Goal: Transaction & Acquisition: Purchase product/service

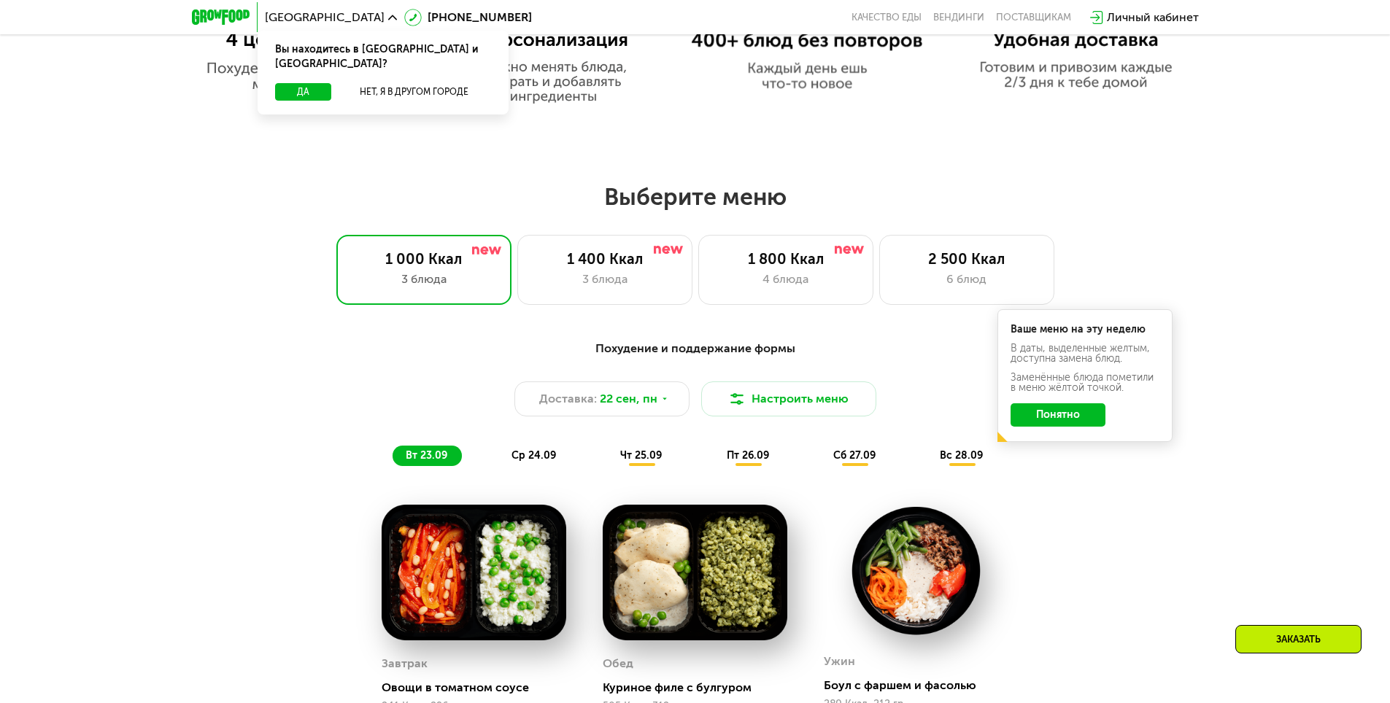
scroll to position [1094, 0]
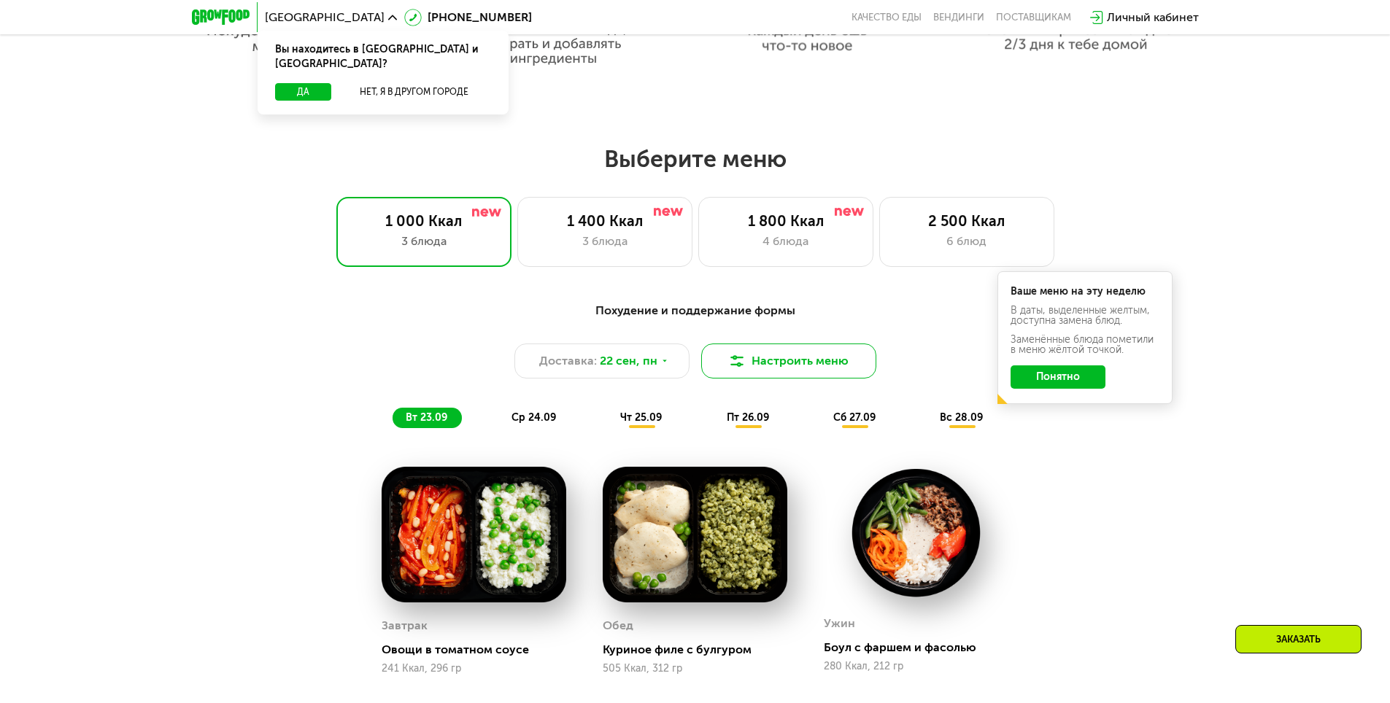
click at [774, 363] on button "Настроить меню" at bounding box center [788, 361] width 175 height 35
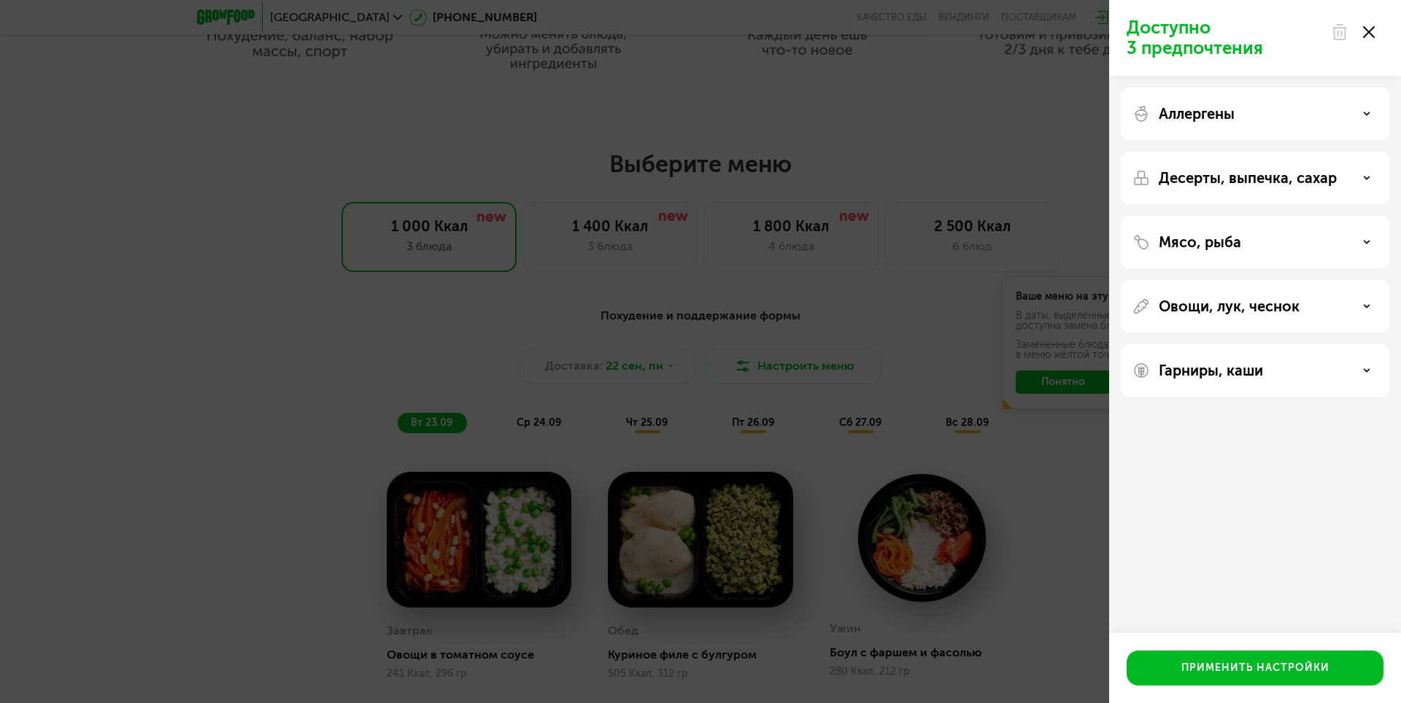
click at [1236, 133] on div "Аллергены" at bounding box center [1254, 114] width 268 height 53
click at [1239, 120] on div "Аллергены" at bounding box center [1254, 114] width 245 height 18
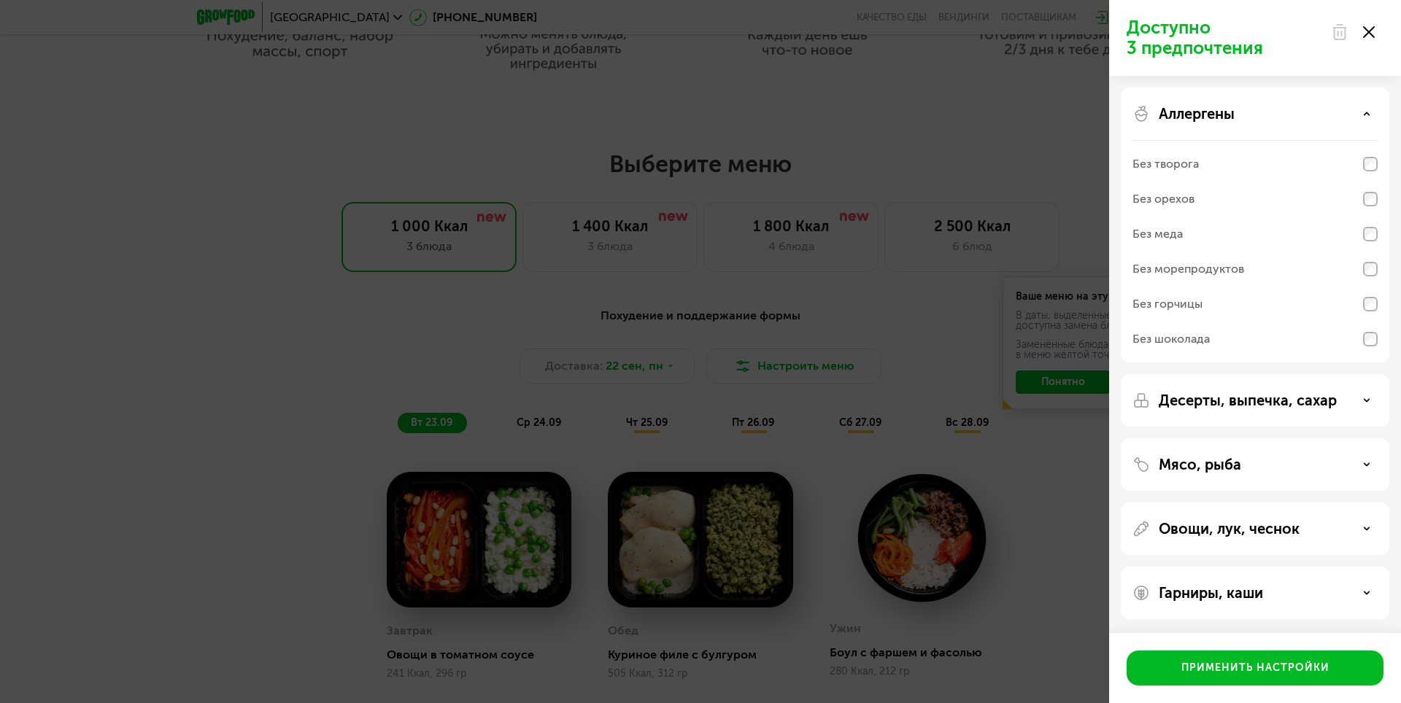
click at [1333, 109] on div "Аллергены" at bounding box center [1254, 114] width 245 height 18
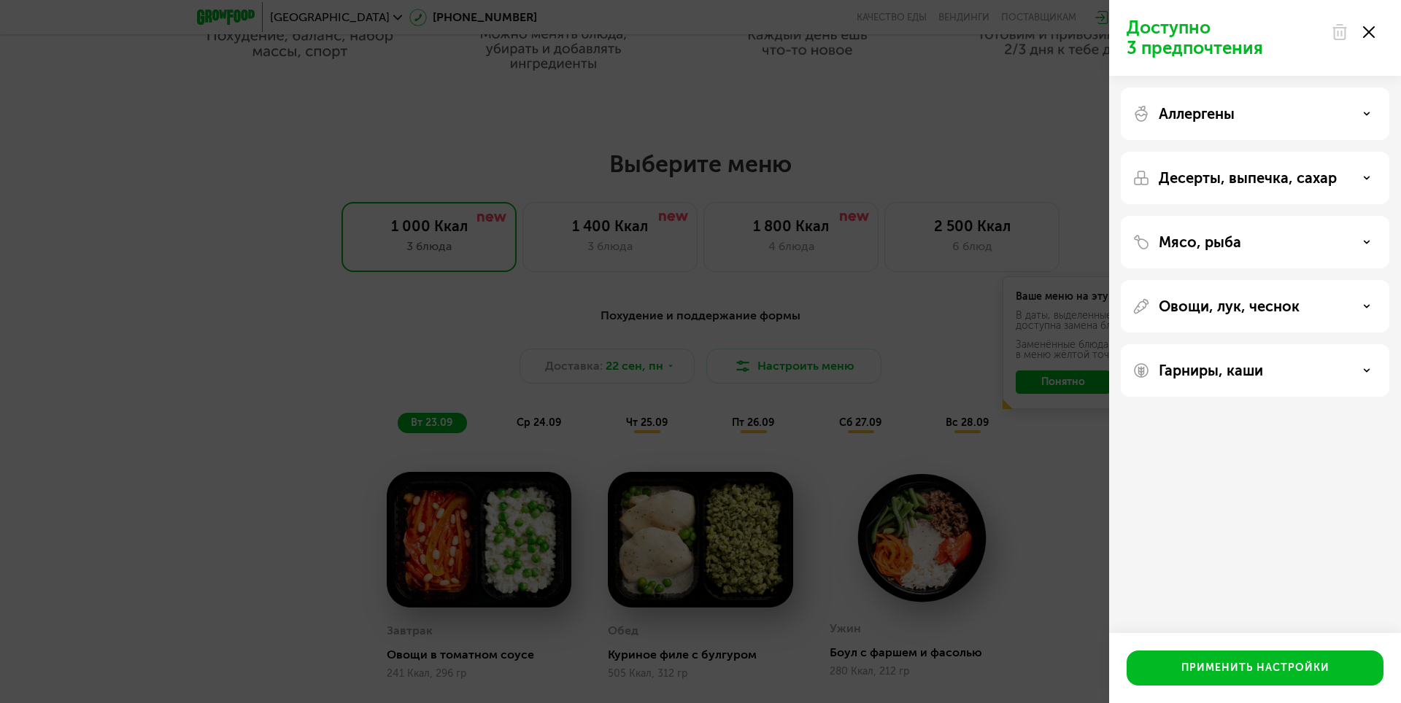
click at [933, 324] on div "Доступно 3 предпочтения Аллергены Десерты, выпечка, сахар Мясо, рыба Овощи, лук…" at bounding box center [700, 351] width 1401 height 703
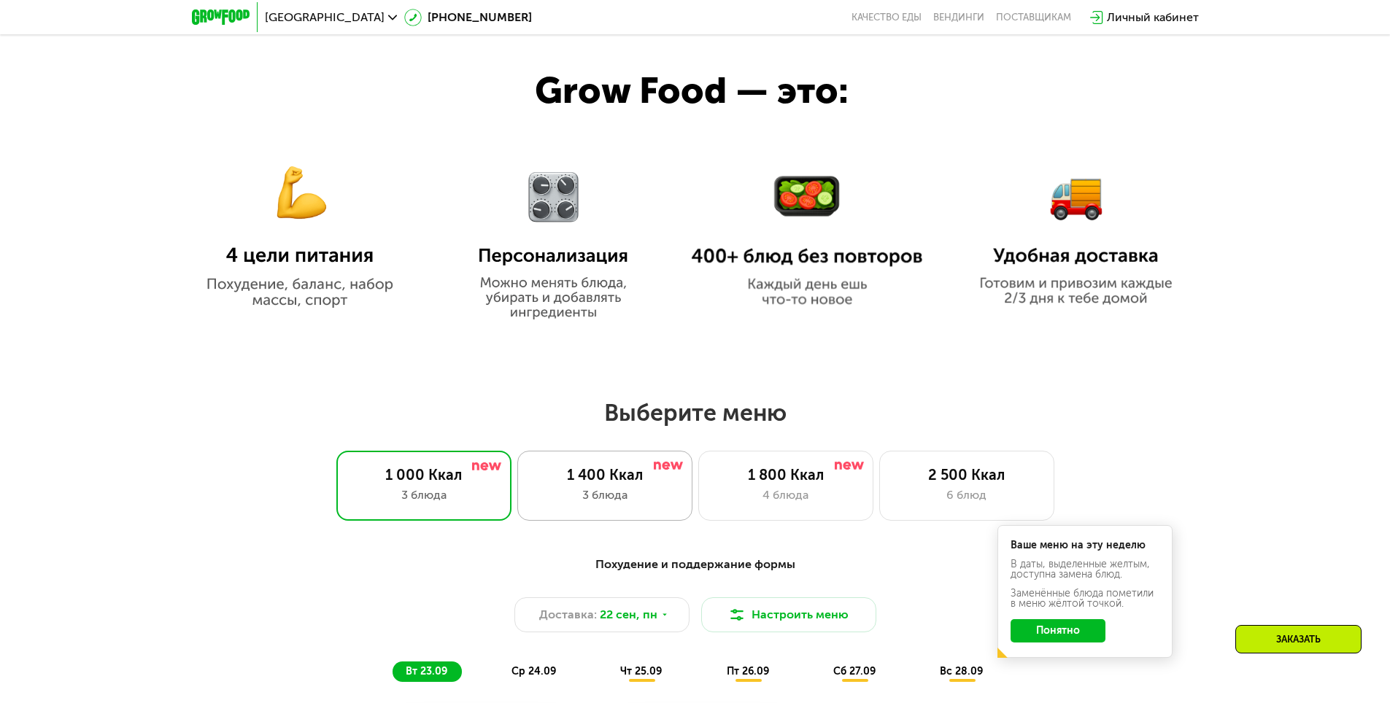
scroll to position [802, 0]
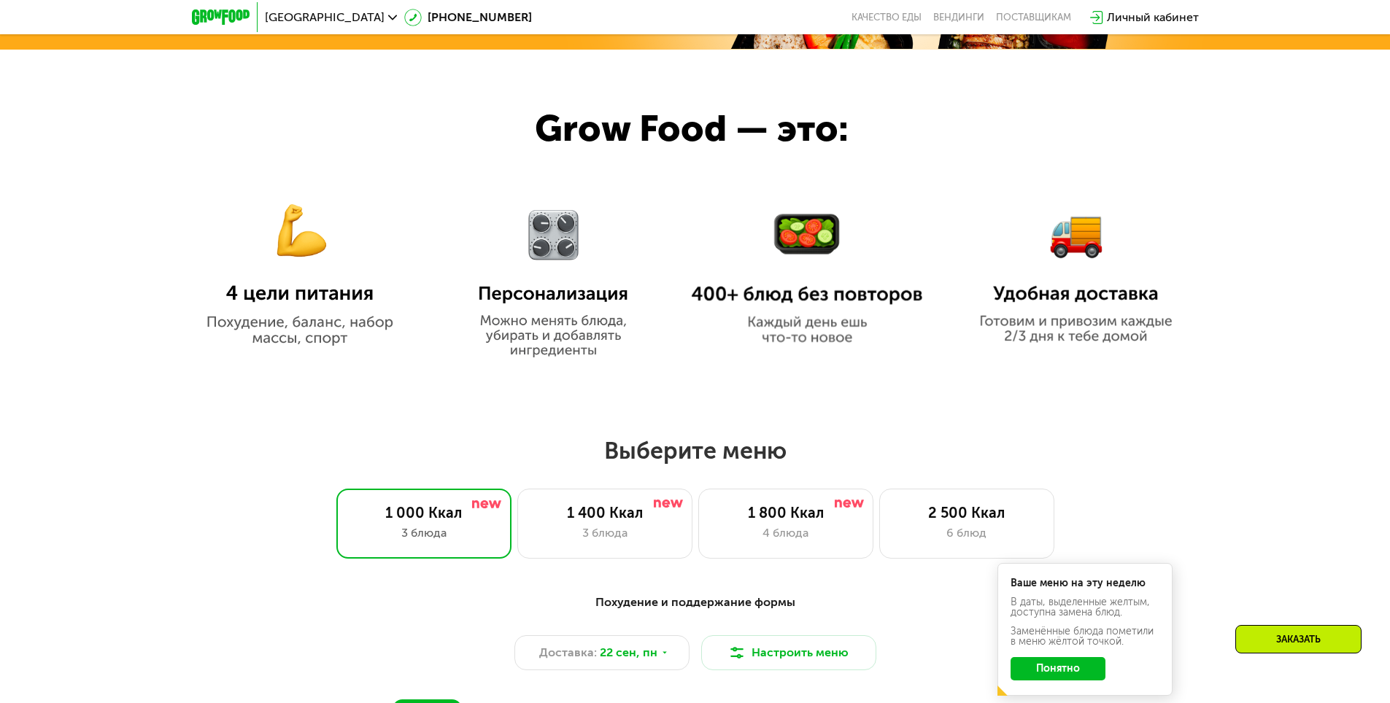
click at [317, 303] on img at bounding box center [299, 262] width 231 height 168
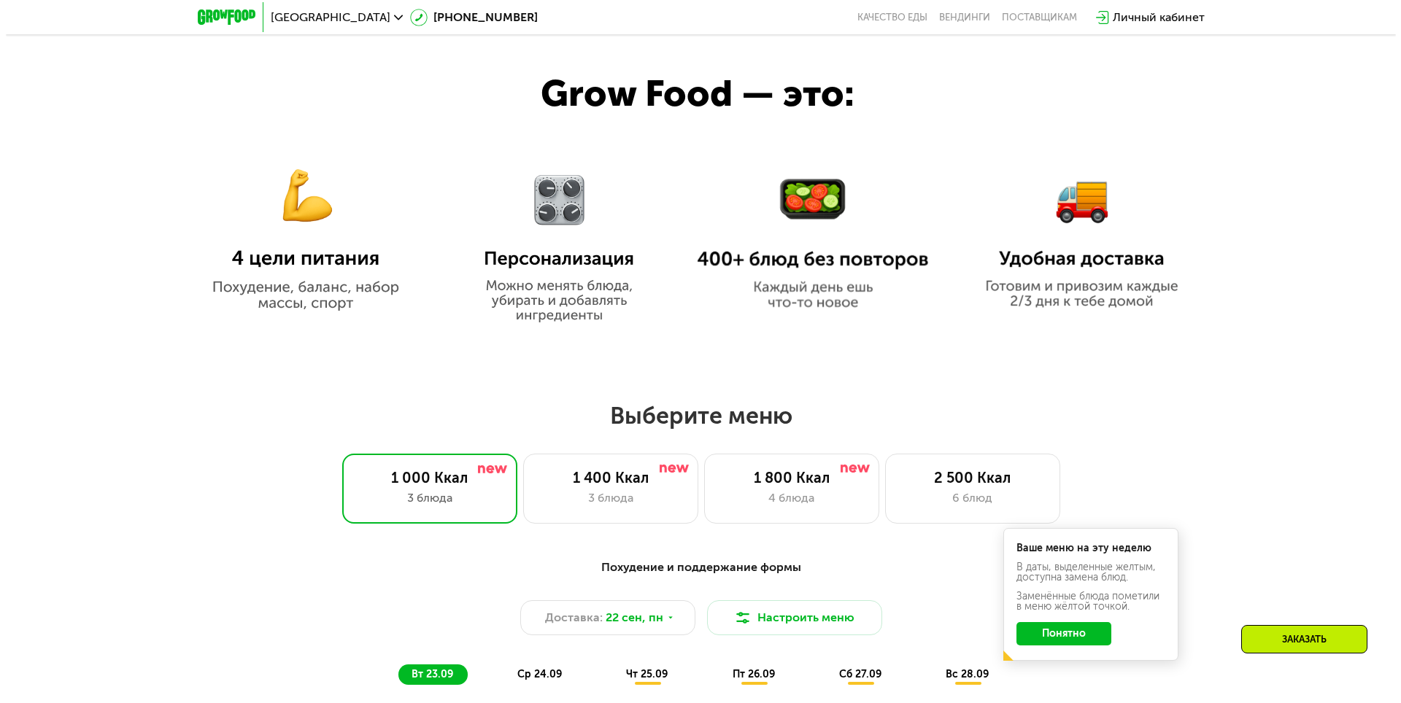
scroll to position [875, 0]
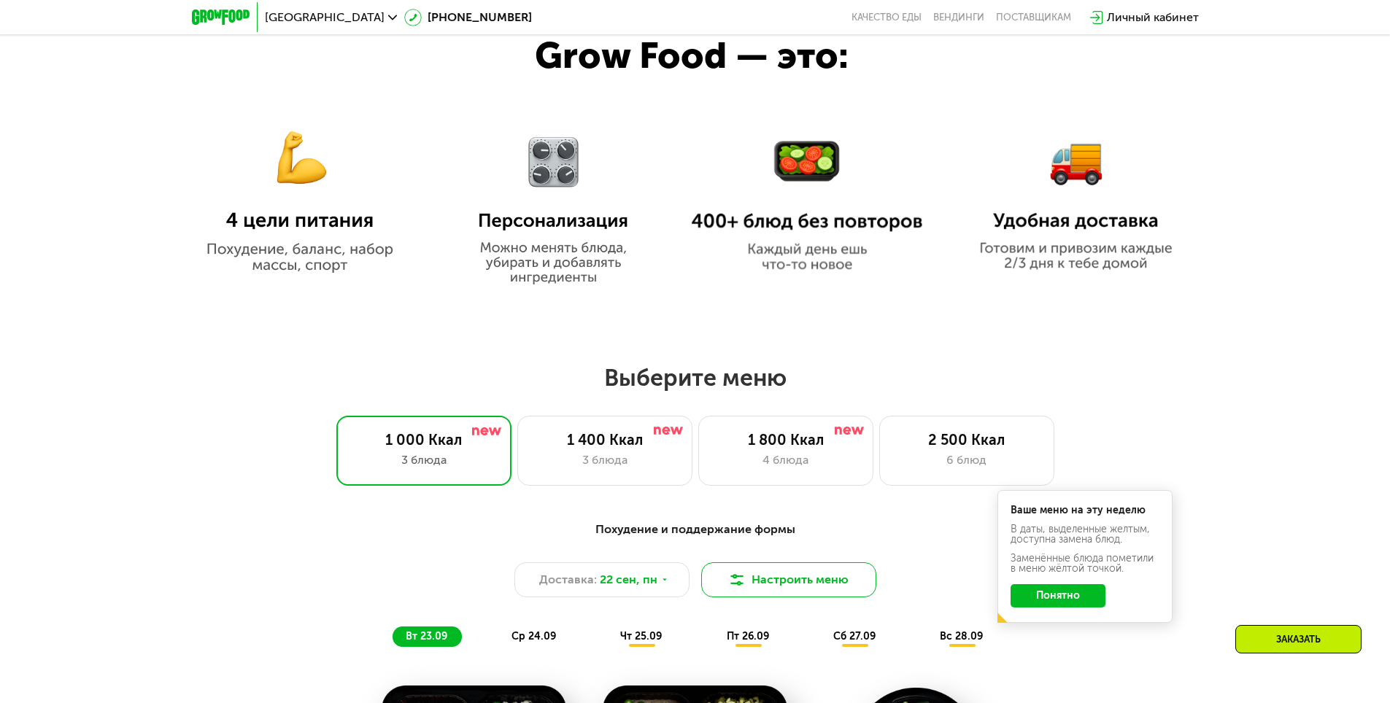
click at [793, 592] on button "Настроить меню" at bounding box center [788, 579] width 175 height 35
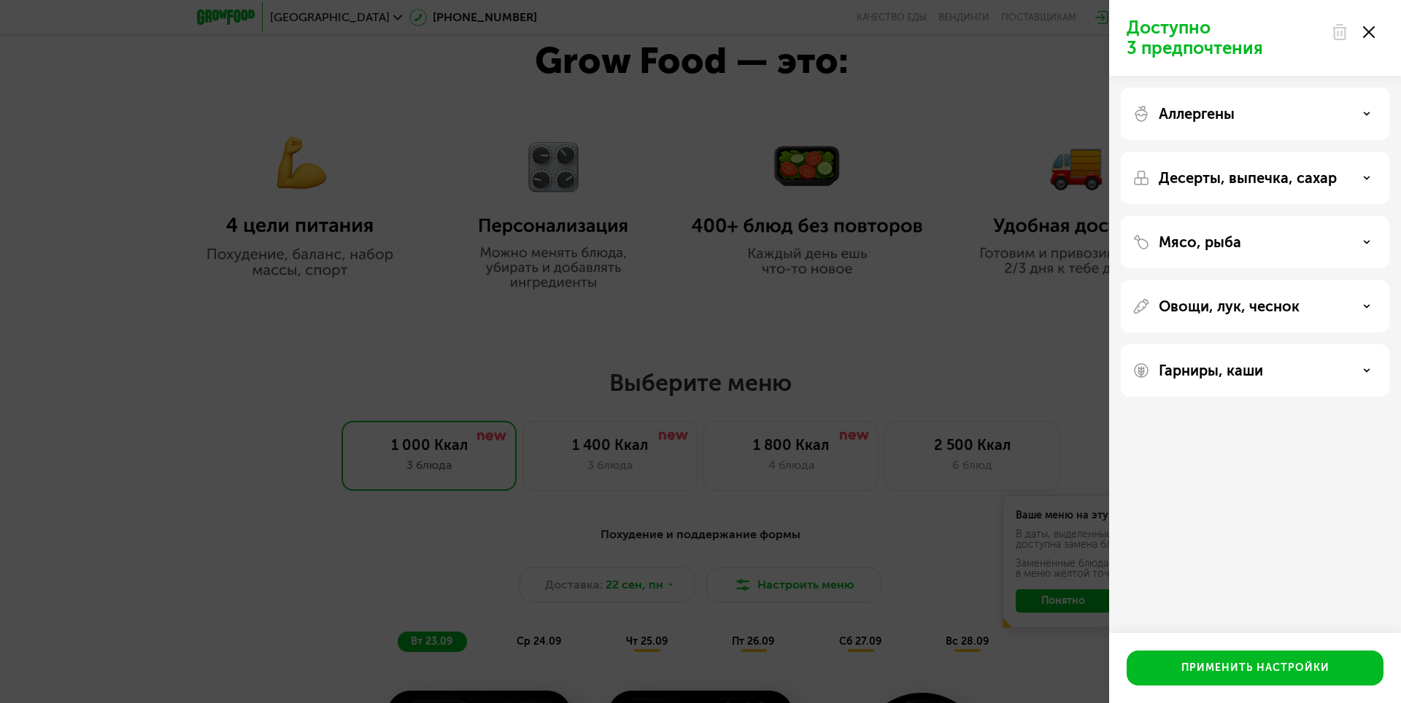
click at [1270, 320] on div "Овощи, лук, чеснок" at bounding box center [1254, 306] width 268 height 53
click at [1271, 308] on p "Овощи, лук, чеснок" at bounding box center [1228, 307] width 141 height 18
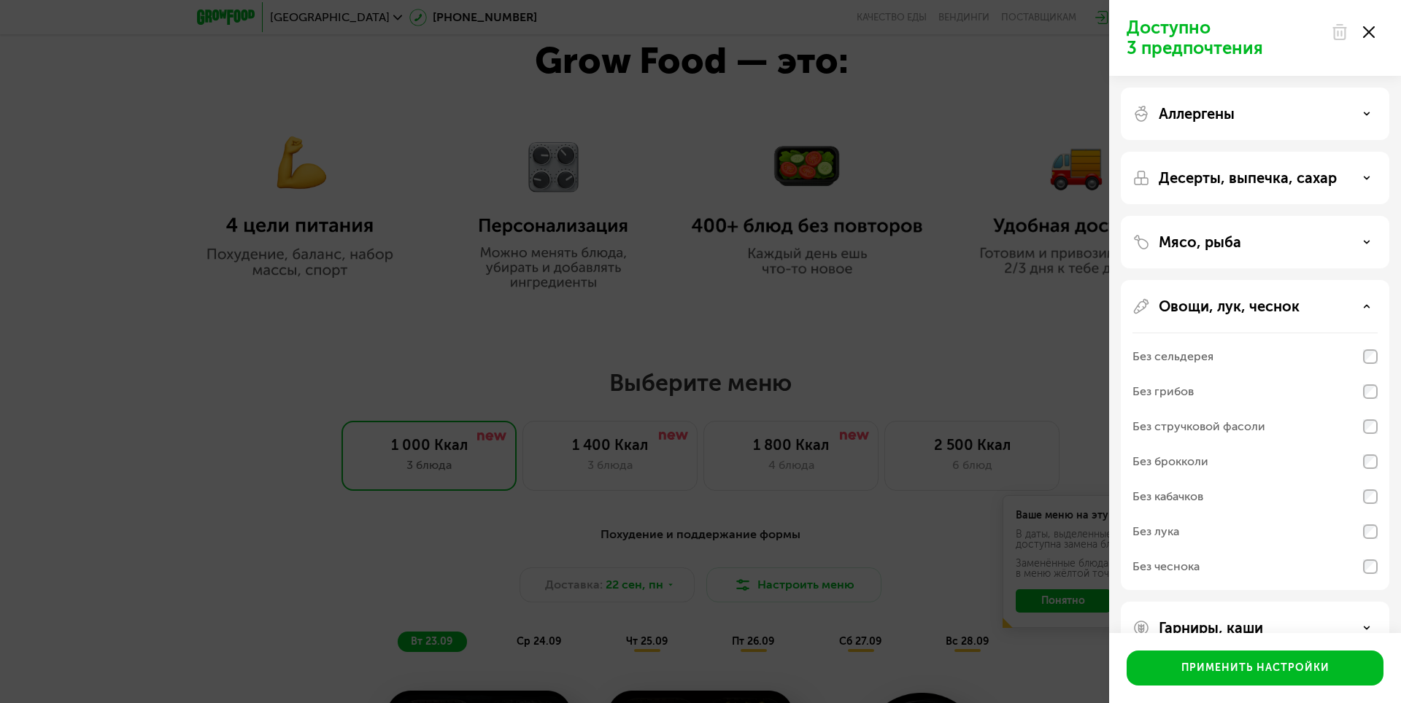
drag, startPoint x: 1271, startPoint y: 308, endPoint x: 1269, endPoint y: 296, distance: 11.9
click at [1272, 308] on p "Овощи, лук, чеснок" at bounding box center [1228, 307] width 141 height 18
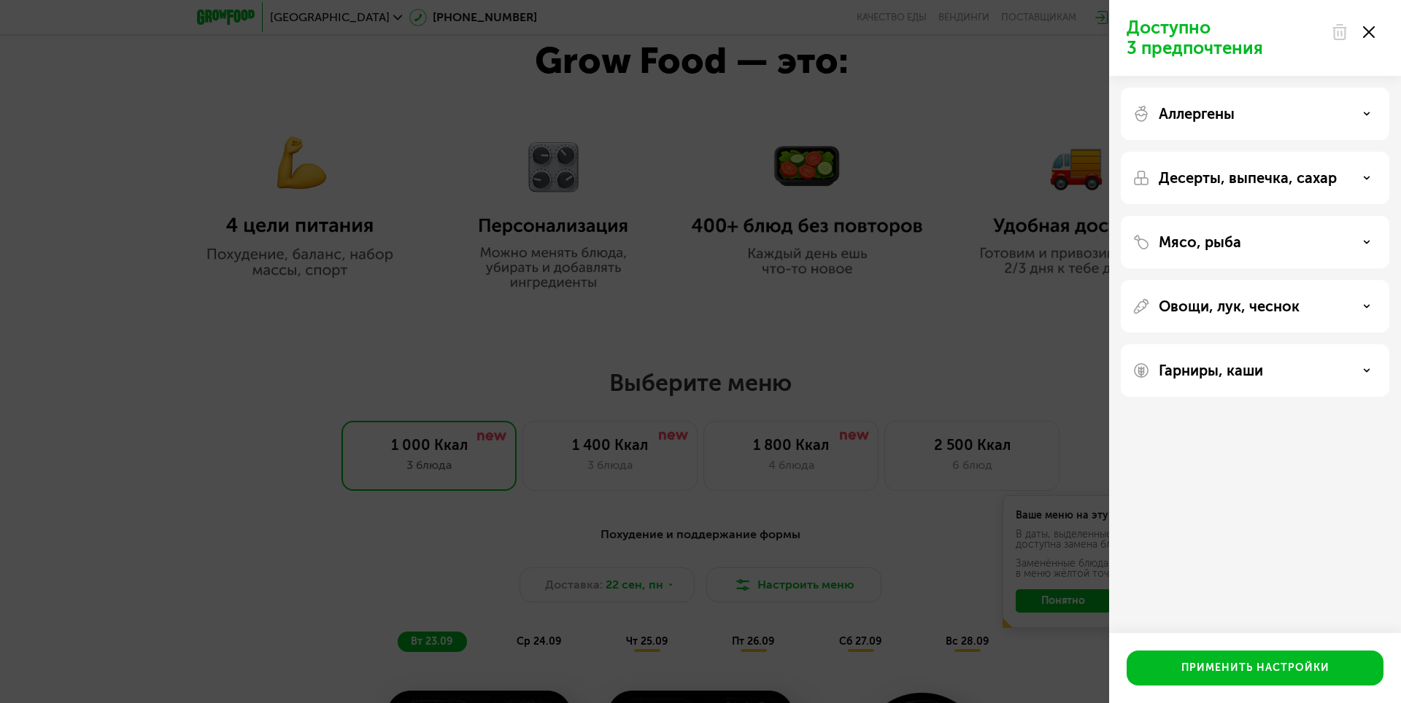
click at [1258, 112] on div "Аллергены" at bounding box center [1254, 114] width 245 height 18
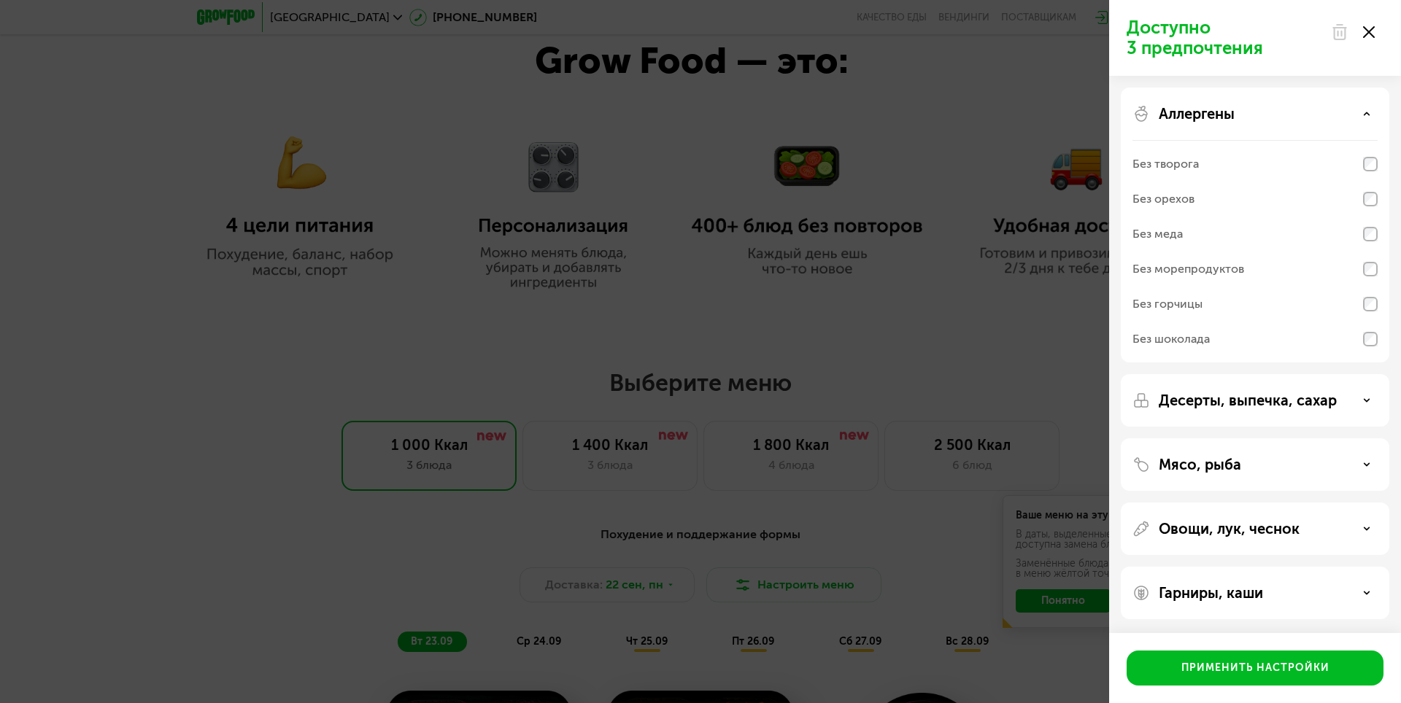
click at [1182, 161] on div "Без творога" at bounding box center [1165, 164] width 66 height 18
click at [1182, 162] on div "Без творога" at bounding box center [1165, 164] width 66 height 18
click at [1195, 403] on p "Десерты, выпечка, сахар" at bounding box center [1247, 401] width 178 height 18
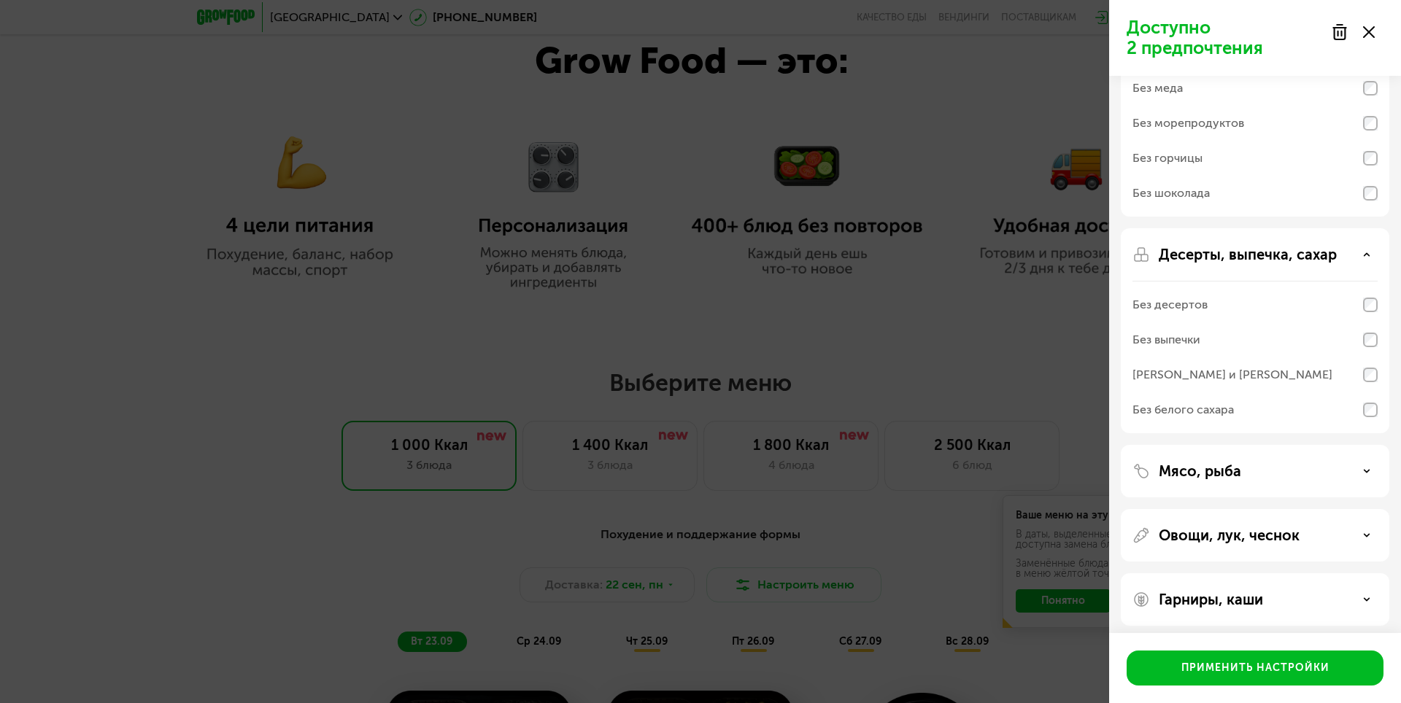
scroll to position [153, 0]
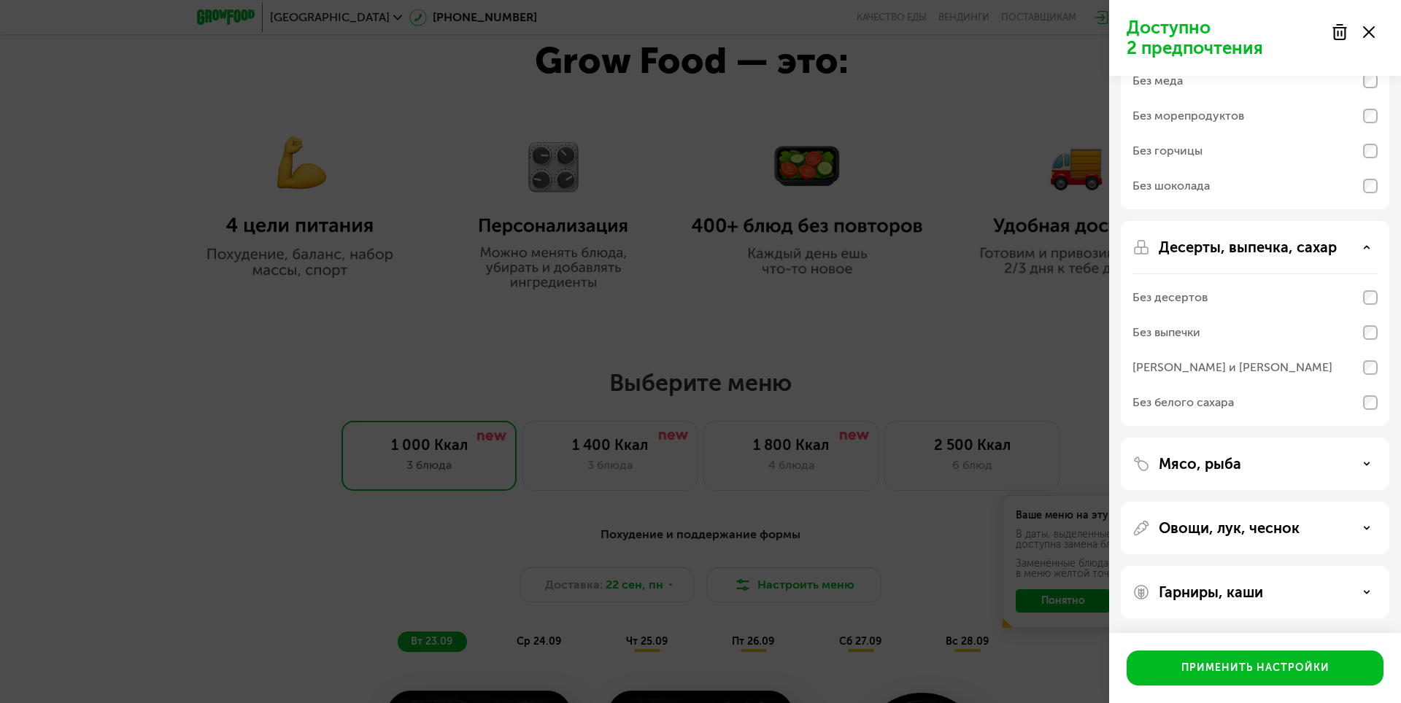
click at [1204, 594] on p "Гарниры, каши" at bounding box center [1210, 593] width 104 height 18
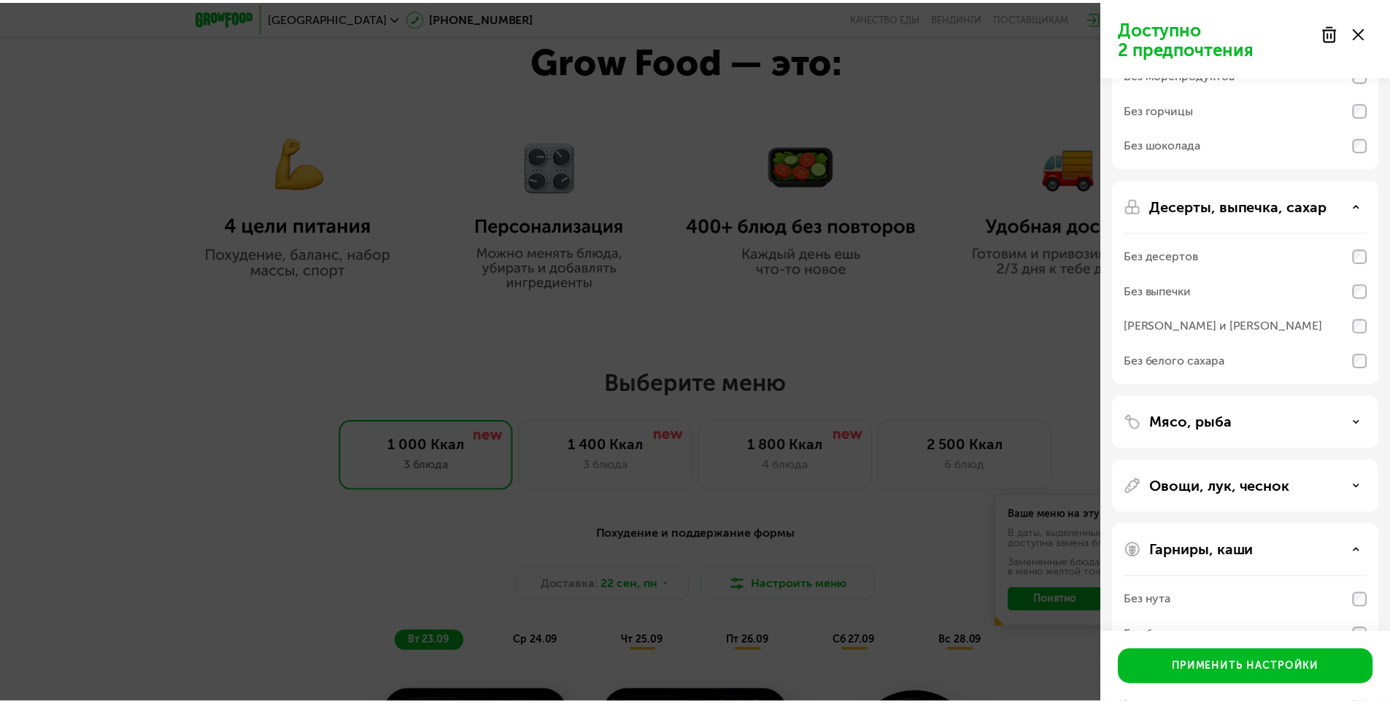
scroll to position [341, 0]
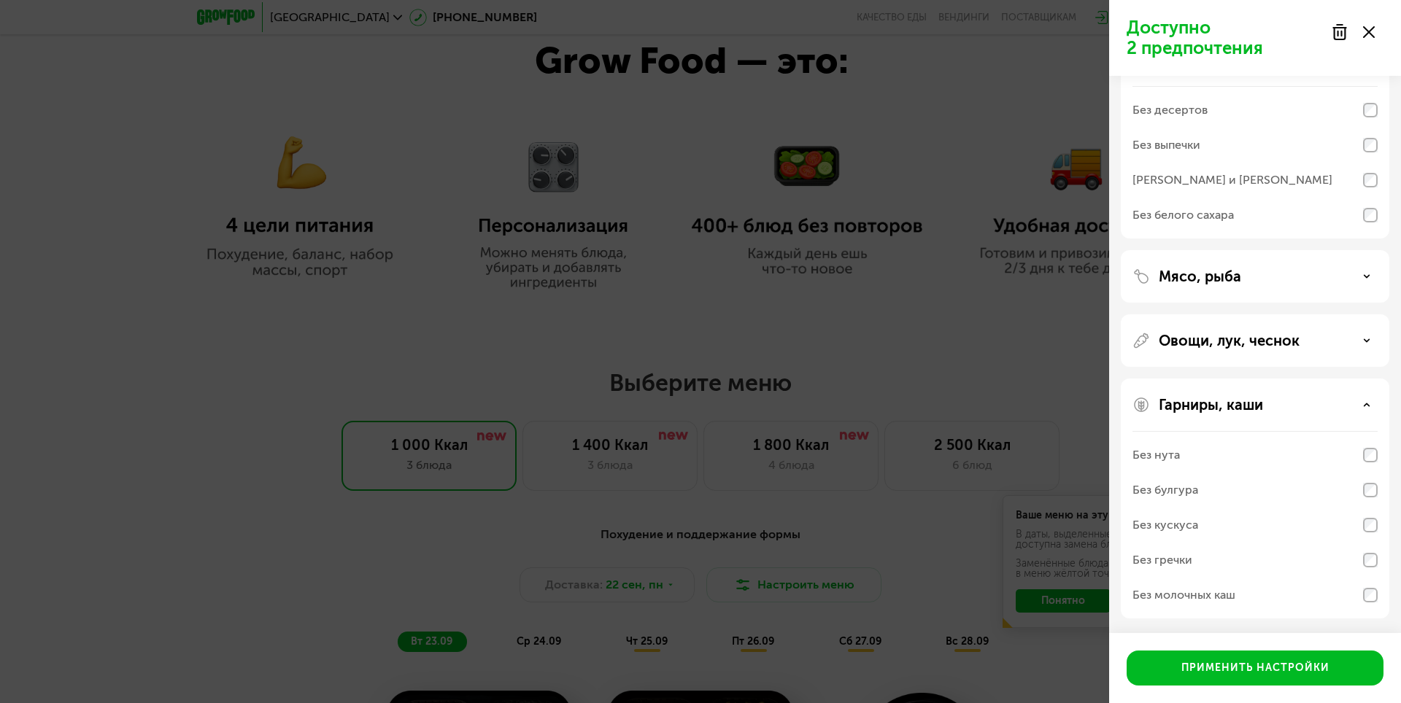
click at [1355, 595] on div "Без молочных каш" at bounding box center [1254, 595] width 245 height 35
click at [1282, 672] on div "Применить настройки" at bounding box center [1255, 668] width 148 height 15
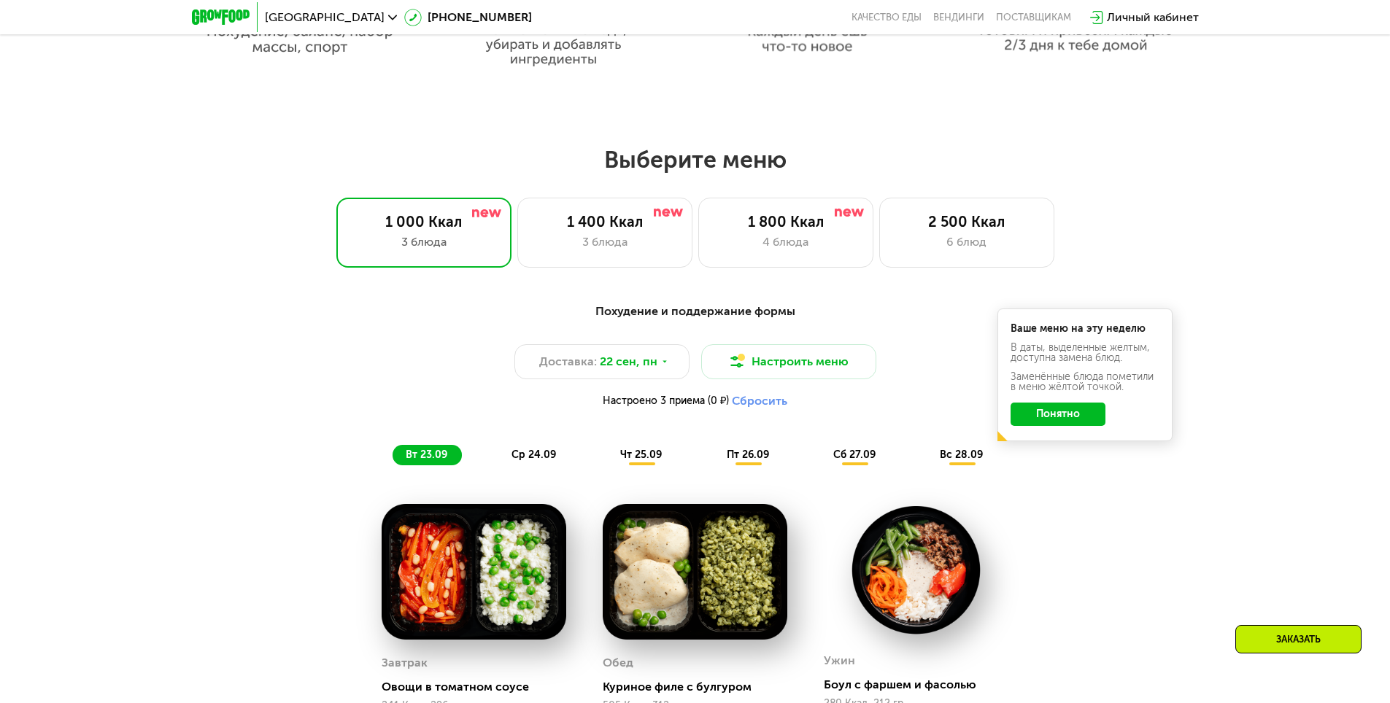
scroll to position [1094, 0]
click at [1063, 416] on button "Понятно" at bounding box center [1057, 413] width 95 height 23
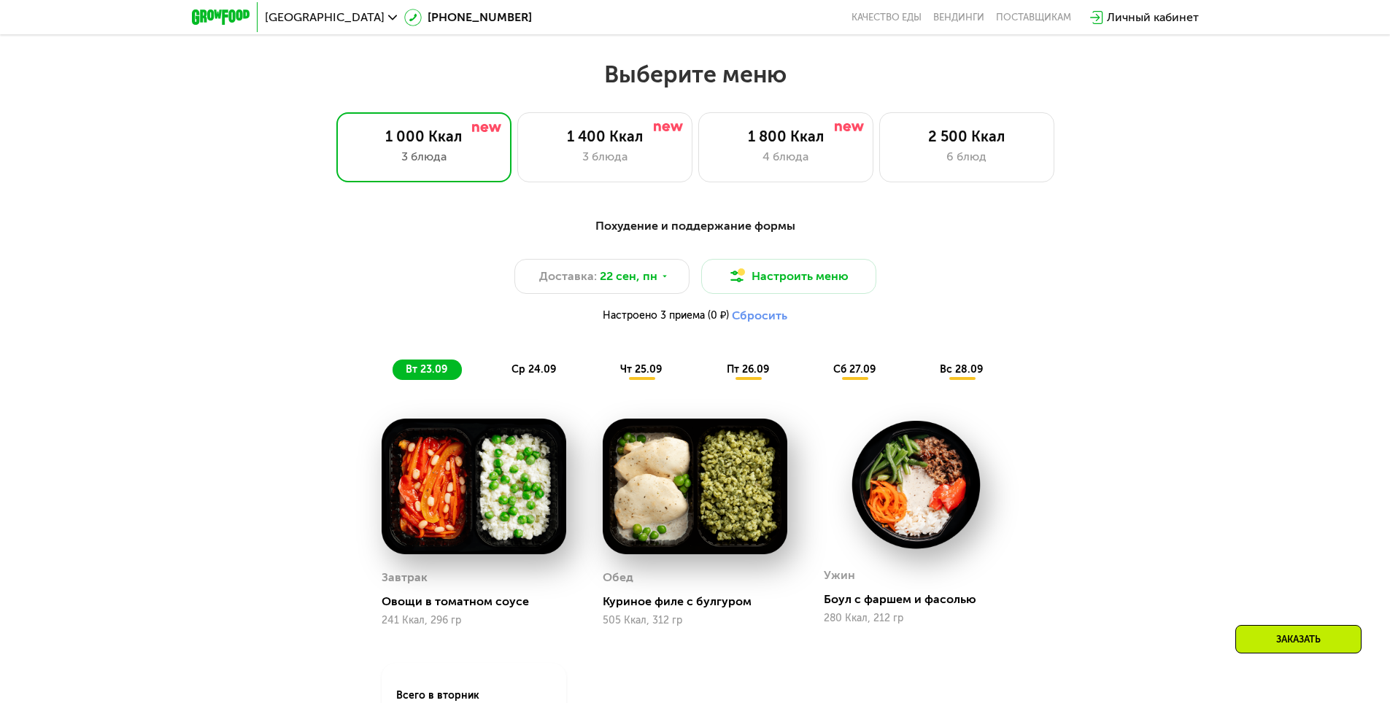
scroll to position [1167, 0]
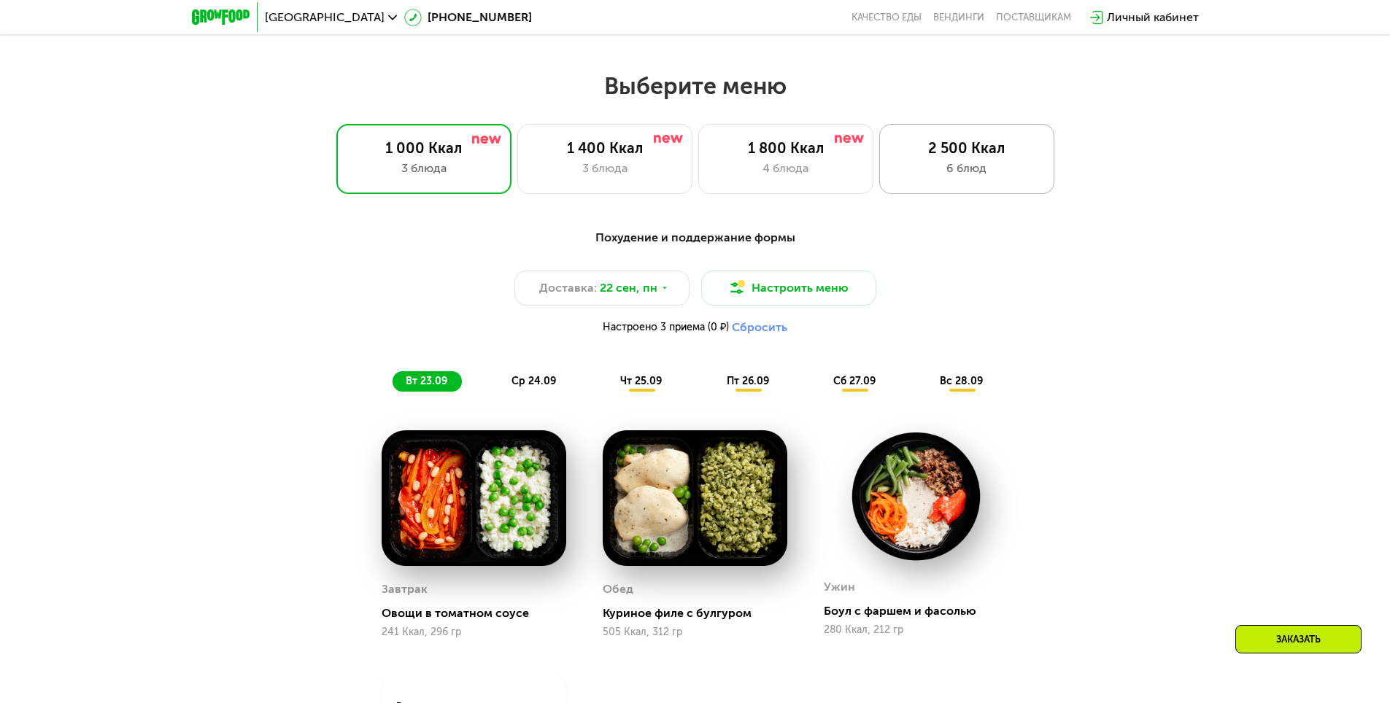
click at [964, 165] on div "6 блюд" at bounding box center [966, 169] width 144 height 18
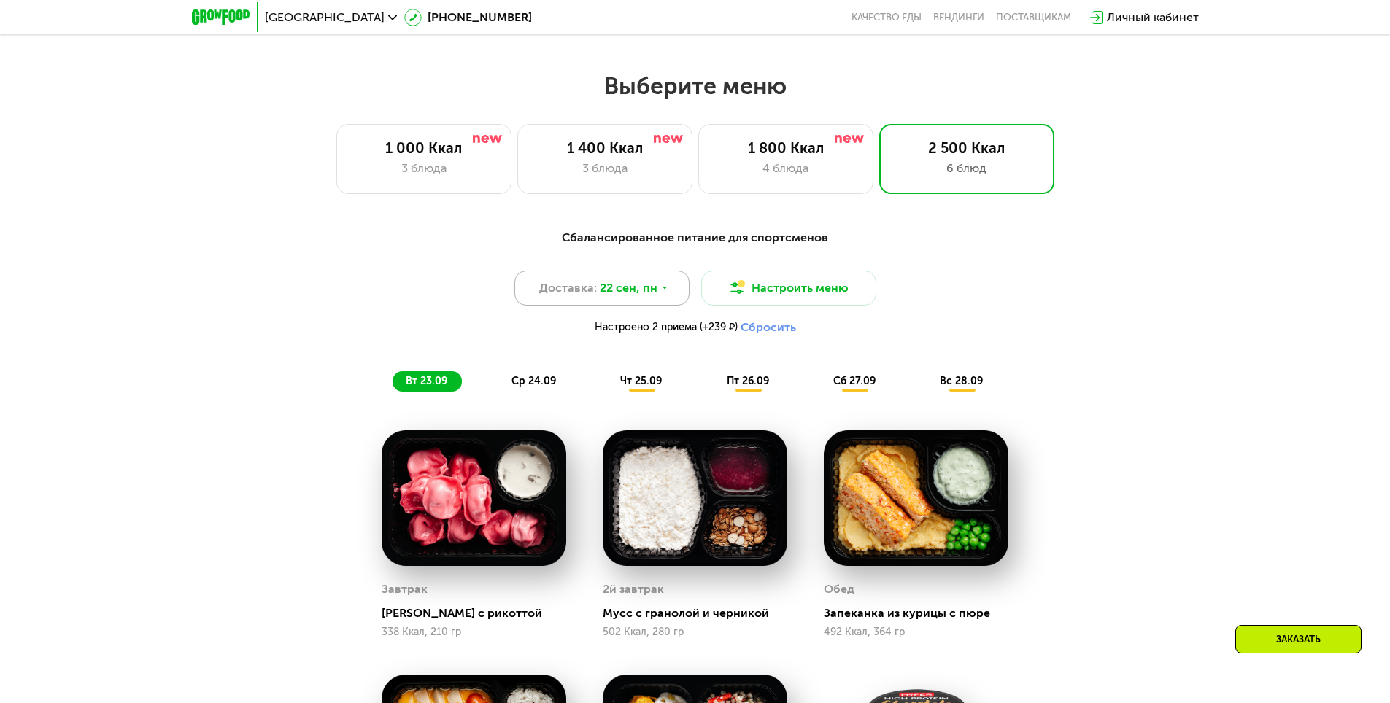
click at [632, 297] on span "22 сен, пн" at bounding box center [629, 288] width 58 height 18
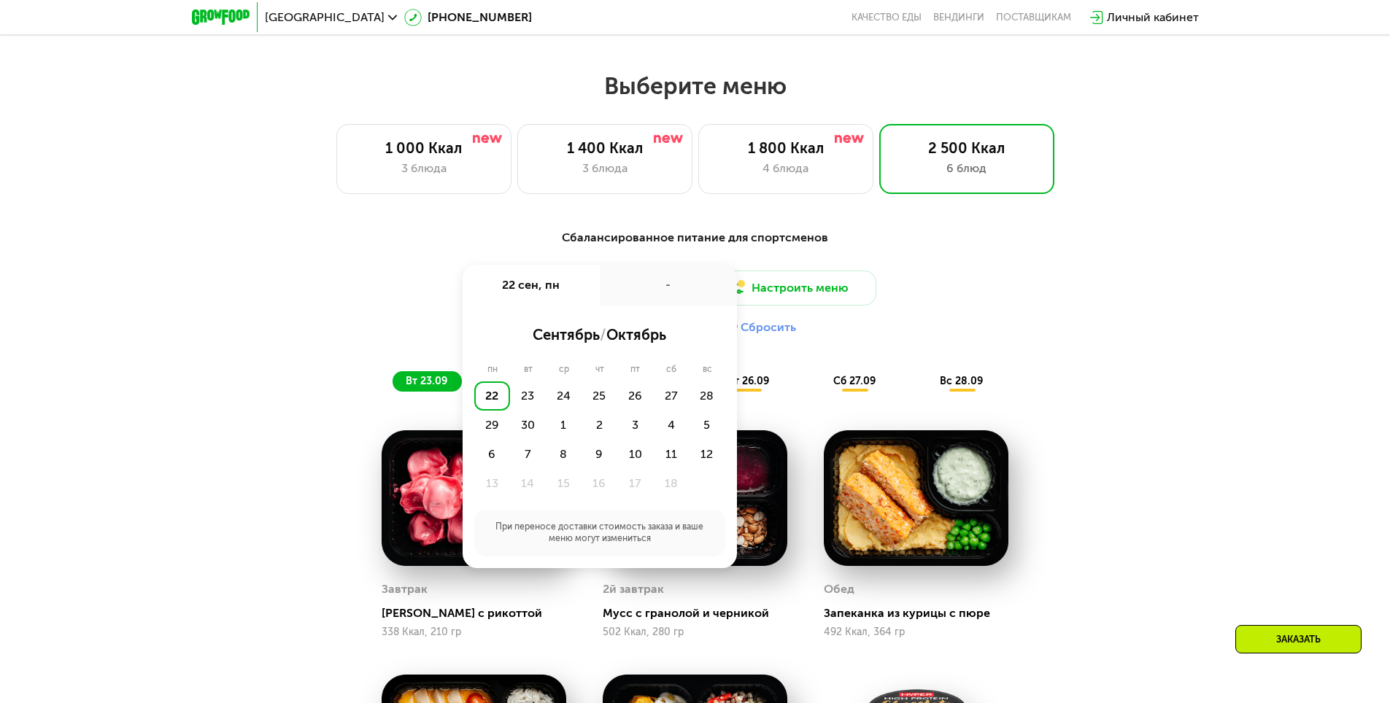
drag, startPoint x: 968, startPoint y: 291, endPoint x: 977, endPoint y: 278, distance: 16.2
click at [982, 290] on div "Доставка: [DATE] сен, пн - сентябрь / октябрь пн вт ср чт пт сб вс 22 23 24 25 …" at bounding box center [695, 306] width 864 height 71
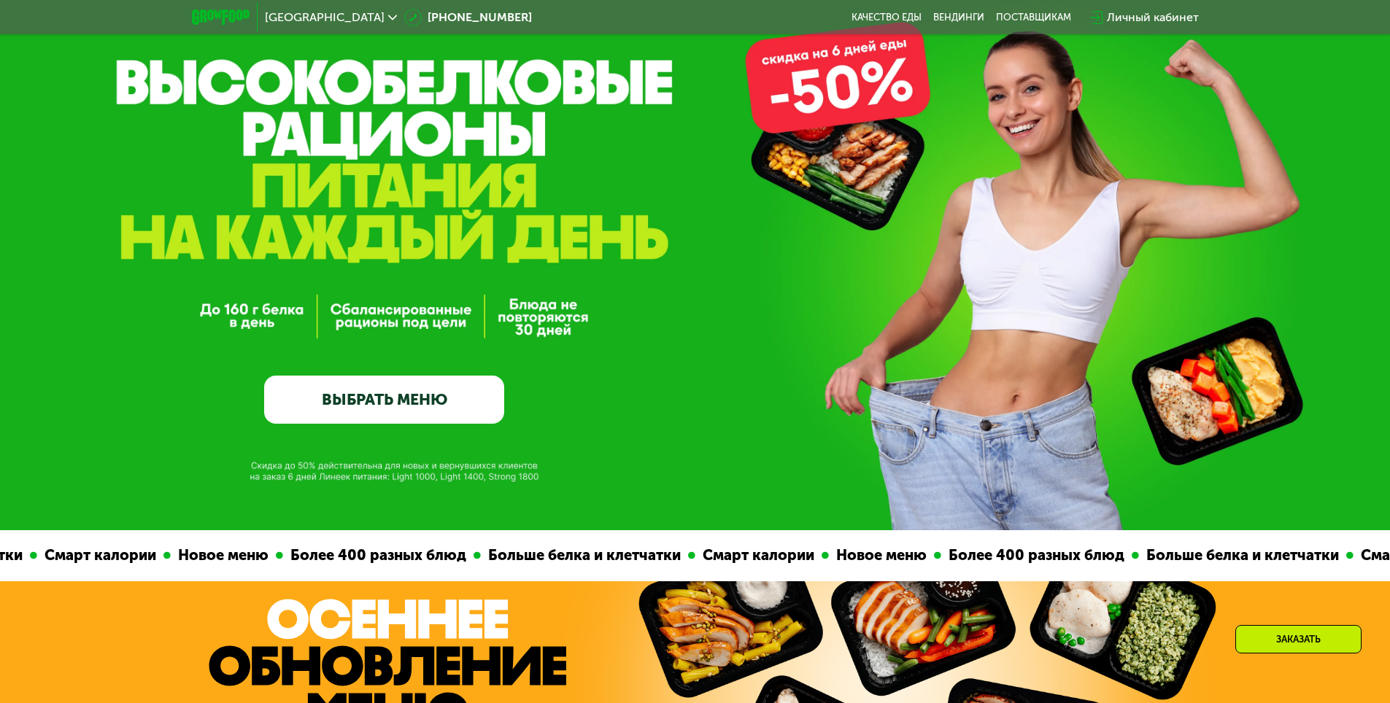
scroll to position [0, 0]
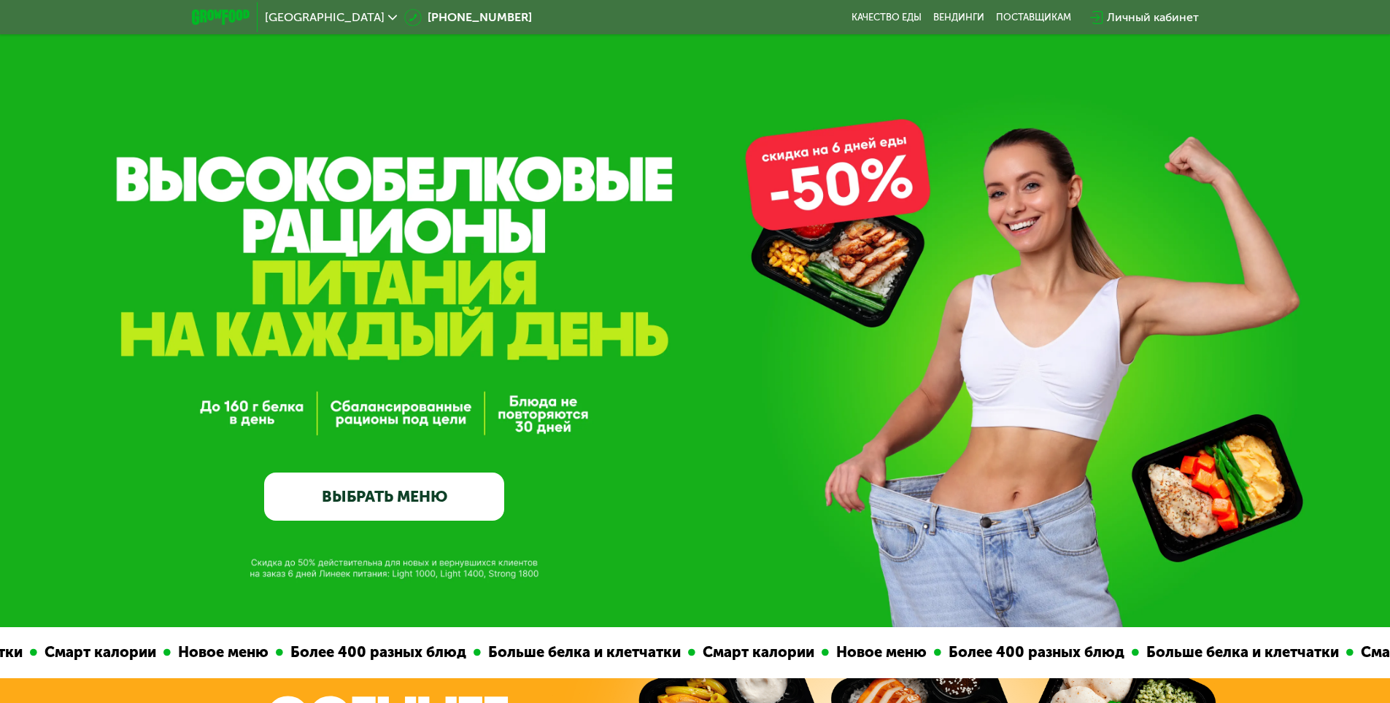
click at [420, 492] on link "ВЫБРАТЬ МЕНЮ" at bounding box center [384, 497] width 240 height 48
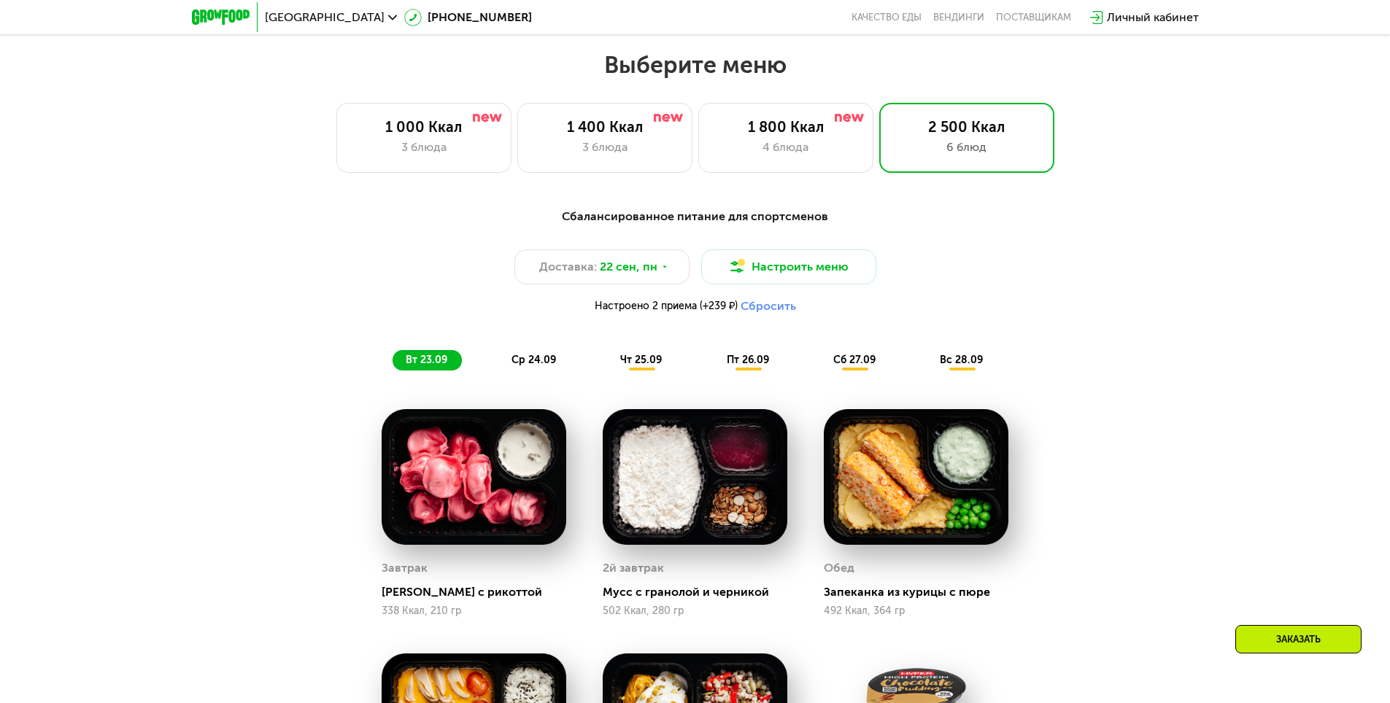
scroll to position [1209, 0]
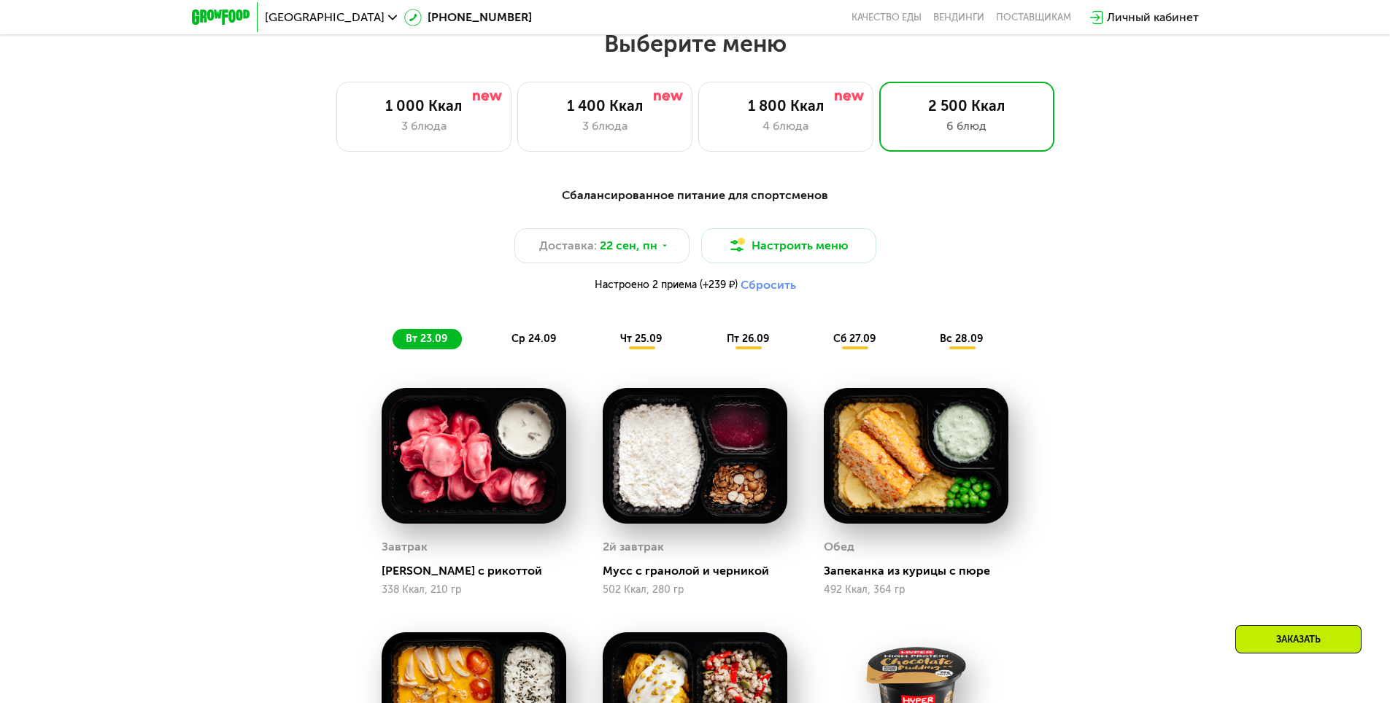
click at [543, 345] on span "ср 24.09" at bounding box center [533, 339] width 44 height 12
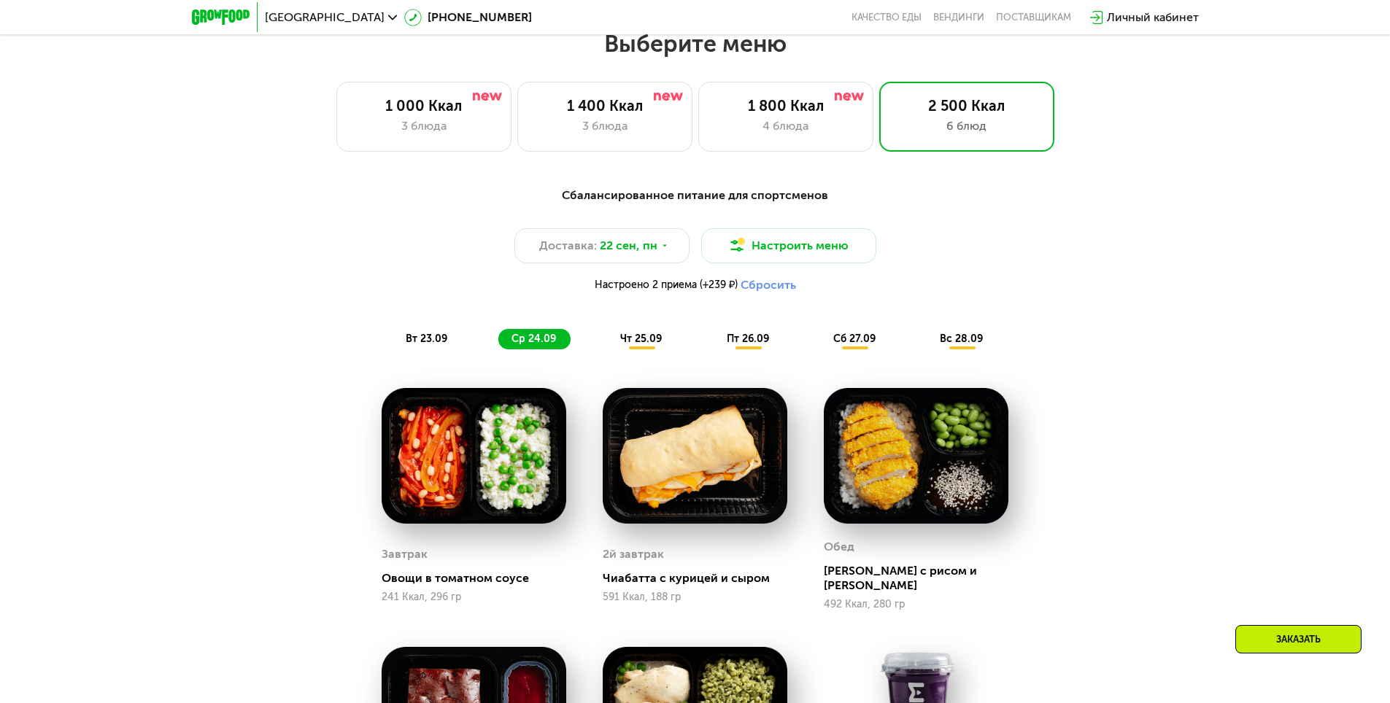
click at [783, 293] on button "Сбросить" at bounding box center [767, 285] width 55 height 15
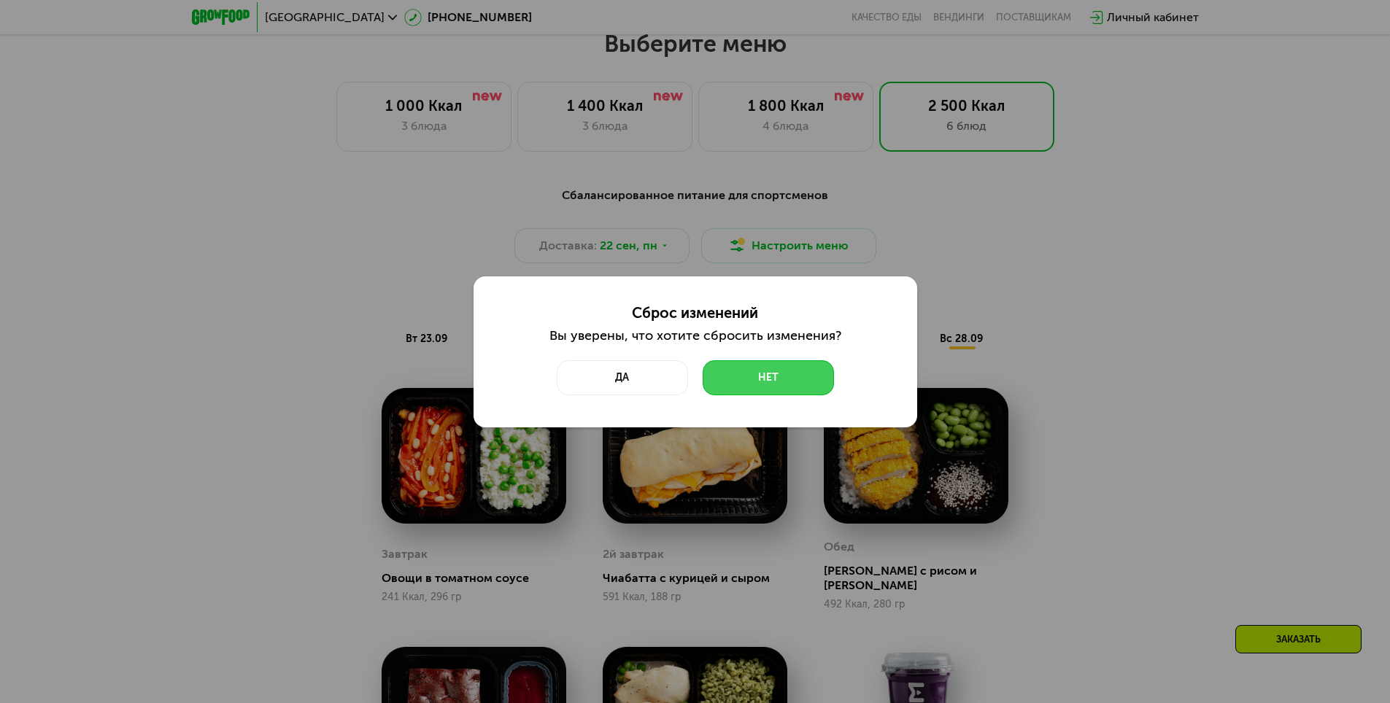
click at [789, 370] on button "Нет" at bounding box center [767, 377] width 131 height 35
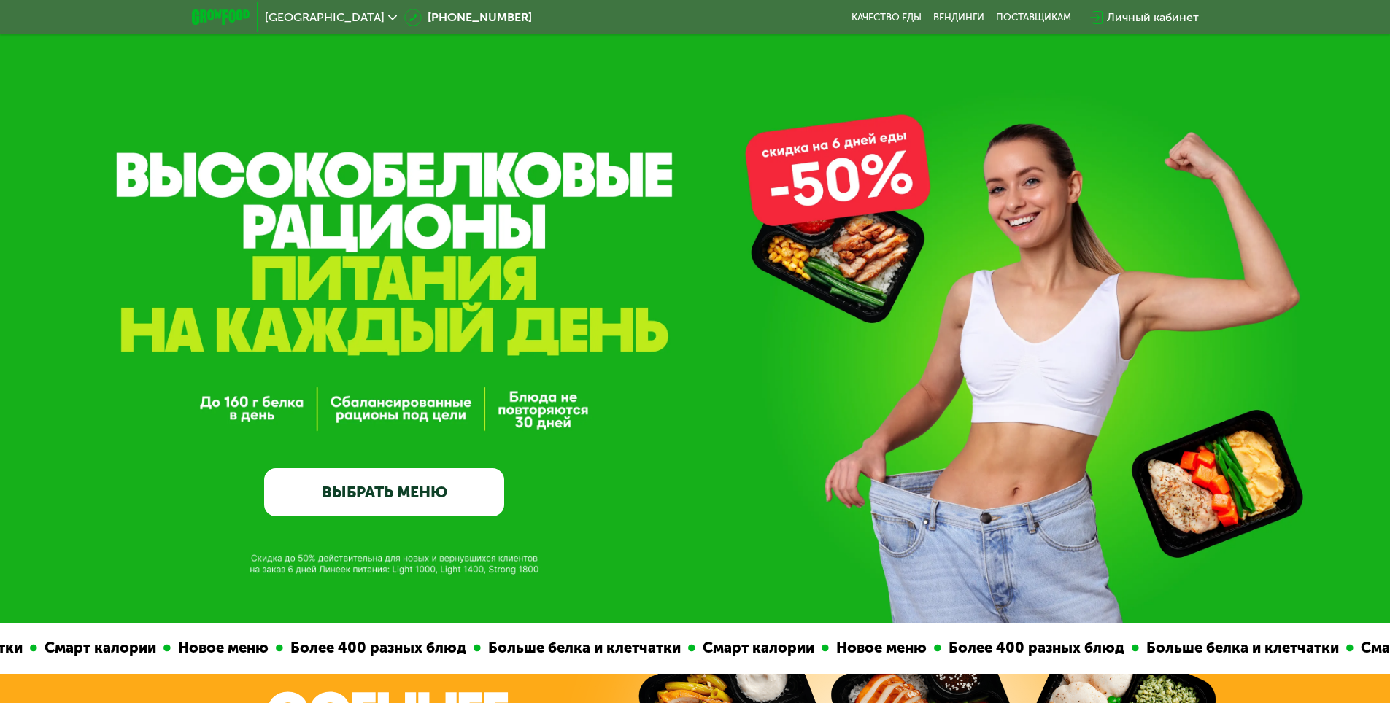
scroll to position [0, 0]
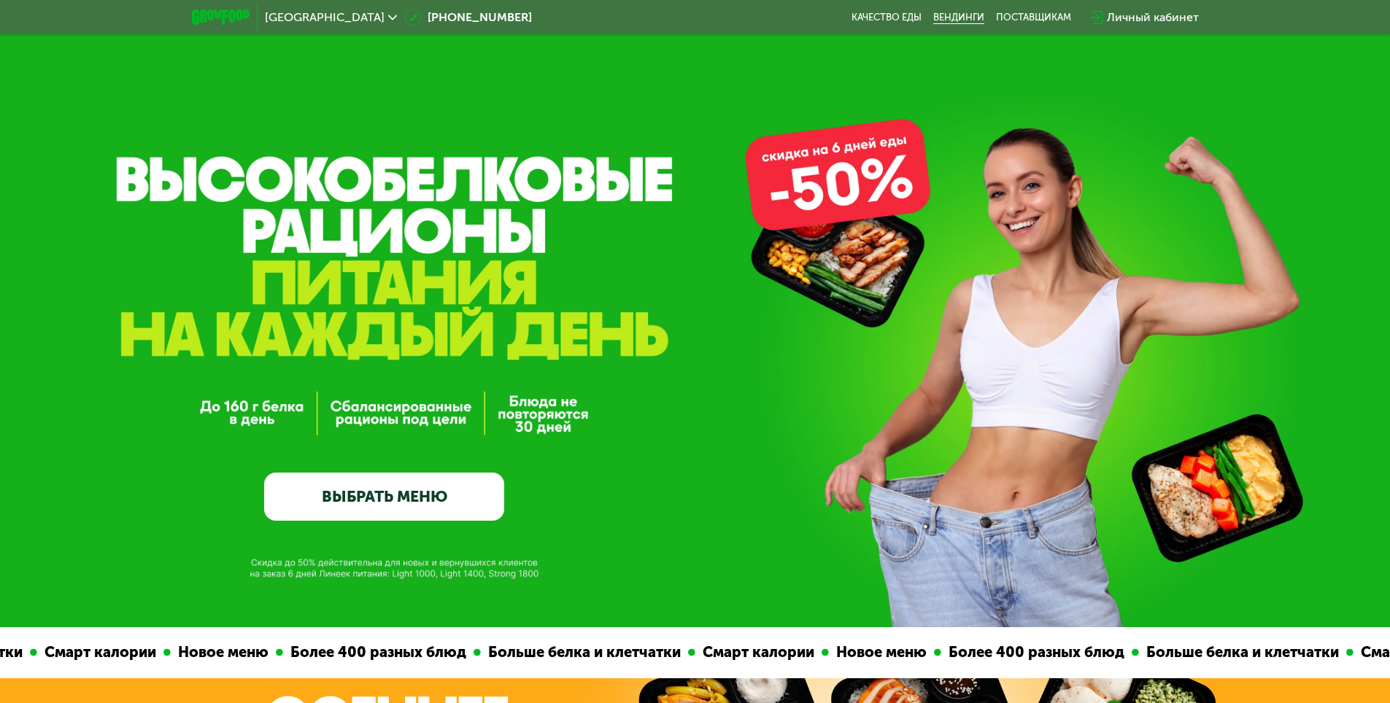
click at [954, 20] on link "Вендинги" at bounding box center [958, 18] width 51 height 12
click at [882, 20] on link "Качество еды" at bounding box center [886, 18] width 70 height 12
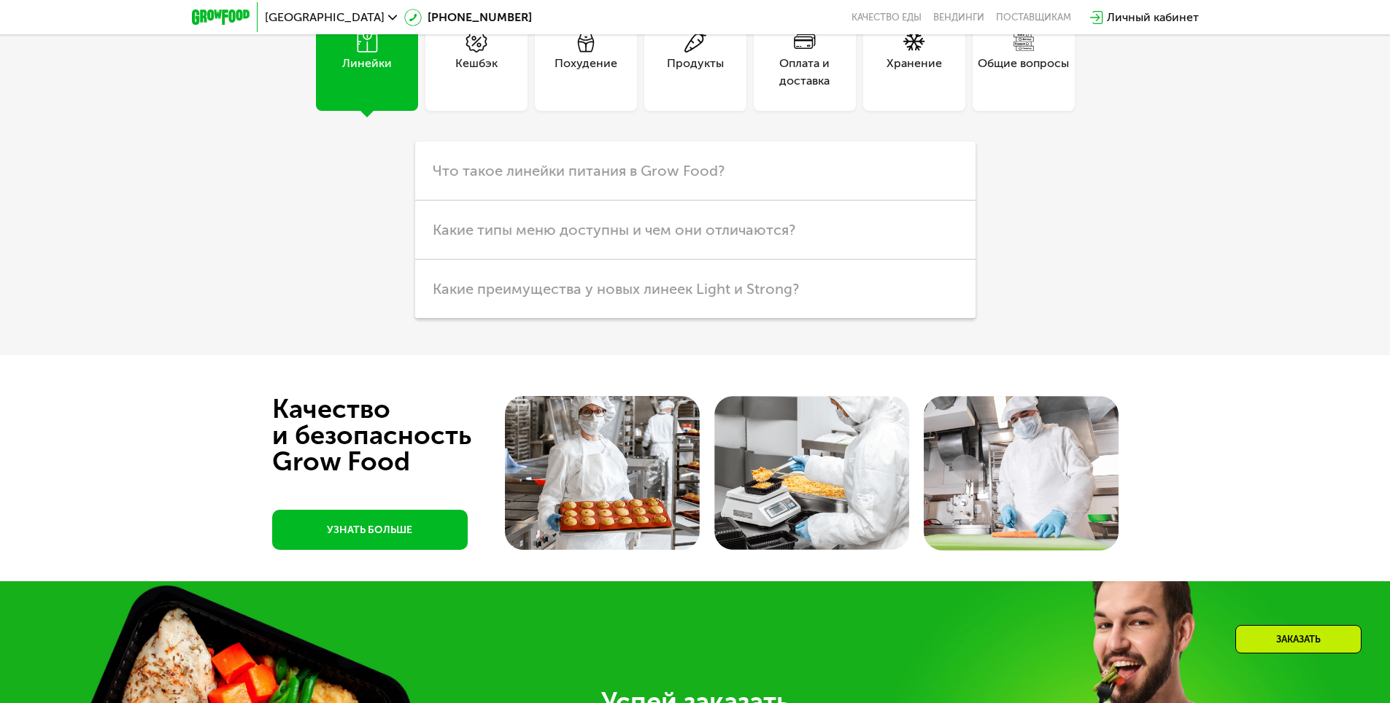
scroll to position [4596, 0]
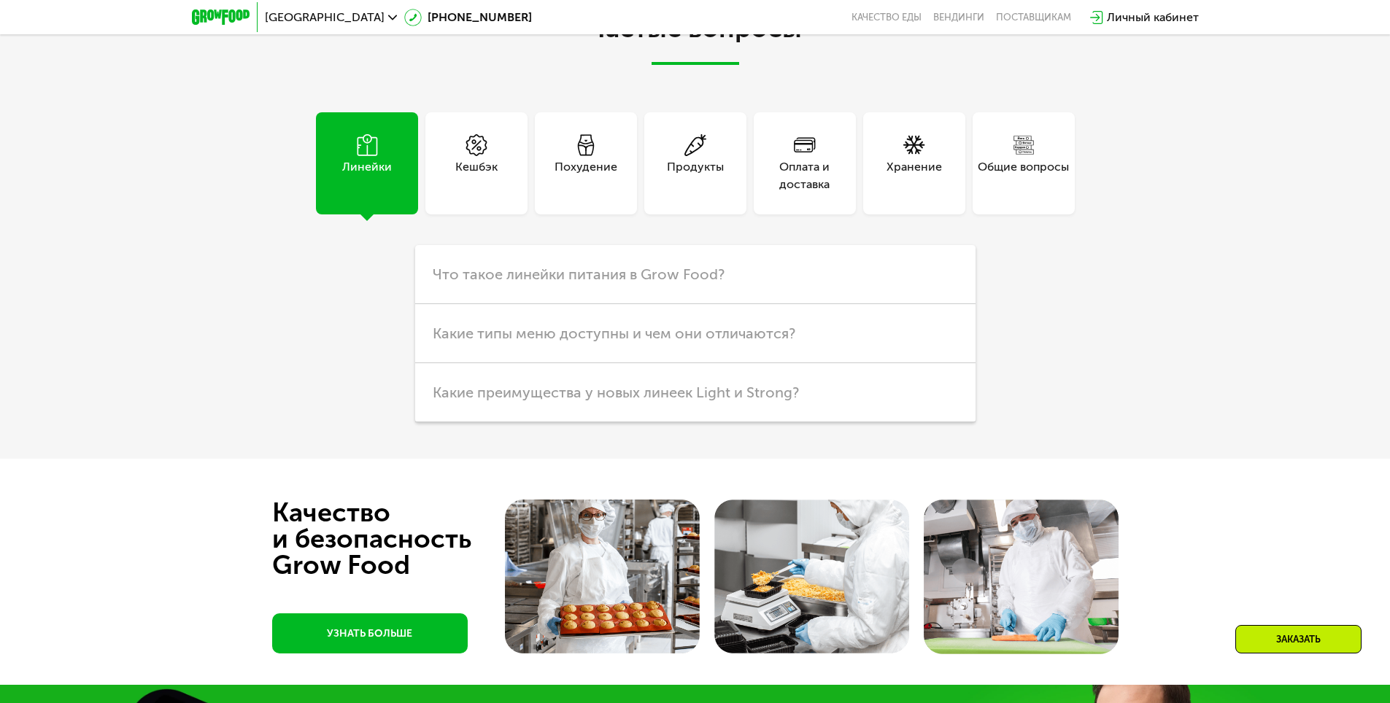
click at [606, 173] on div "Похудение" at bounding box center [585, 175] width 63 height 35
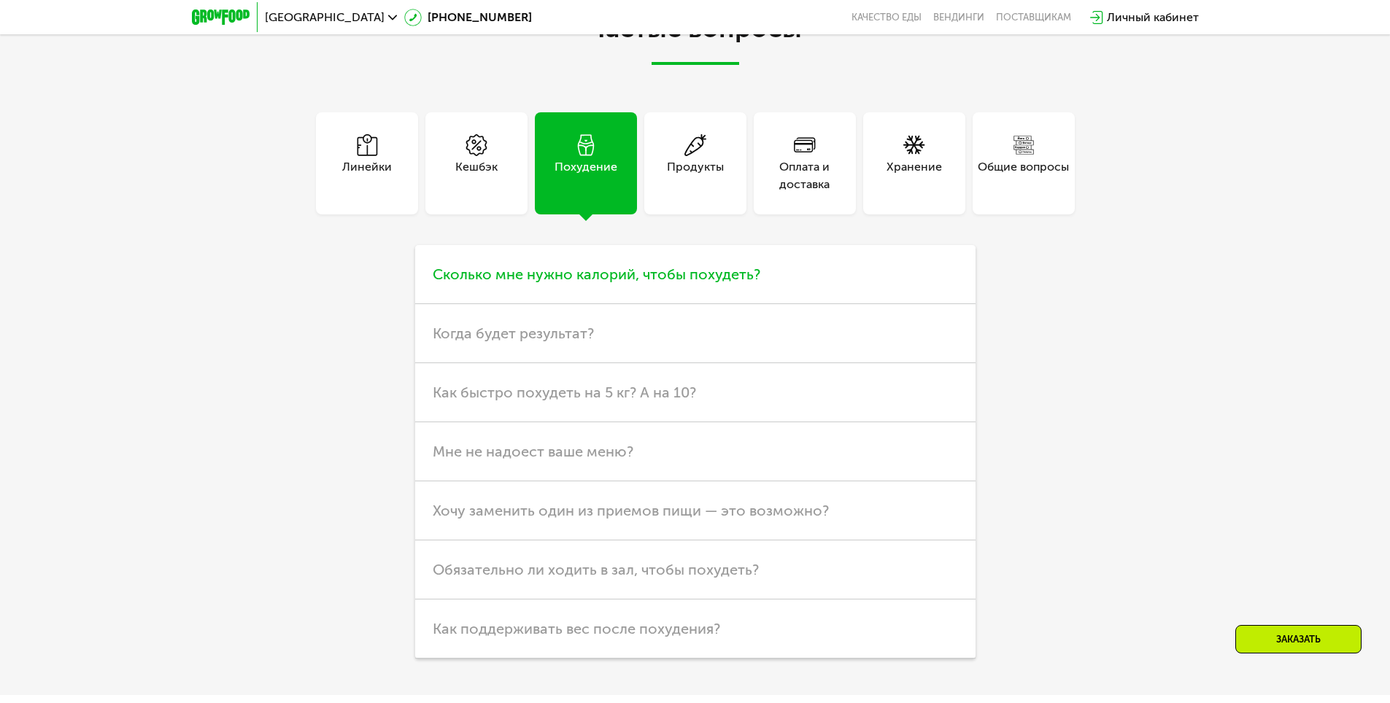
click at [657, 274] on h3 "Сколько мне нужно калорий, чтобы похудеть?" at bounding box center [695, 274] width 560 height 59
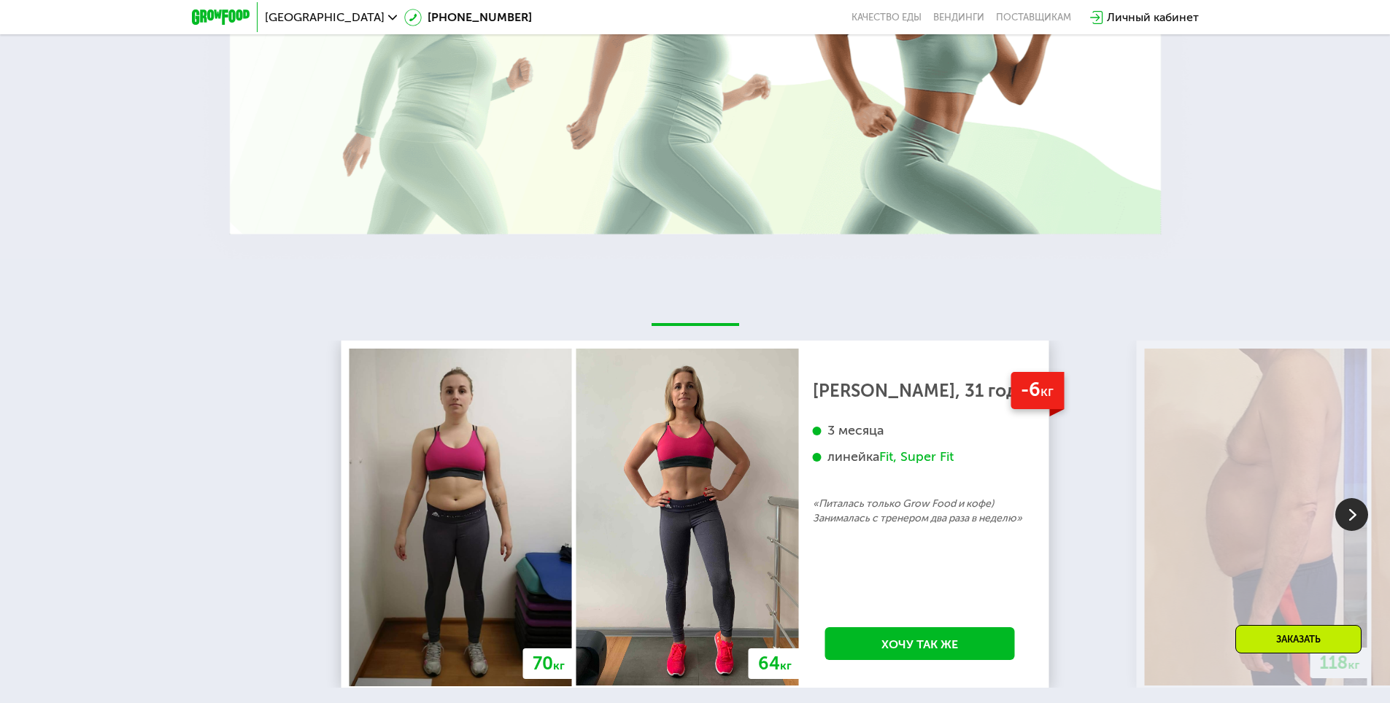
scroll to position [3429, 0]
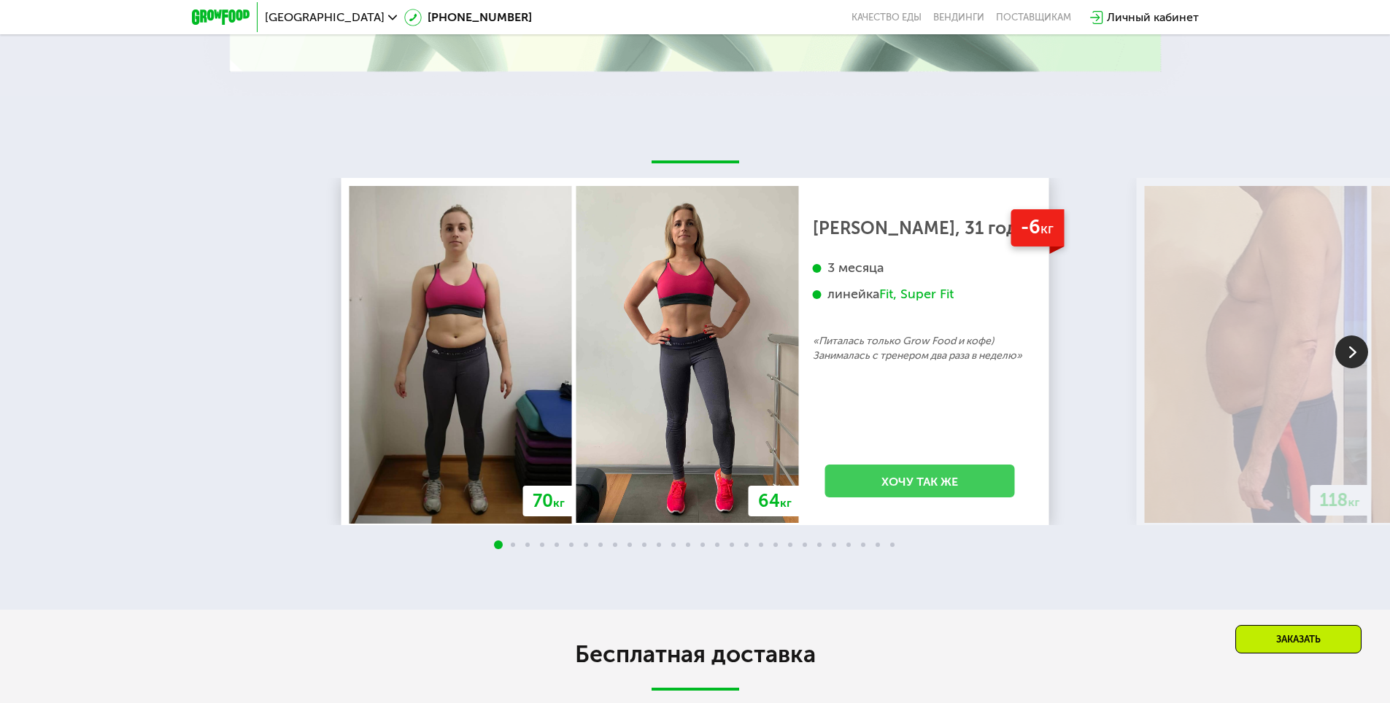
click at [902, 476] on link "Хочу так же" at bounding box center [920, 481] width 190 height 33
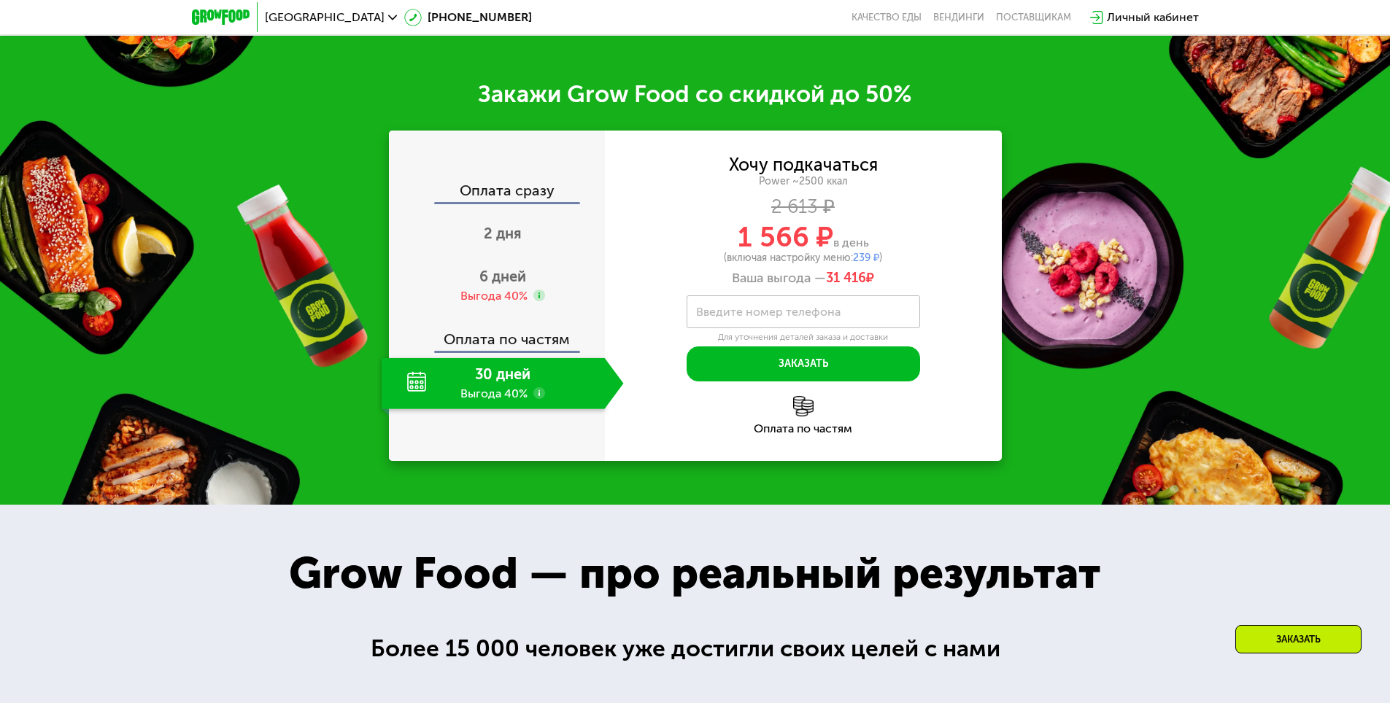
scroll to position [2296, 0]
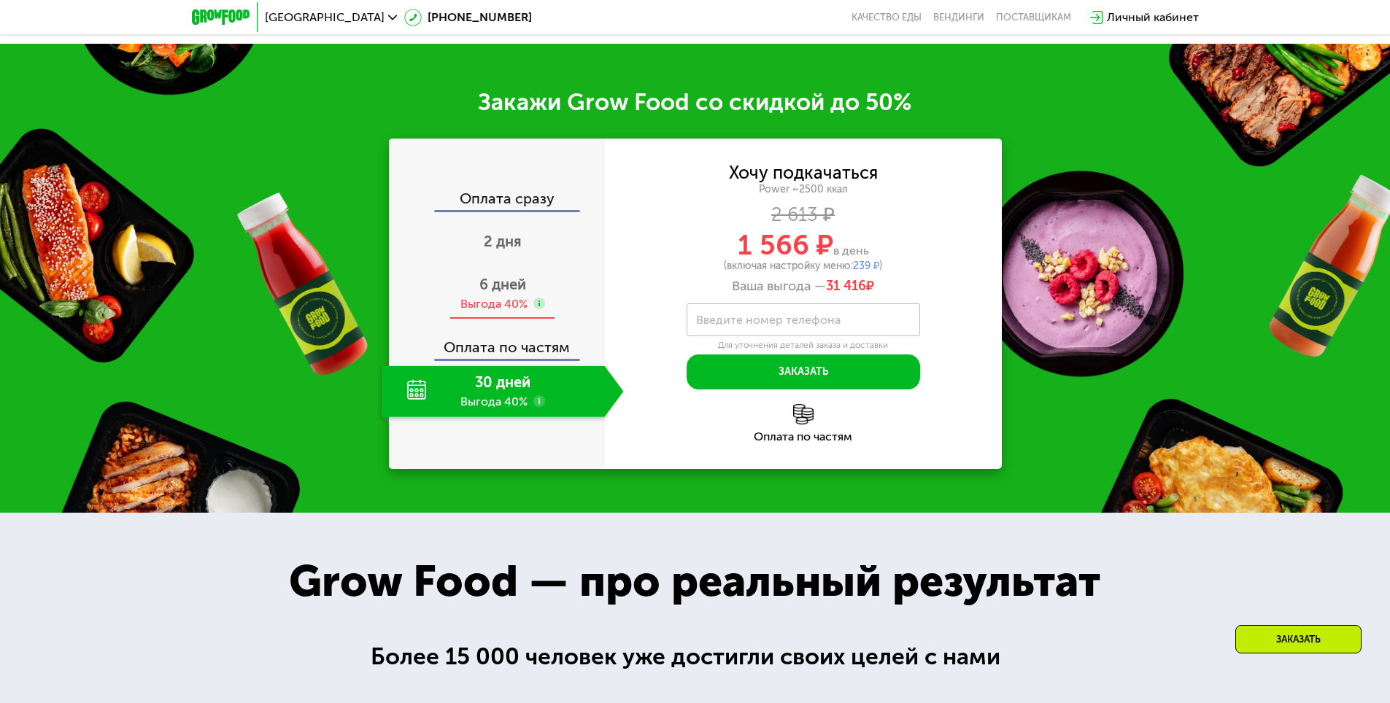
click at [518, 278] on span "6 дней" at bounding box center [502, 285] width 47 height 18
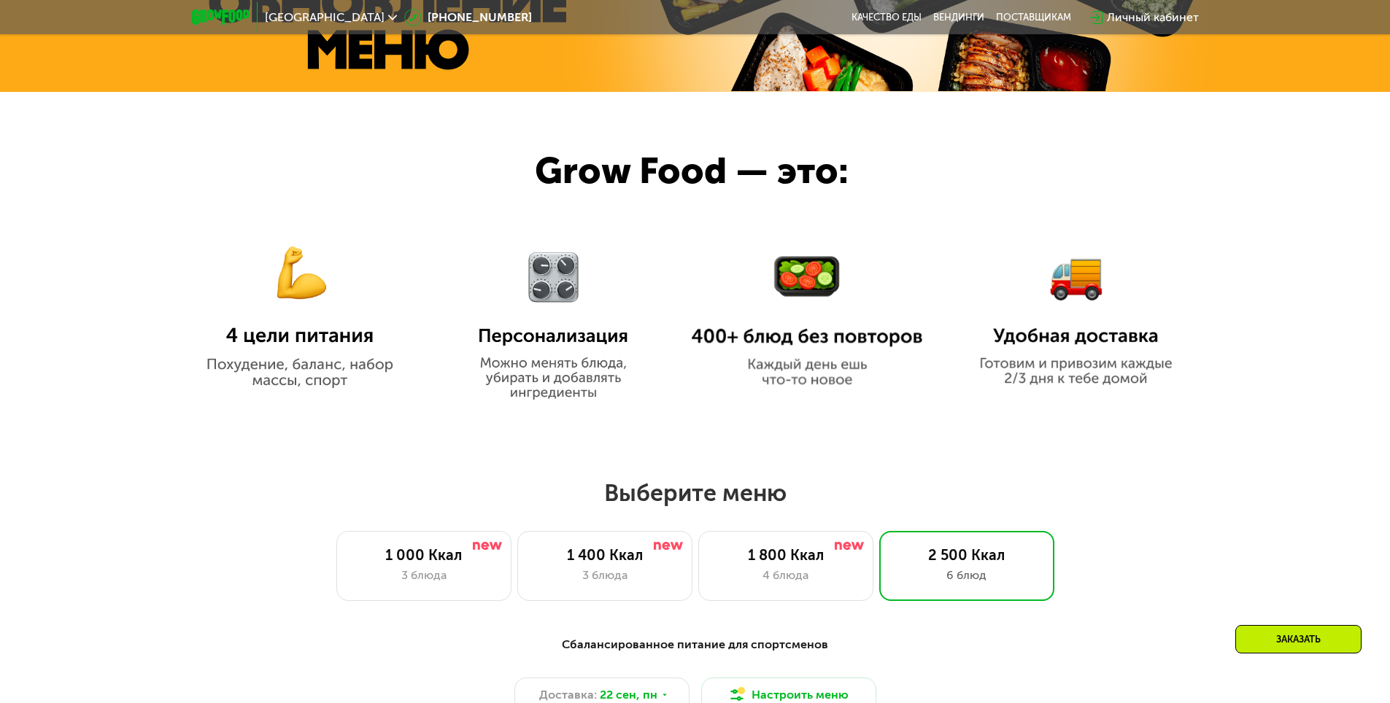
scroll to position [1167, 0]
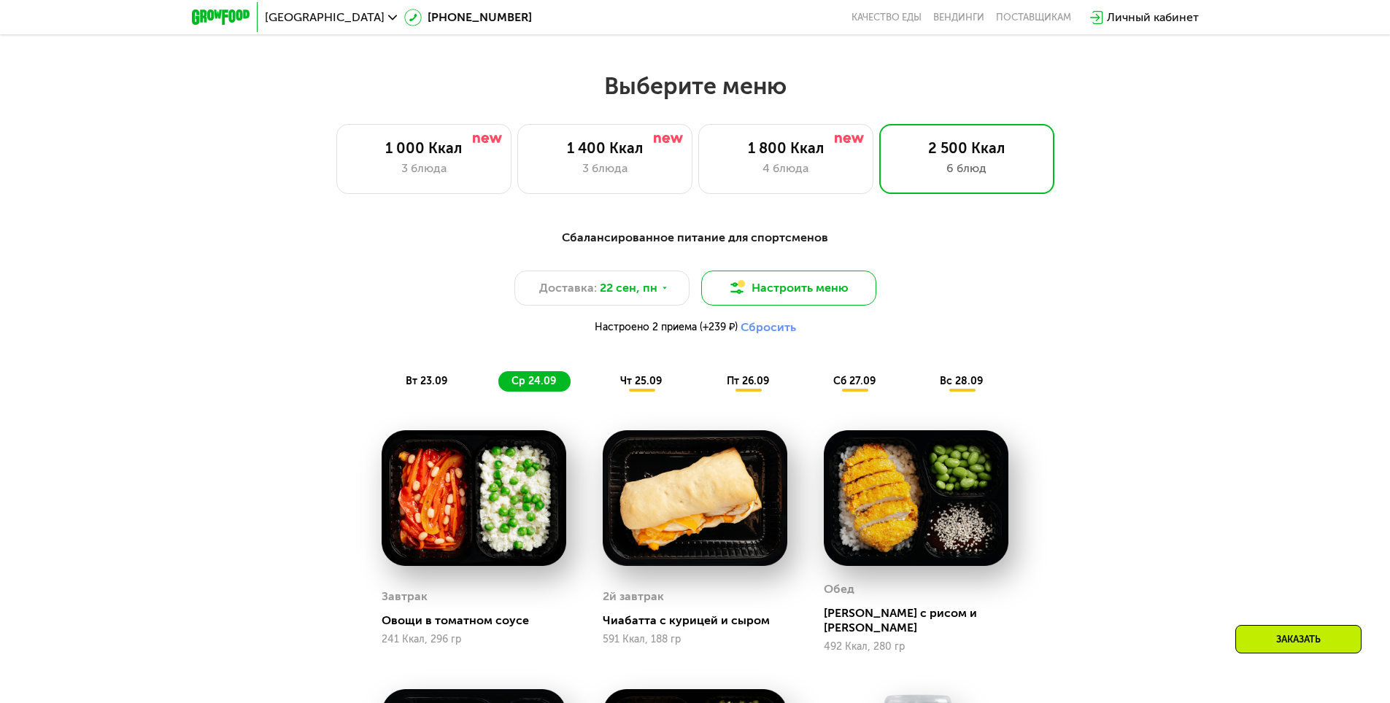
click at [748, 300] on button "Настроить меню" at bounding box center [788, 288] width 175 height 35
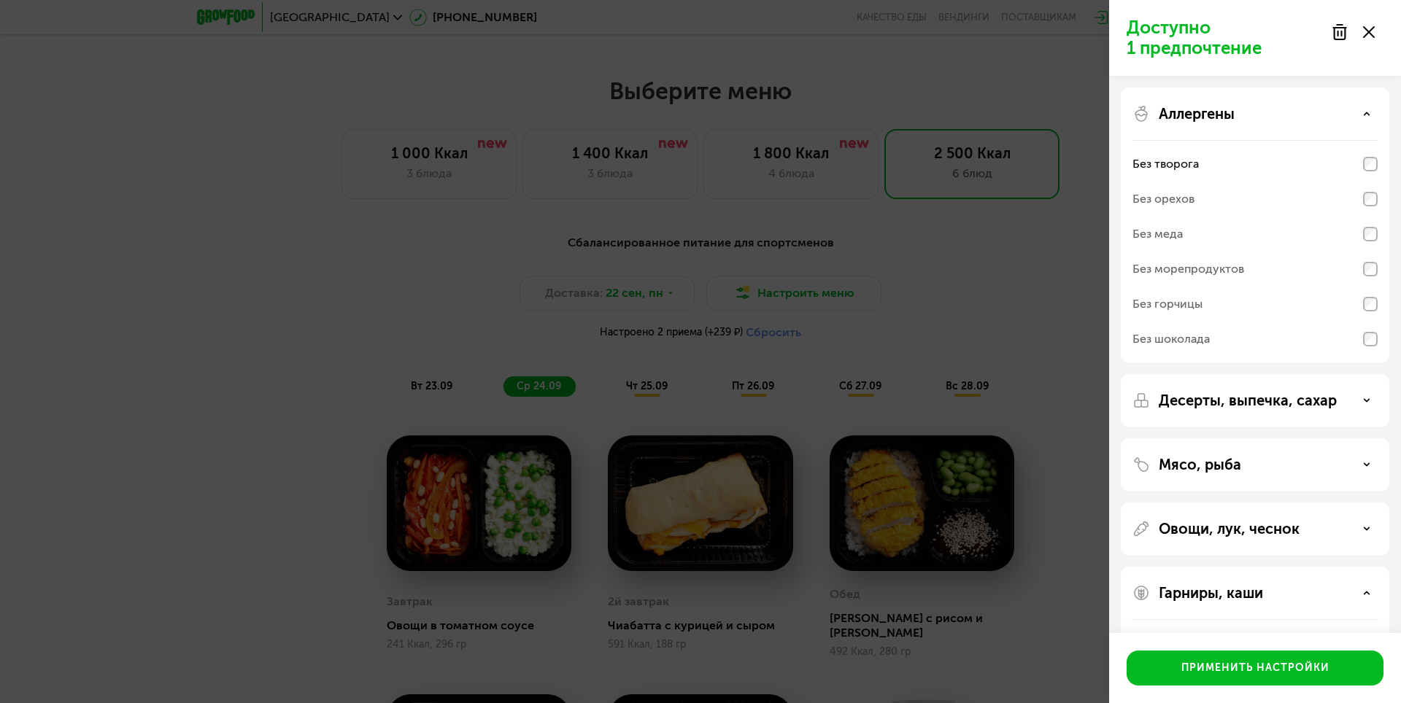
click at [1369, 115] on use at bounding box center [1366, 113] width 5 height 2
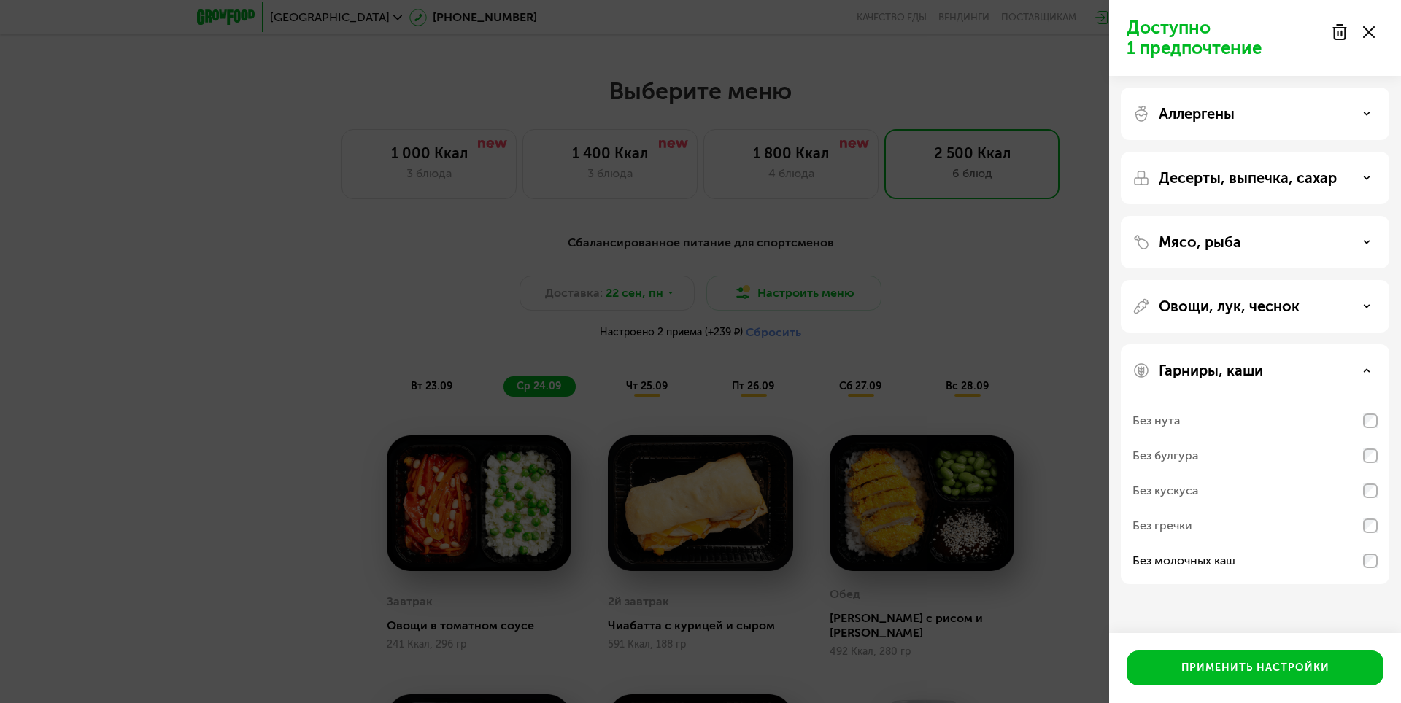
click at [1360, 367] on div "Гарниры, каши" at bounding box center [1254, 371] width 245 height 18
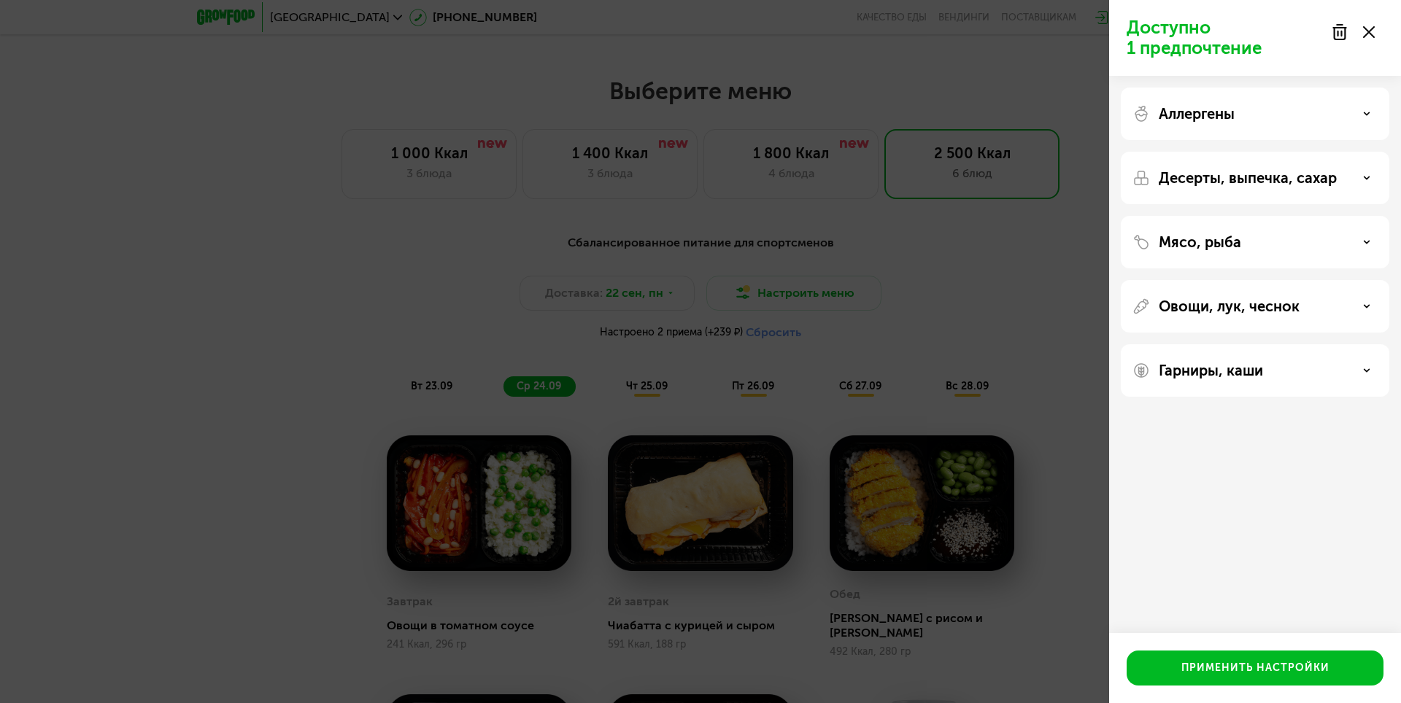
click at [1010, 329] on div "Доступно 1 предпочтение Аллергены Десерты, выпечка, сахар Мясо, рыба Овощи, лук…" at bounding box center [700, 351] width 1401 height 703
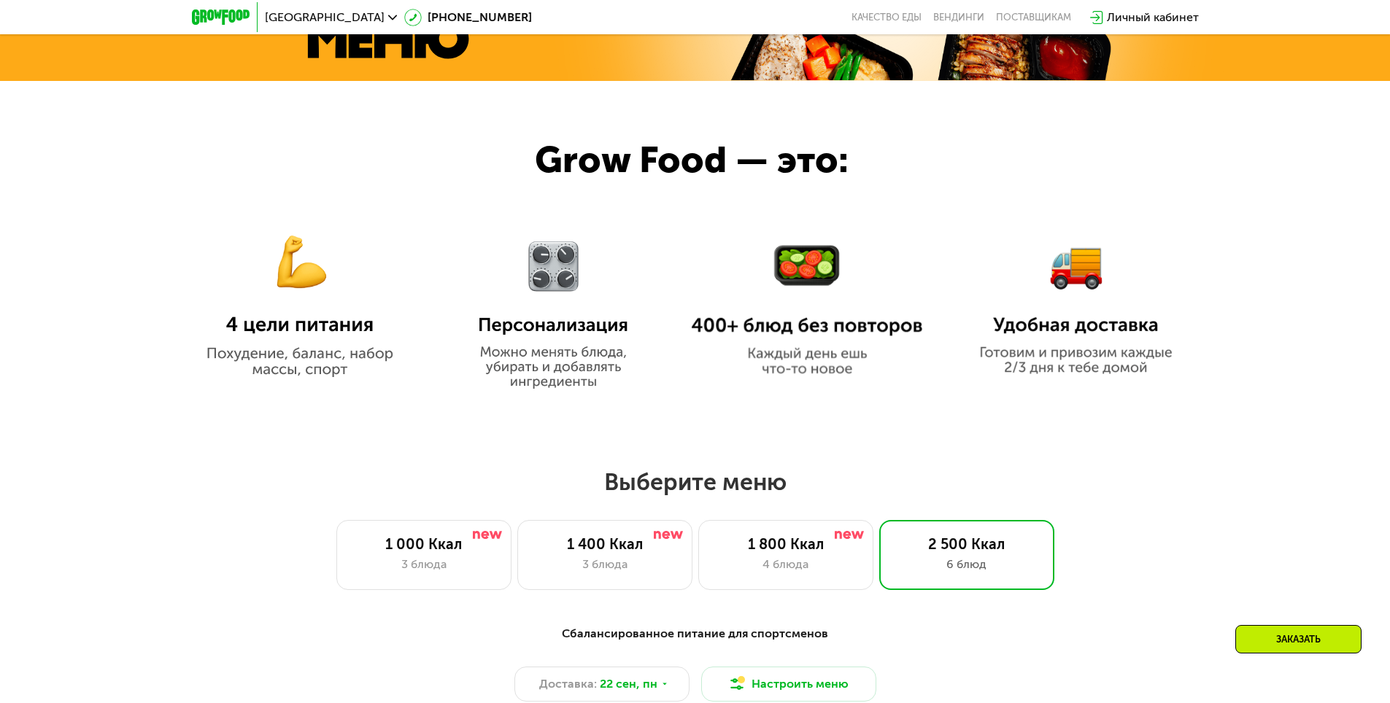
scroll to position [948, 0]
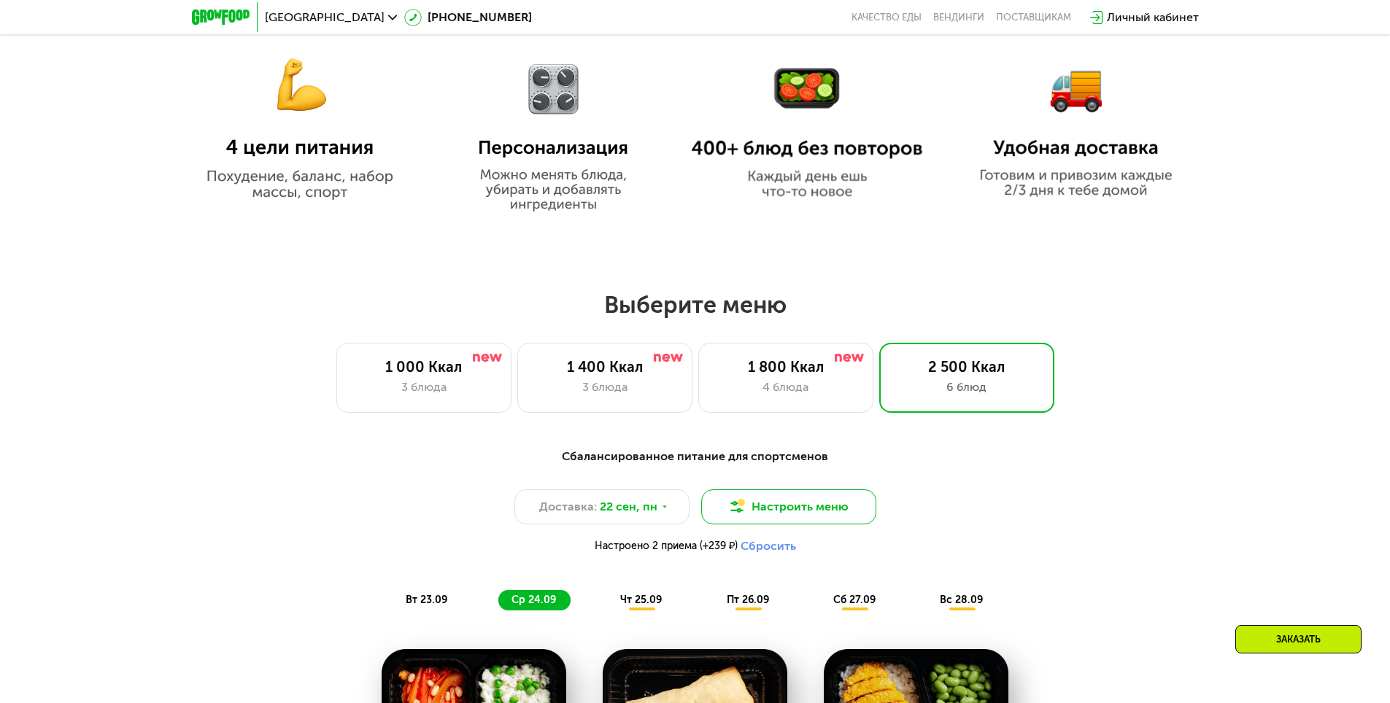
click at [776, 503] on button "Настроить меню" at bounding box center [788, 506] width 175 height 35
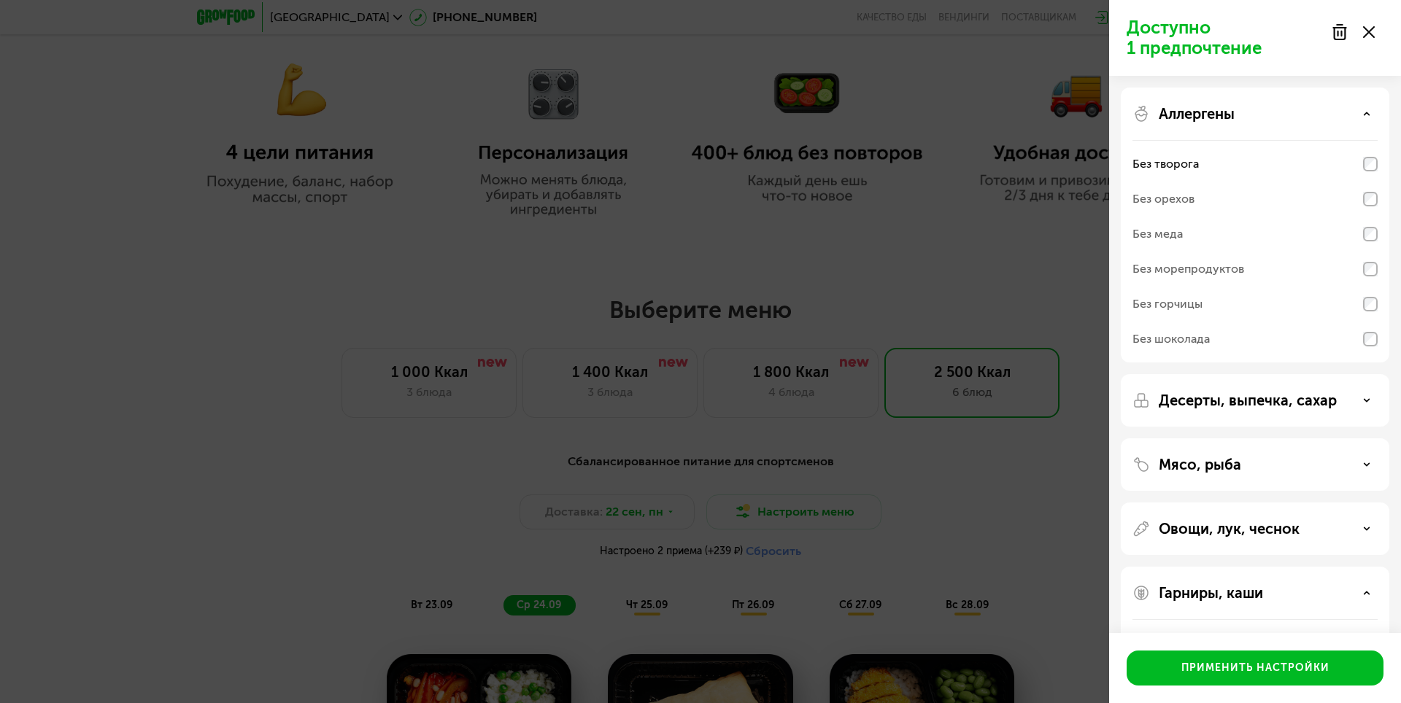
click at [1367, 109] on div "Аллергены" at bounding box center [1254, 114] width 245 height 18
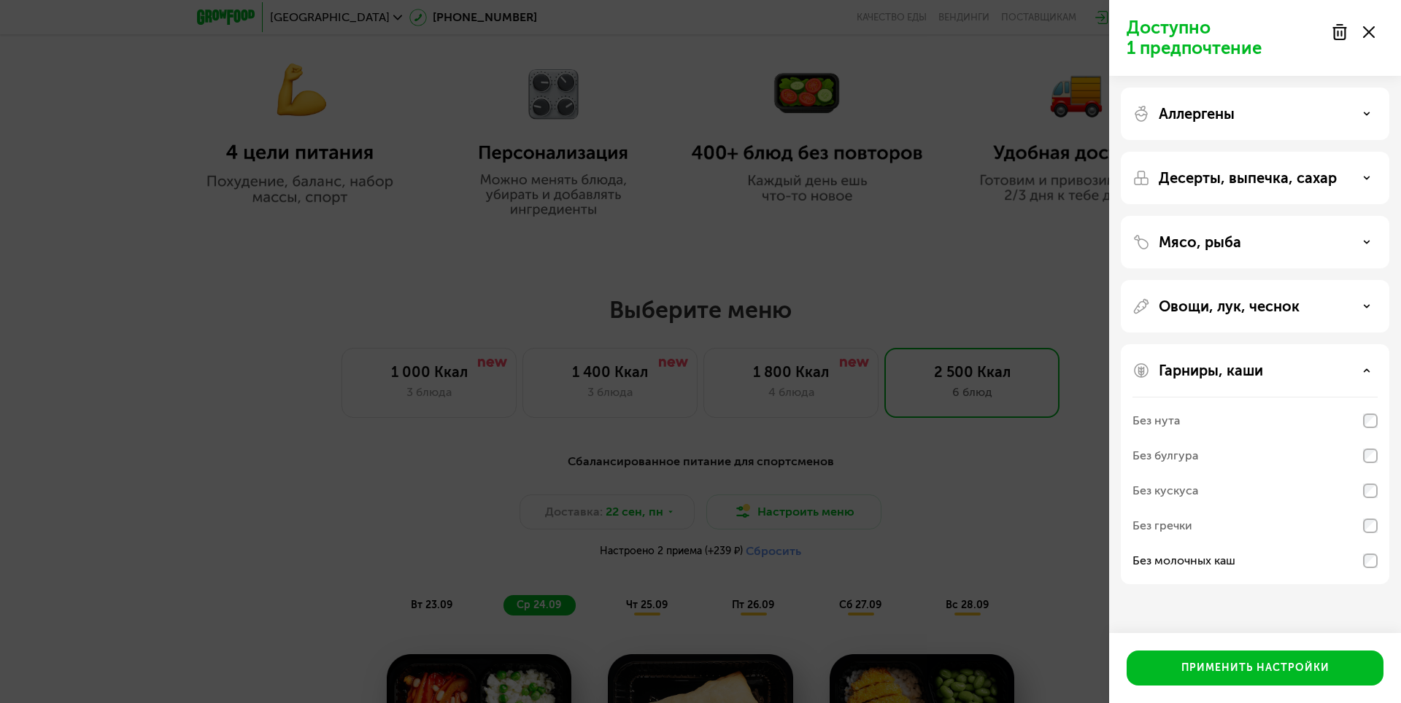
click at [1320, 244] on div "Мясо, рыба" at bounding box center [1254, 242] width 245 height 18
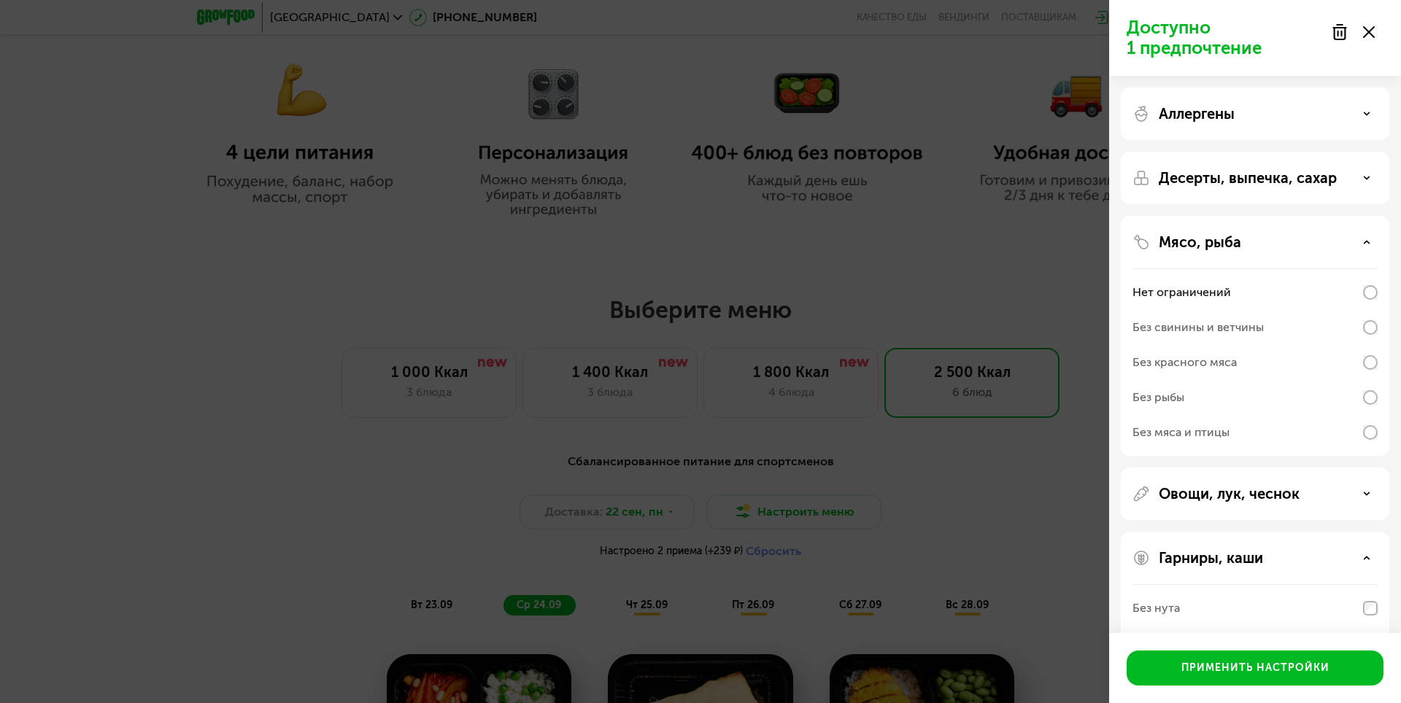
click at [1347, 183] on div "Десерты, выпечка, сахар" at bounding box center [1254, 178] width 245 height 18
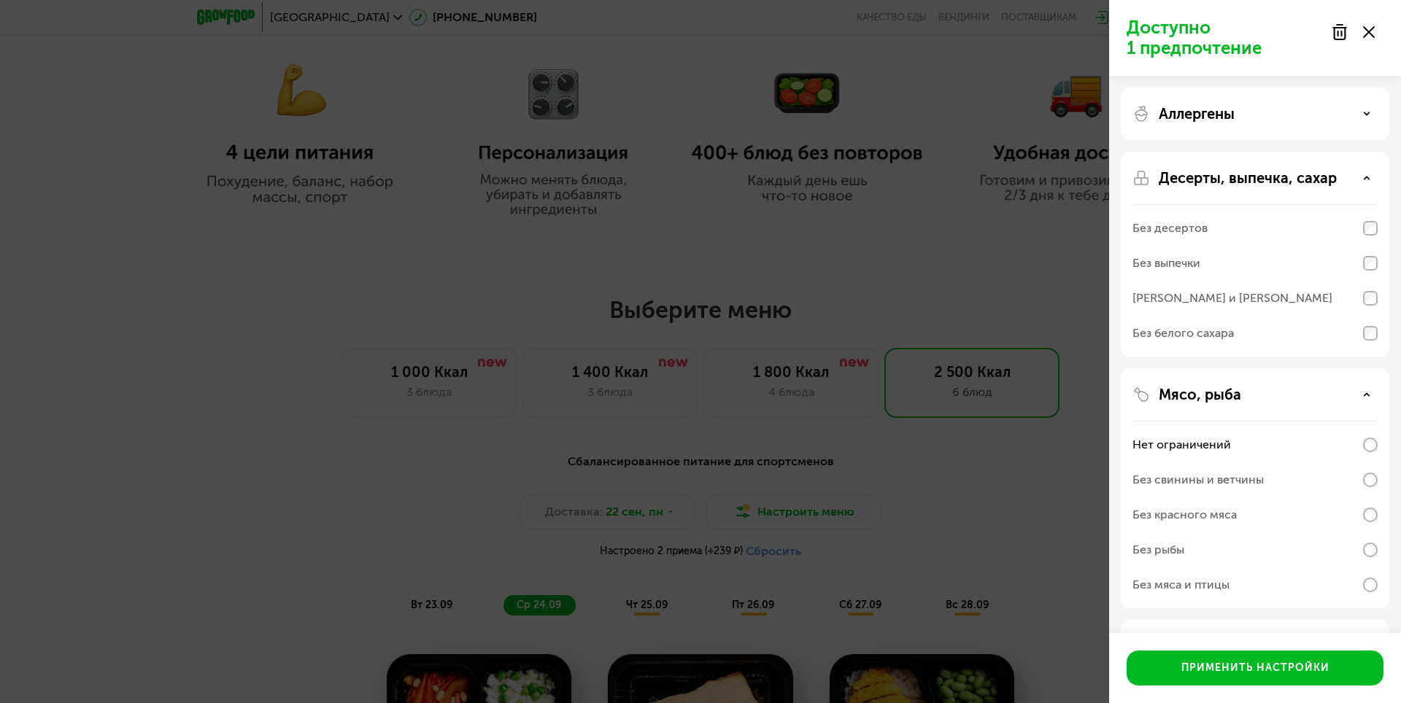
click at [1348, 180] on div "Десерты, выпечка, сахар" at bounding box center [1254, 178] width 245 height 18
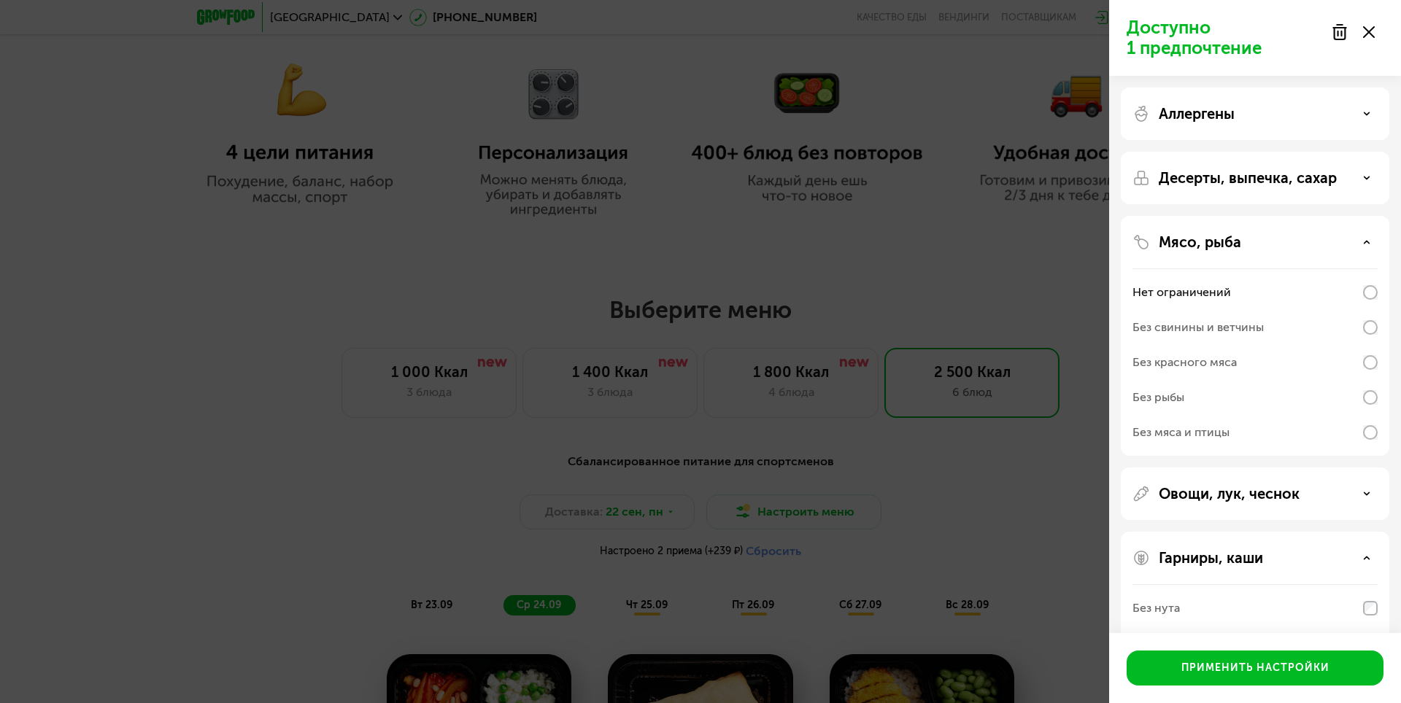
click at [1364, 243] on use at bounding box center [1366, 242] width 5 height 2
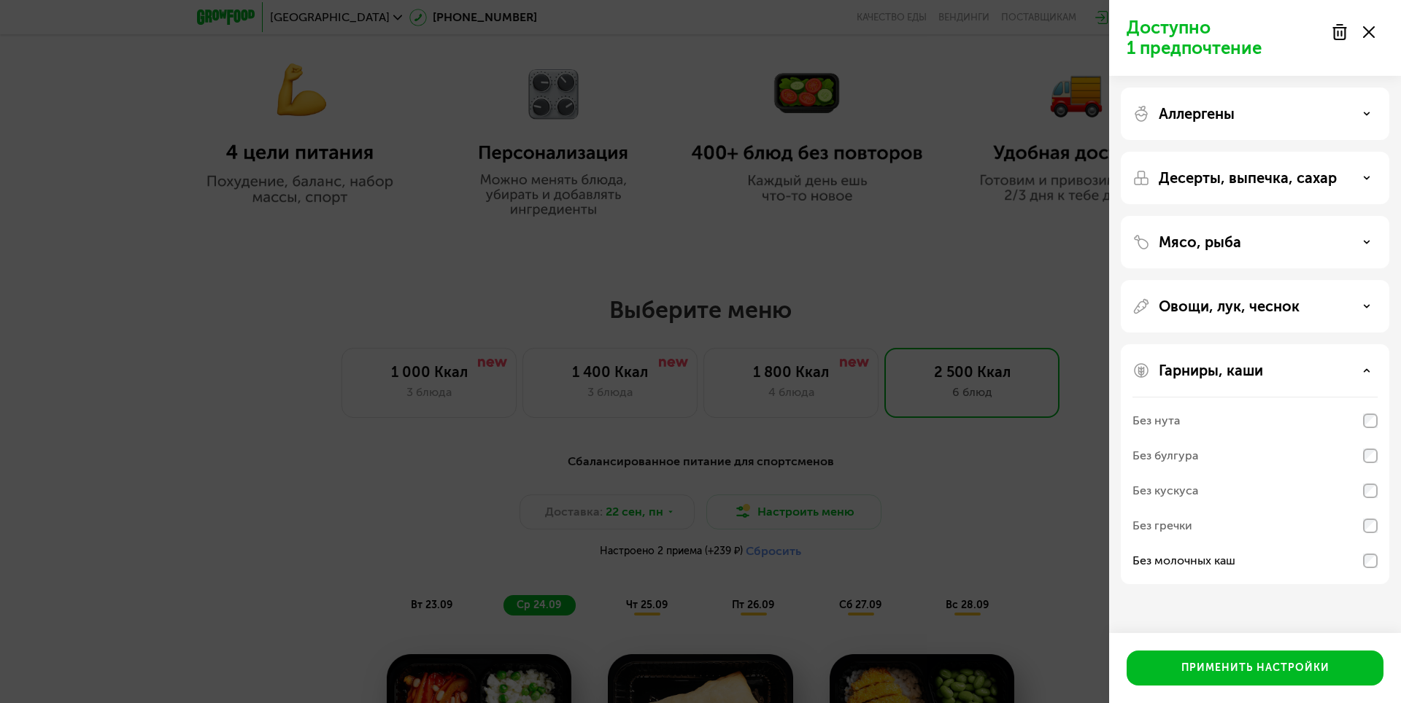
click at [1333, 310] on div "Овощи, лук, чеснок" at bounding box center [1254, 307] width 245 height 18
click at [1333, 295] on div "Овощи, лук, чеснок Без сельдерея Без грибов Без стручковой фасоли Без брокколи …" at bounding box center [1254, 435] width 268 height 310
click at [1331, 299] on div "Овощи, лук, чеснок" at bounding box center [1254, 307] width 245 height 18
click at [1296, 365] on div "Гарниры, каши" at bounding box center [1254, 371] width 245 height 18
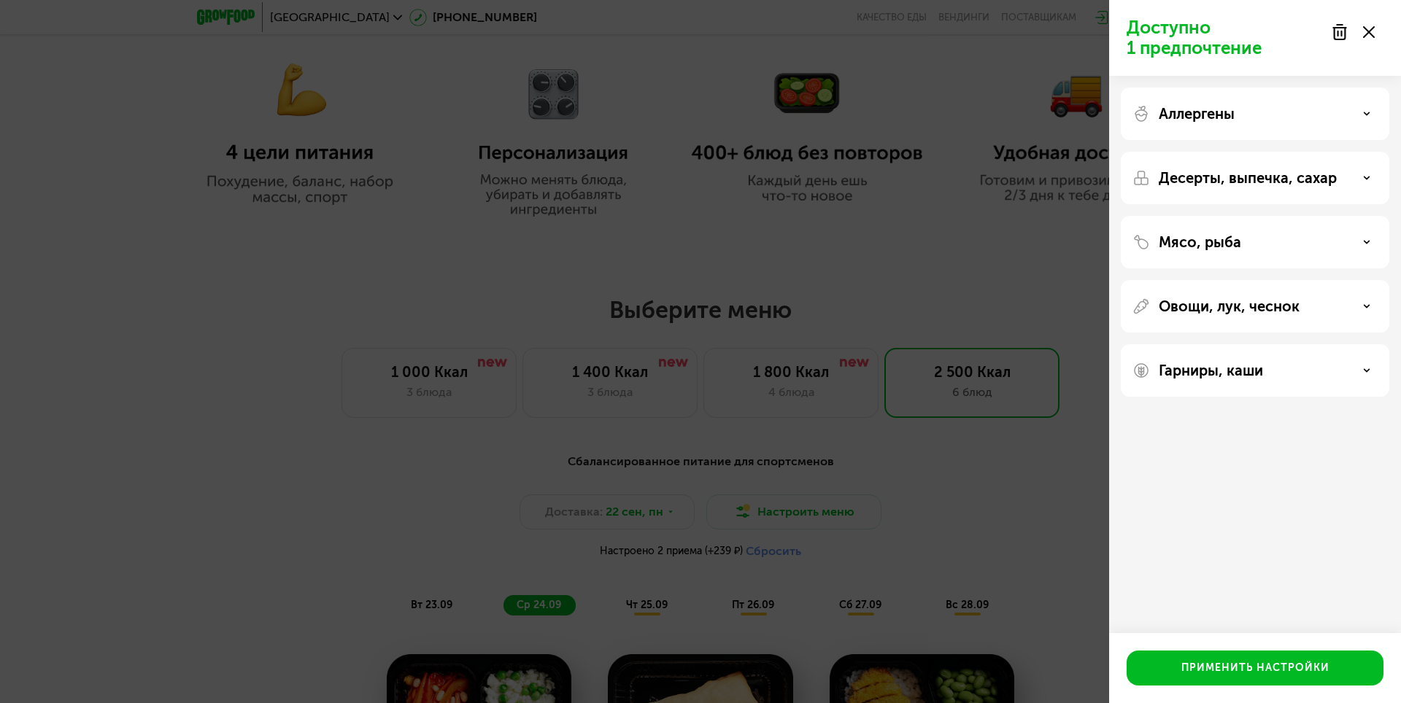
drag, startPoint x: 851, startPoint y: 524, endPoint x: 881, endPoint y: 520, distance: 30.9
click at [851, 524] on div "Доступно 1 предпочтение Аллергены Десерты, выпечка, сахар Мясо, рыба Овощи, лук…" at bounding box center [700, 351] width 1401 height 703
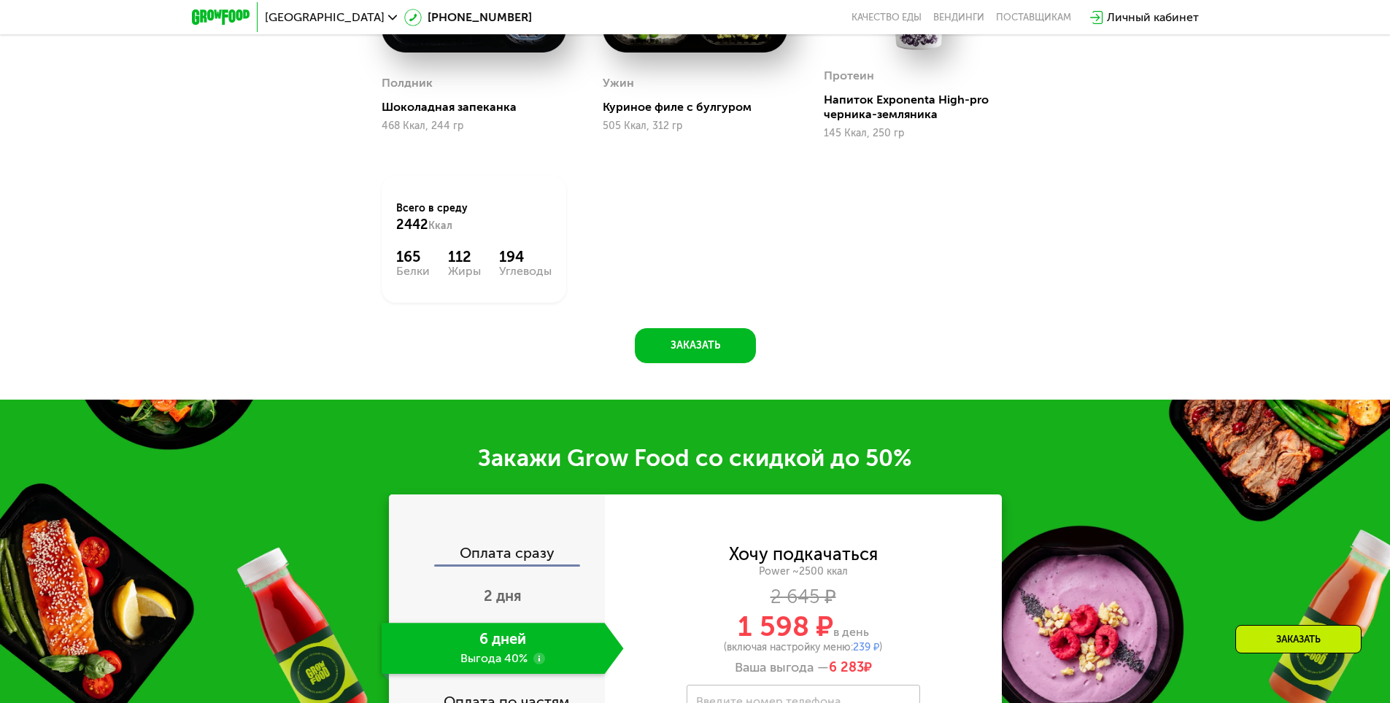
scroll to position [2115, 0]
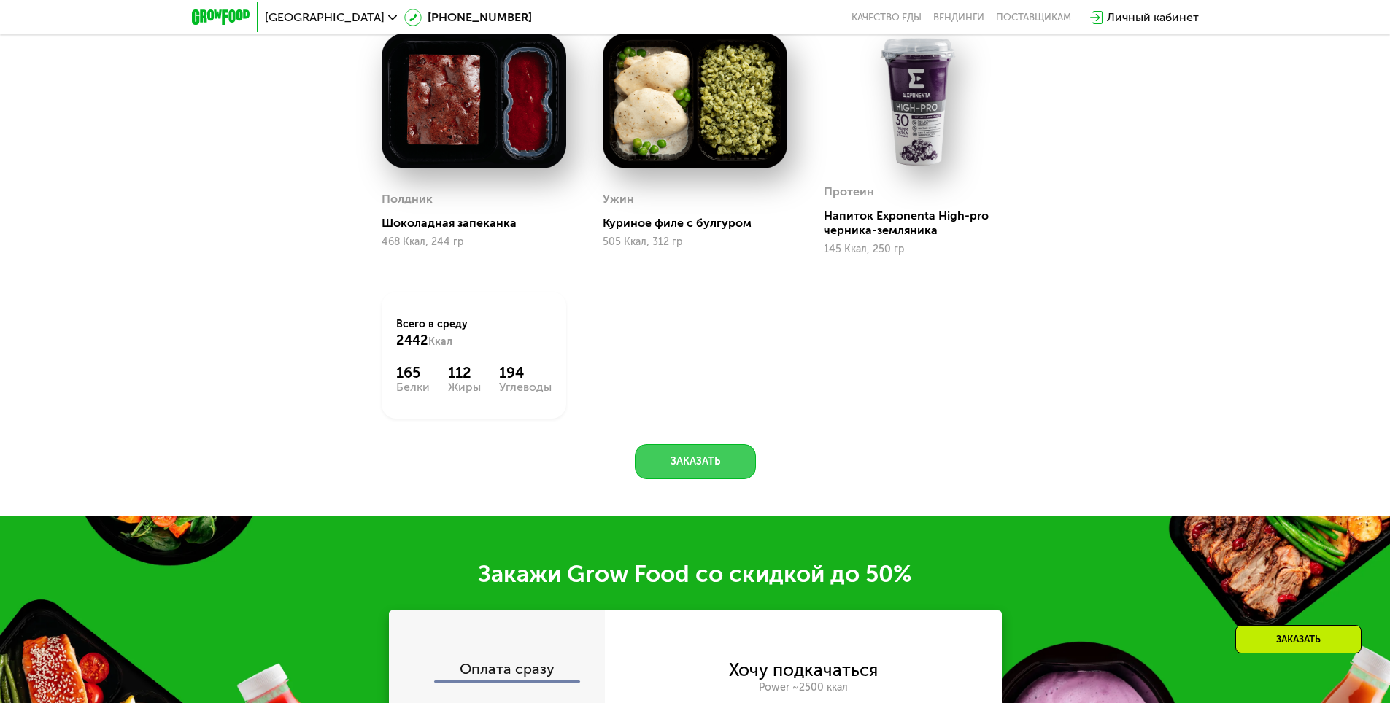
click at [695, 449] on button "Заказать" at bounding box center [695, 461] width 121 height 35
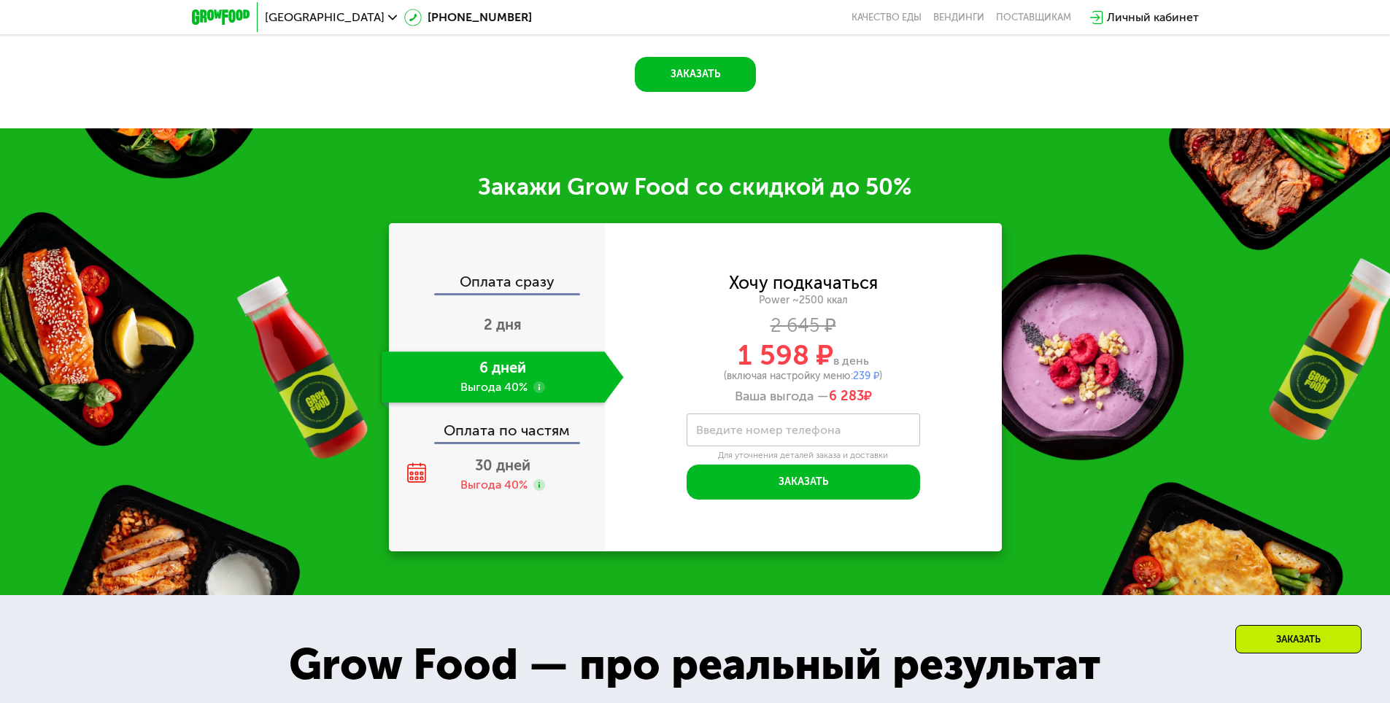
scroll to position [2330, 0]
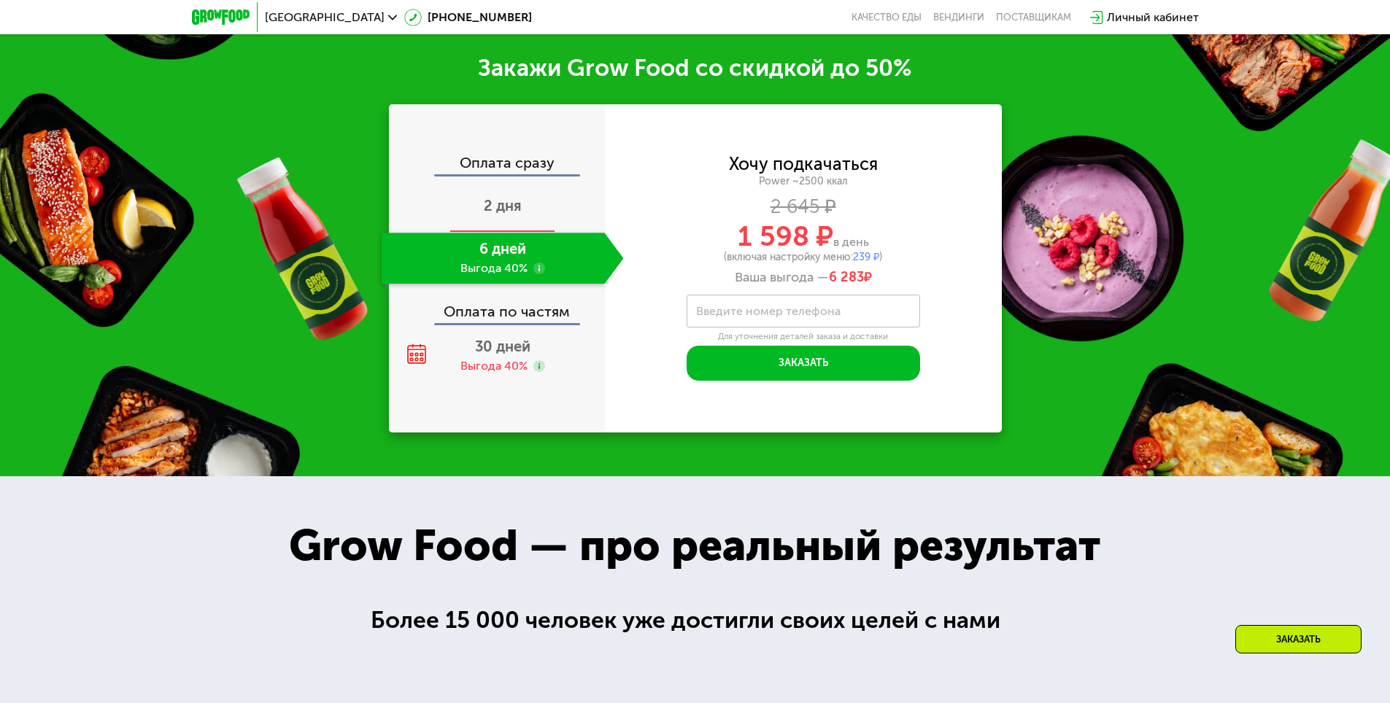
click at [515, 197] on span "2 дня" at bounding box center [503, 206] width 38 height 18
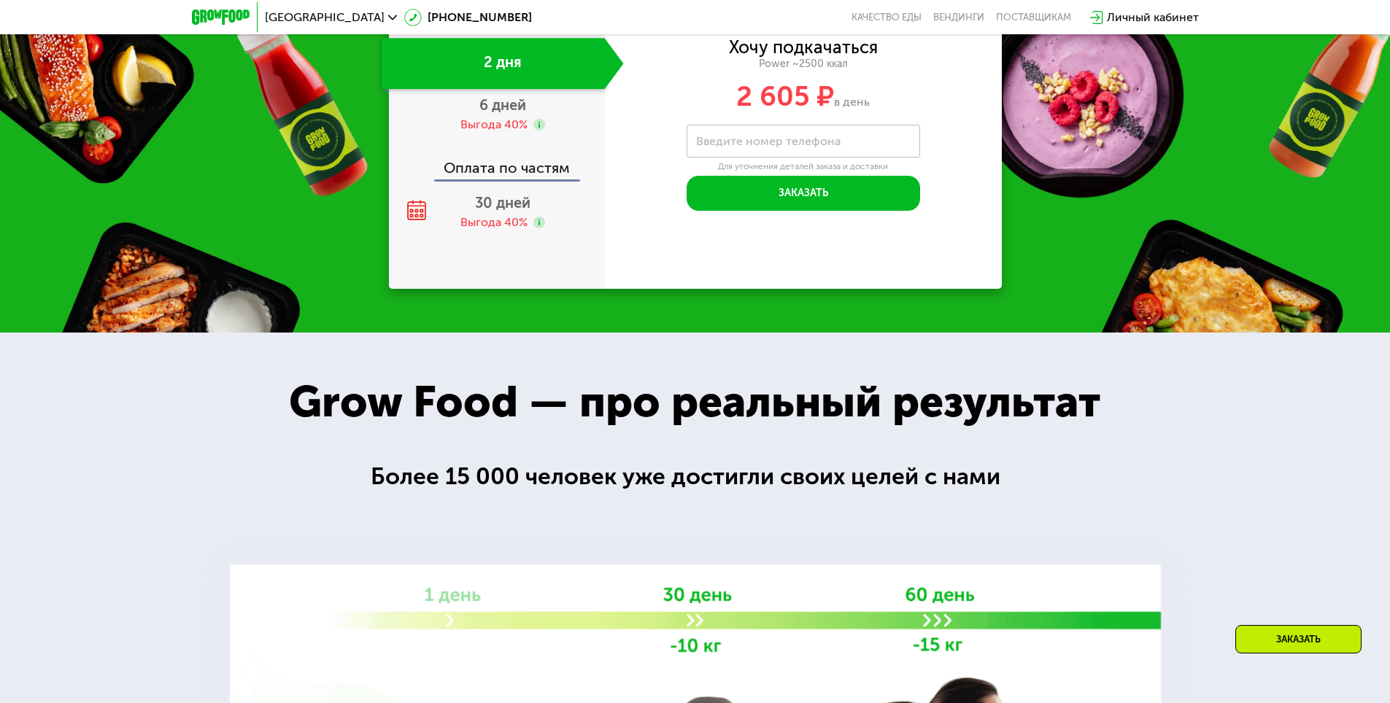
scroll to position [2403, 0]
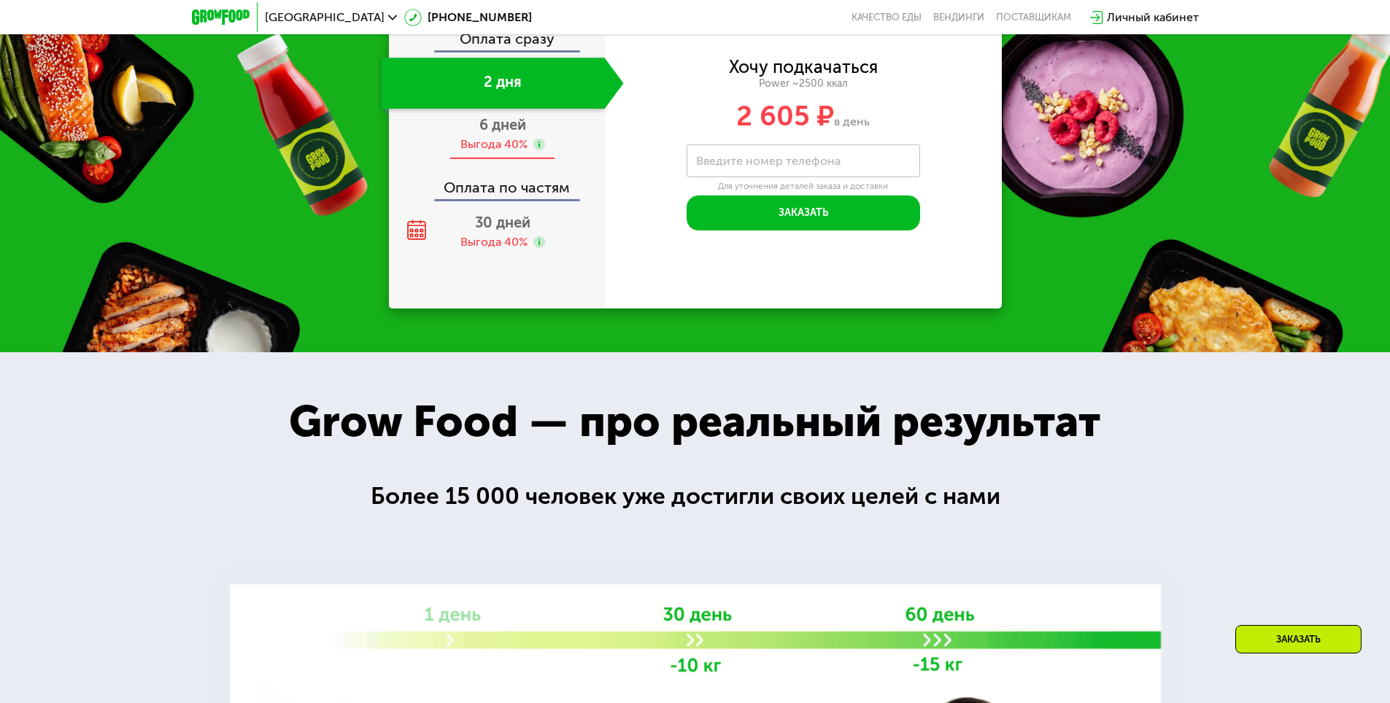
click at [513, 144] on div "Выгода 40%" at bounding box center [493, 144] width 67 height 16
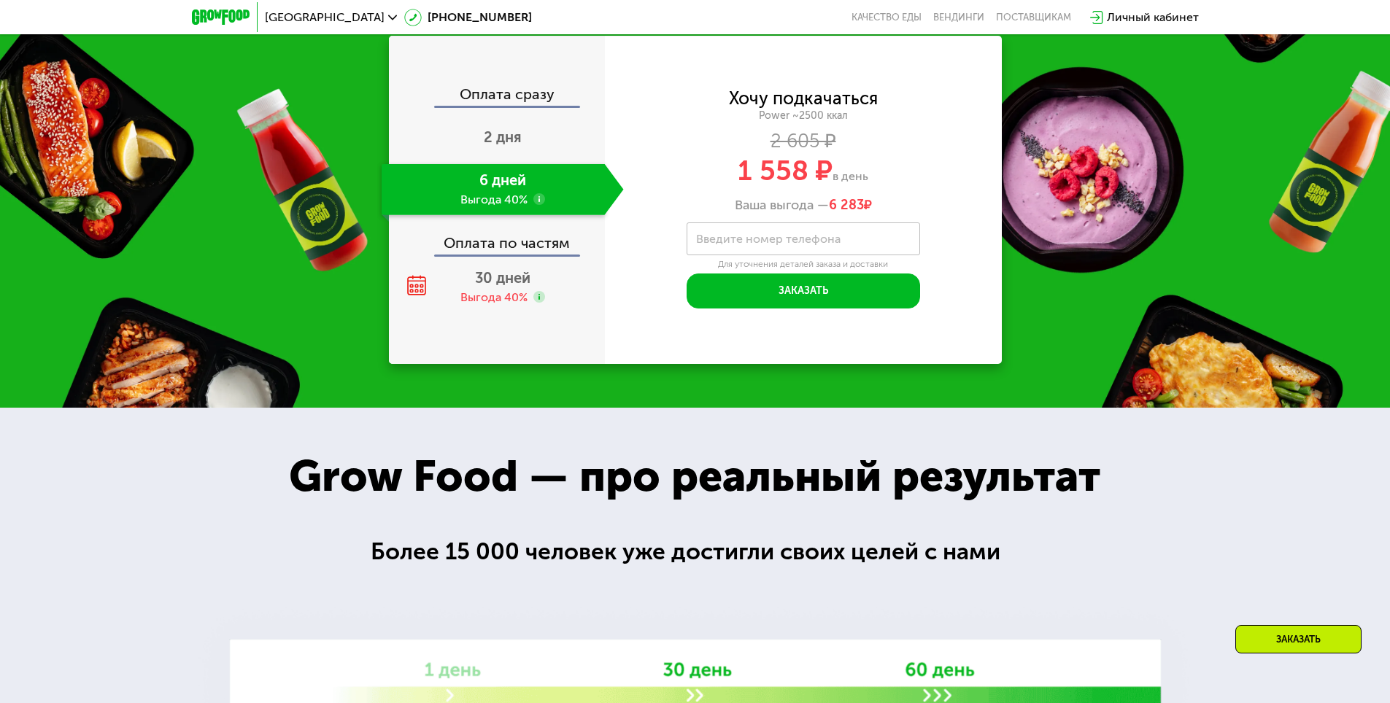
scroll to position [2439, 0]
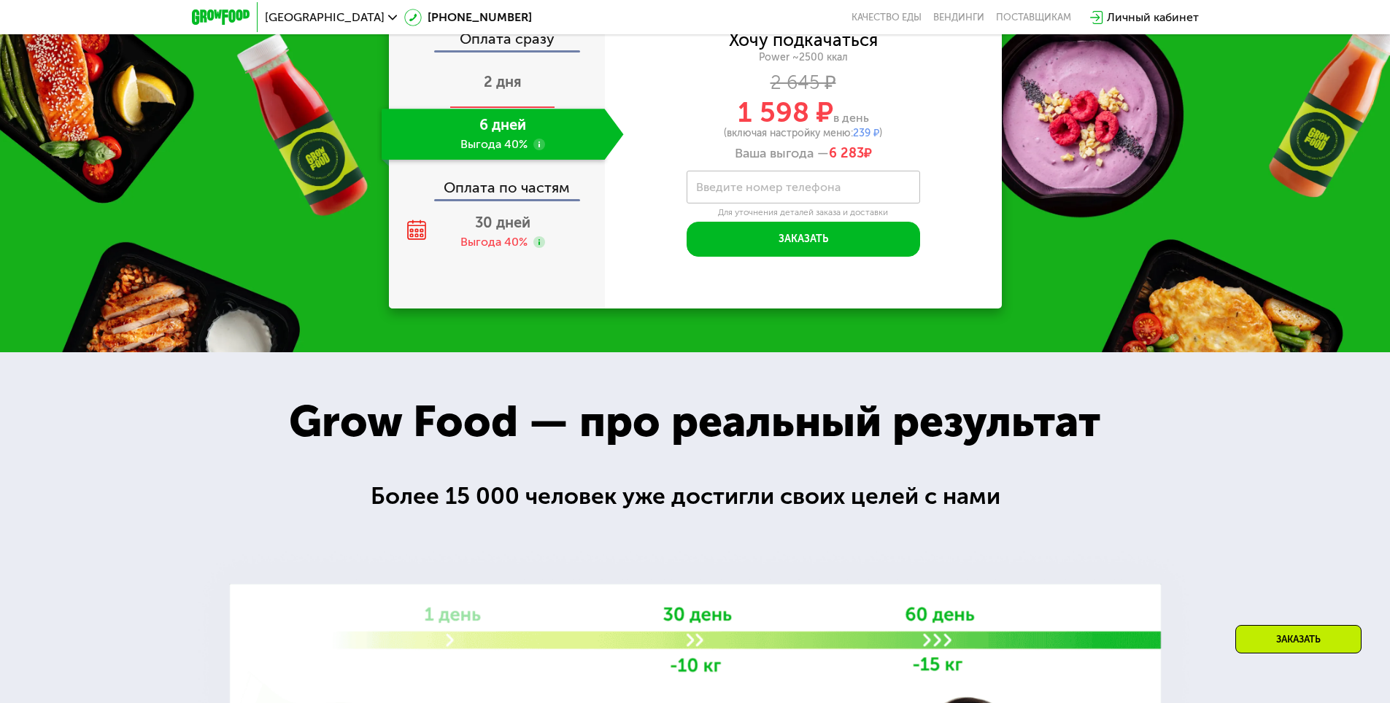
click at [519, 90] on span "2 дня" at bounding box center [503, 82] width 38 height 18
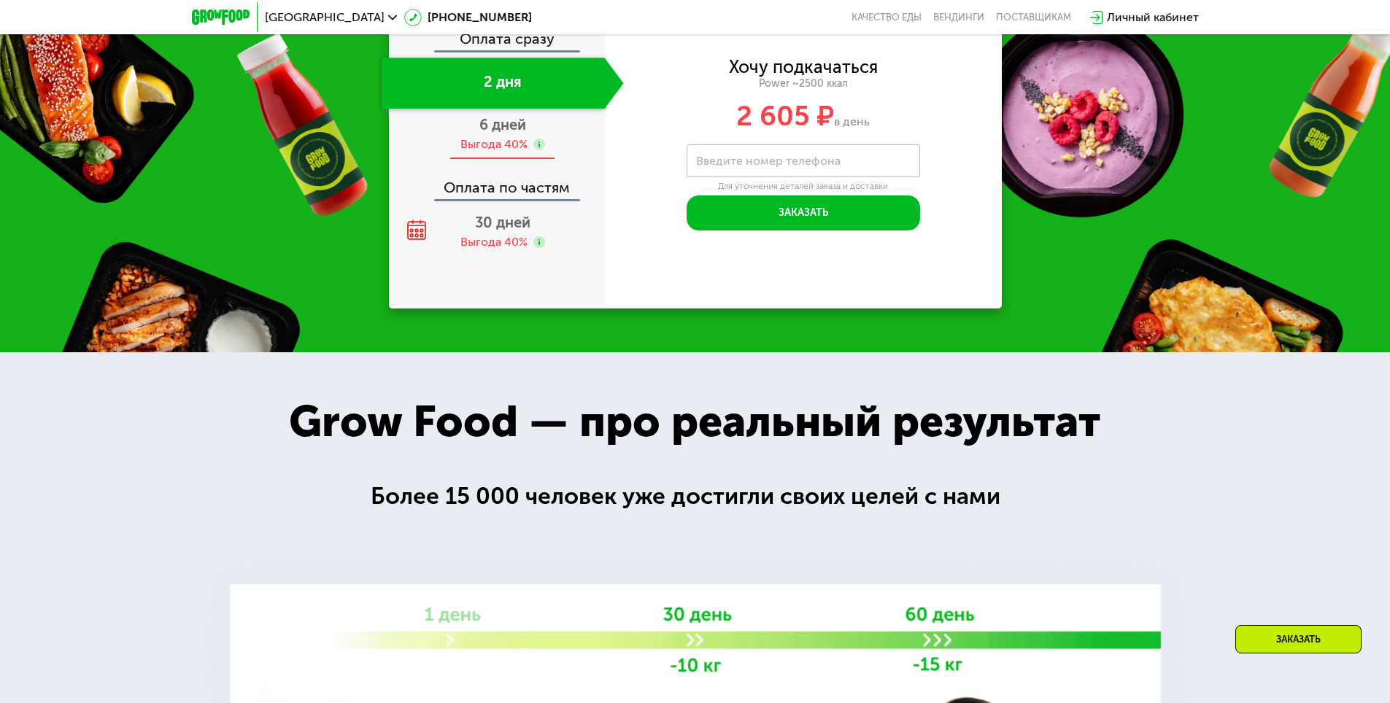
click at [506, 146] on div "Выгода 40%" at bounding box center [493, 144] width 67 height 16
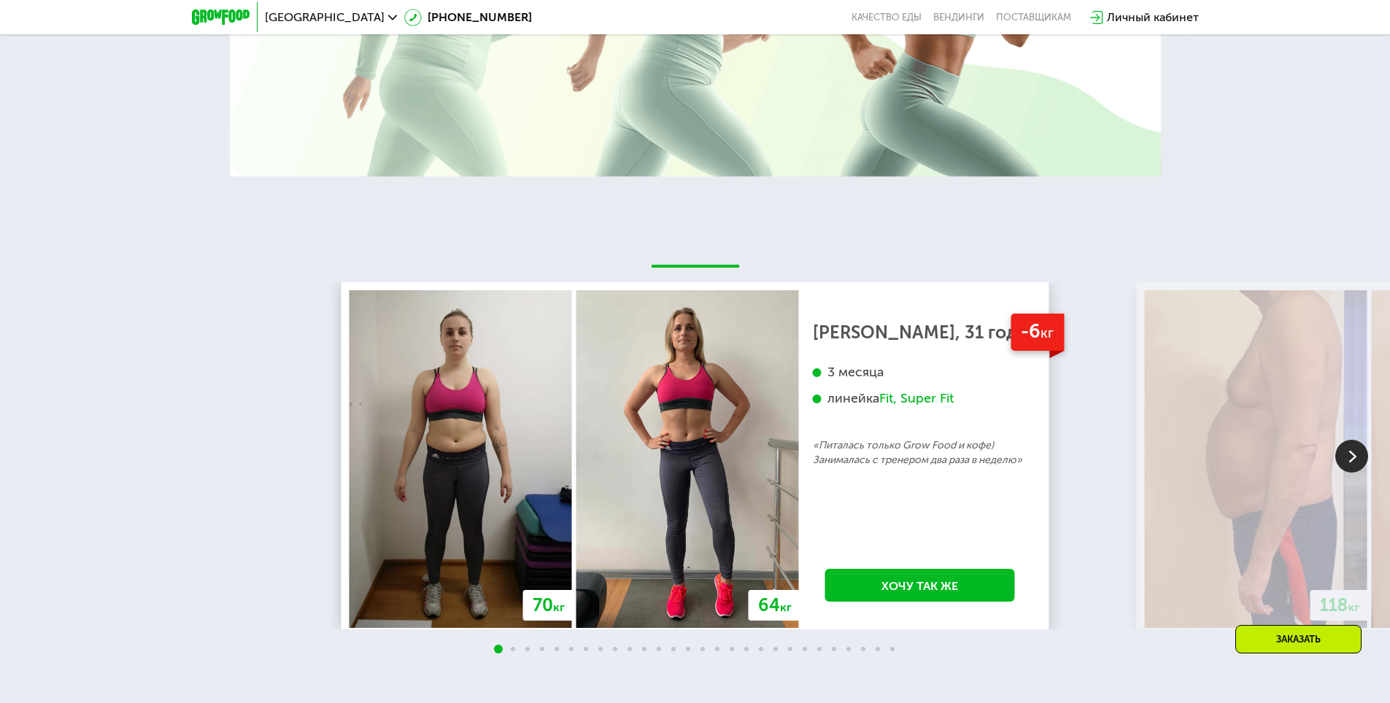
scroll to position [3315, 0]
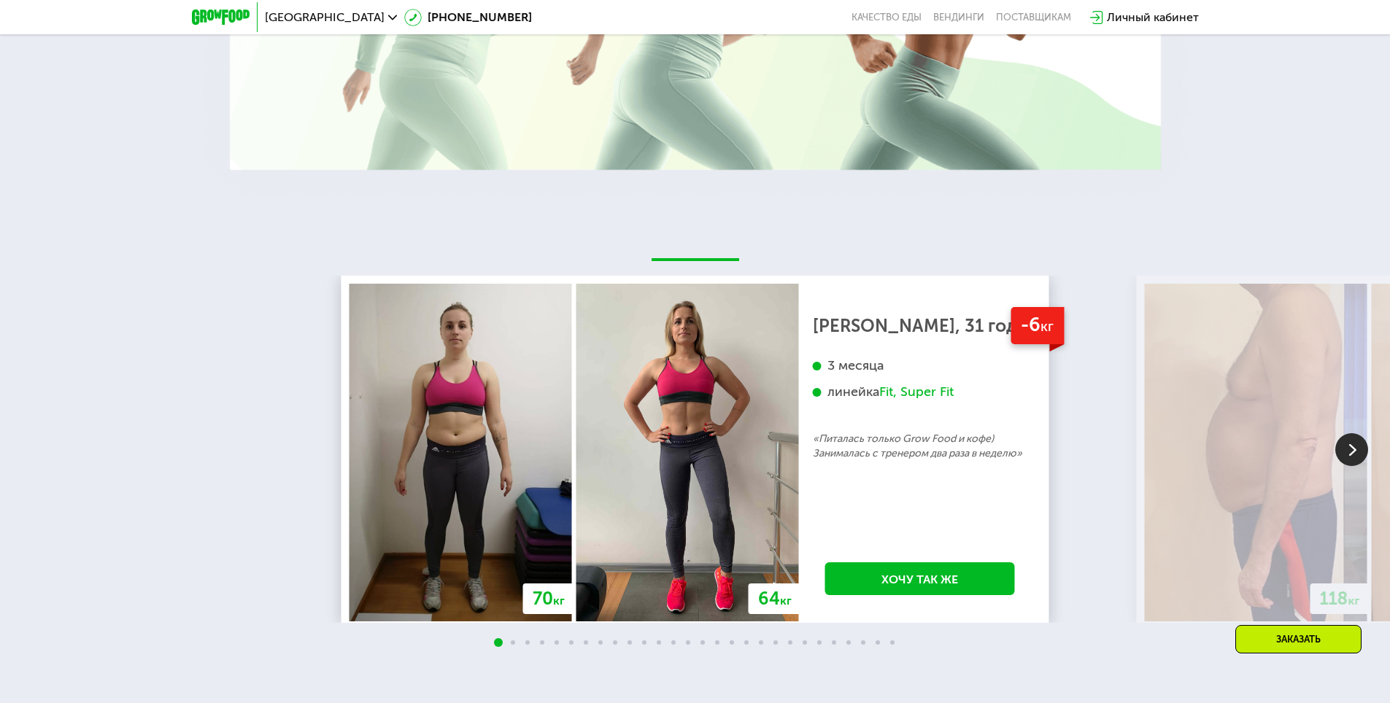
click at [1350, 460] on img at bounding box center [1351, 449] width 33 height 33
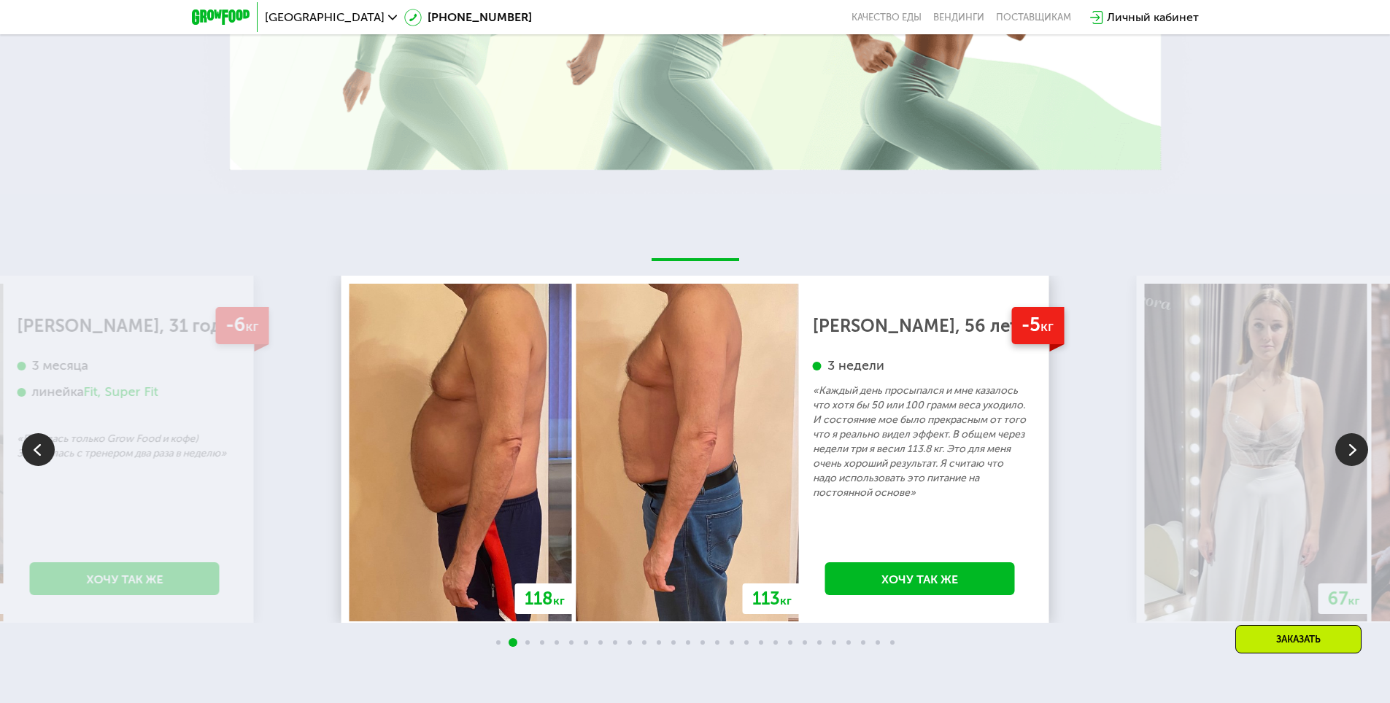
click at [1350, 459] on img at bounding box center [1351, 449] width 33 height 33
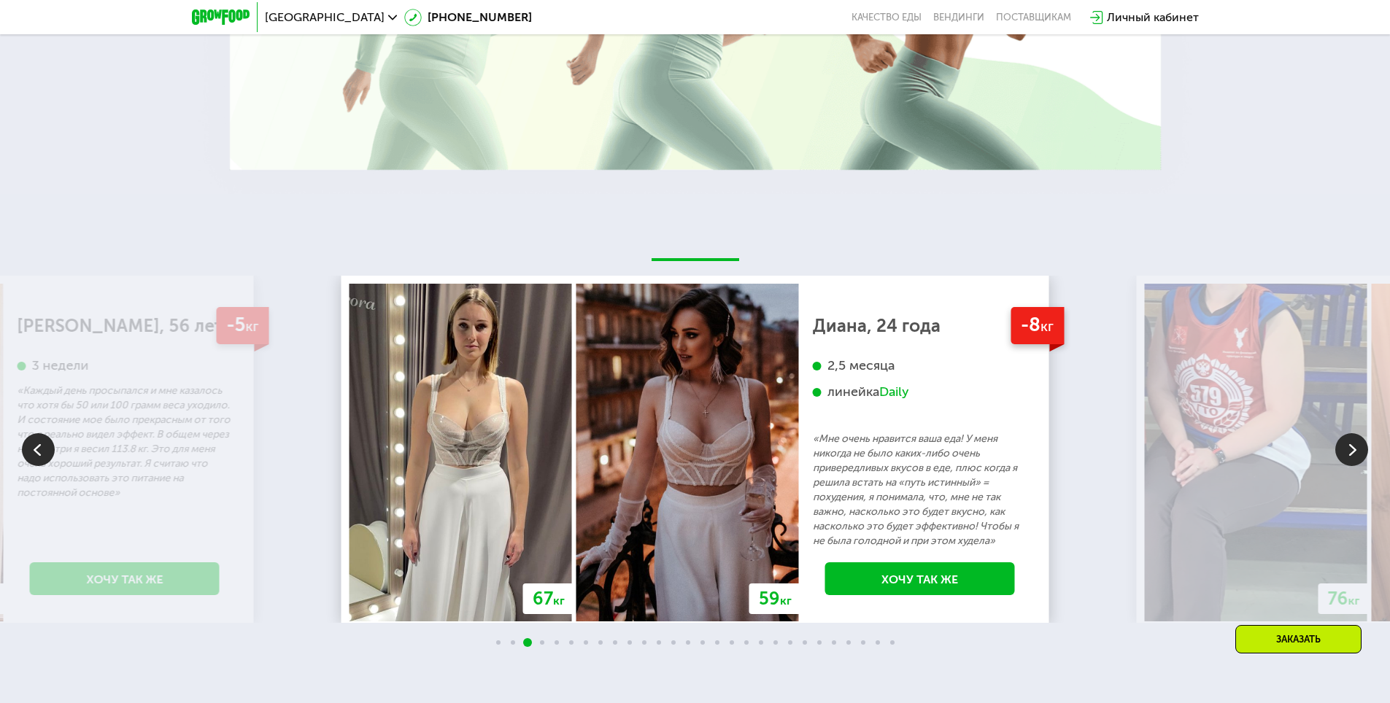
click at [1350, 458] on img at bounding box center [1351, 449] width 33 height 33
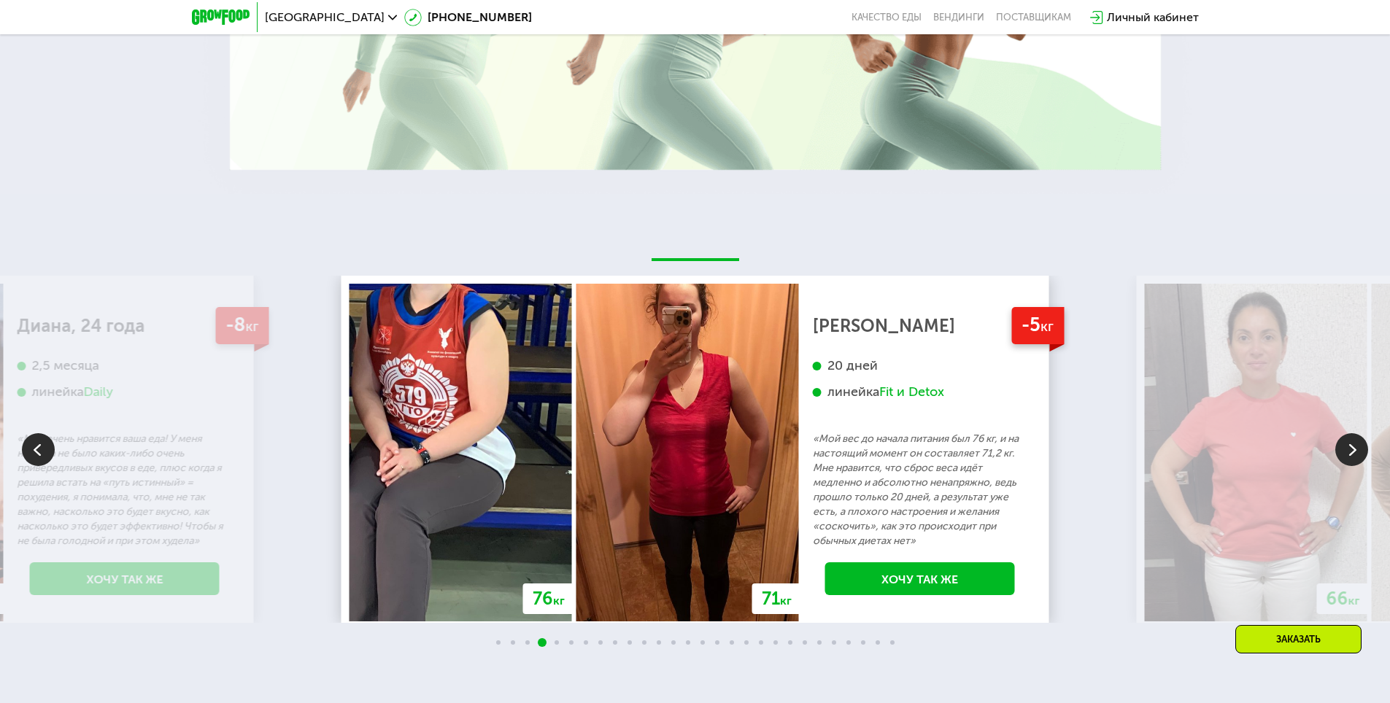
click at [1350, 458] on img at bounding box center [1351, 449] width 33 height 33
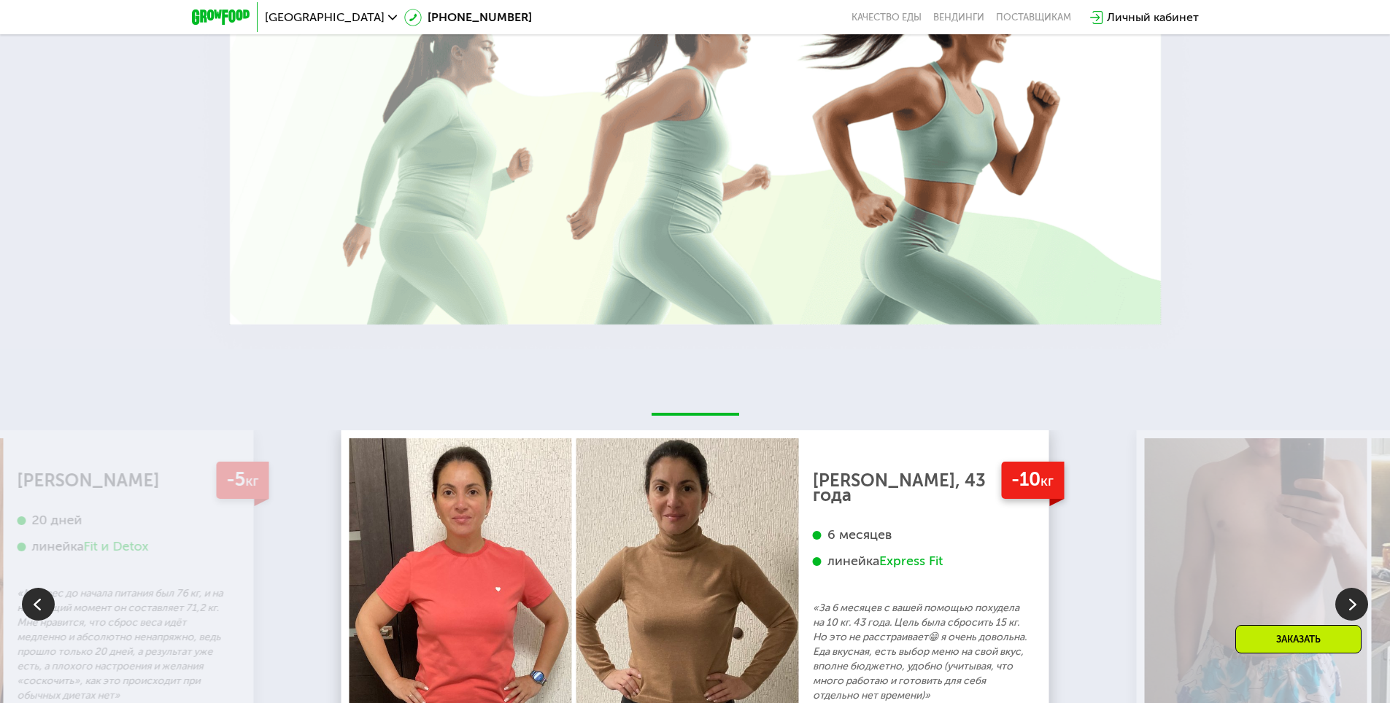
scroll to position [3461, 0]
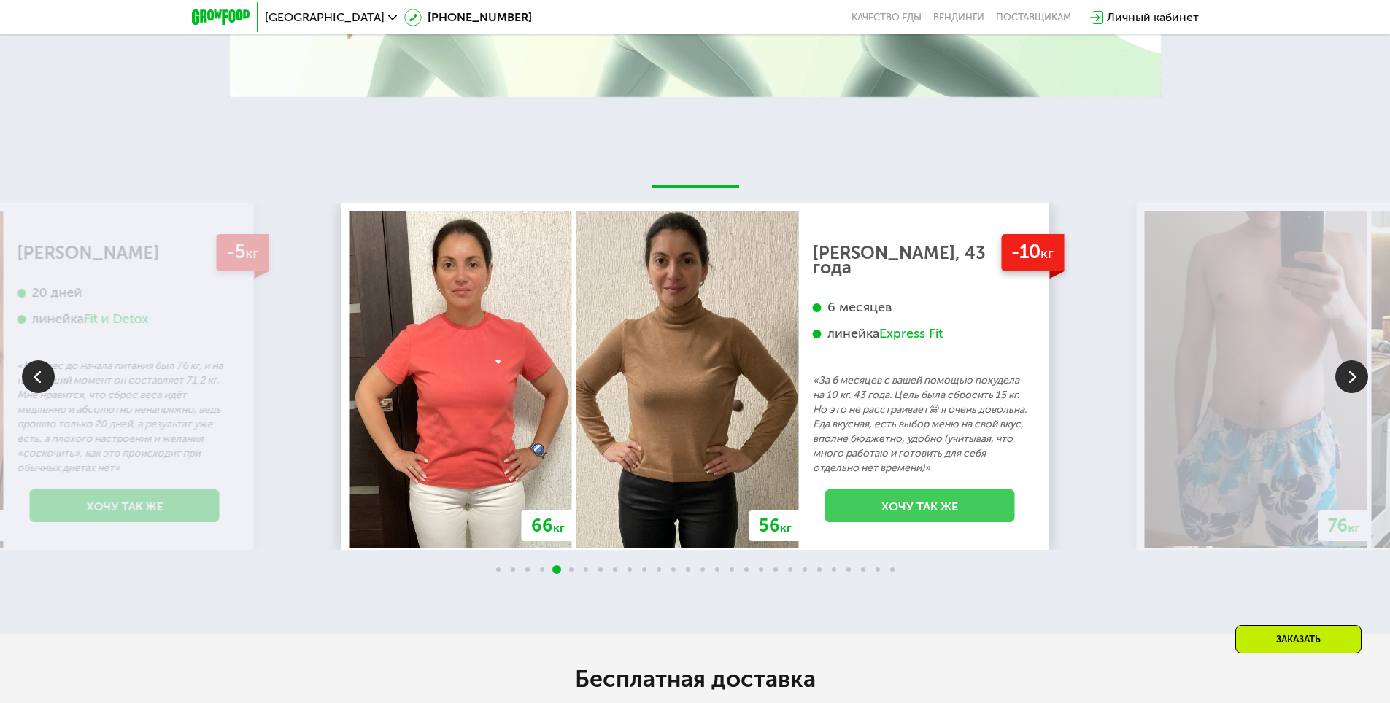
click at [923, 506] on link "Хочу так же" at bounding box center [920, 505] width 190 height 33
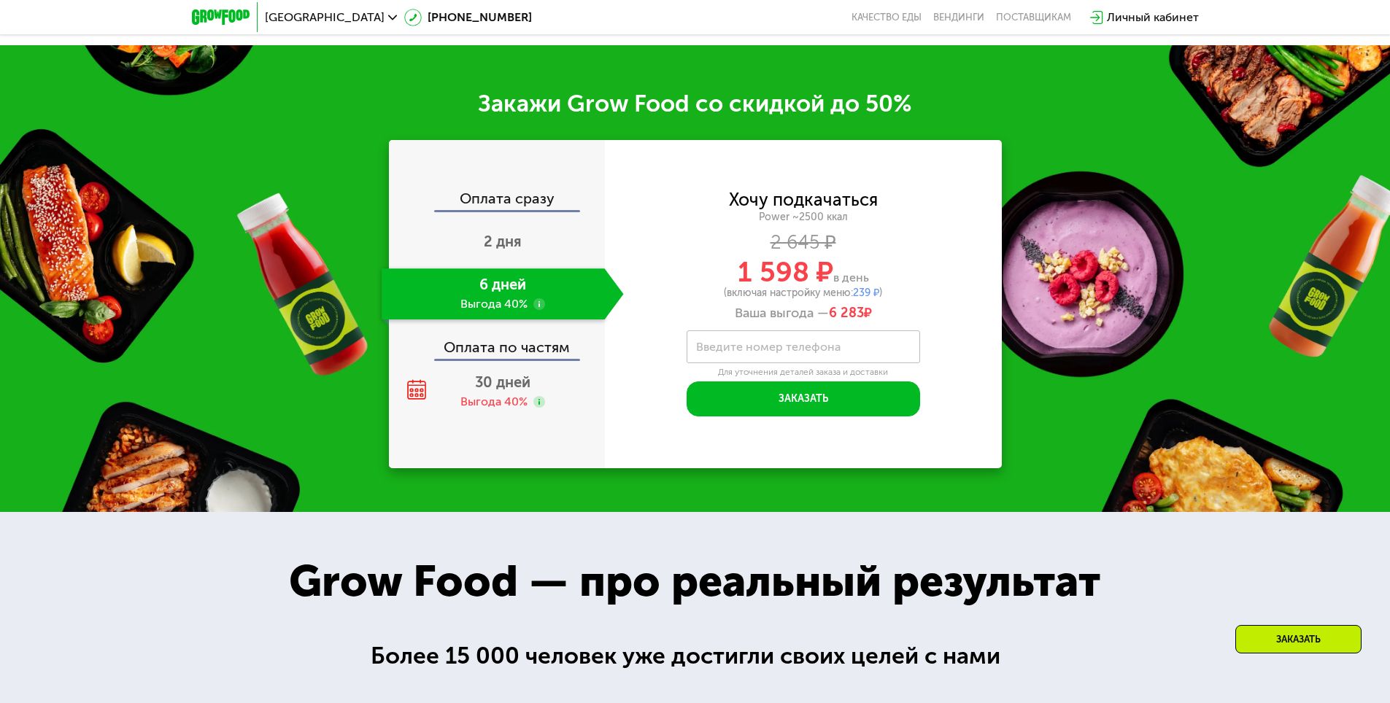
scroll to position [2296, 0]
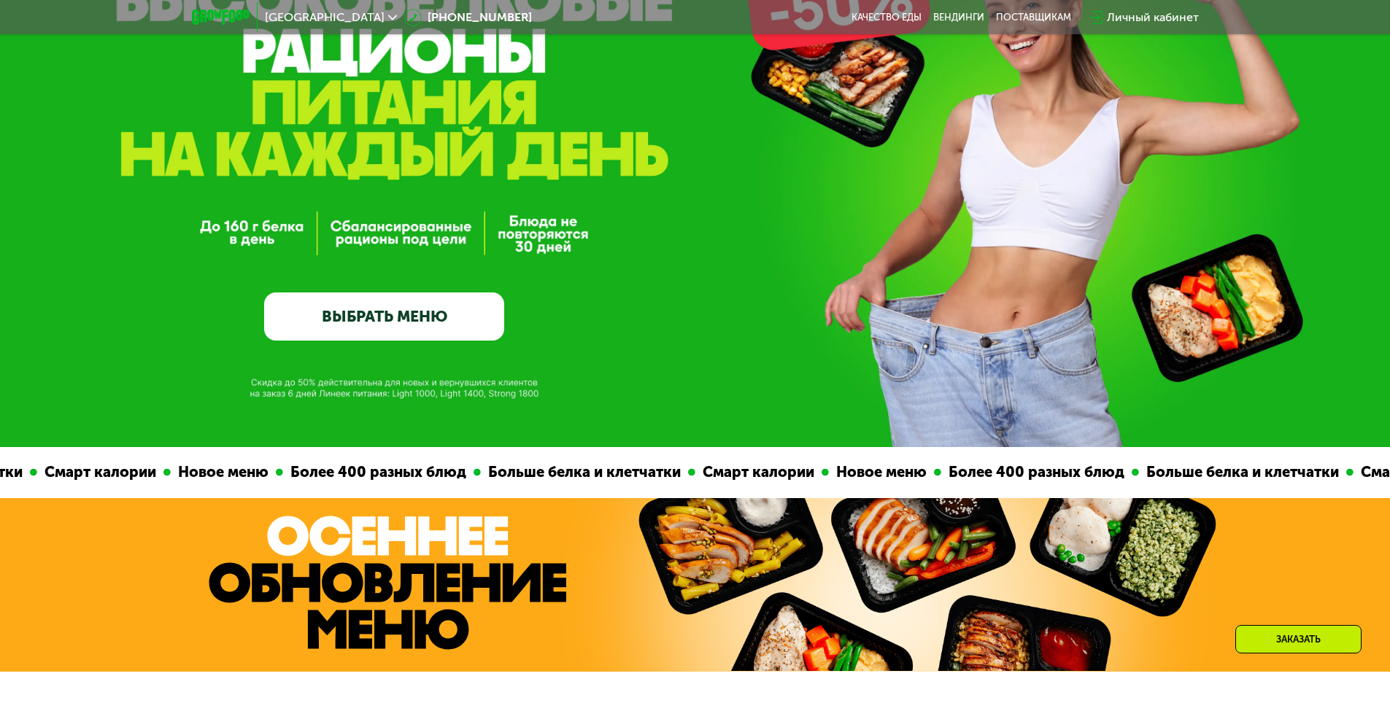
click at [417, 338] on link "ВЫБРАТЬ МЕНЮ" at bounding box center [384, 317] width 240 height 48
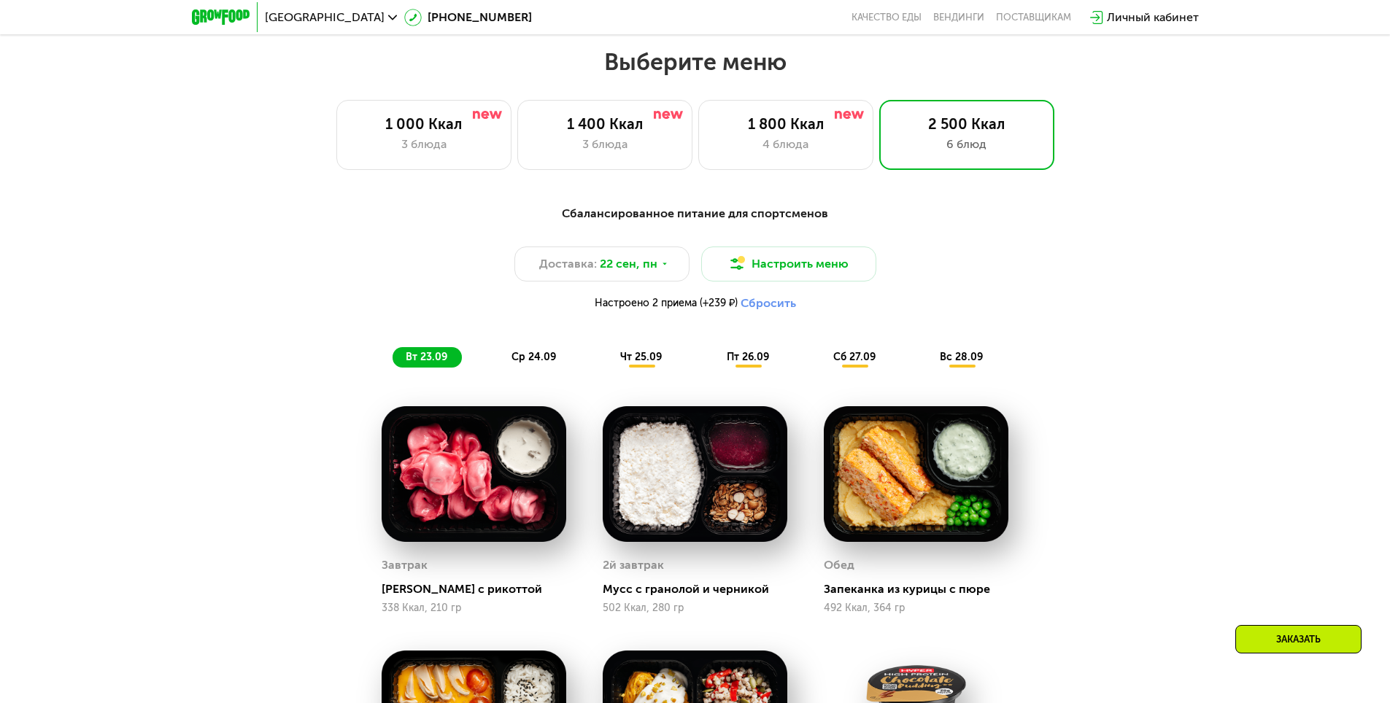
scroll to position [1209, 0]
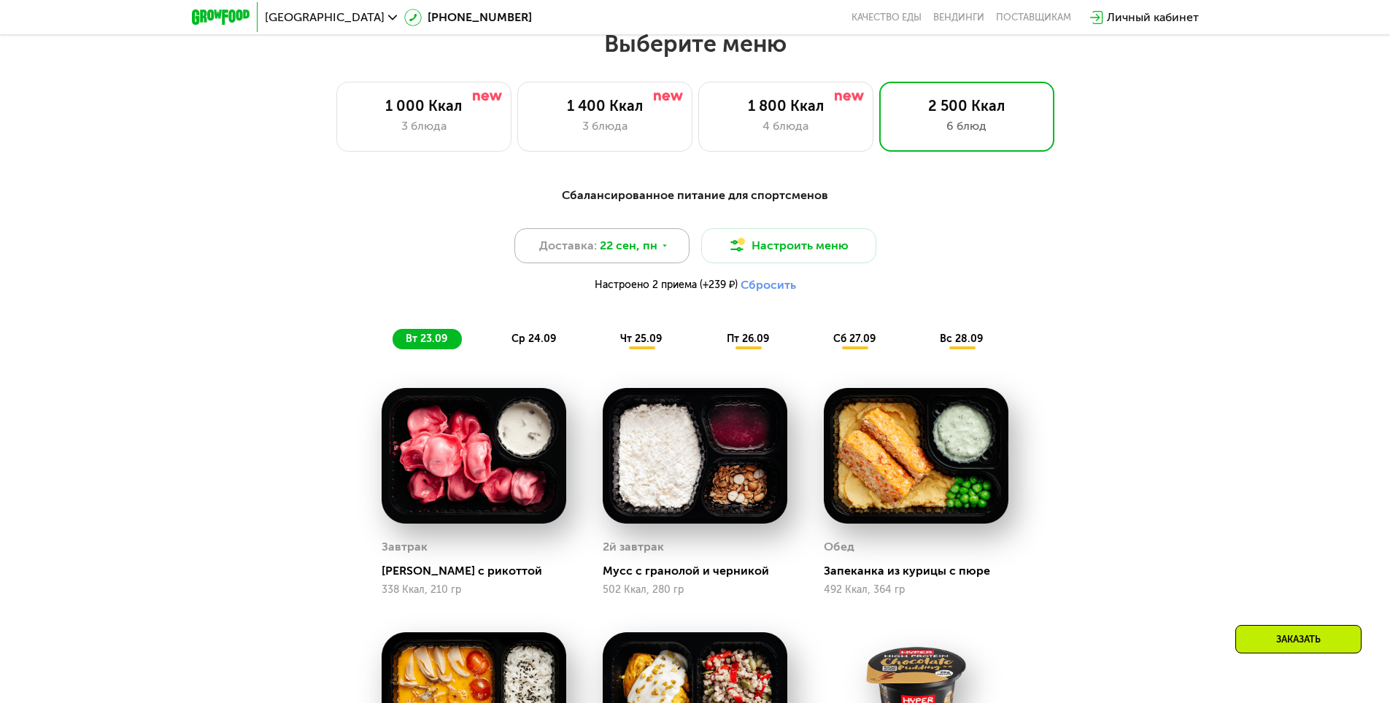
click at [632, 255] on span "22 сен, пн" at bounding box center [629, 246] width 58 height 18
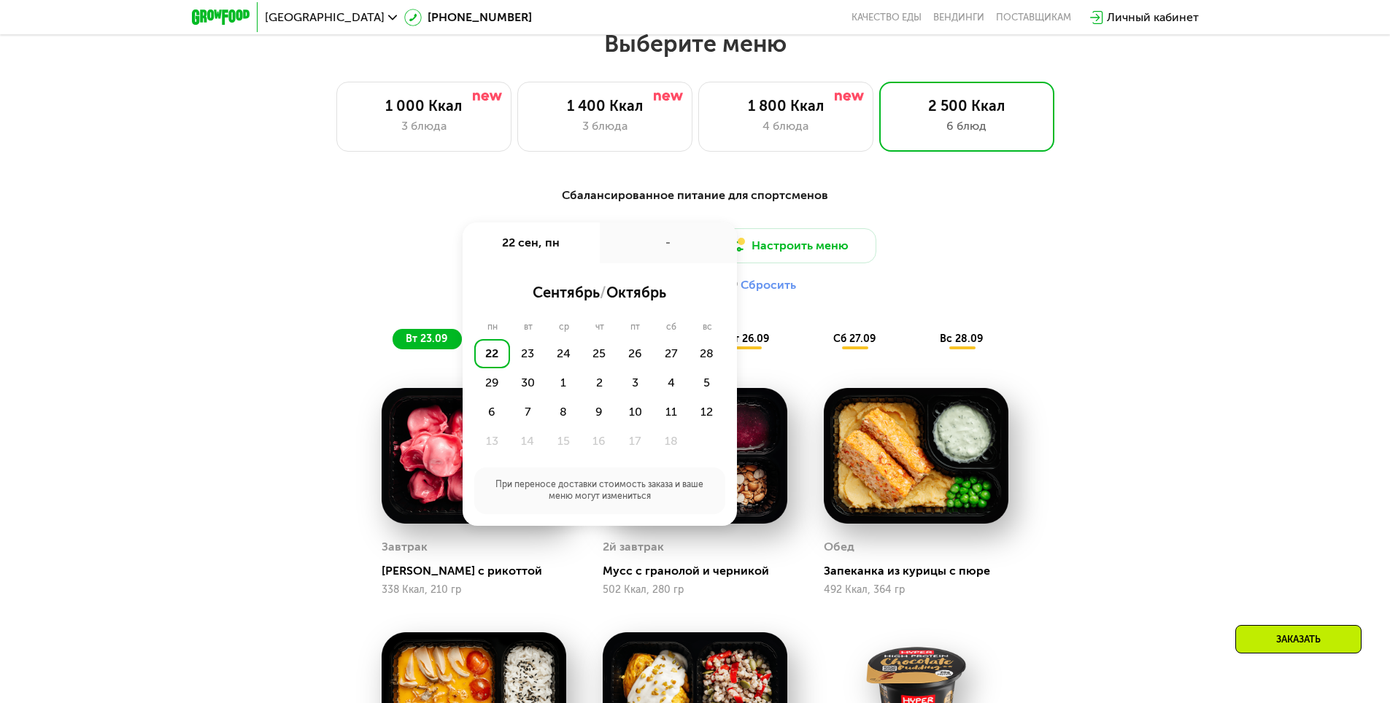
click at [632, 255] on div "-" at bounding box center [668, 242] width 137 height 41
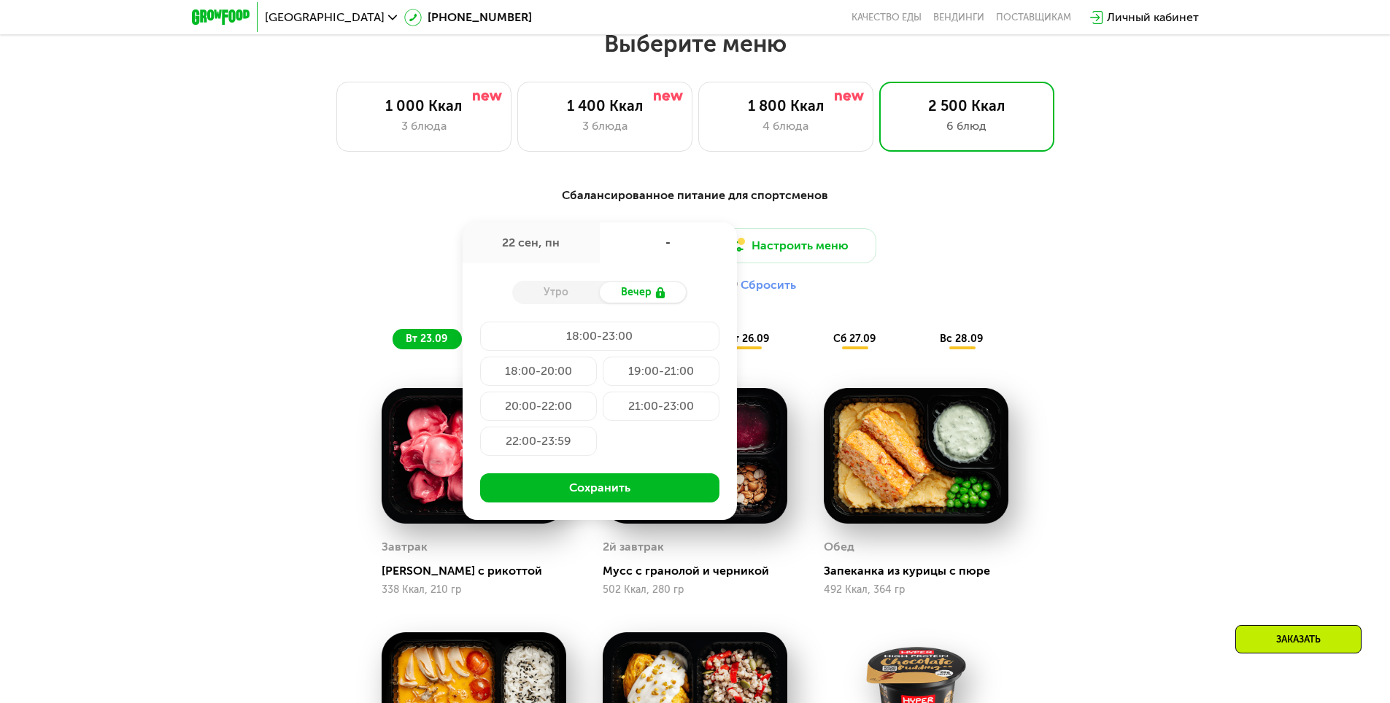
click at [562, 295] on div "Утро" at bounding box center [556, 292] width 88 height 20
drag, startPoint x: 616, startPoint y: 297, endPoint x: 584, endPoint y: 297, distance: 31.4
click at [615, 297] on div "Вечер" at bounding box center [644, 292] width 88 height 20
click at [586, 296] on div "Утро" at bounding box center [556, 292] width 88 height 20
click at [590, 294] on div "Утро" at bounding box center [556, 292] width 88 height 20
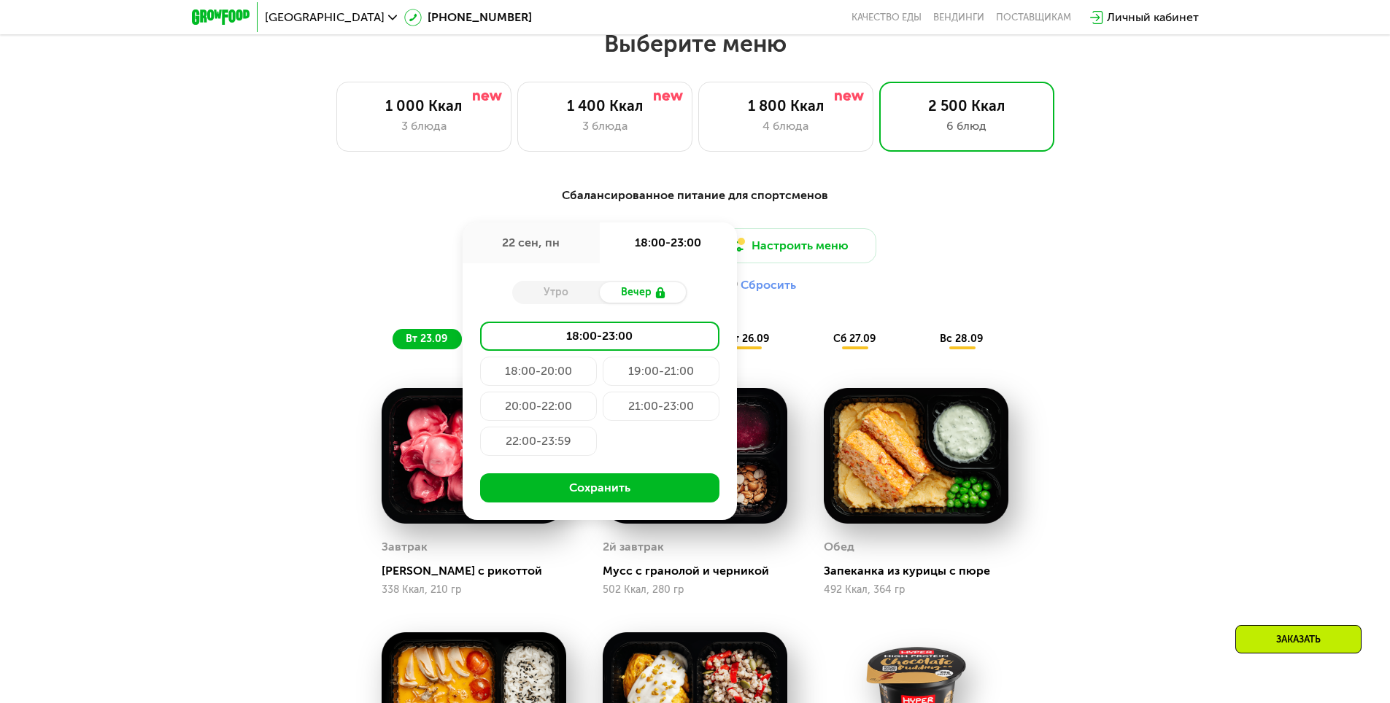
click at [590, 294] on div "Утро" at bounding box center [556, 292] width 88 height 20
click at [933, 256] on div "Доставка: [DATE] сен, пн 18:00-23:00 Утро Вечер 18:00-23:00 18:00-20:00 19:00-2…" at bounding box center [695, 263] width 864 height 71
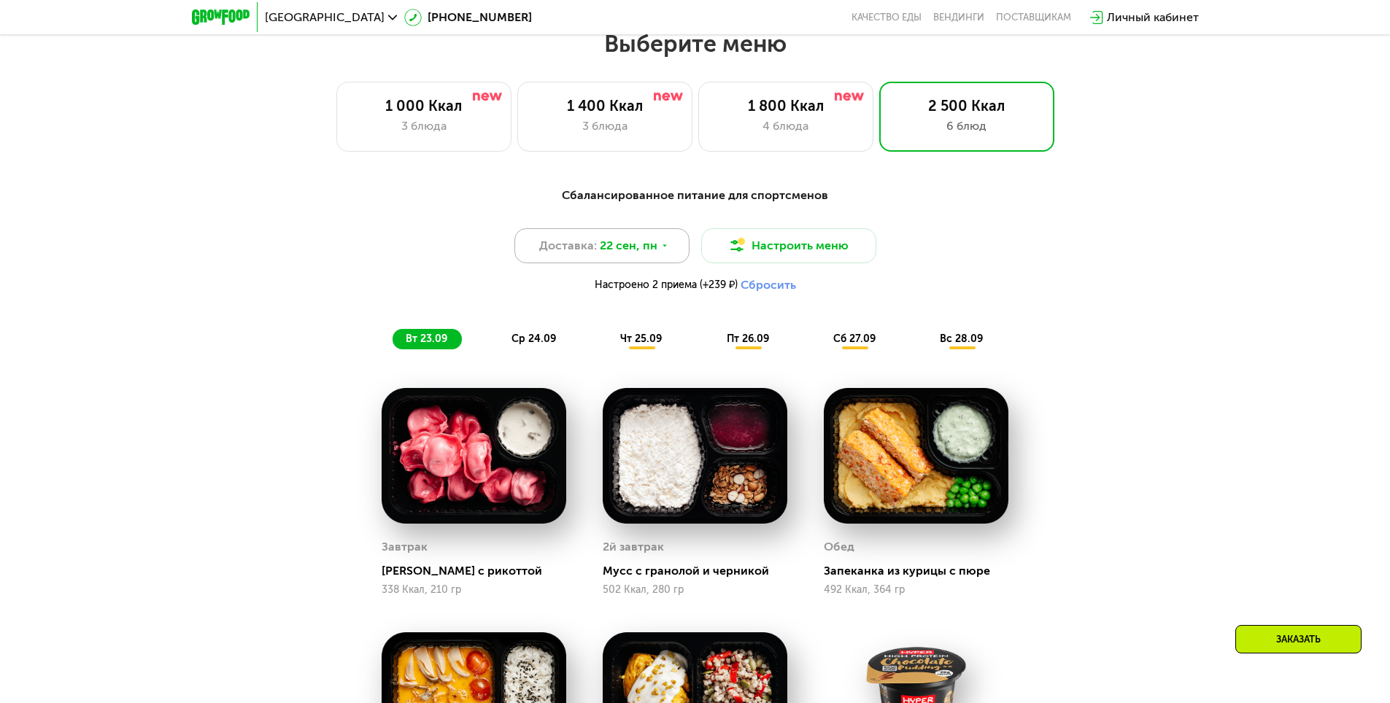
click at [639, 255] on span "22 сен, пн" at bounding box center [629, 246] width 58 height 18
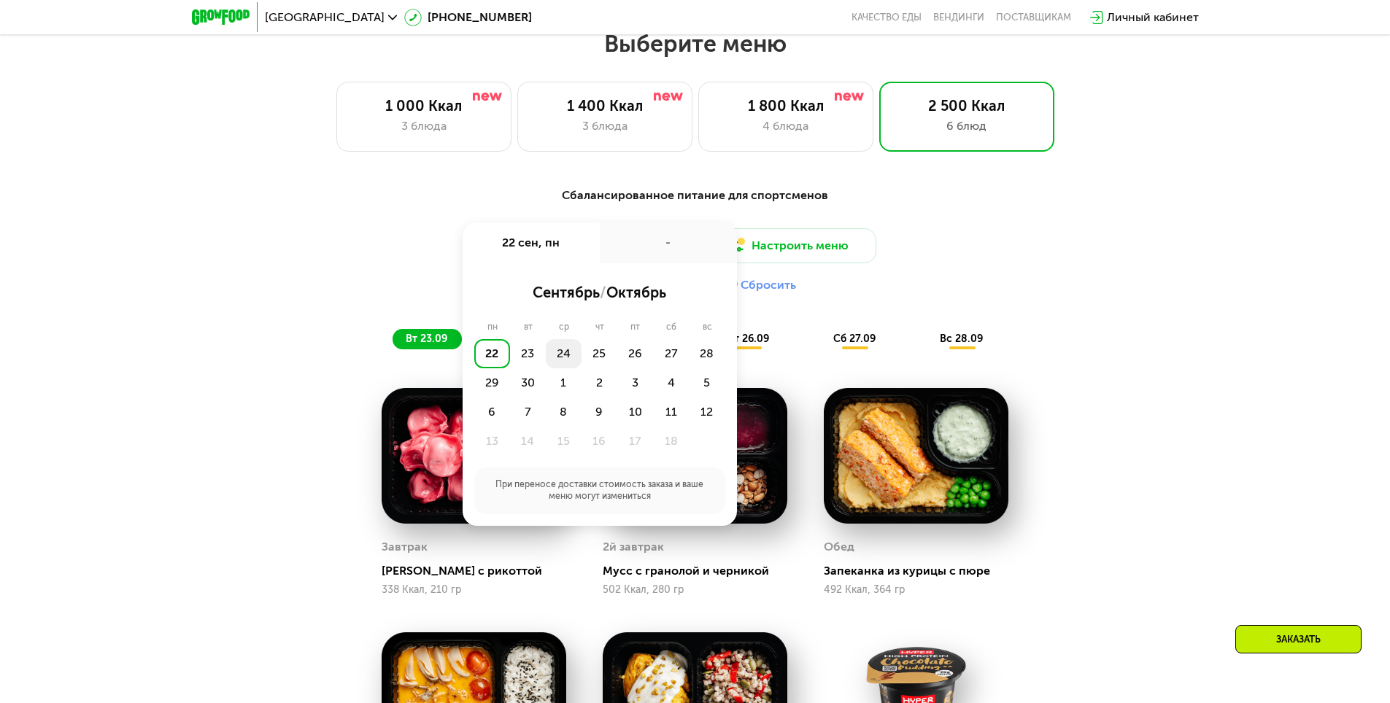
click at [565, 356] on div "24" at bounding box center [564, 353] width 36 height 29
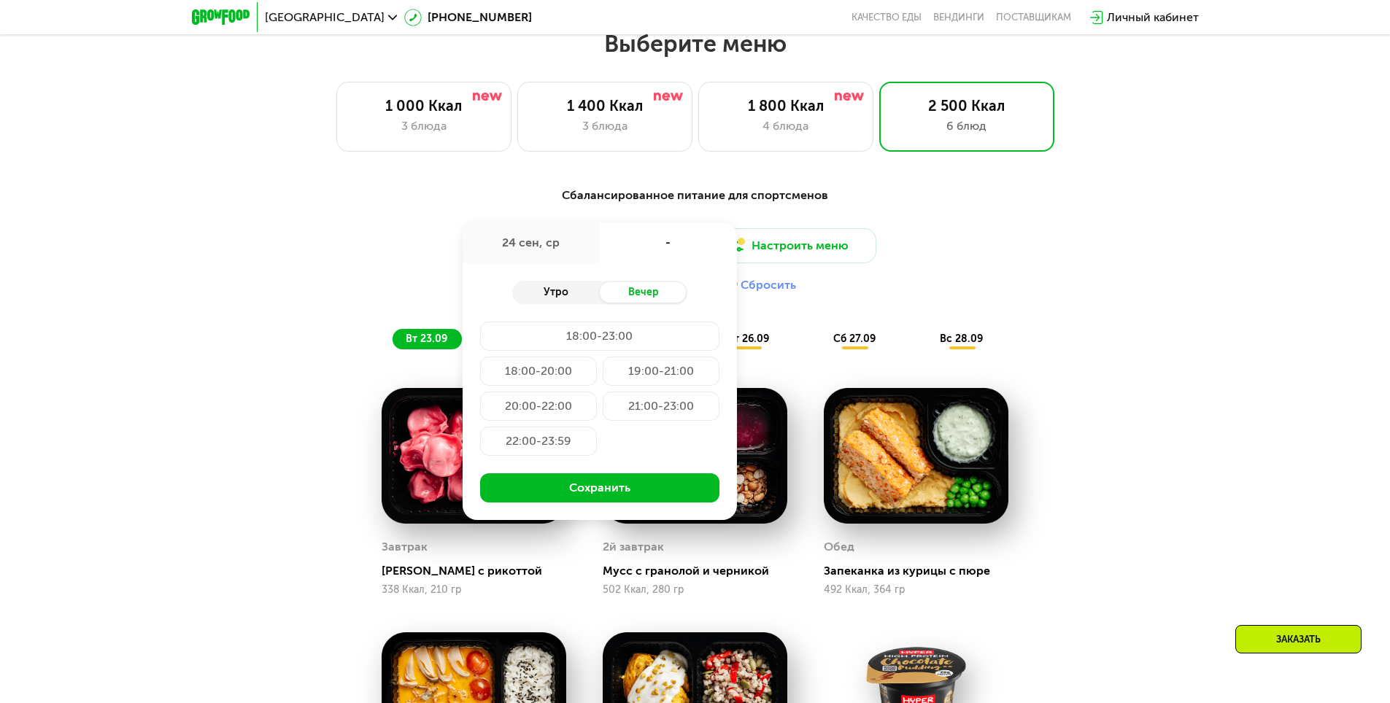
click at [559, 303] on div "Утро" at bounding box center [556, 292] width 88 height 20
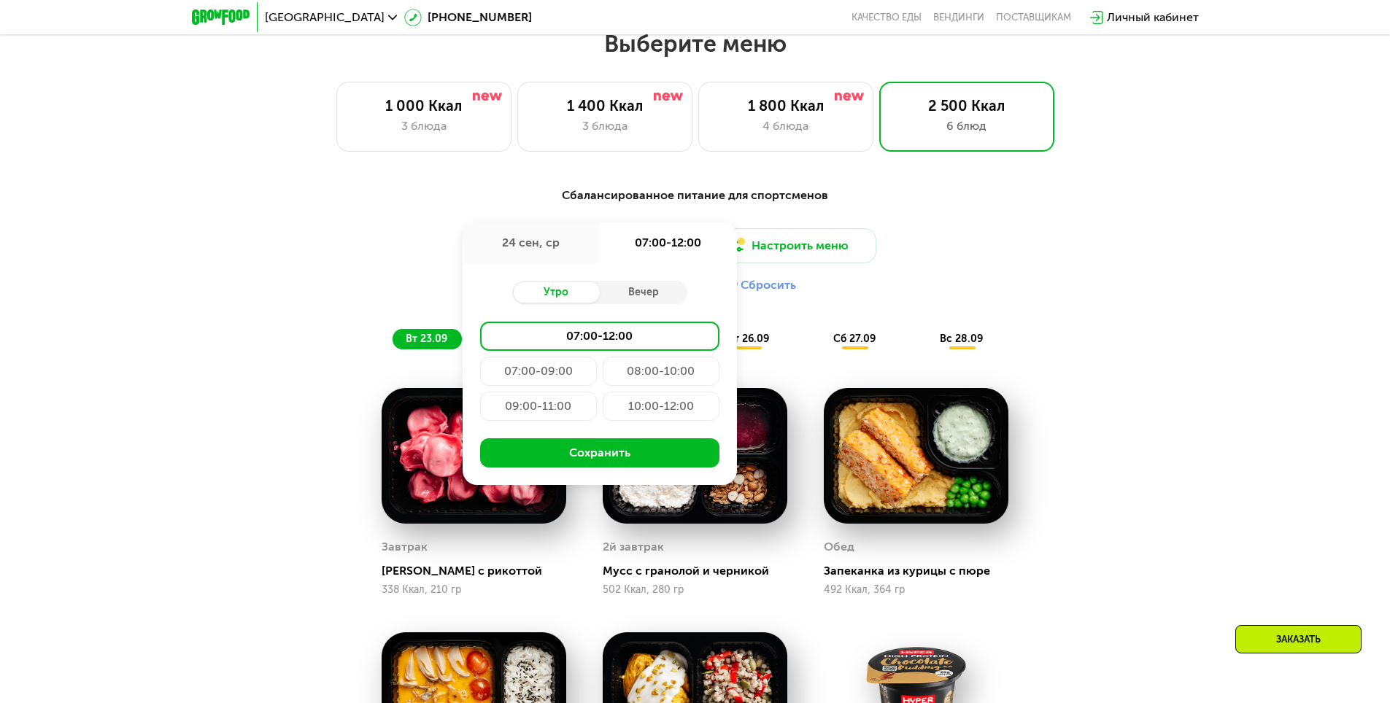
click at [659, 379] on div "08:00-10:00" at bounding box center [661, 371] width 117 height 29
click at [547, 379] on div "07:00-09:00" at bounding box center [538, 371] width 117 height 29
click at [1229, 310] on div "Сбалансированное питание для спортсменов Доставка: [DATE] сен, ср 07:00-09:00 У…" at bounding box center [695, 640] width 1390 height 949
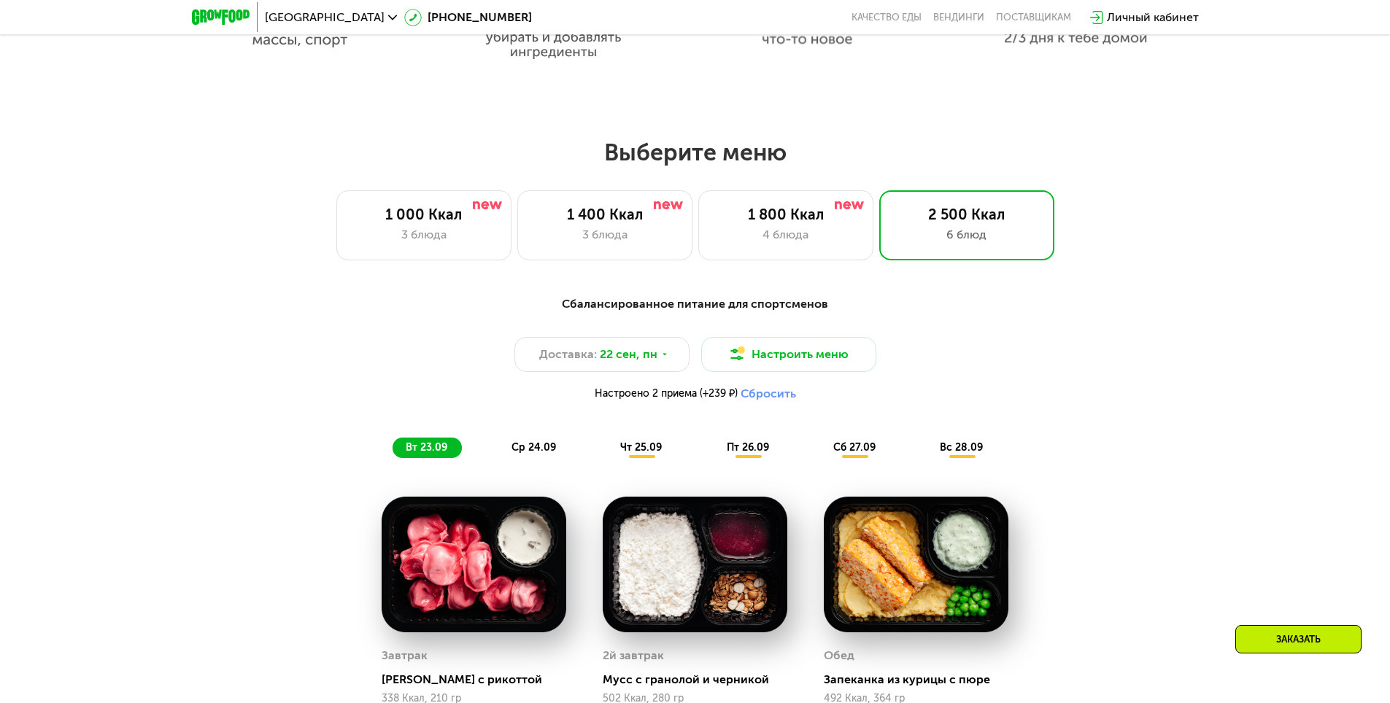
scroll to position [1064, 0]
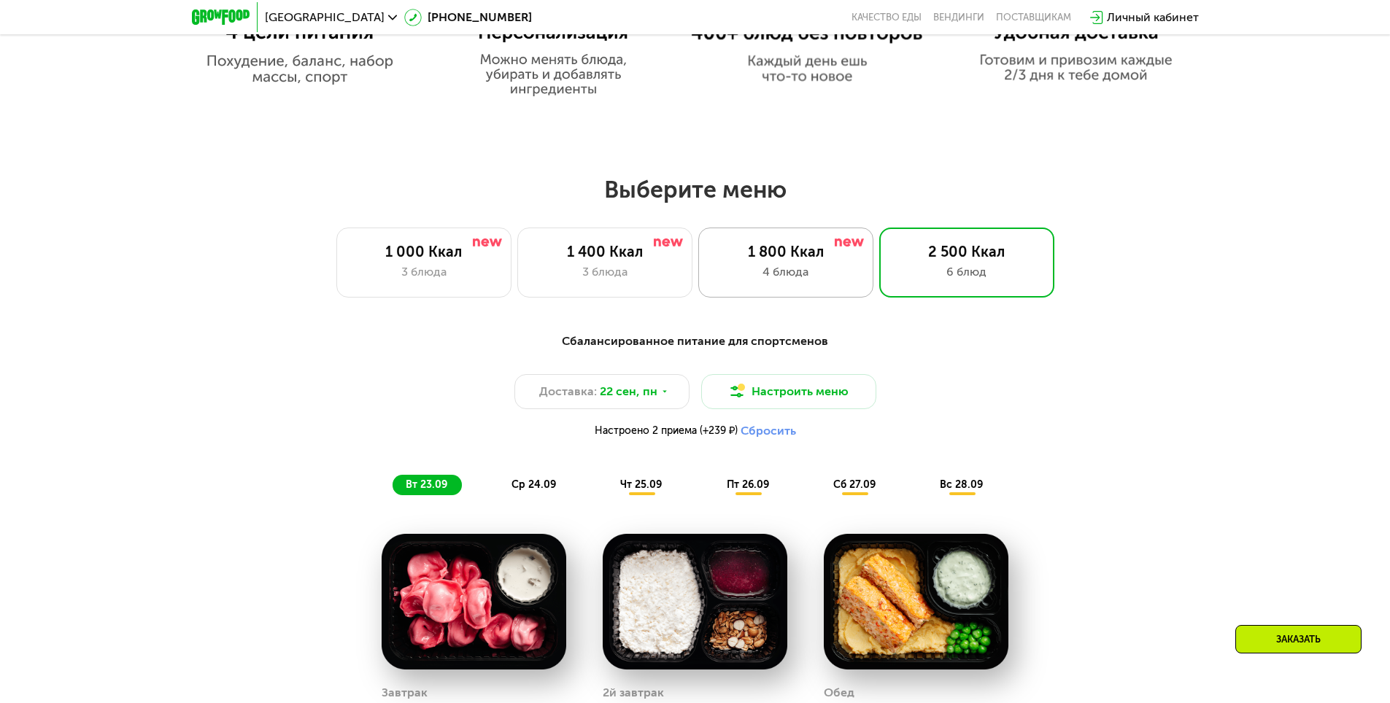
click at [827, 266] on div "1 800 Ккал 4 блюда" at bounding box center [785, 263] width 175 height 70
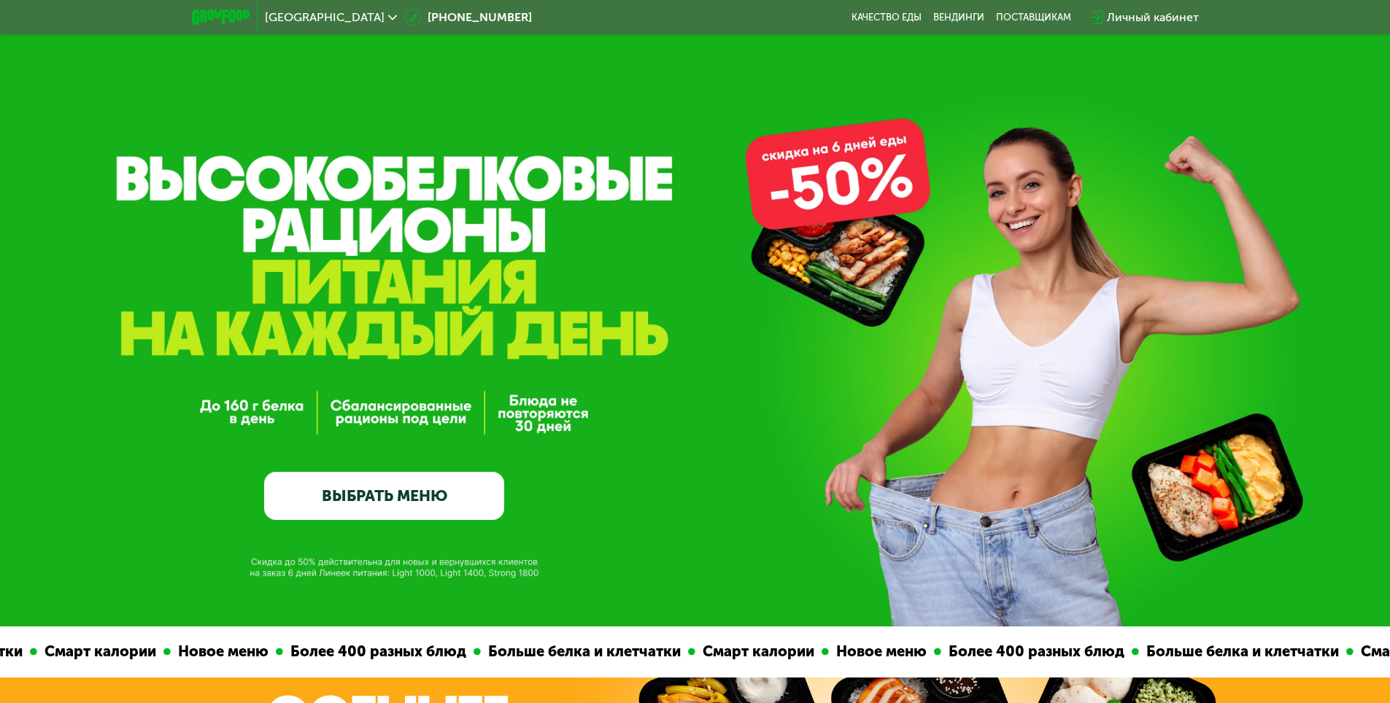
scroll to position [0, 0]
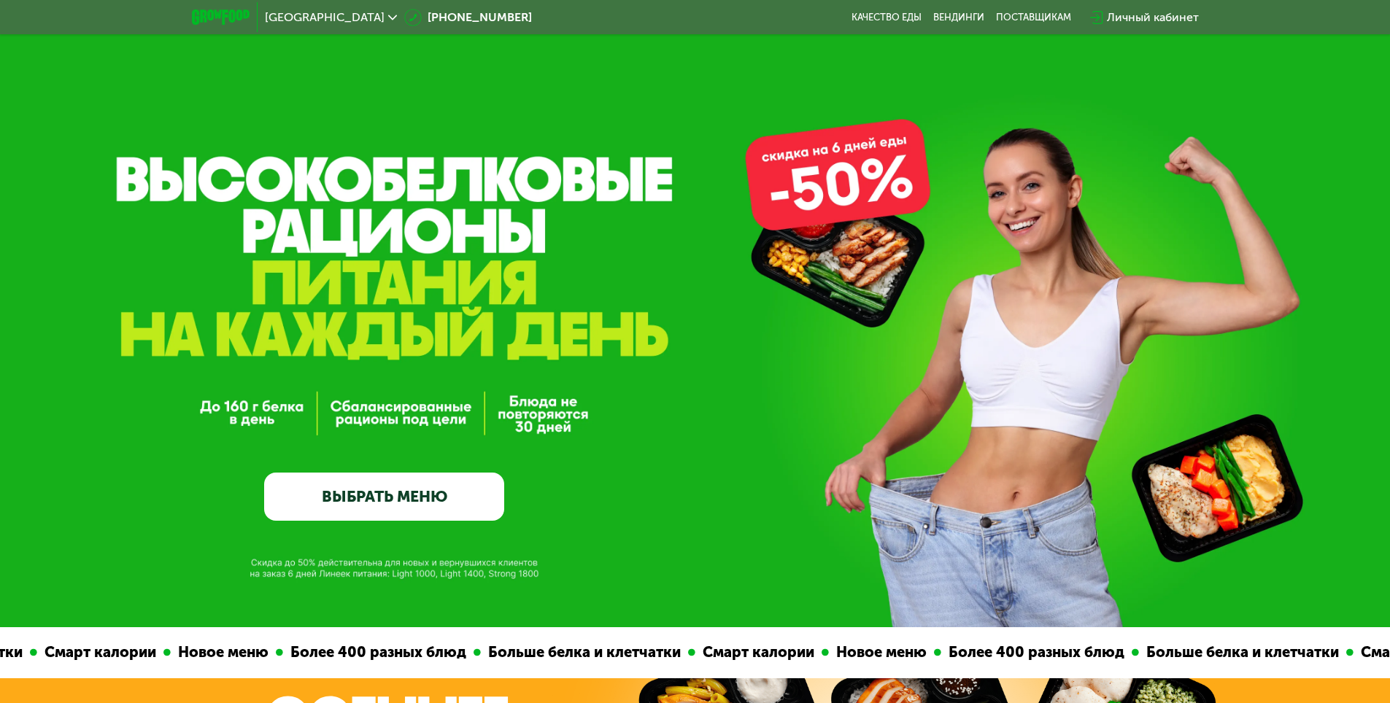
click at [1124, 23] on div "Личный кабинет" at bounding box center [1153, 18] width 92 height 18
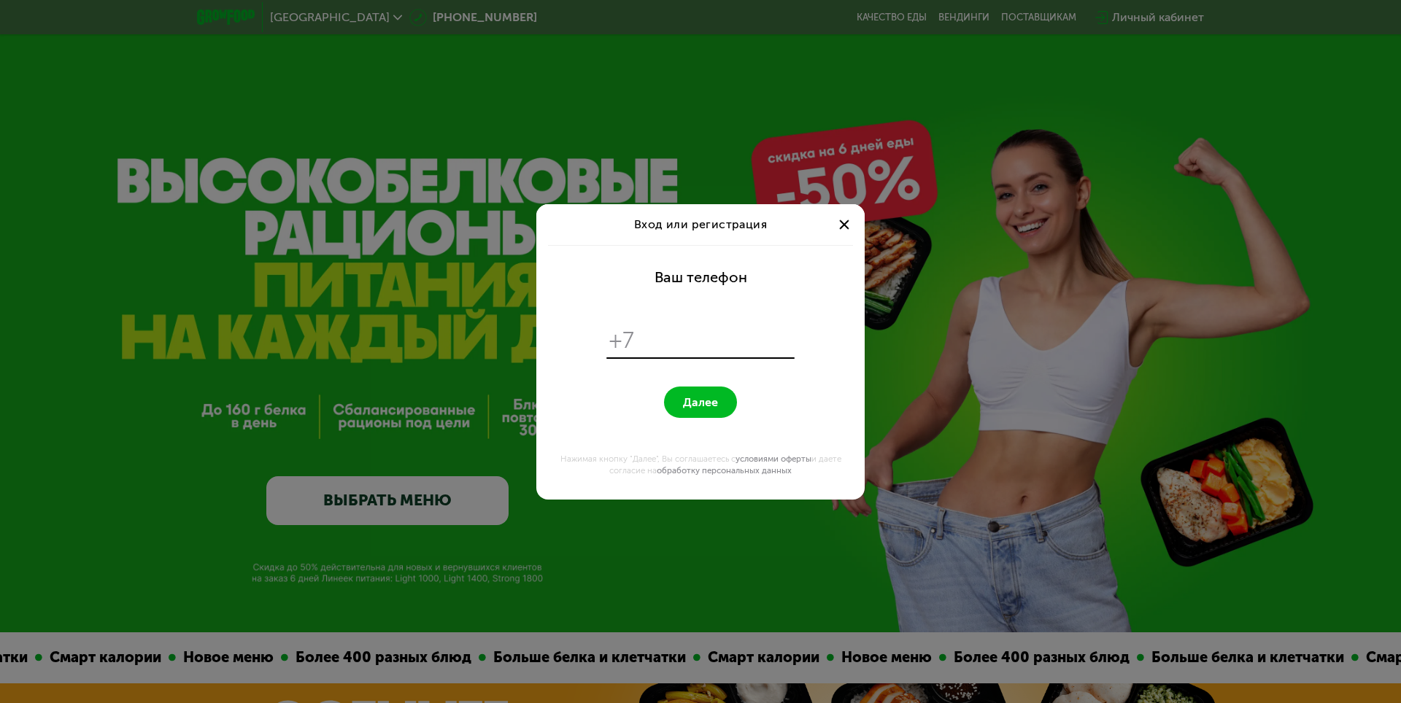
click at [847, 229] on span at bounding box center [843, 224] width 9 height 9
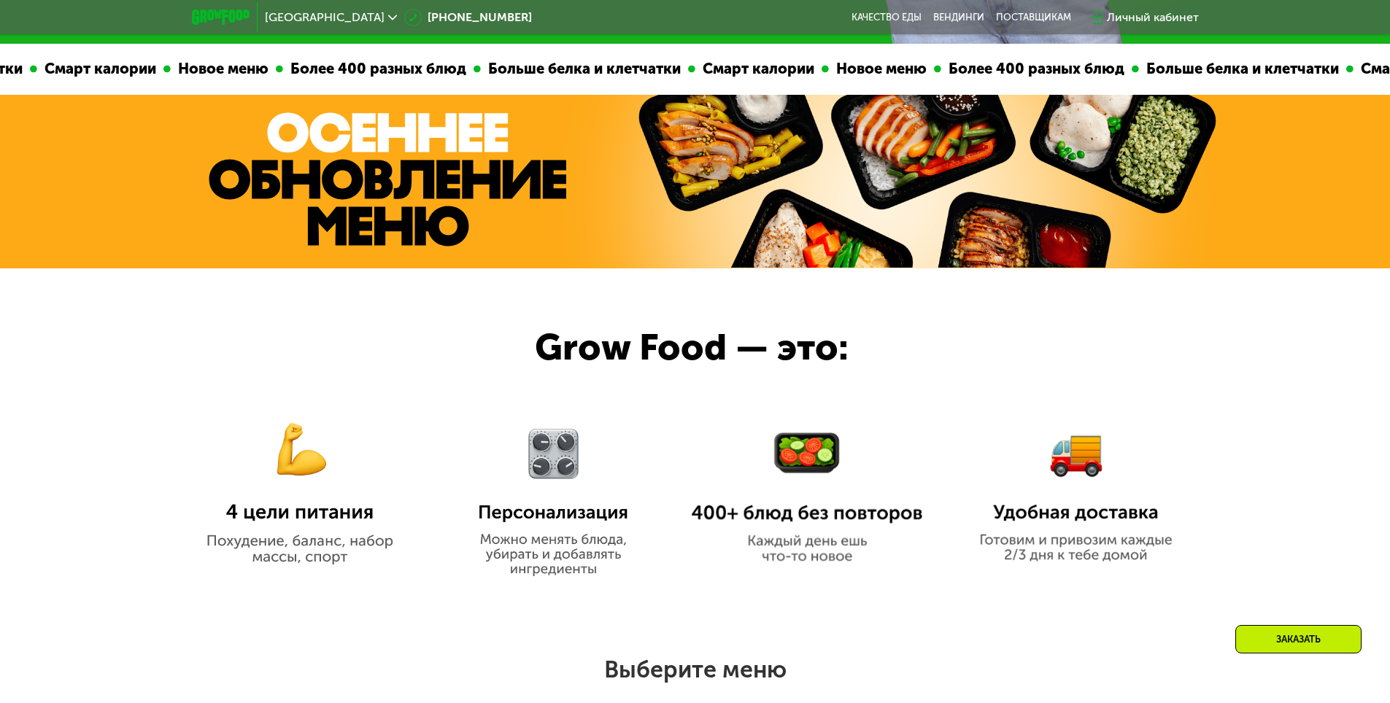
scroll to position [1094, 0]
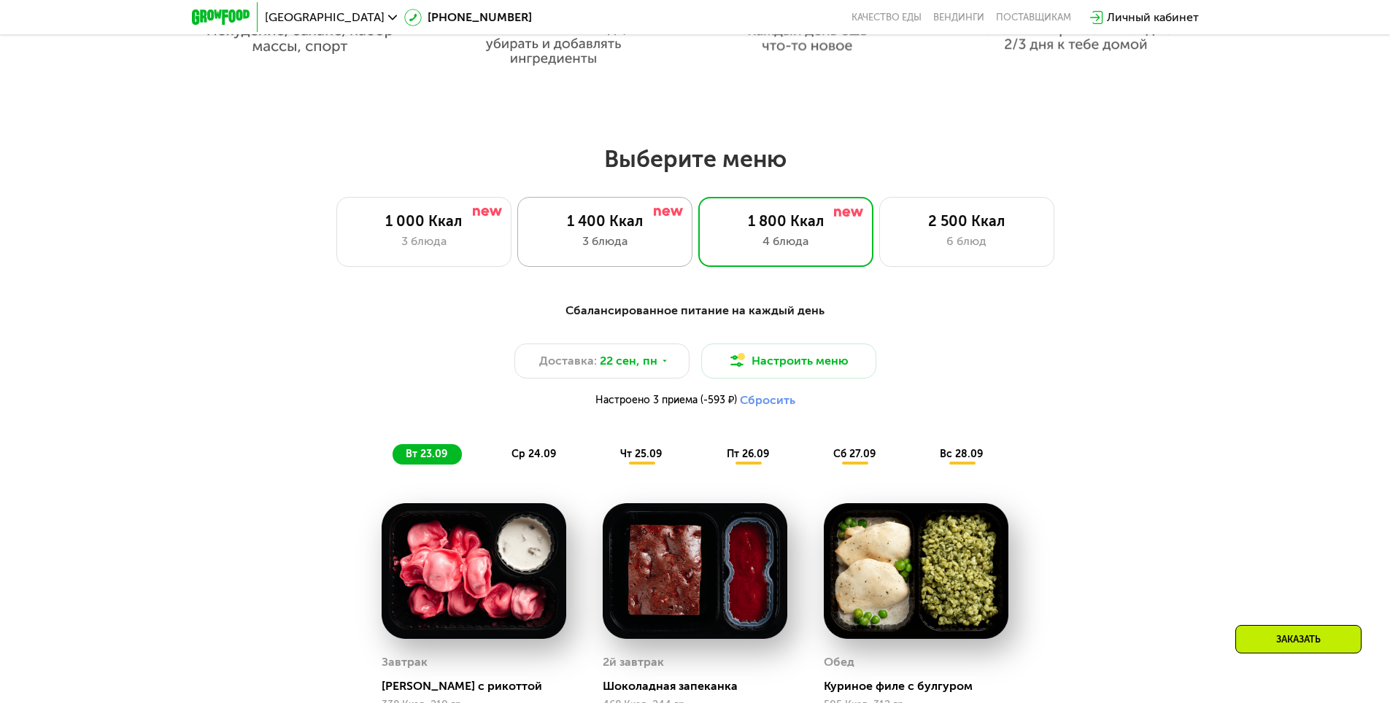
click at [635, 239] on div "3 блюда" at bounding box center [605, 242] width 144 height 18
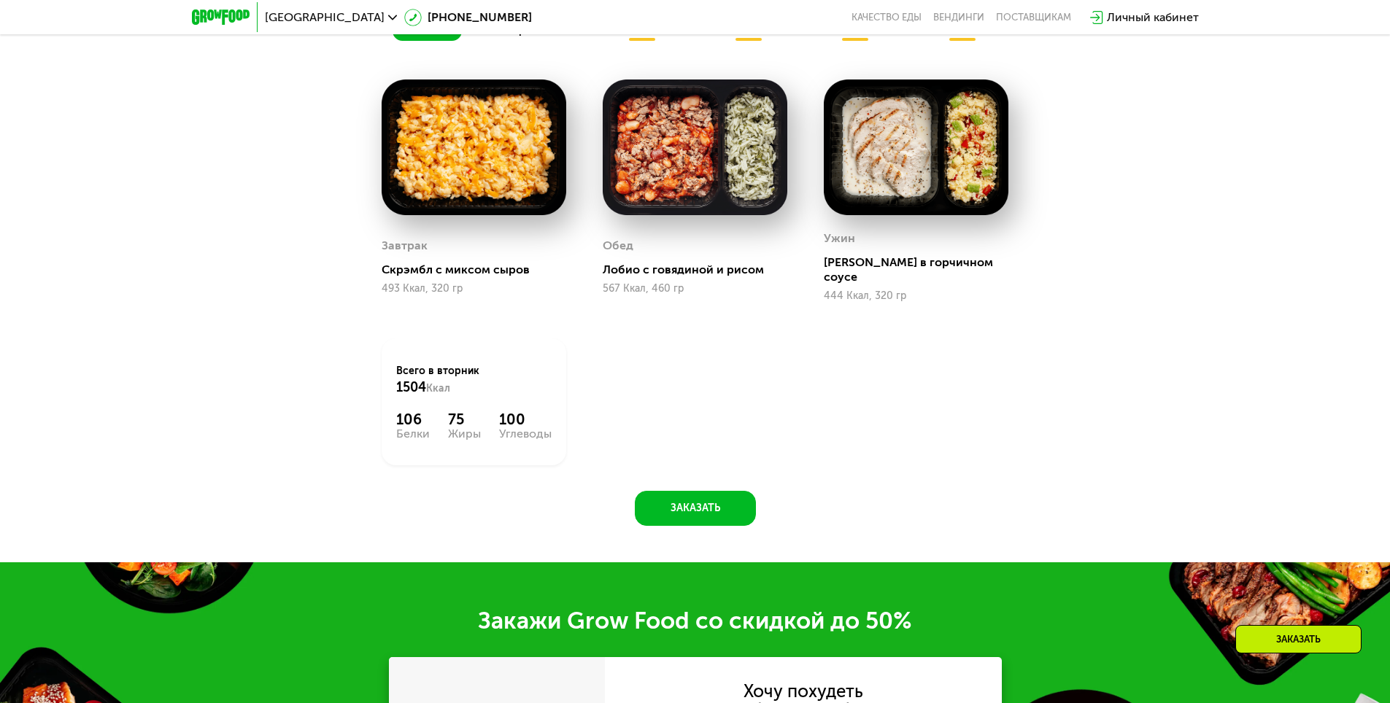
scroll to position [1459, 0]
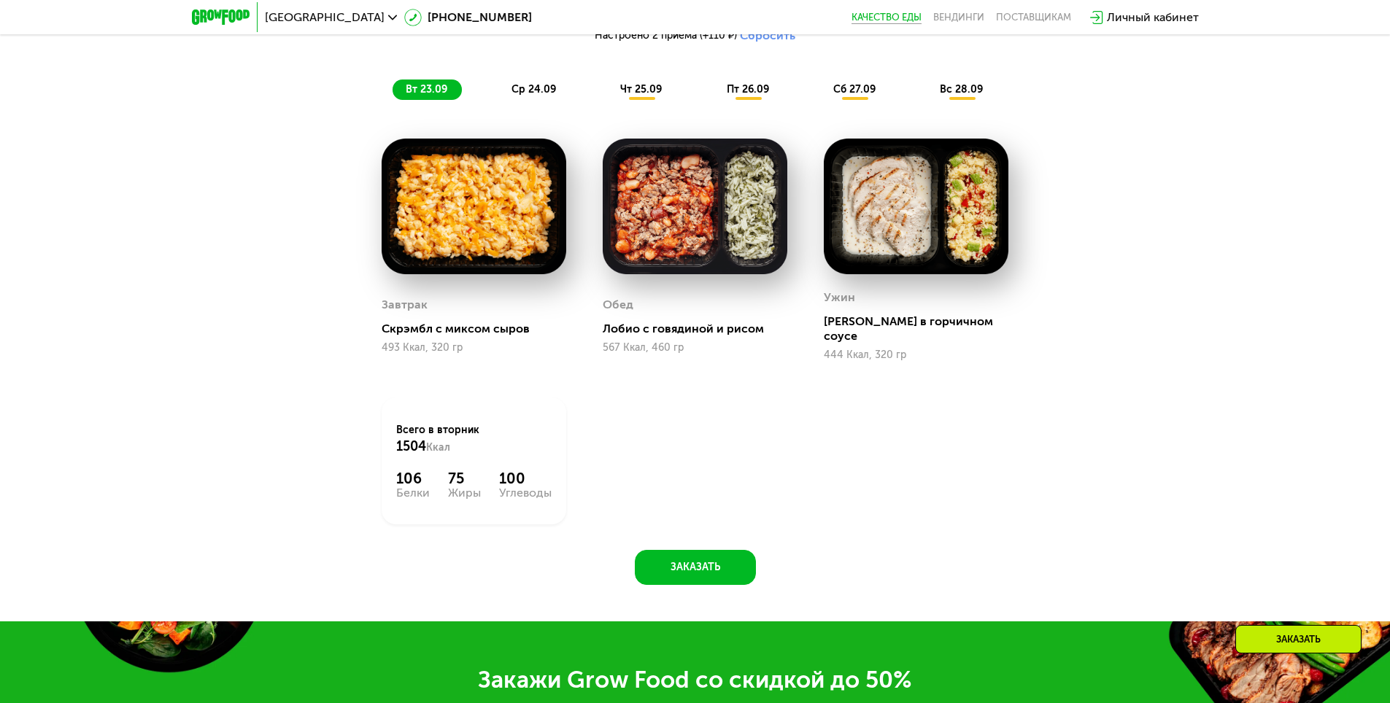
click at [893, 19] on link "Качество еды" at bounding box center [886, 18] width 70 height 12
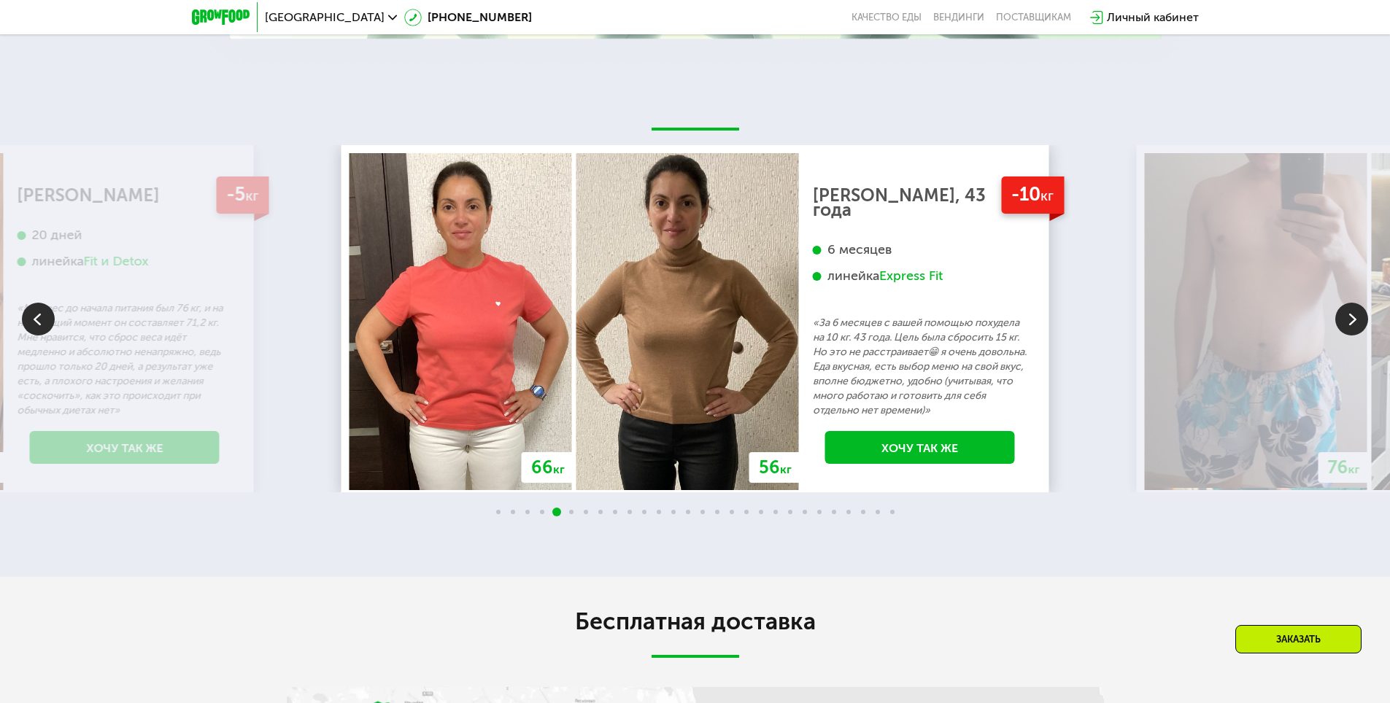
scroll to position [3210, 0]
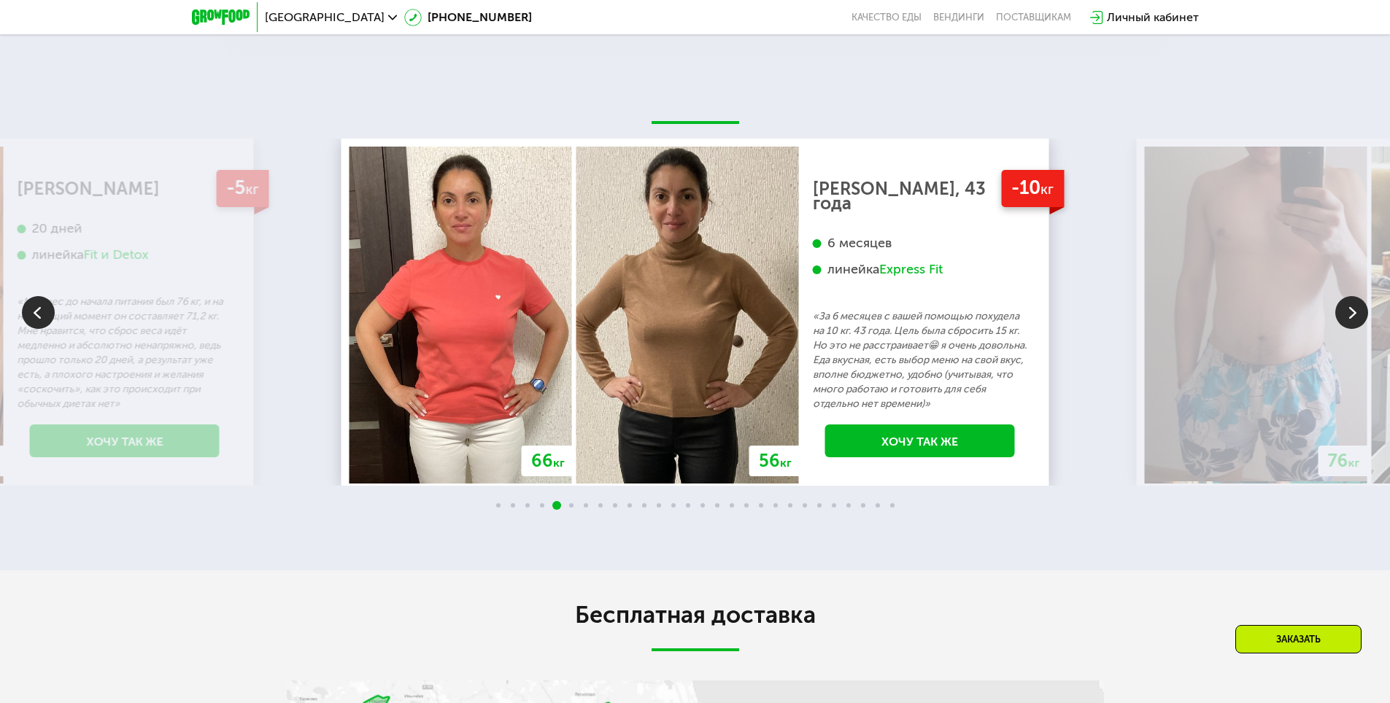
click at [34, 301] on img at bounding box center [38, 312] width 33 height 33
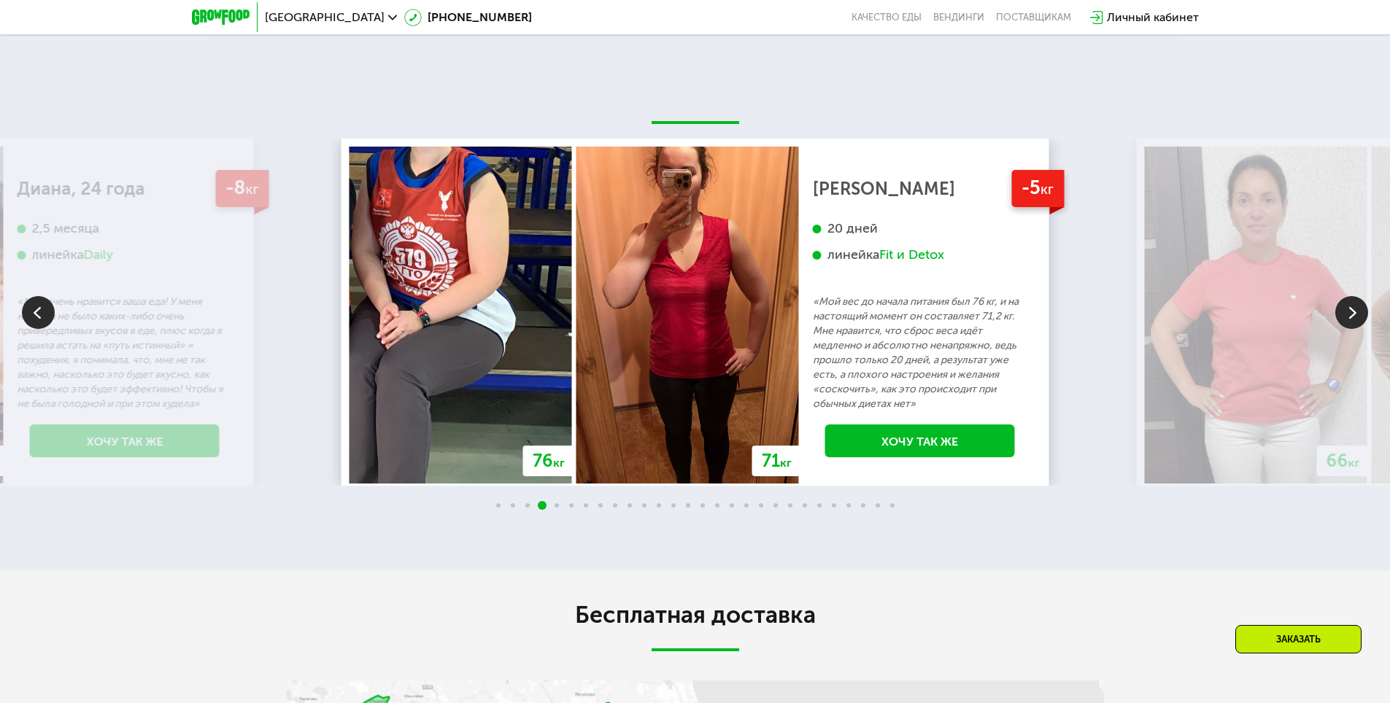
click at [34, 301] on img at bounding box center [38, 312] width 33 height 33
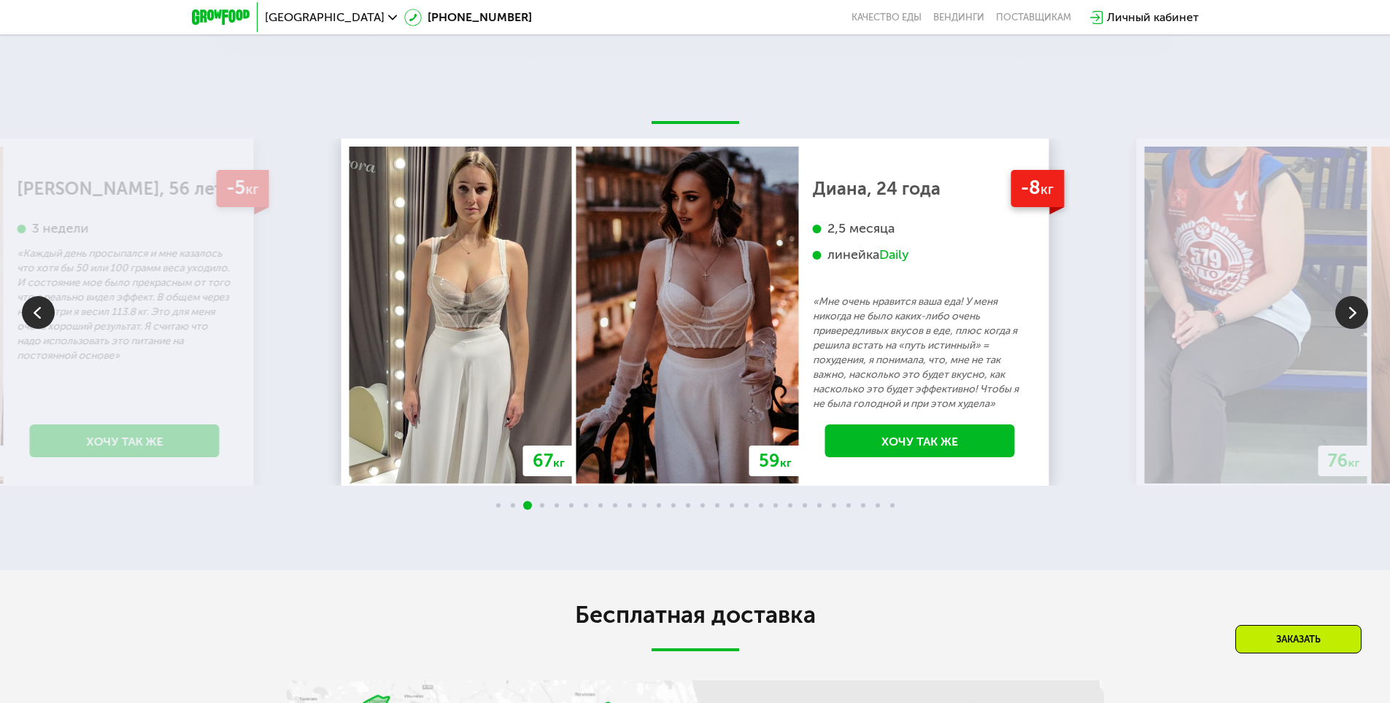
click at [34, 301] on img at bounding box center [38, 312] width 33 height 33
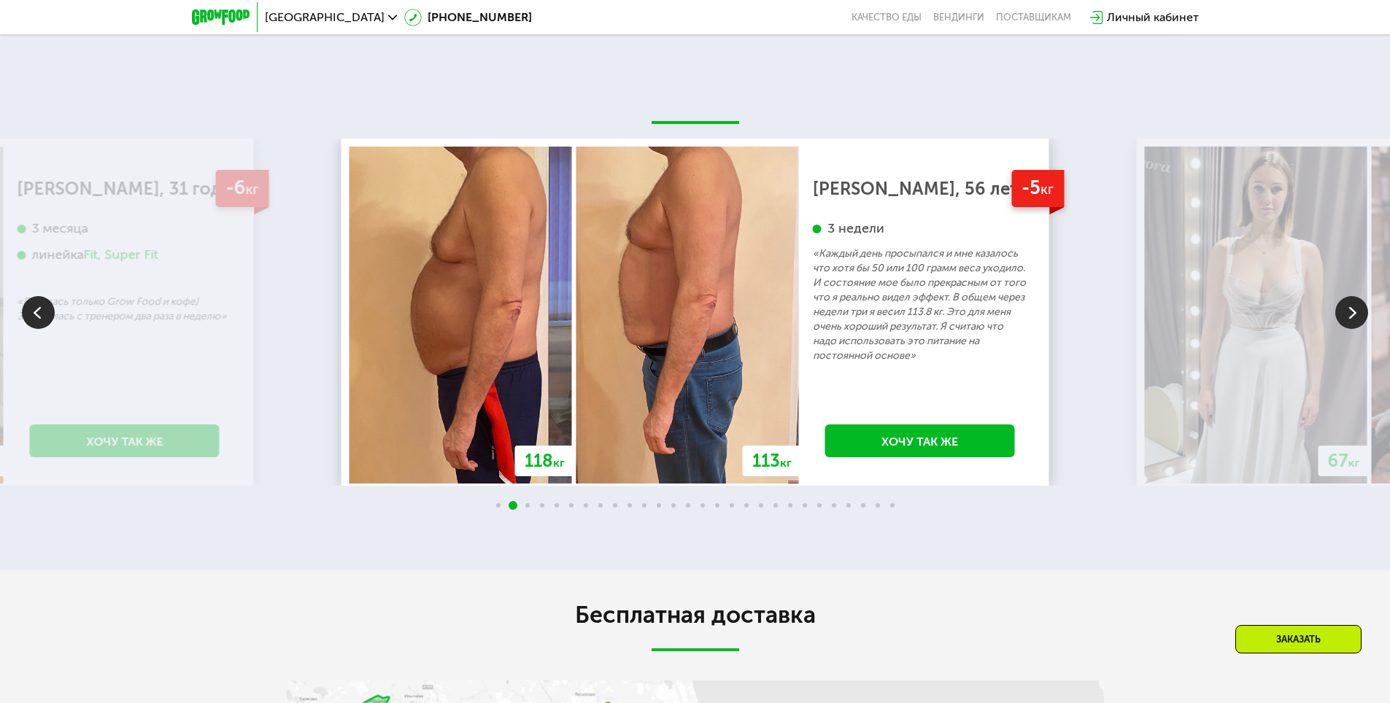
click at [34, 301] on img at bounding box center [38, 312] width 33 height 33
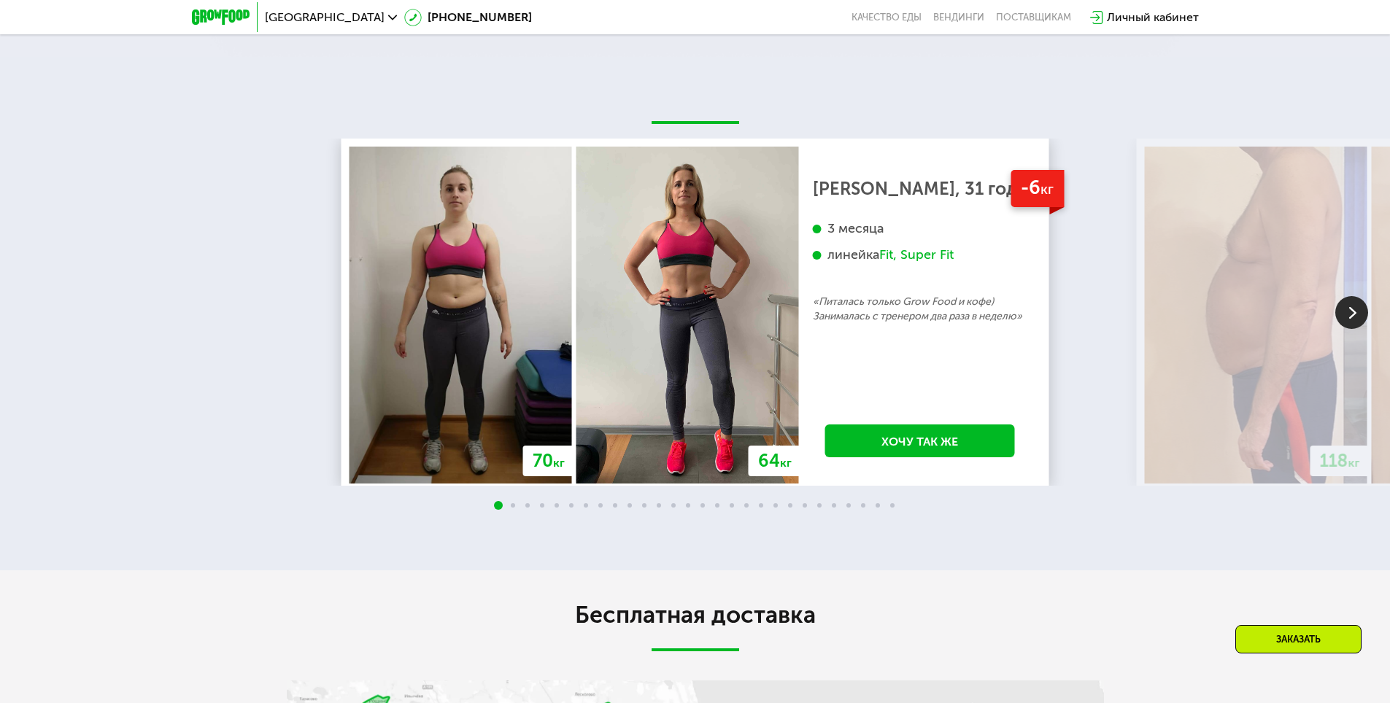
click at [1355, 301] on img at bounding box center [1351, 312] width 33 height 33
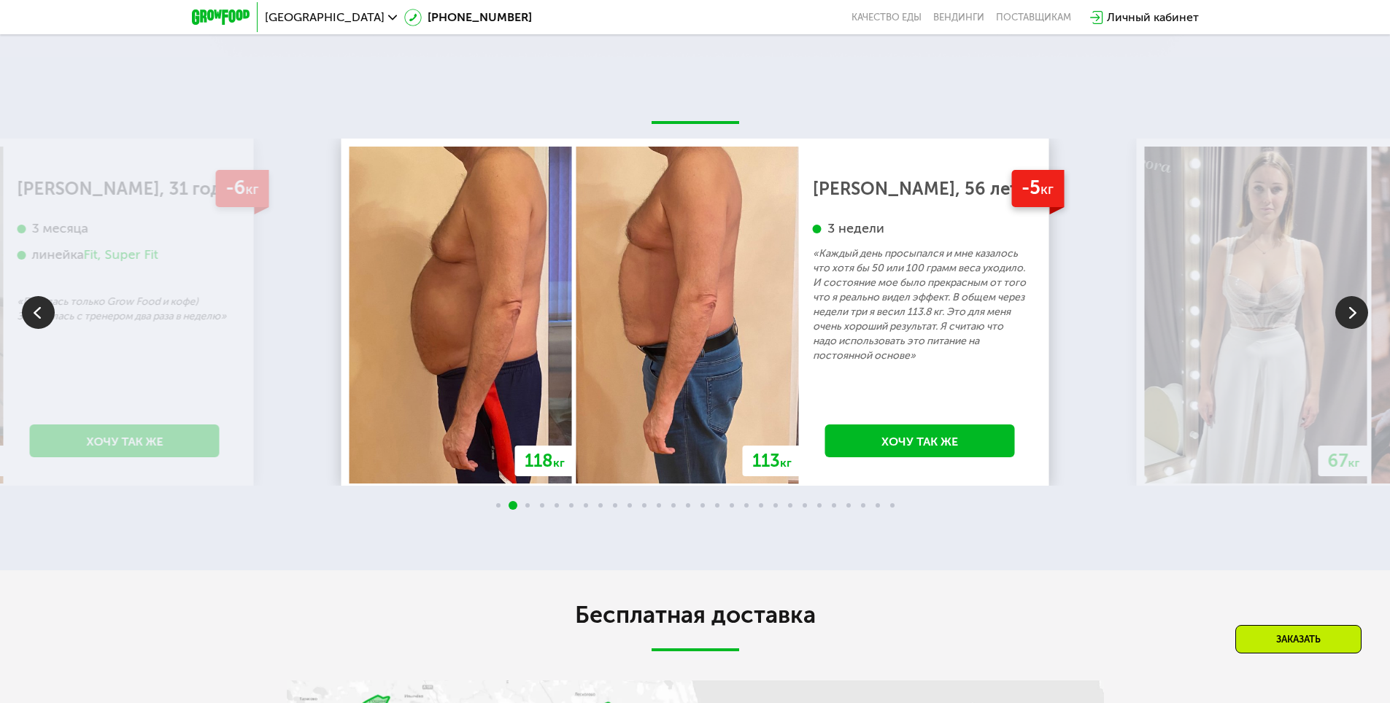
click at [1355, 301] on img at bounding box center [1351, 312] width 33 height 33
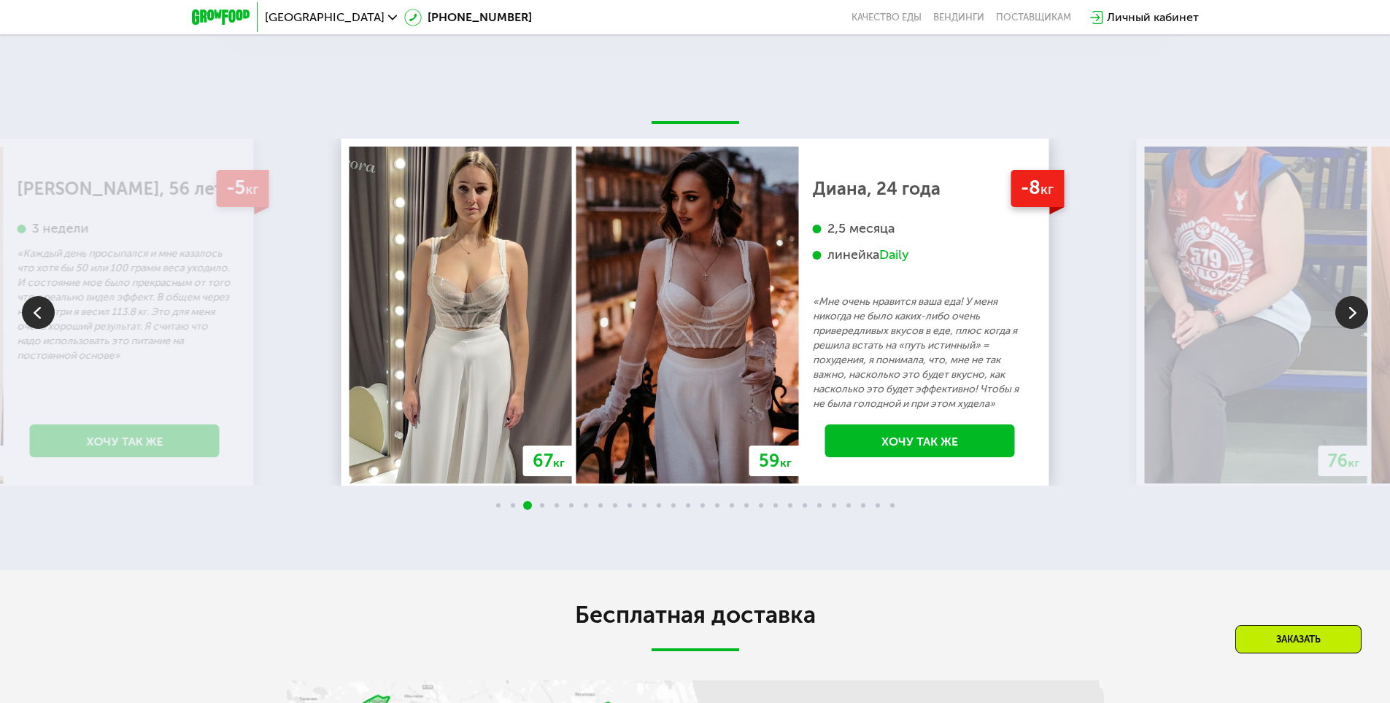
click at [1355, 301] on img at bounding box center [1351, 312] width 33 height 33
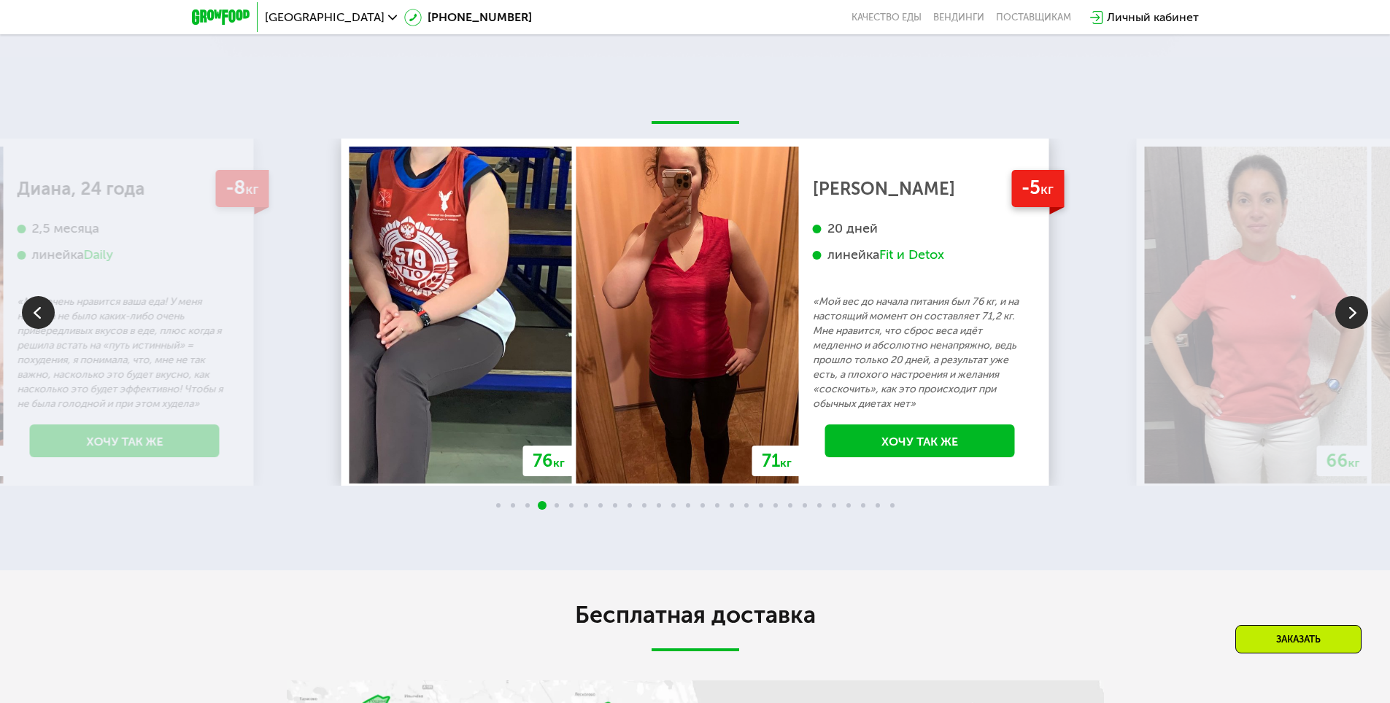
click at [1350, 296] on img at bounding box center [1351, 312] width 33 height 33
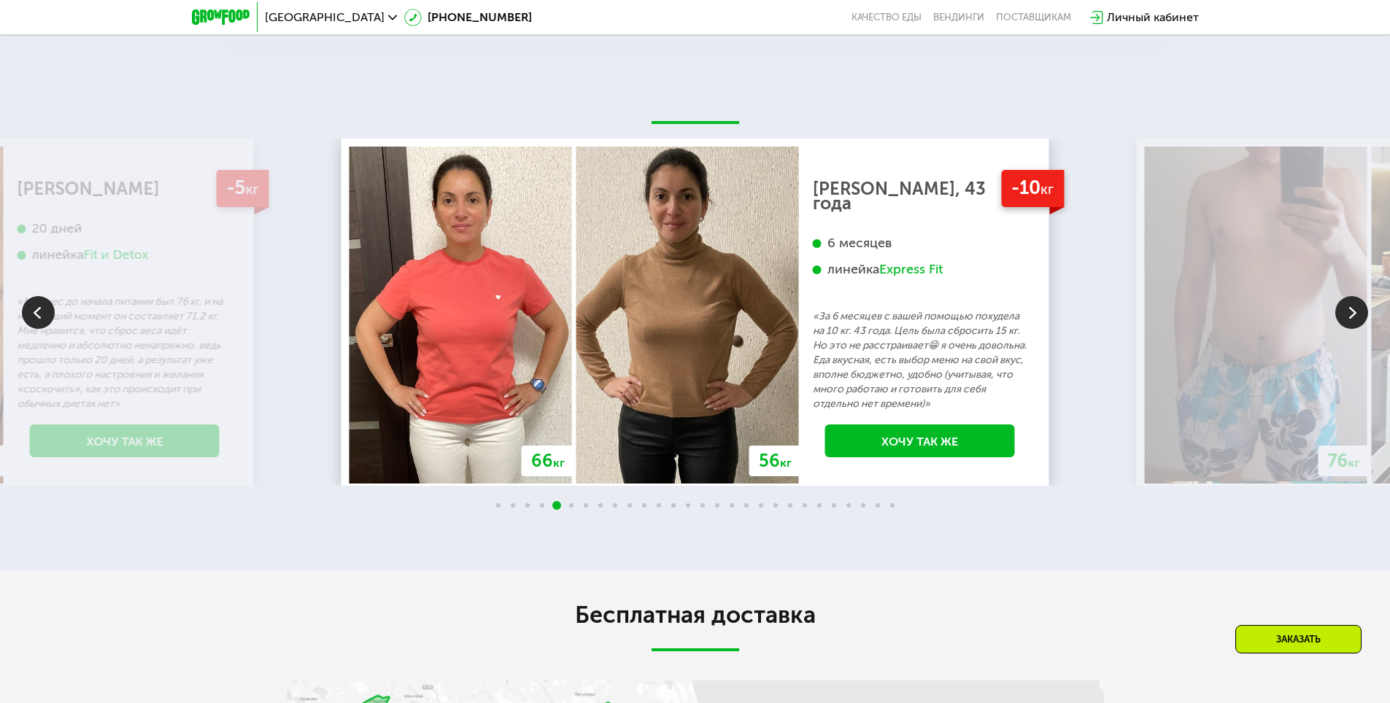
click at [1357, 296] on img at bounding box center [1351, 312] width 33 height 33
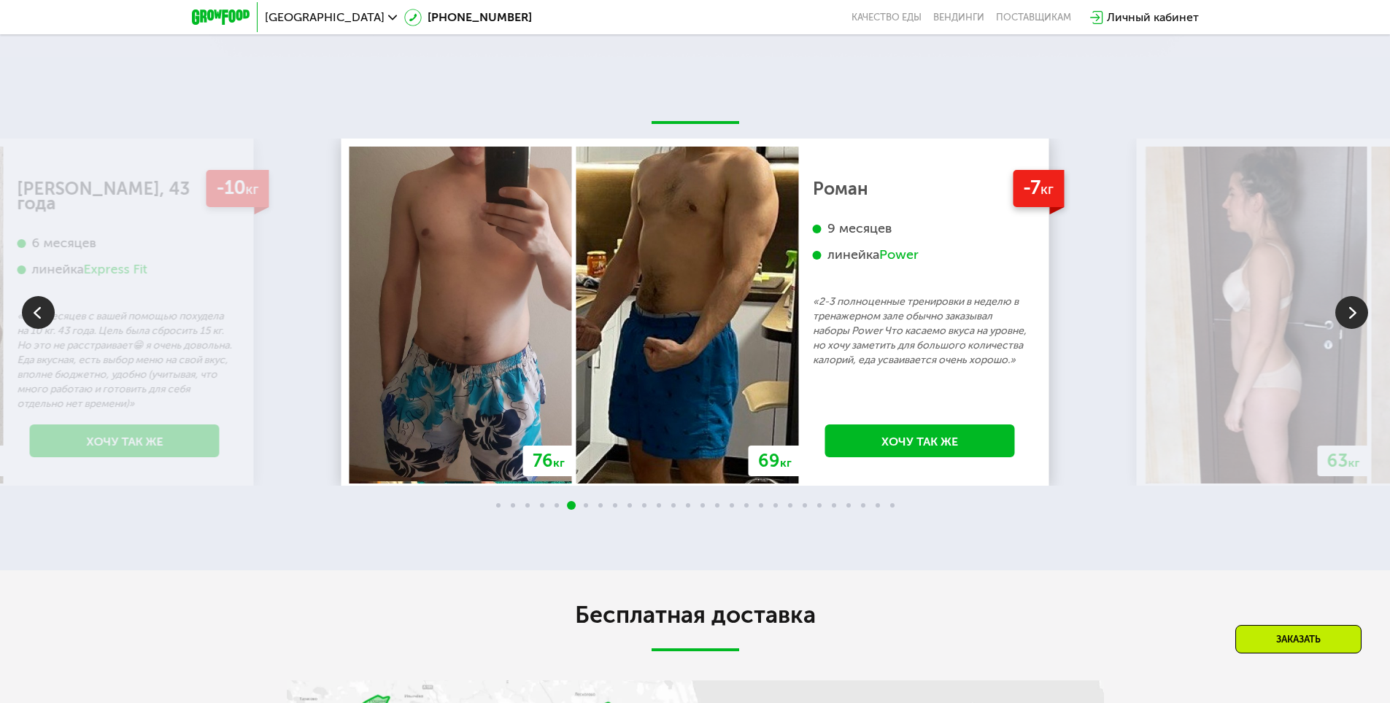
click at [1352, 300] on img at bounding box center [1351, 312] width 33 height 33
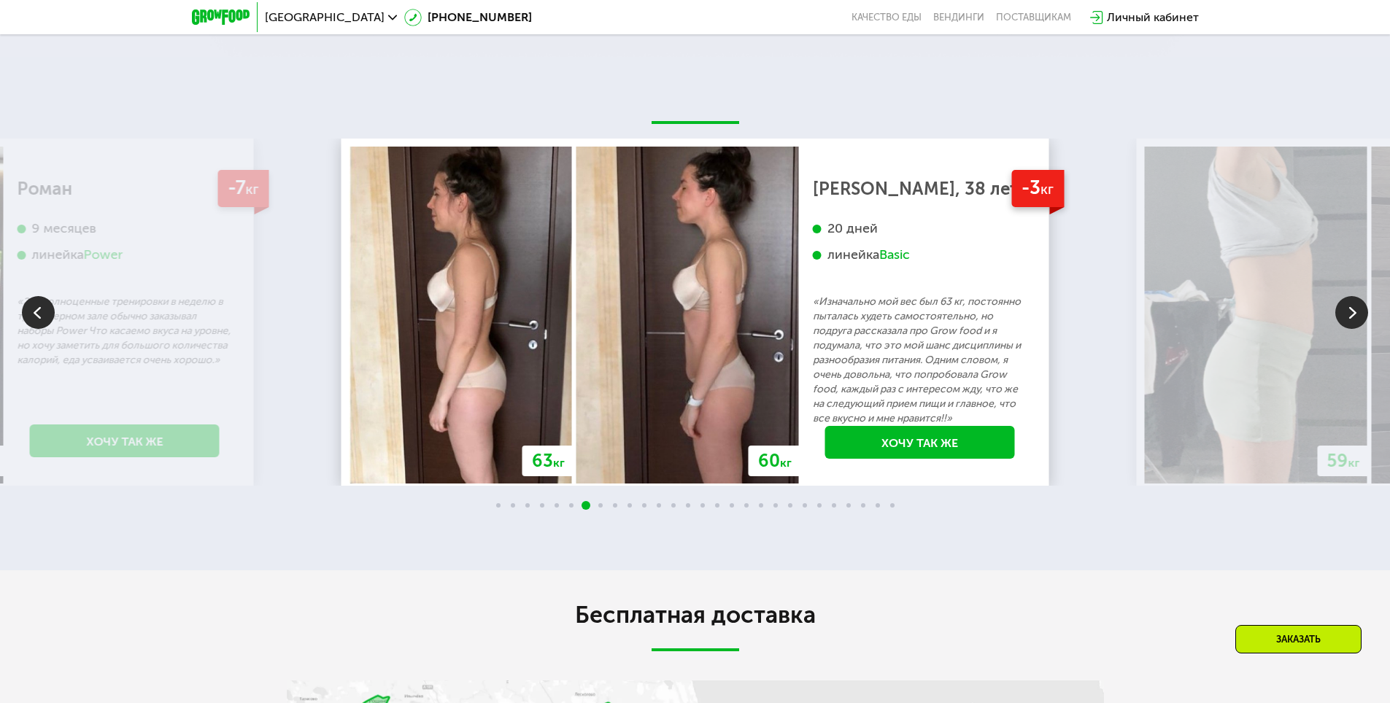
click at [904, 247] on div "Basic" at bounding box center [894, 255] width 31 height 17
click at [902, 249] on div "Basic" at bounding box center [894, 255] width 31 height 17
click at [910, 247] on div "Basic" at bounding box center [894, 255] width 31 height 17
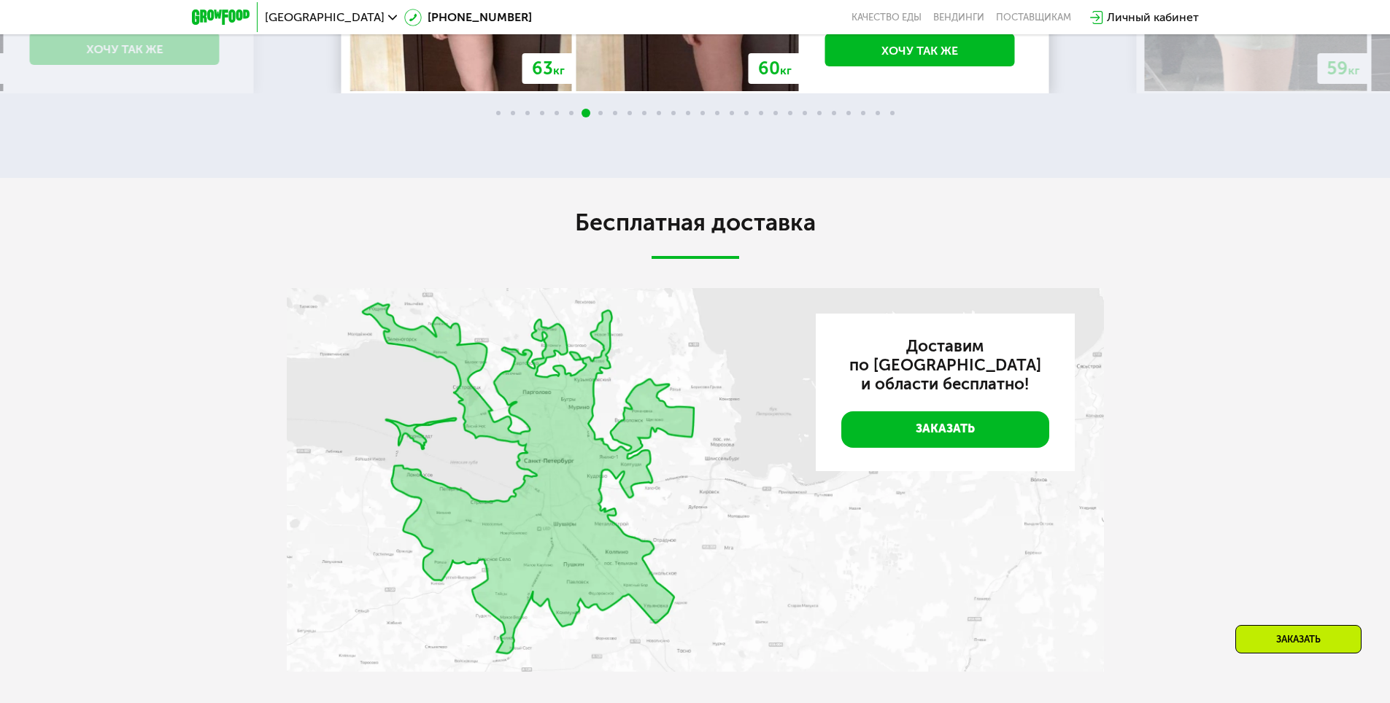
scroll to position [3137, 0]
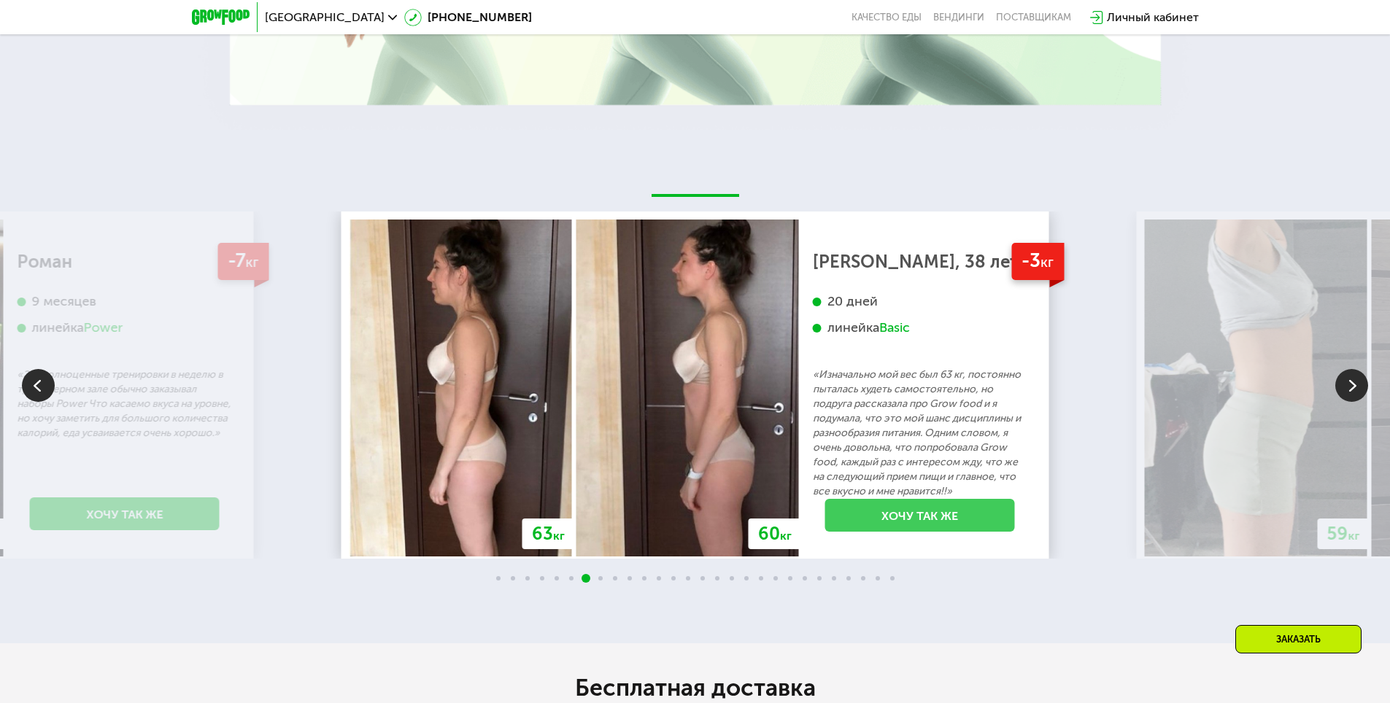
click at [918, 514] on link "Хочу так же" at bounding box center [920, 515] width 190 height 33
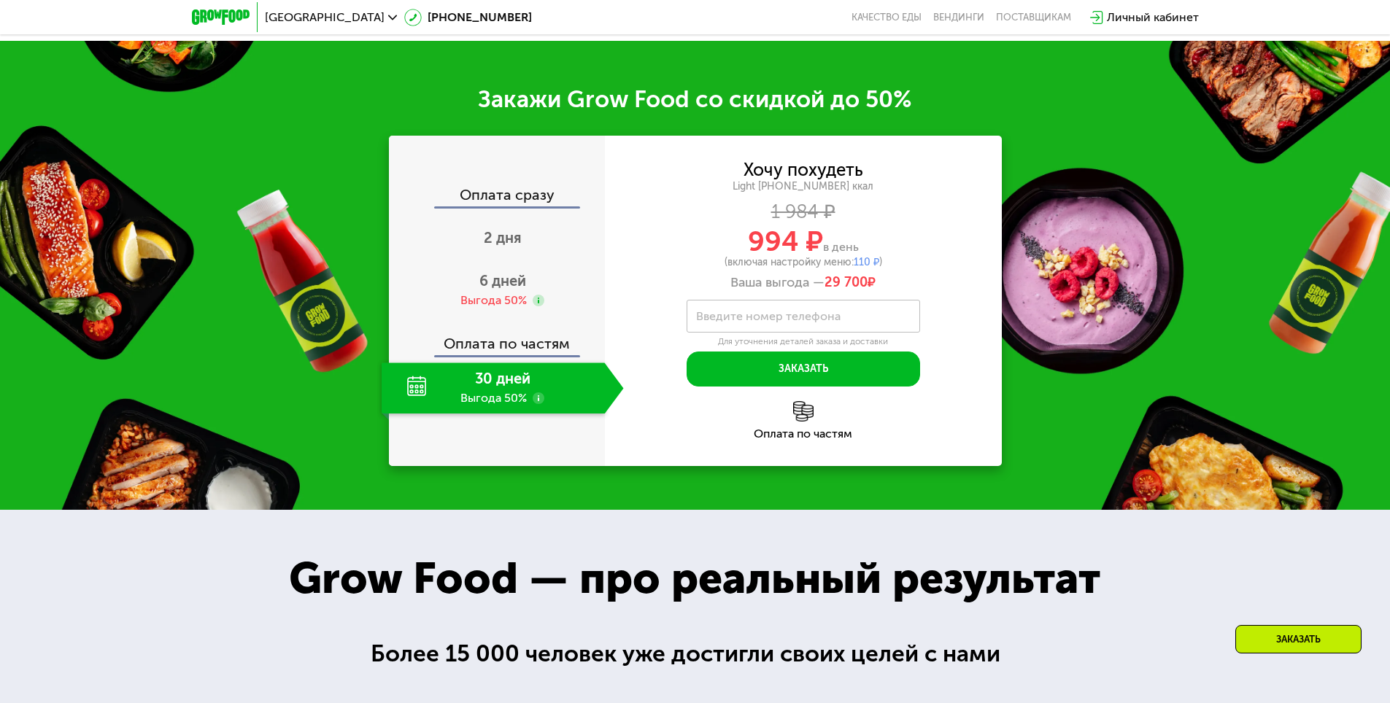
scroll to position [2037, 0]
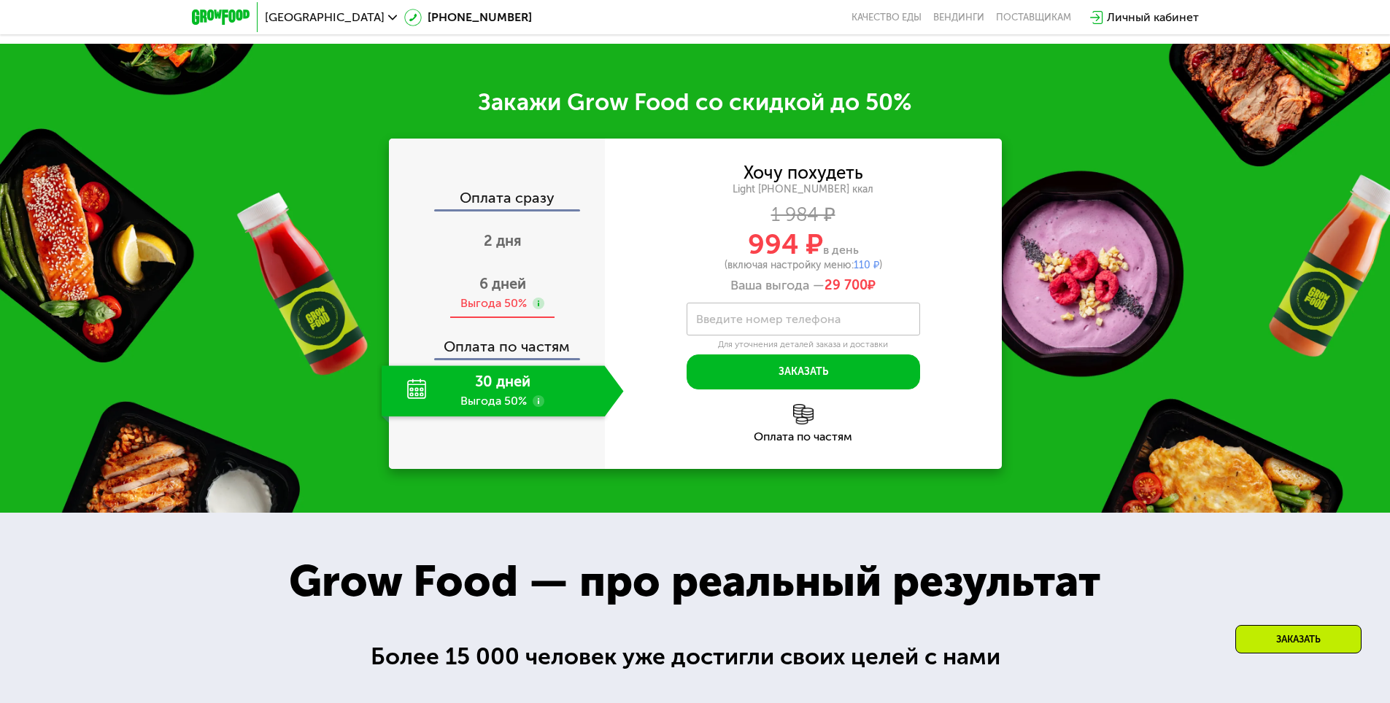
click at [478, 275] on div "6 дней Выгода 50%" at bounding box center [503, 293] width 242 height 51
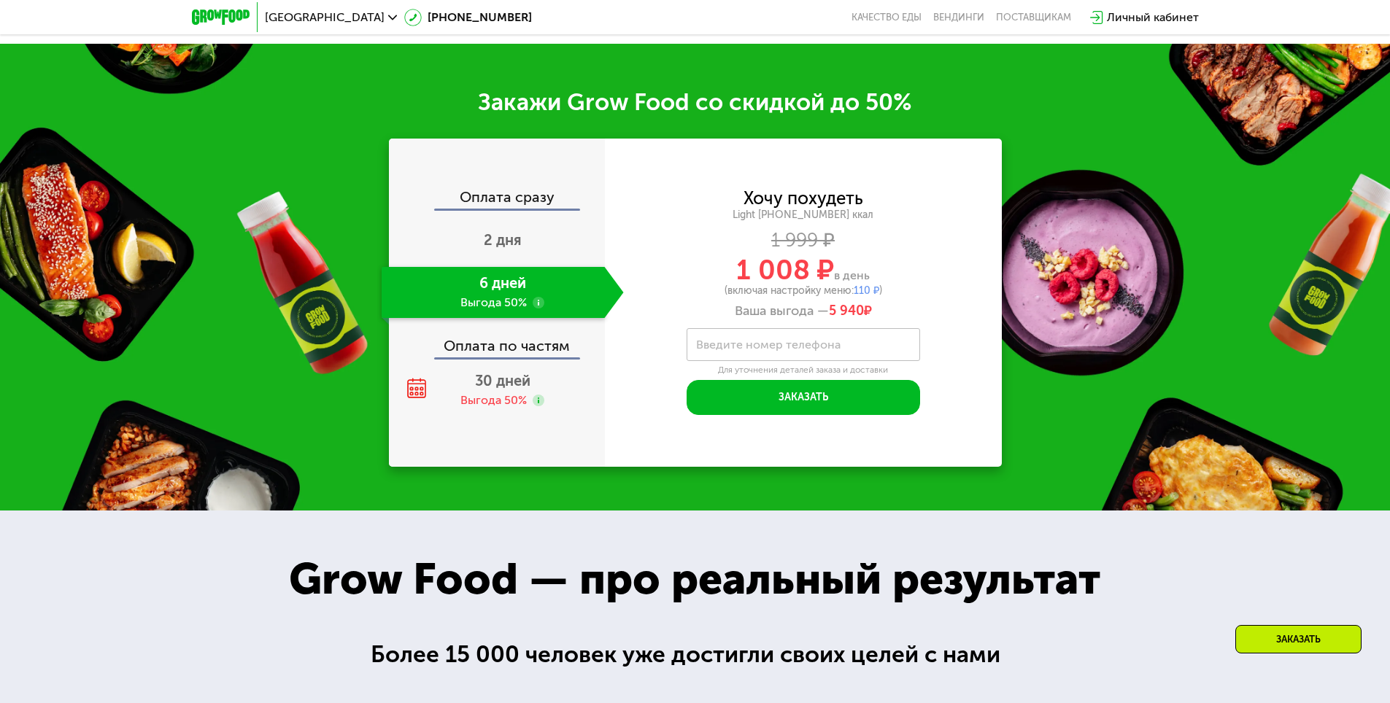
click at [760, 341] on label "Введите номер телефона" at bounding box center [768, 345] width 144 height 8
click at [760, 329] on input "Введите номер телефона" at bounding box center [802, 344] width 233 height 33
click at [1152, 267] on div "Закажи Grow Food со скидкой до 50% Оплата сразу 2 дня 6 дней Выгода 50% Оплата …" at bounding box center [695, 277] width 1390 height 467
click at [1154, 22] on div "Личный кабинет" at bounding box center [1153, 18] width 92 height 18
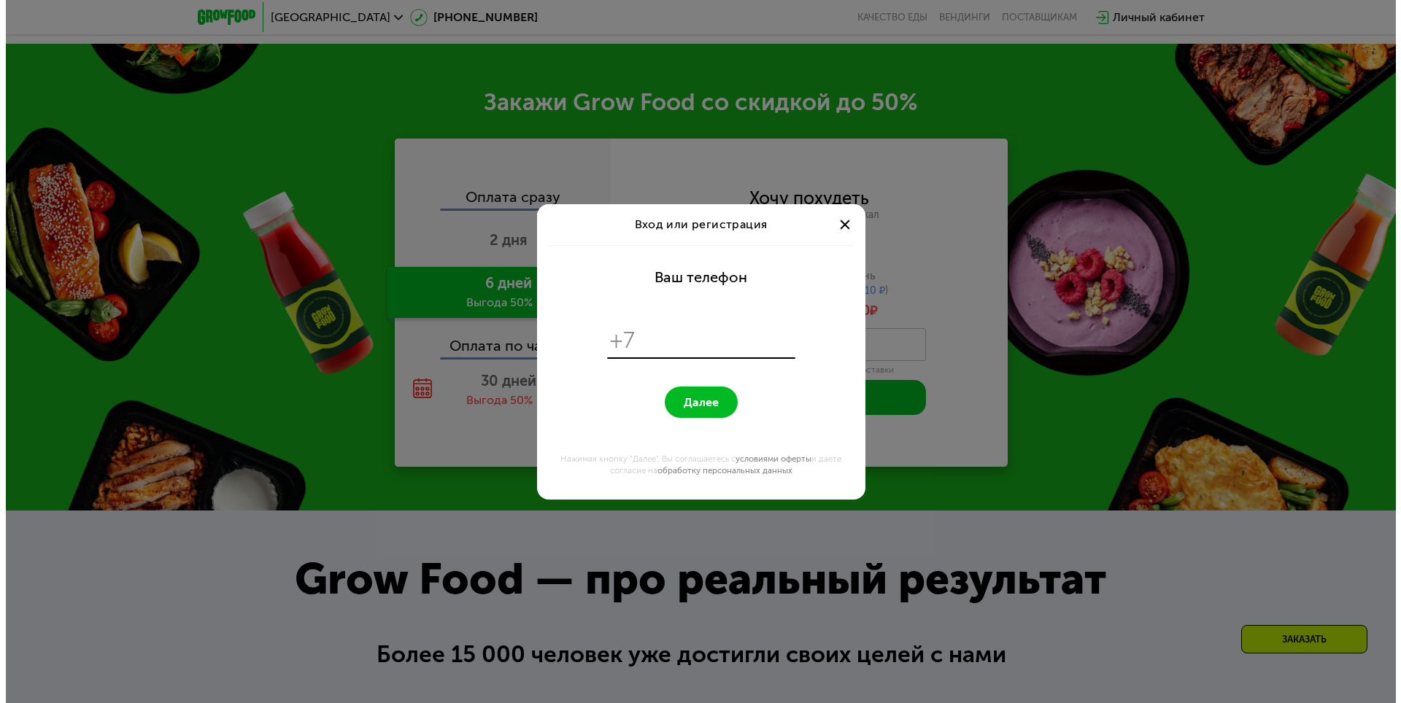
scroll to position [0, 0]
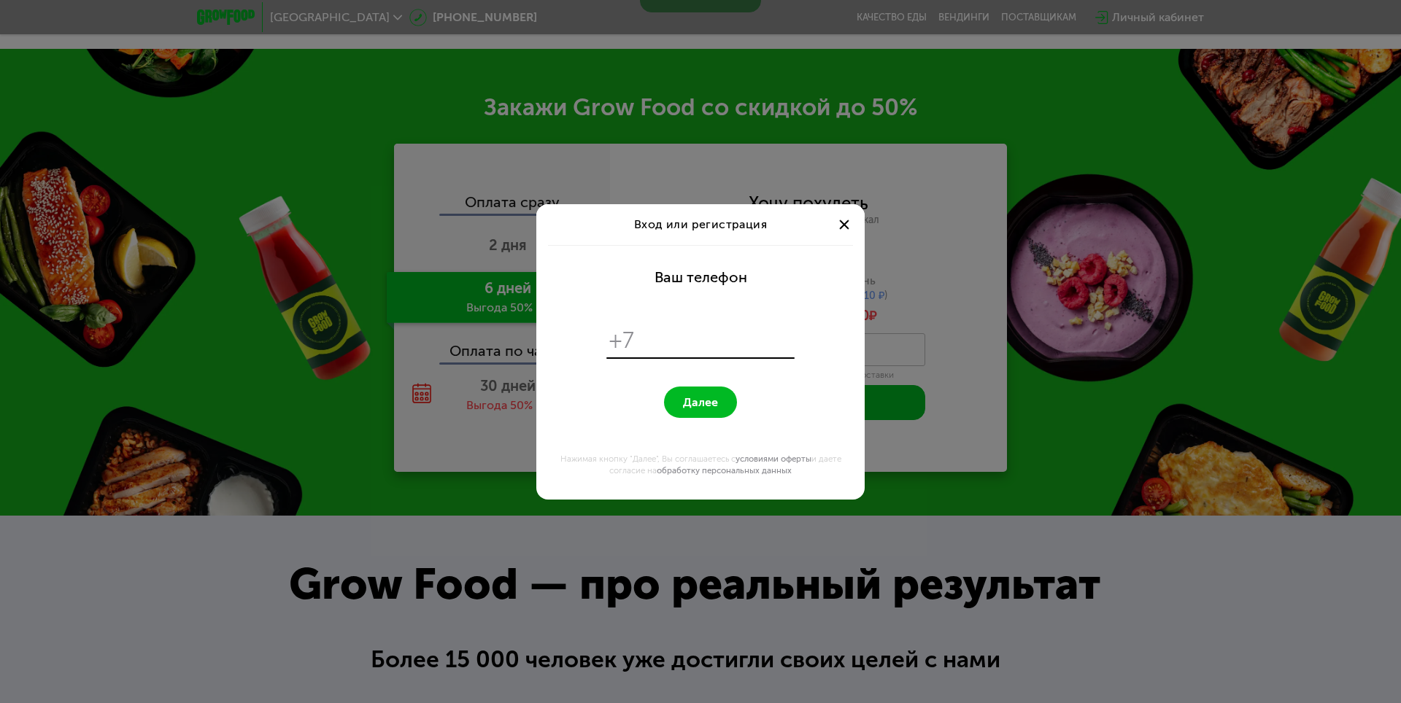
click at [845, 220] on div at bounding box center [844, 225] width 18 height 18
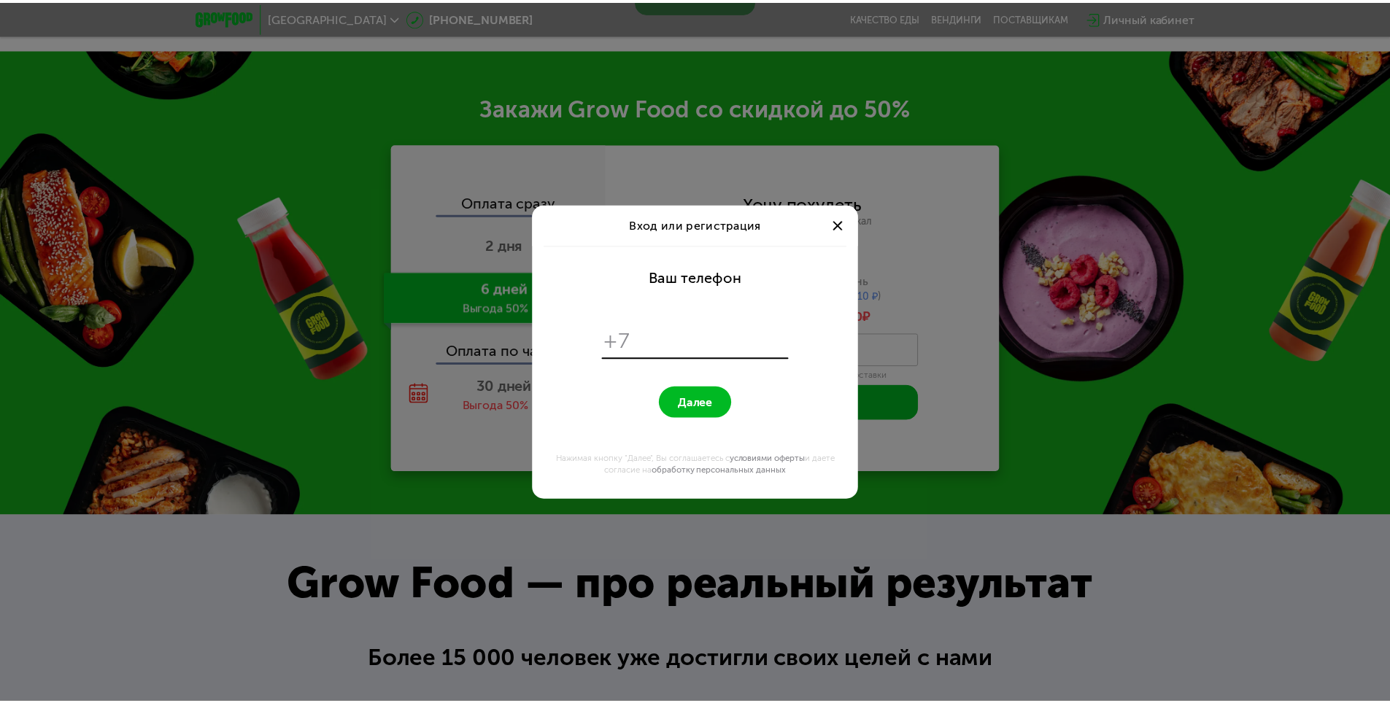
scroll to position [2037, 0]
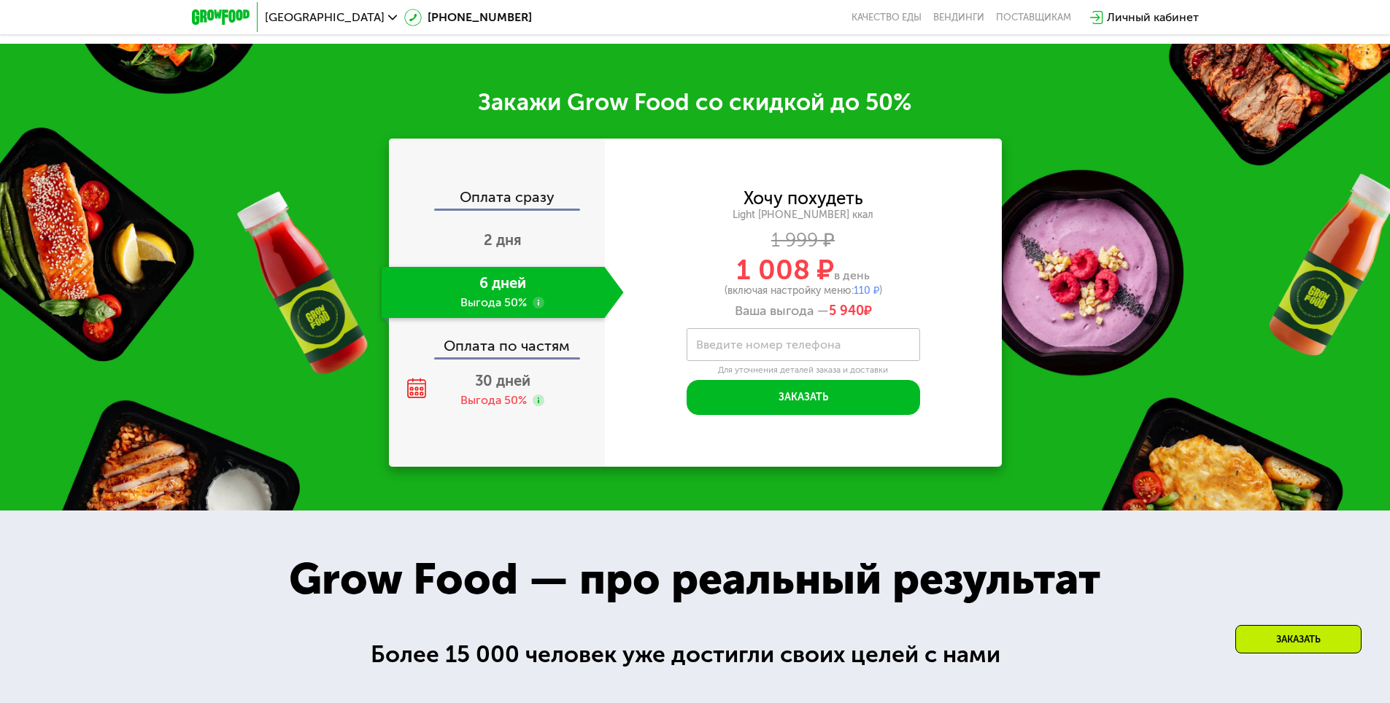
click at [1176, 21] on div "Личный кабинет" at bounding box center [1153, 18] width 92 height 18
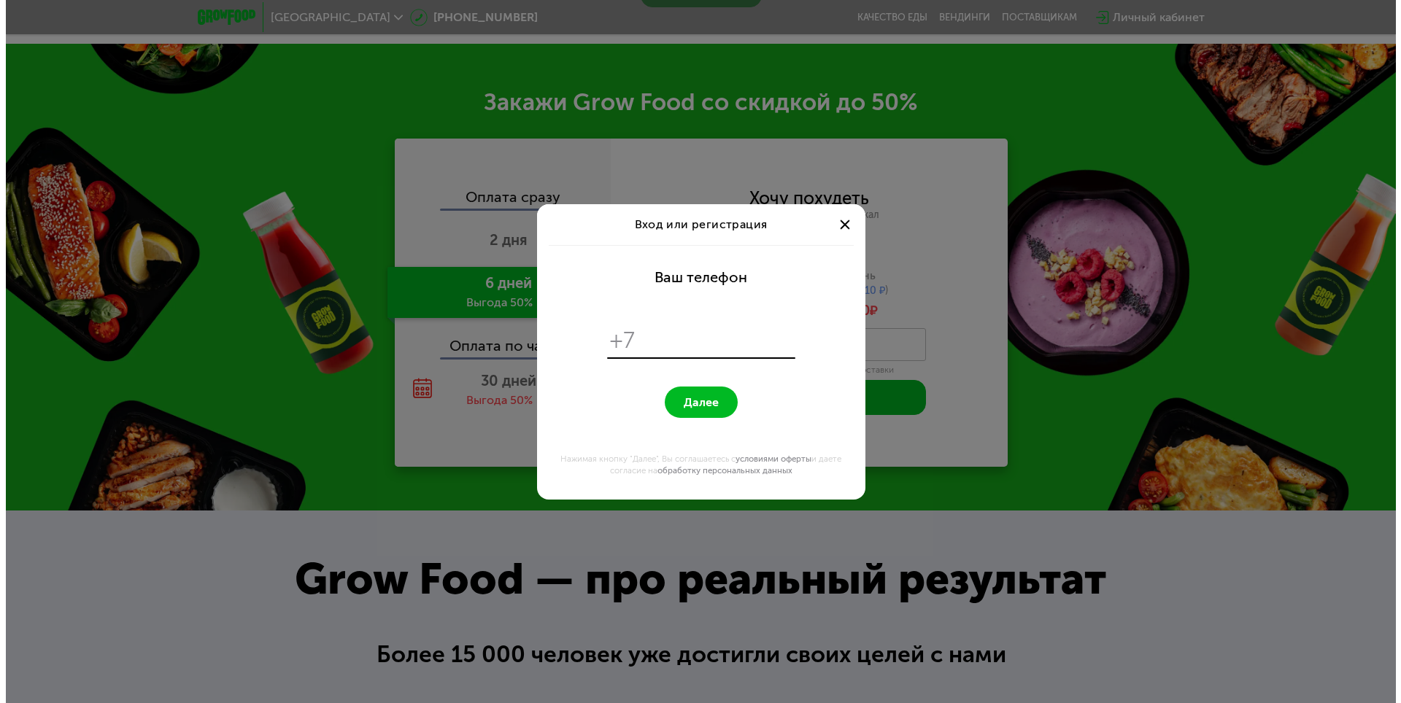
scroll to position [0, 0]
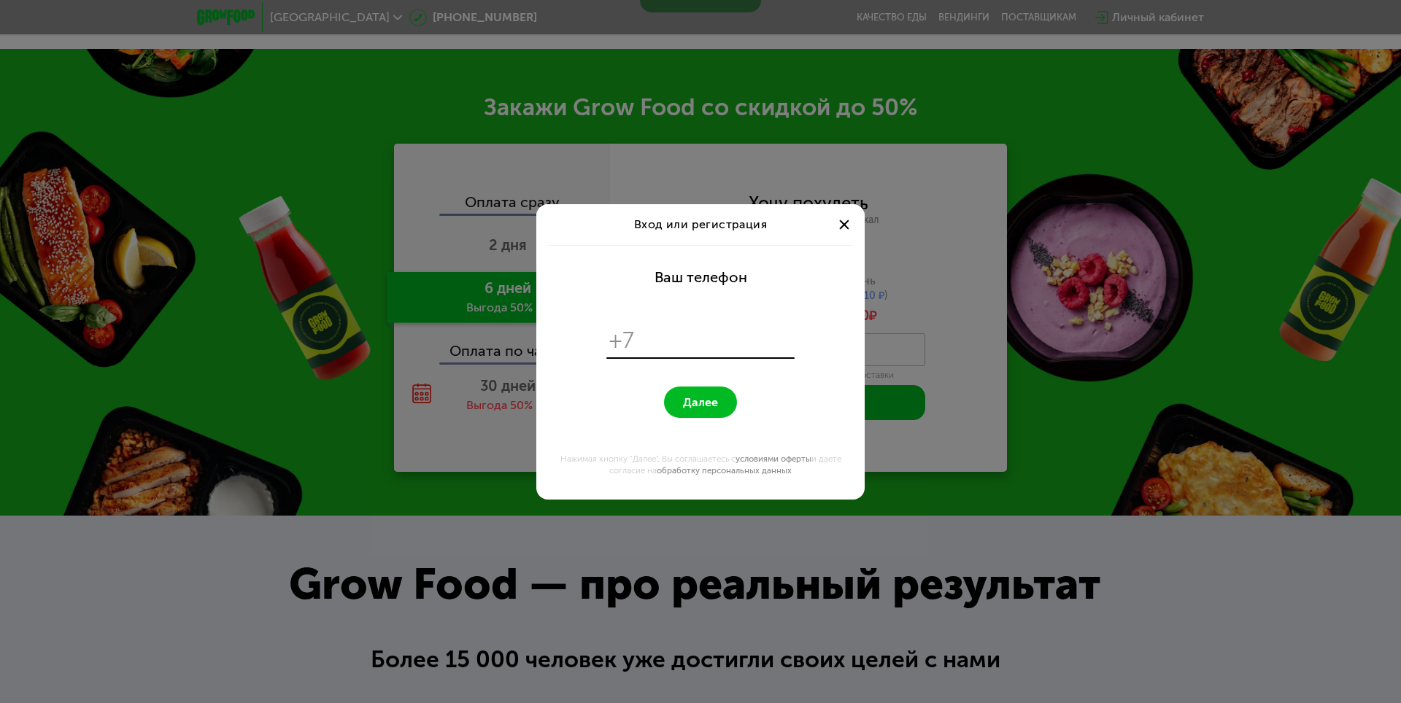
click at [709, 338] on input "tel" at bounding box center [717, 341] width 150 height 28
click at [651, 341] on input "**********" at bounding box center [717, 341] width 150 height 28
click at [780, 338] on input "**********" at bounding box center [717, 341] width 150 height 28
type input "**********"
drag, startPoint x: 1006, startPoint y: 369, endPoint x: 993, endPoint y: 369, distance: 13.1
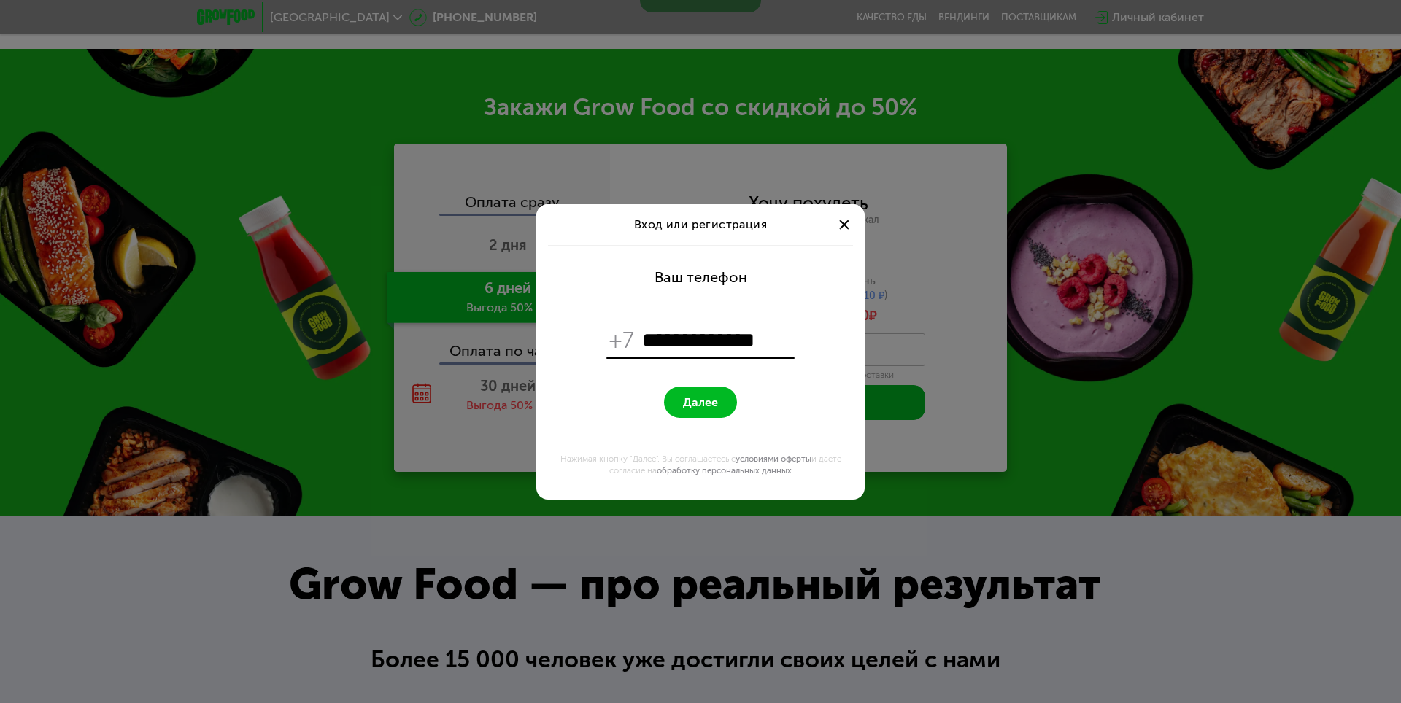
click at [1006, 369] on div "**********" at bounding box center [700, 351] width 1401 height 703
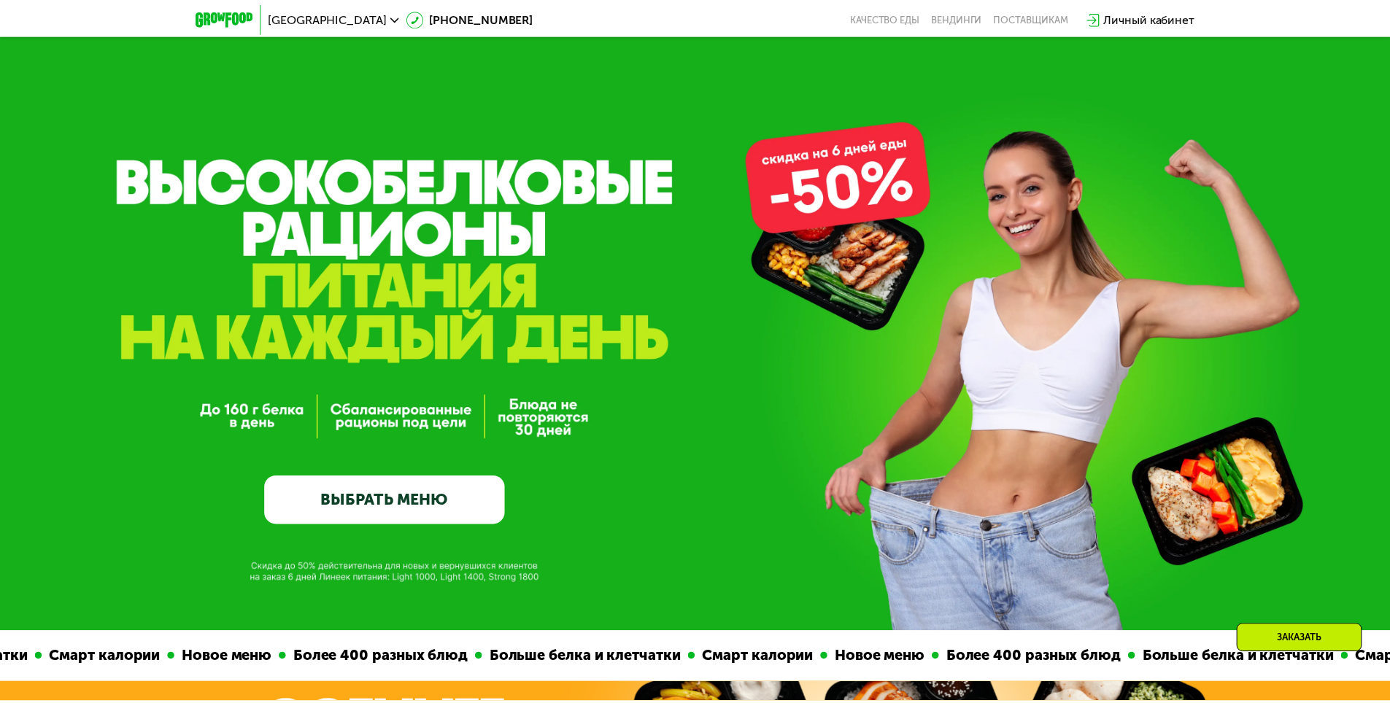
scroll to position [2037, 0]
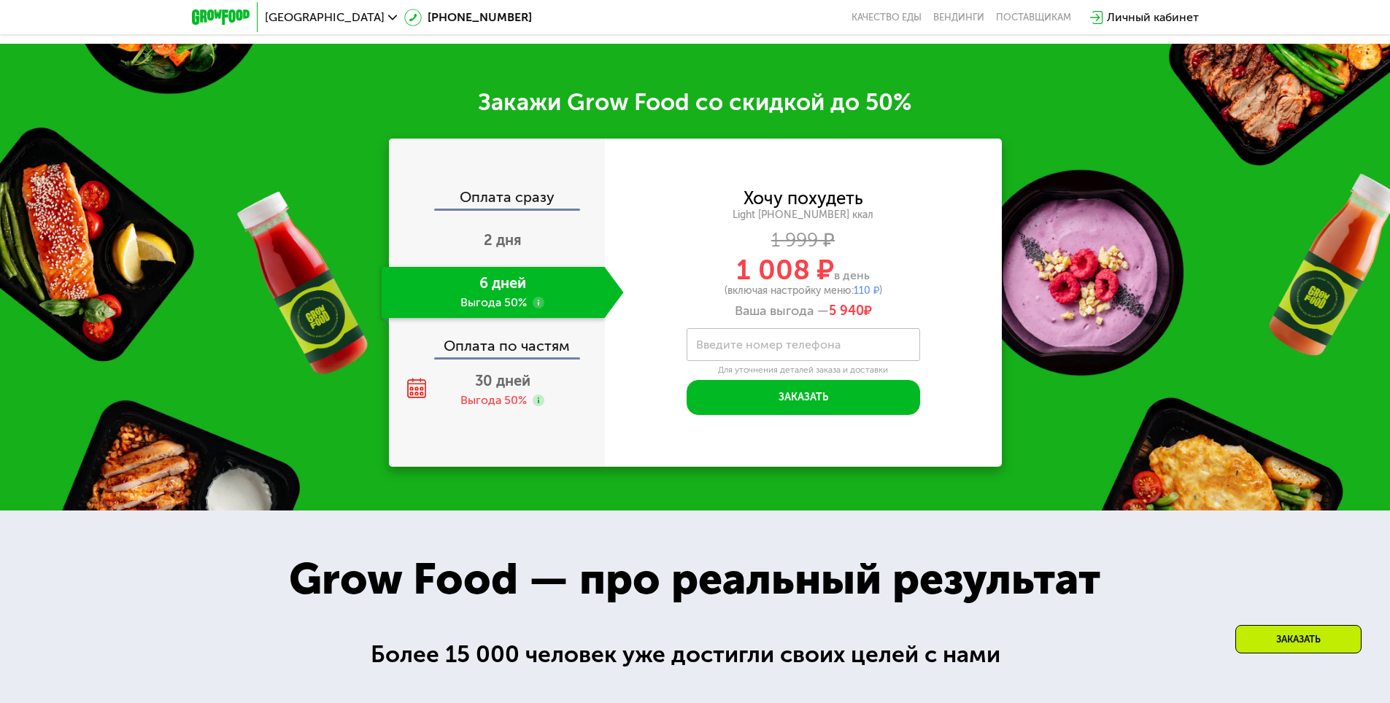
click at [1158, 18] on div "Личный кабинет" at bounding box center [1153, 18] width 92 height 18
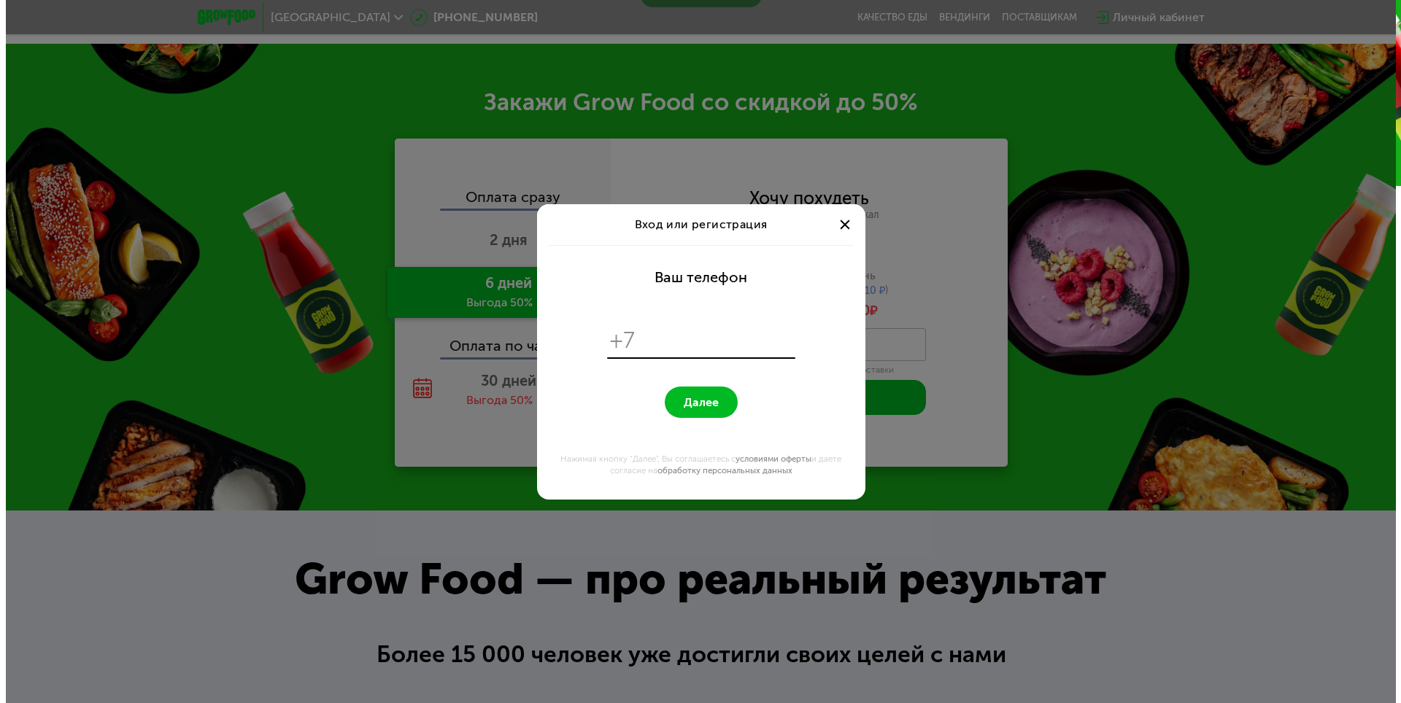
scroll to position [0, 0]
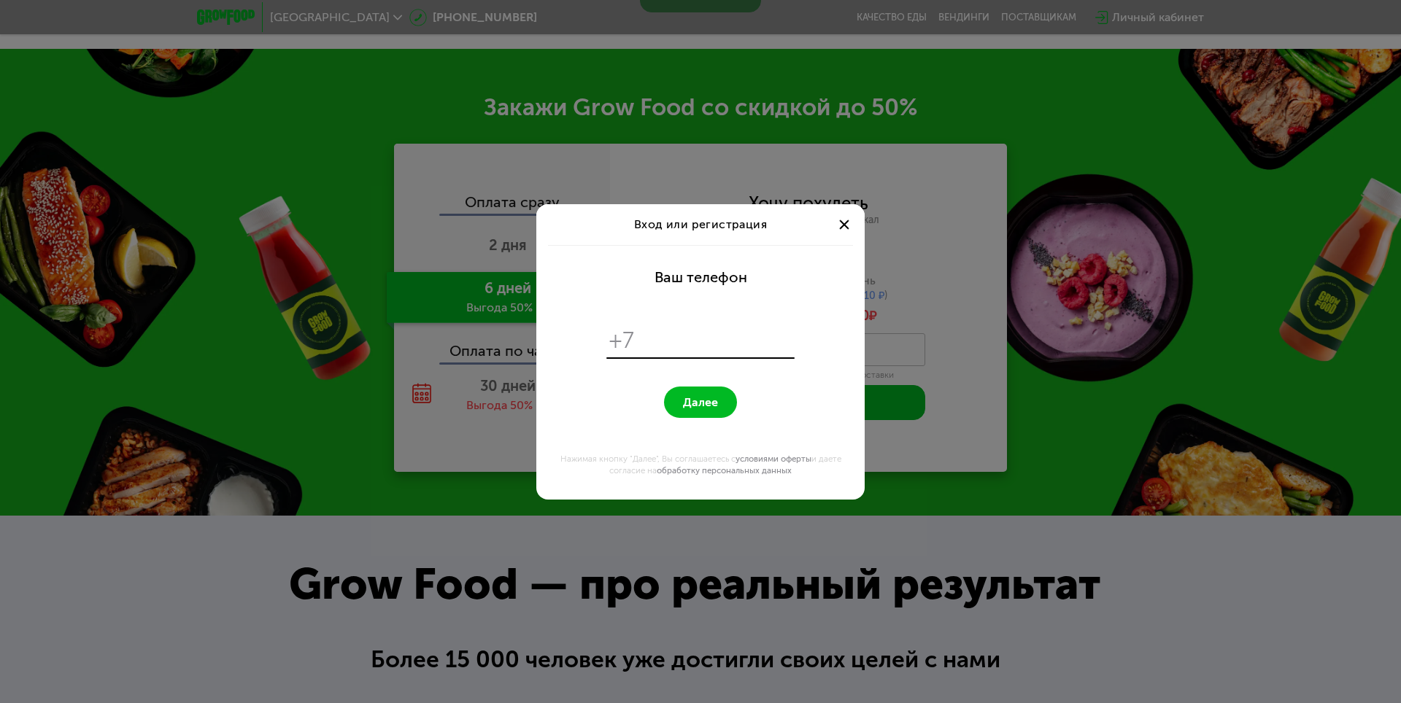
click at [727, 340] on input "tel" at bounding box center [717, 341] width 150 height 28
click at [654, 339] on input "**********" at bounding box center [717, 341] width 150 height 28
click at [772, 341] on input "**********" at bounding box center [717, 341] width 150 height 28
type input "**********"
drag, startPoint x: 616, startPoint y: 403, endPoint x: 624, endPoint y: 398, distance: 9.1
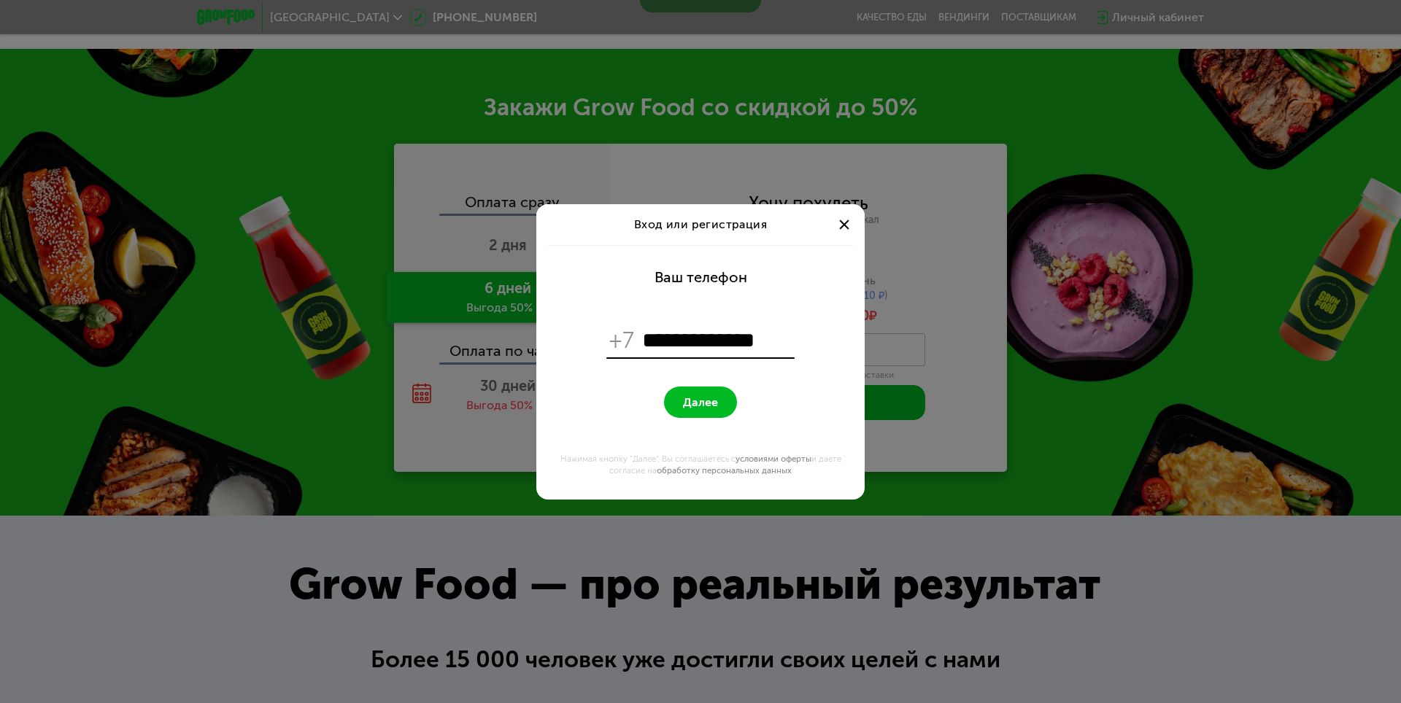
click at [616, 403] on form "**********" at bounding box center [700, 372] width 311 height 255
click at [683, 398] on span "Далее" at bounding box center [700, 402] width 35 height 14
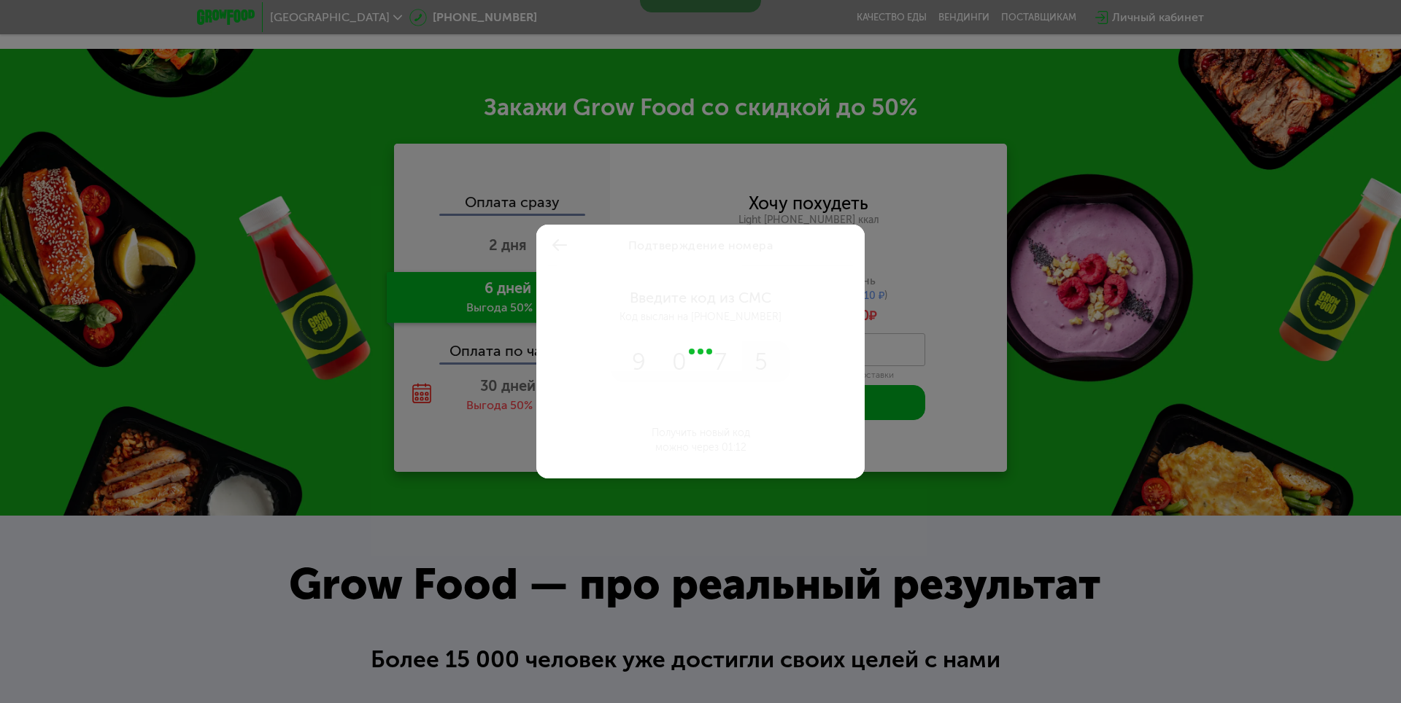
type input "****"
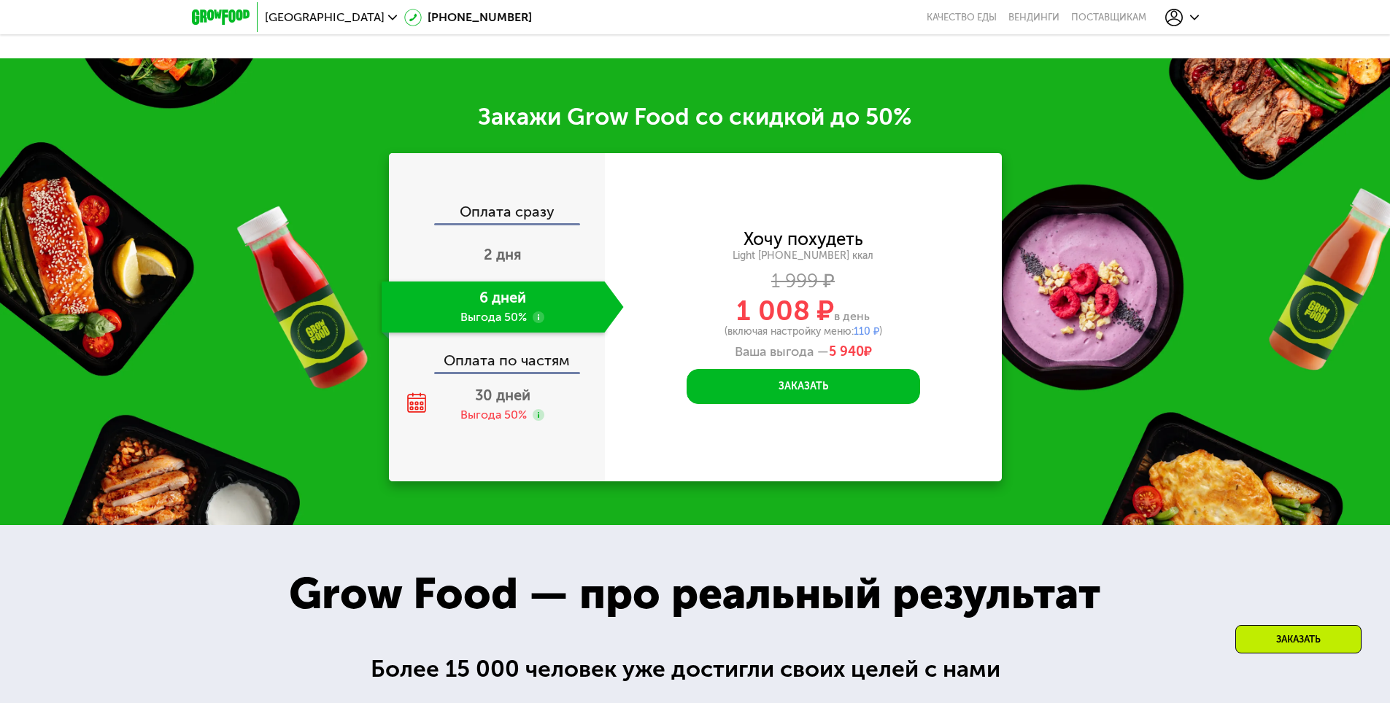
scroll to position [2032, 0]
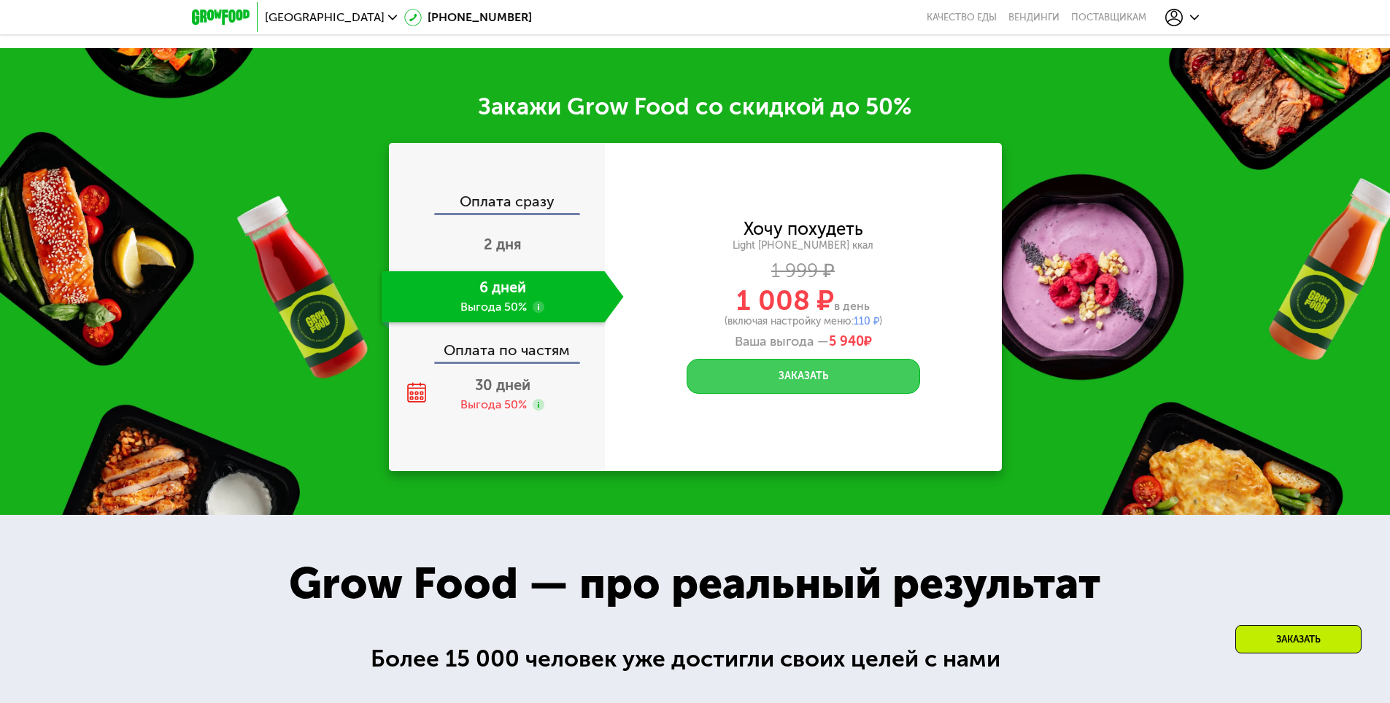
click at [778, 373] on button "Заказать" at bounding box center [802, 376] width 233 height 35
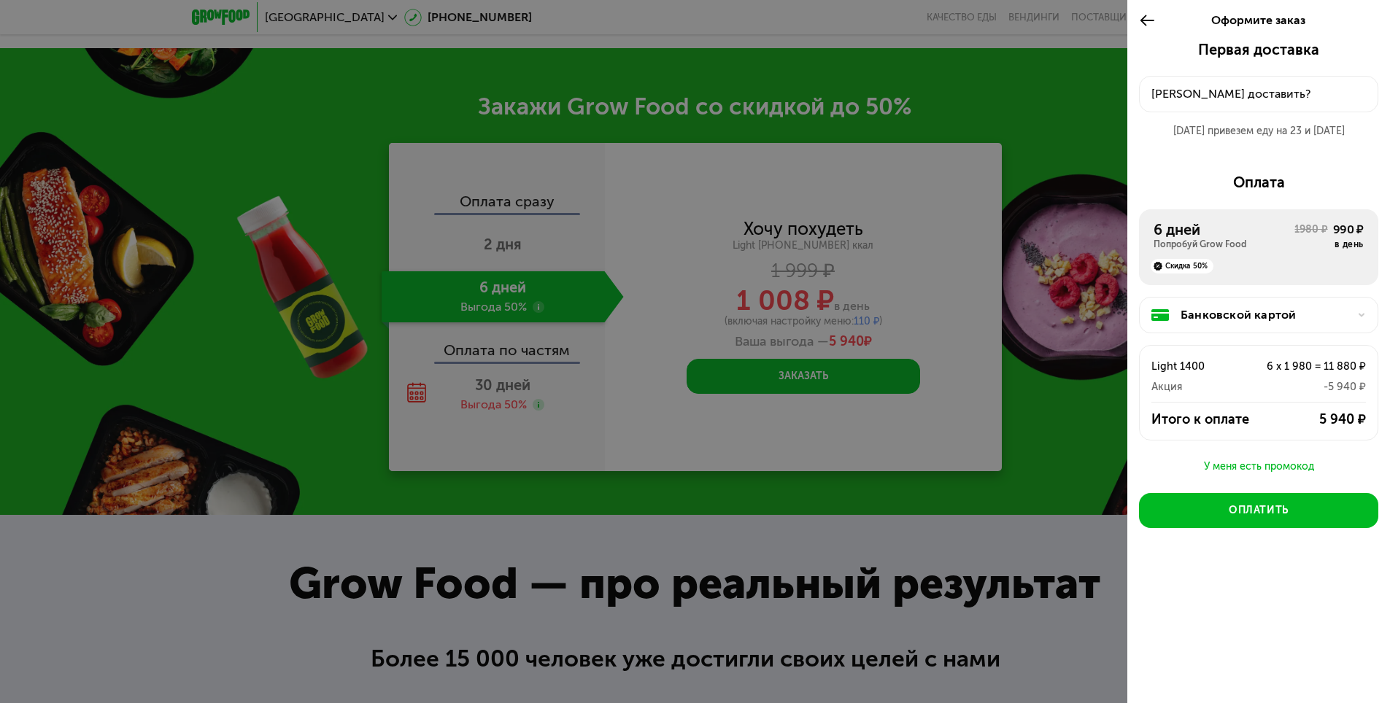
click at [1172, 365] on div "Light 1400" at bounding box center [1194, 366] width 86 height 18
click at [1080, 434] on div at bounding box center [695, 351] width 1390 height 703
click at [1160, 26] on div at bounding box center [1151, 20] width 24 height 41
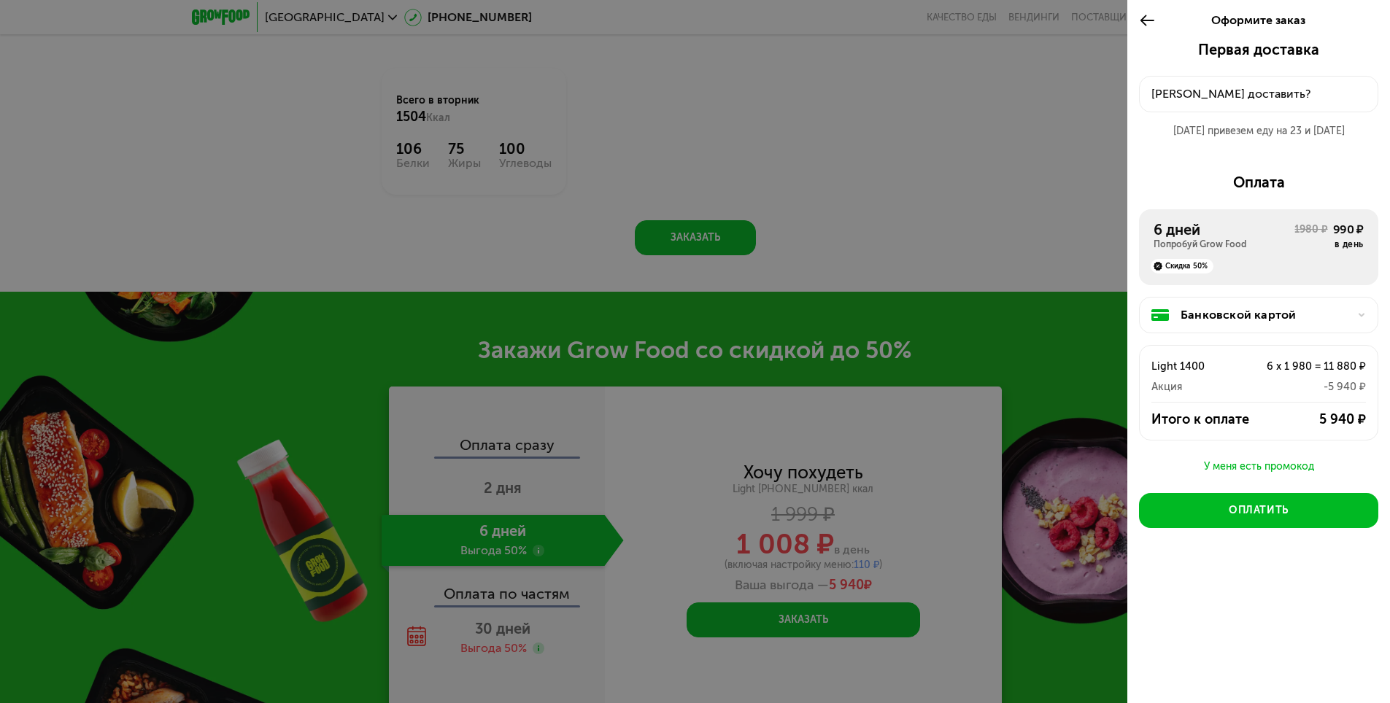
scroll to position [1740, 0]
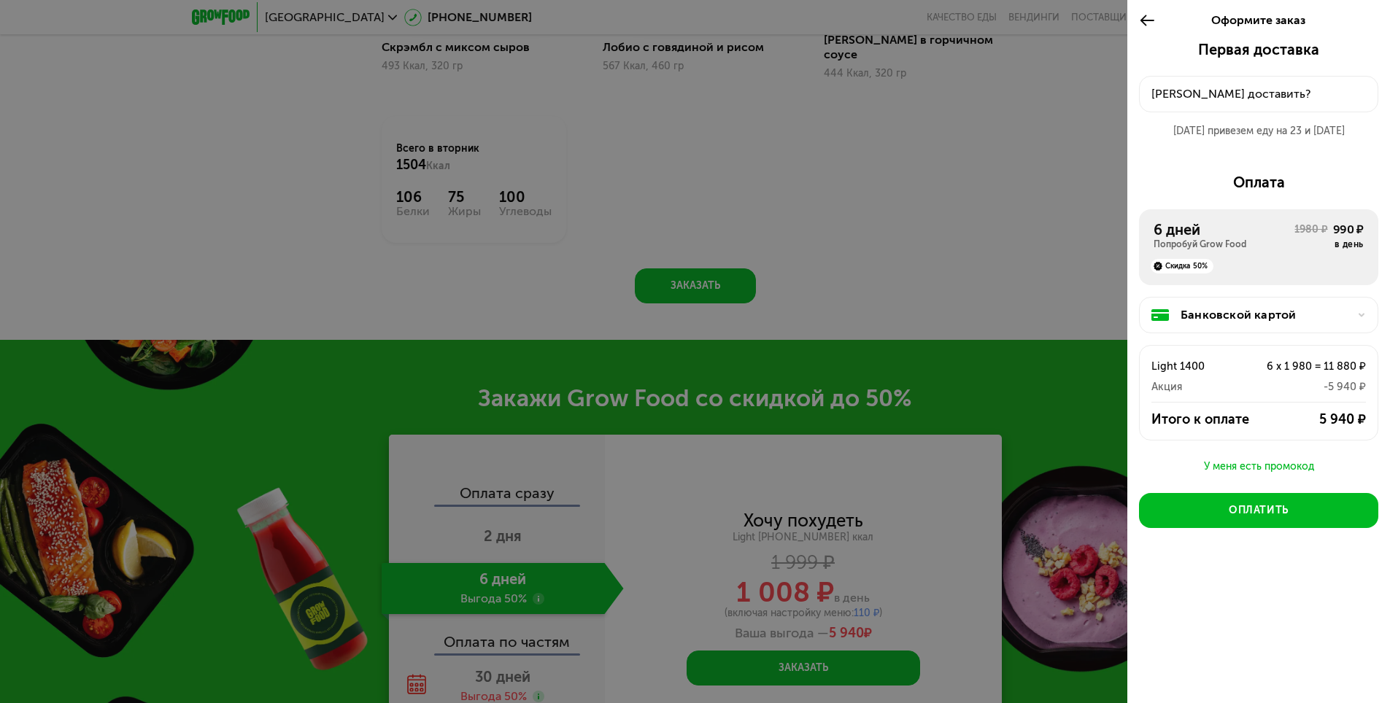
click at [1146, 15] on use at bounding box center [1147, 20] width 14 height 11
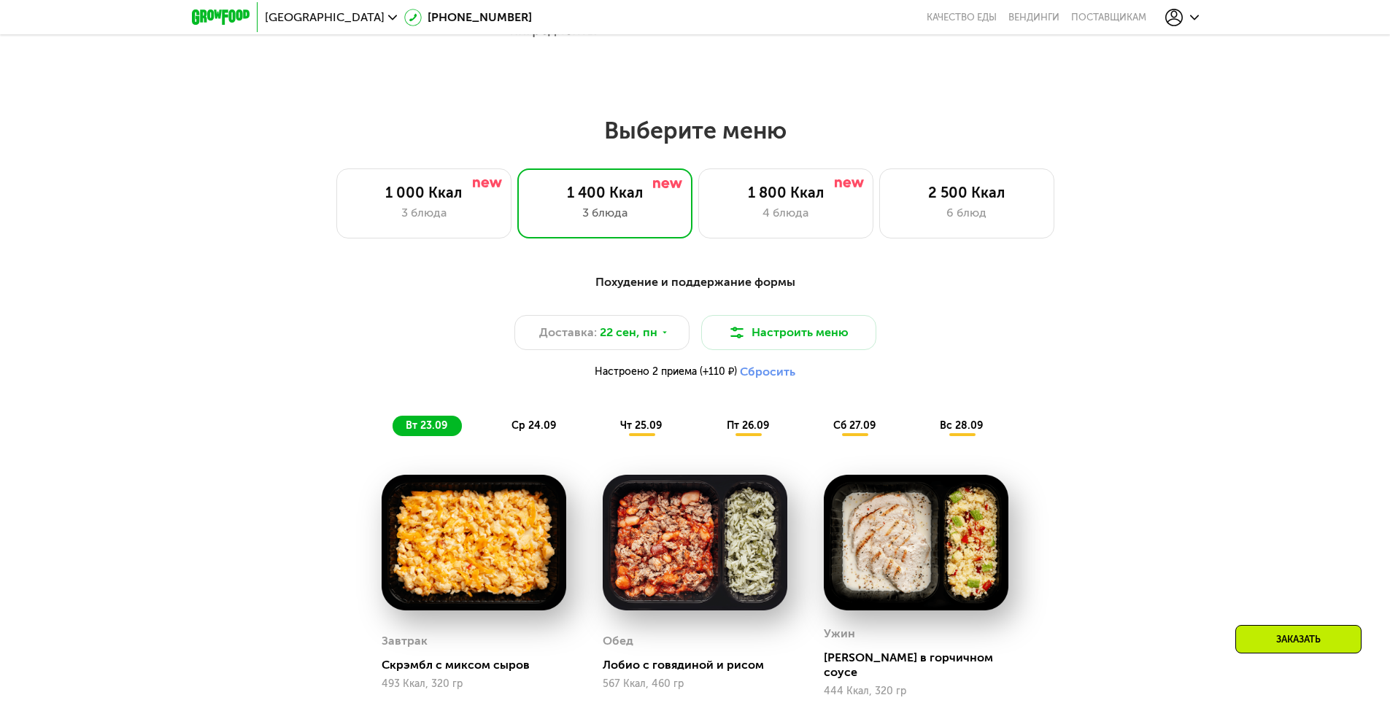
scroll to position [1120, 0]
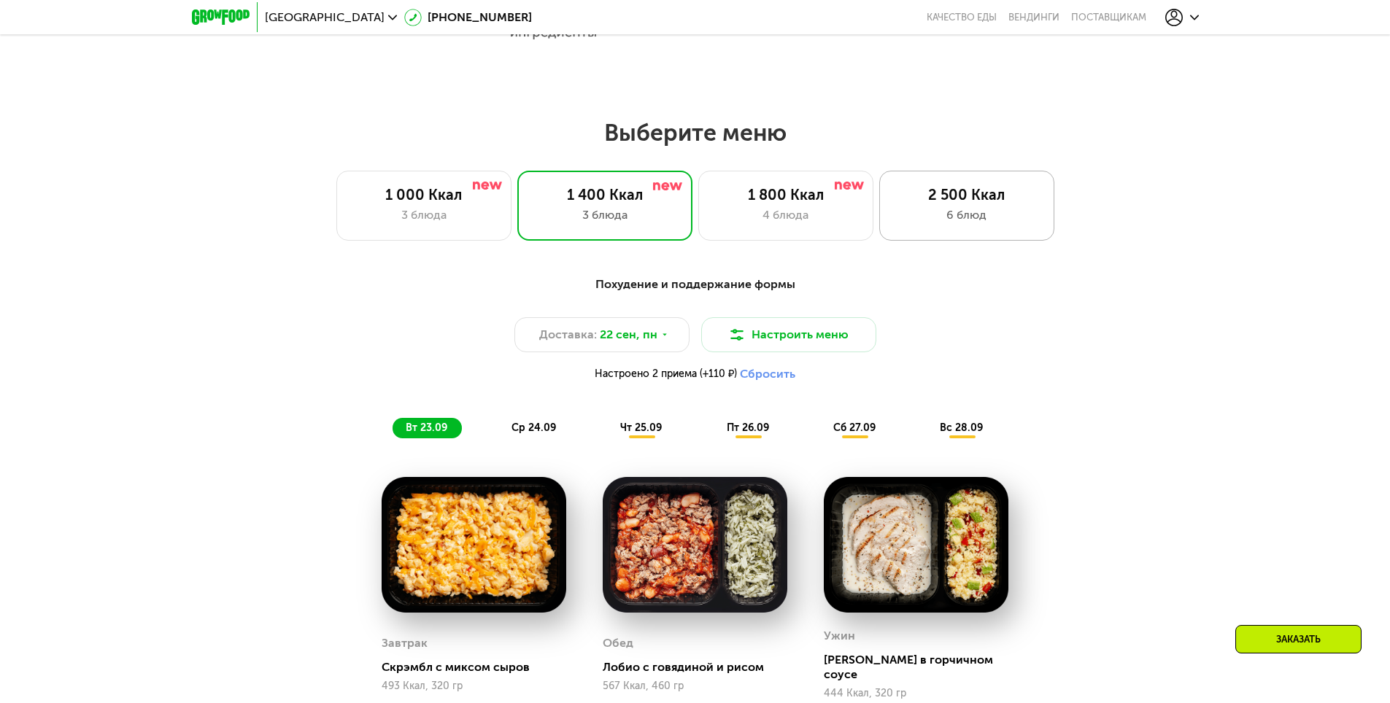
click at [970, 219] on div "6 блюд" at bounding box center [966, 215] width 144 height 18
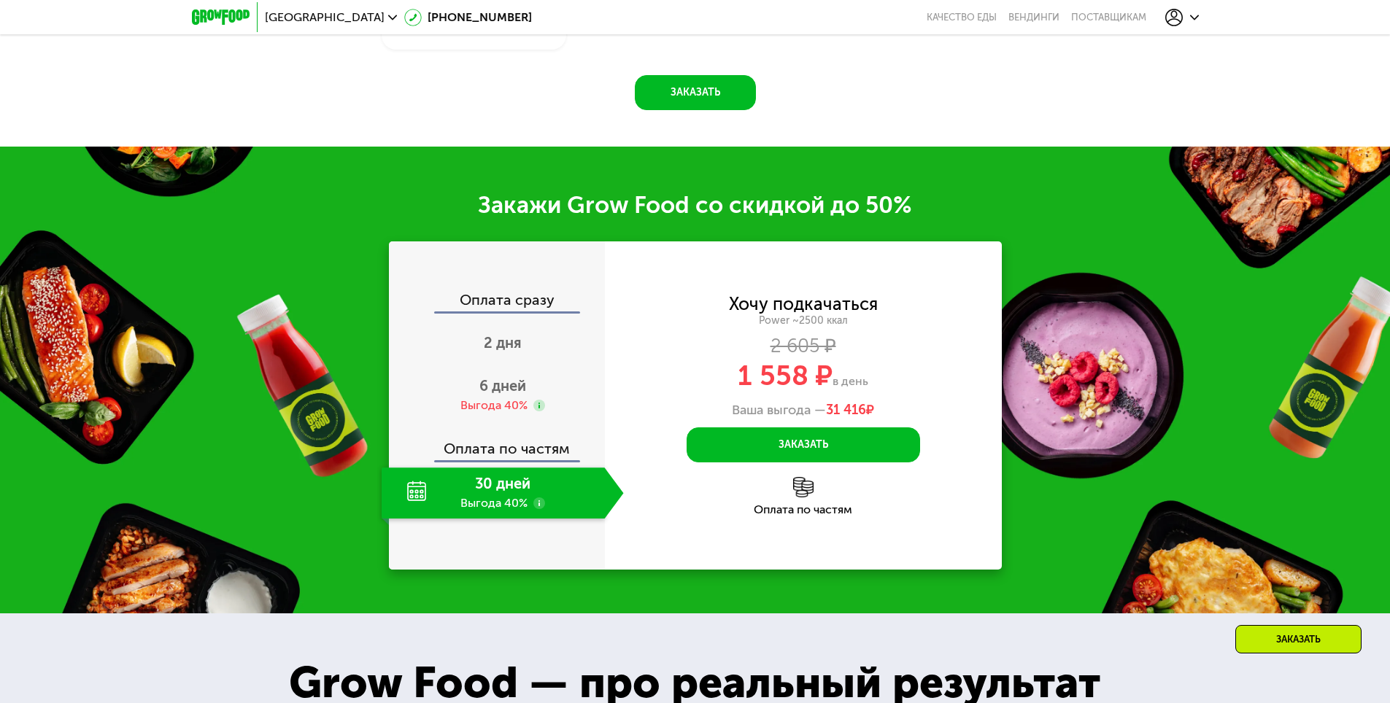
scroll to position [2086, 0]
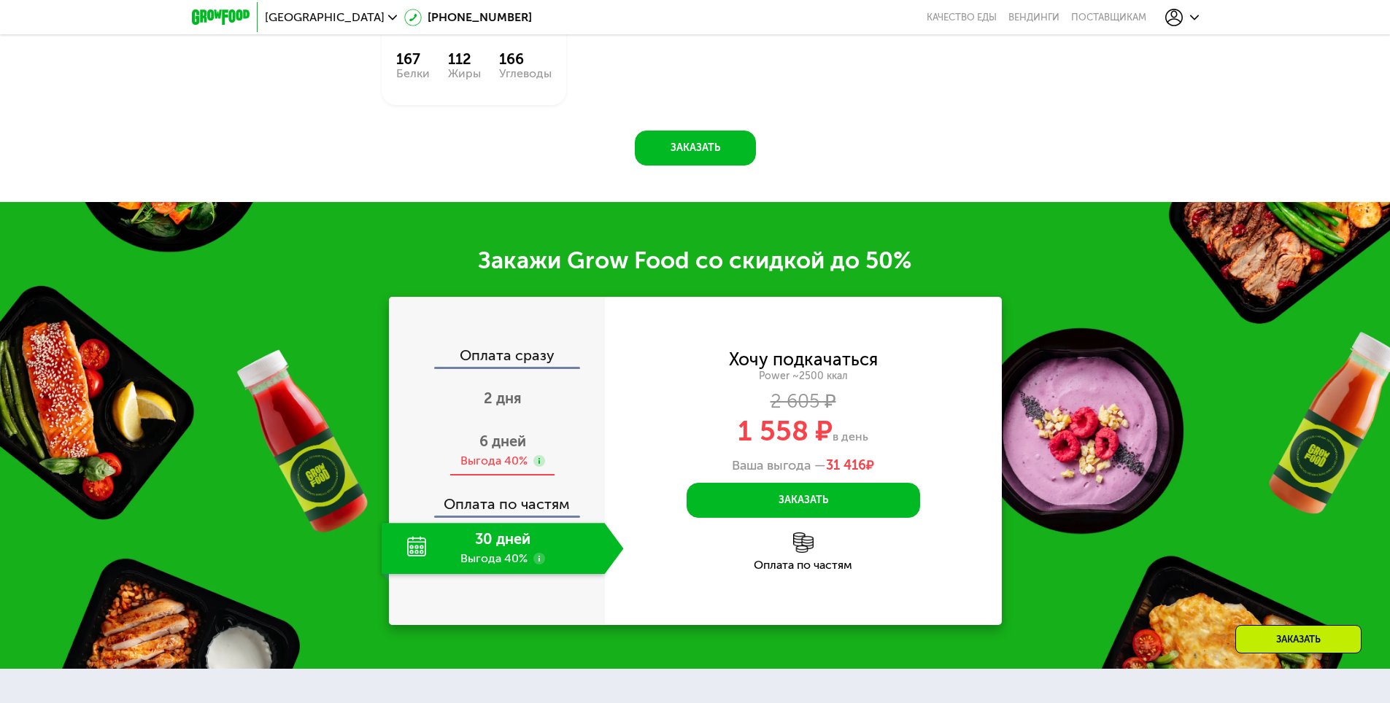
click at [503, 444] on span "6 дней" at bounding box center [502, 442] width 47 height 18
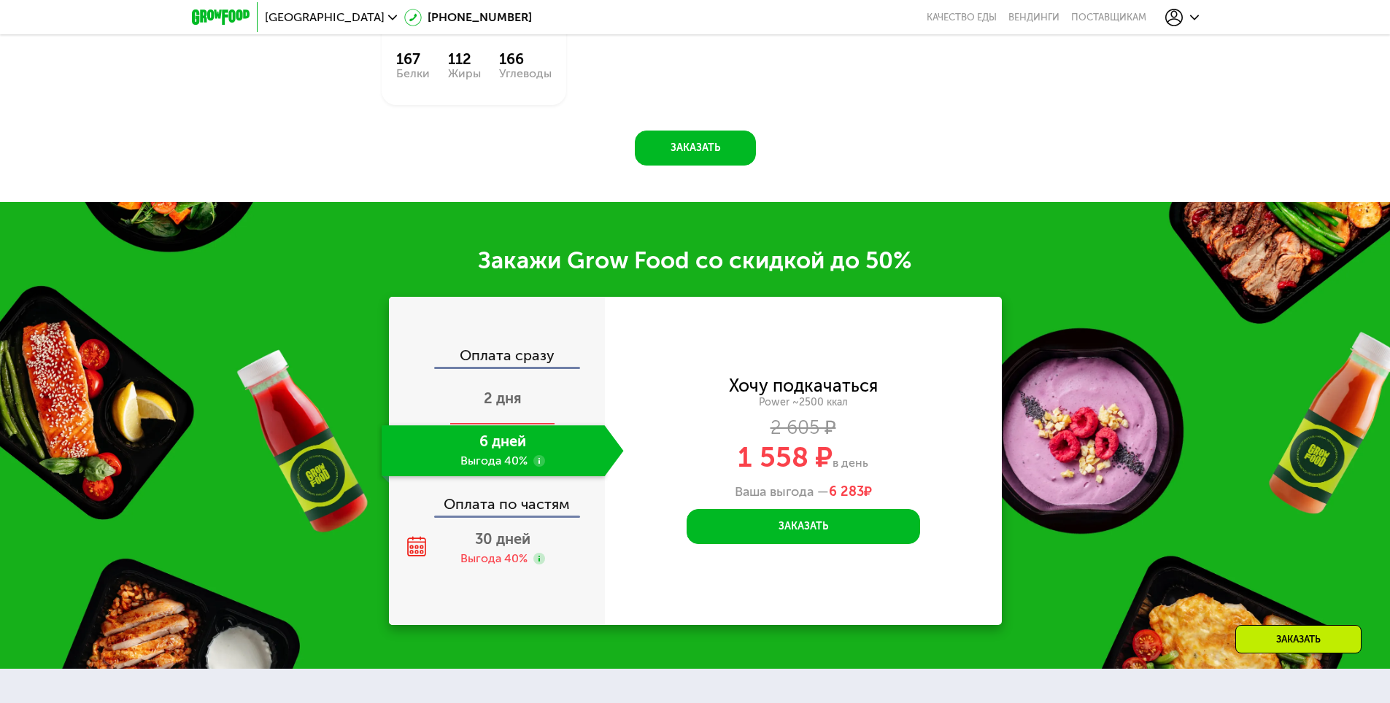
click at [514, 407] on span "2 дня" at bounding box center [503, 399] width 38 height 18
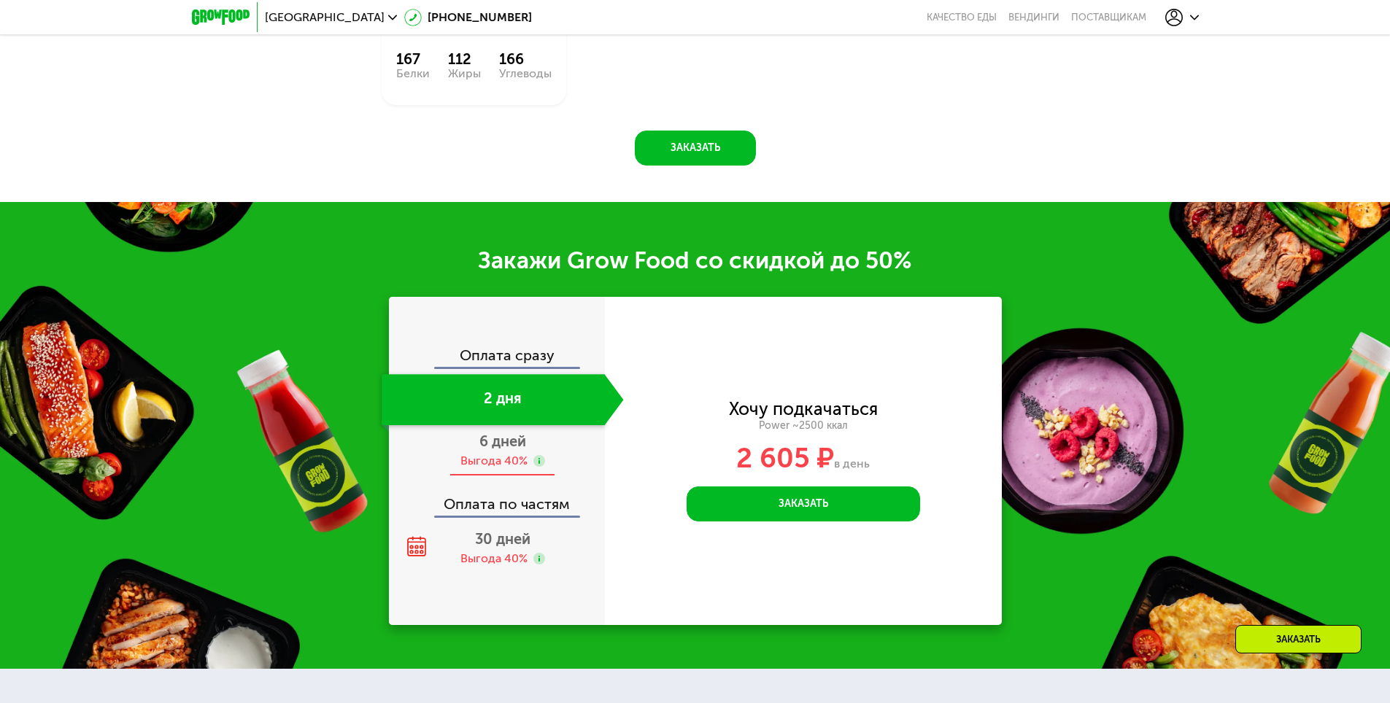
click at [534, 467] on use at bounding box center [539, 461] width 12 height 12
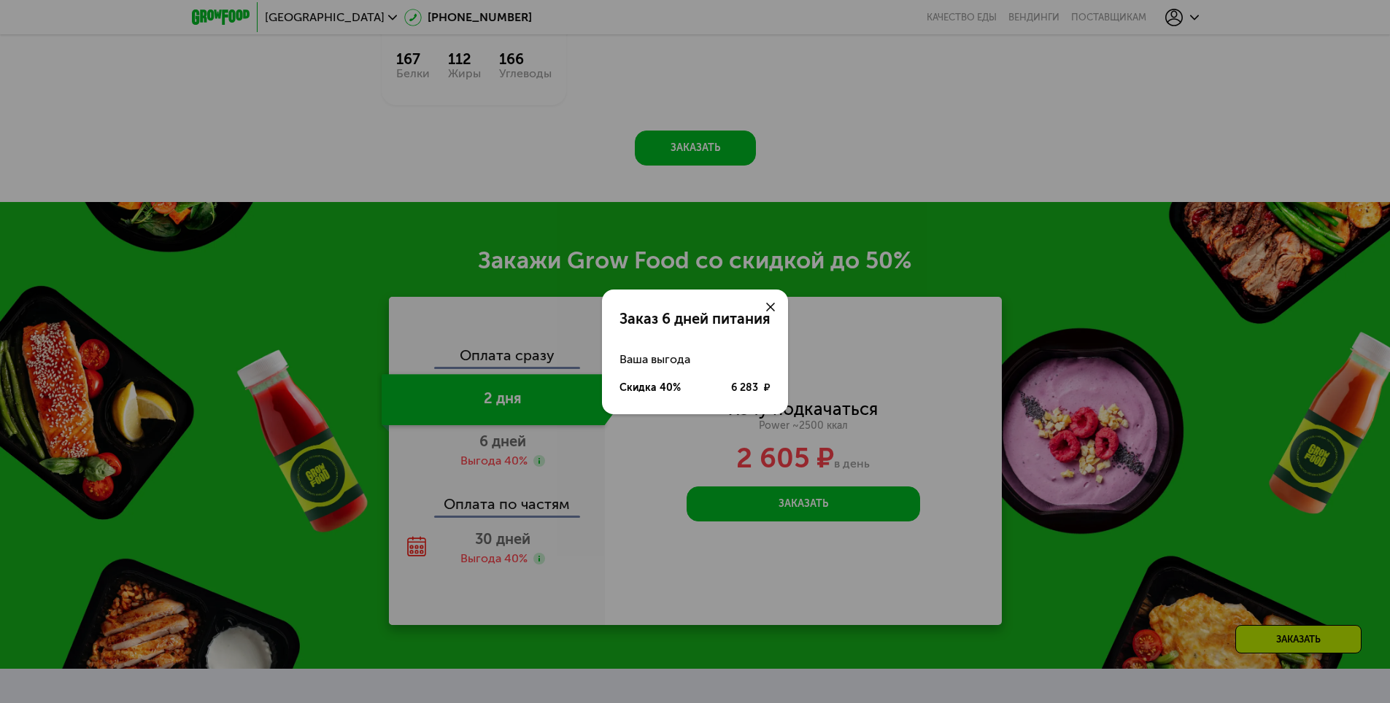
click at [791, 505] on div "Заказ 6 дней питания Ваша выгода Скидка 40% 6 283 ₽" at bounding box center [695, 351] width 1390 height 703
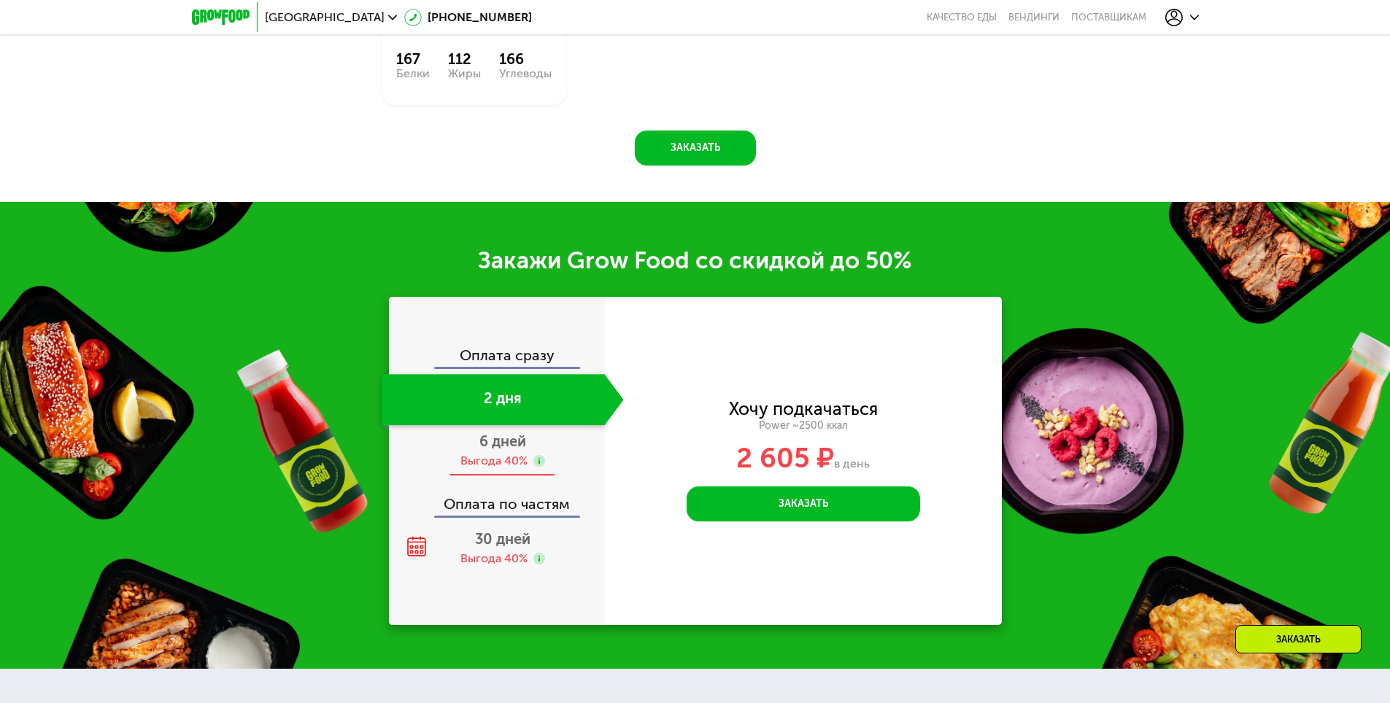
click at [514, 458] on div "Выгода 40%" at bounding box center [493, 461] width 67 height 16
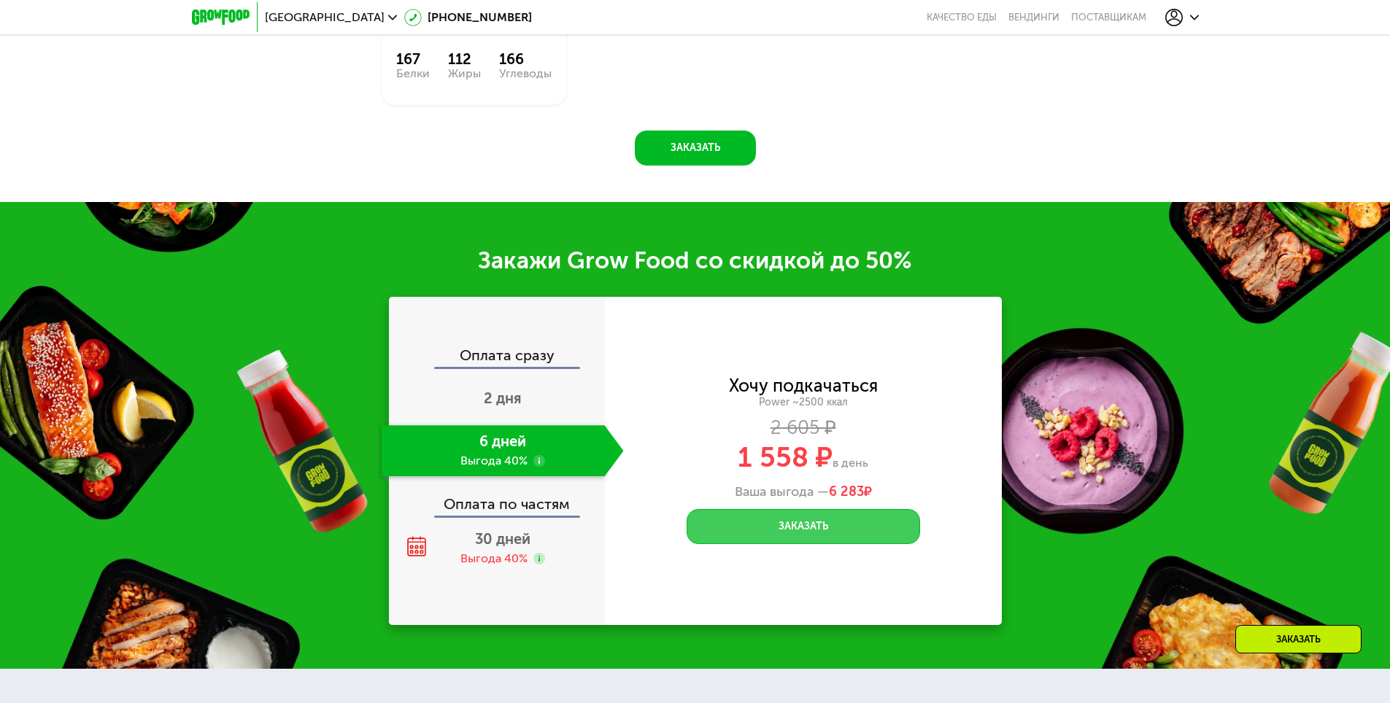
click at [794, 520] on button "Заказать" at bounding box center [802, 526] width 233 height 35
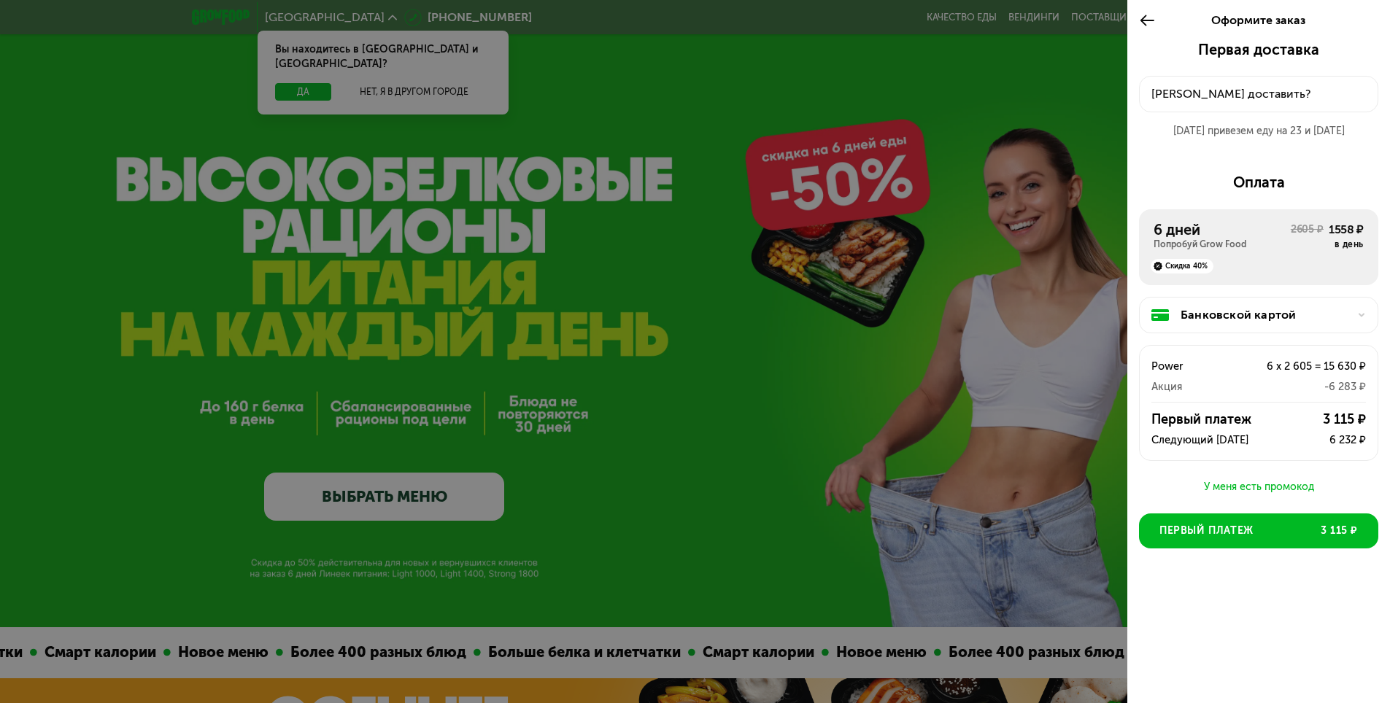
click at [897, 293] on div at bounding box center [695, 351] width 1390 height 703
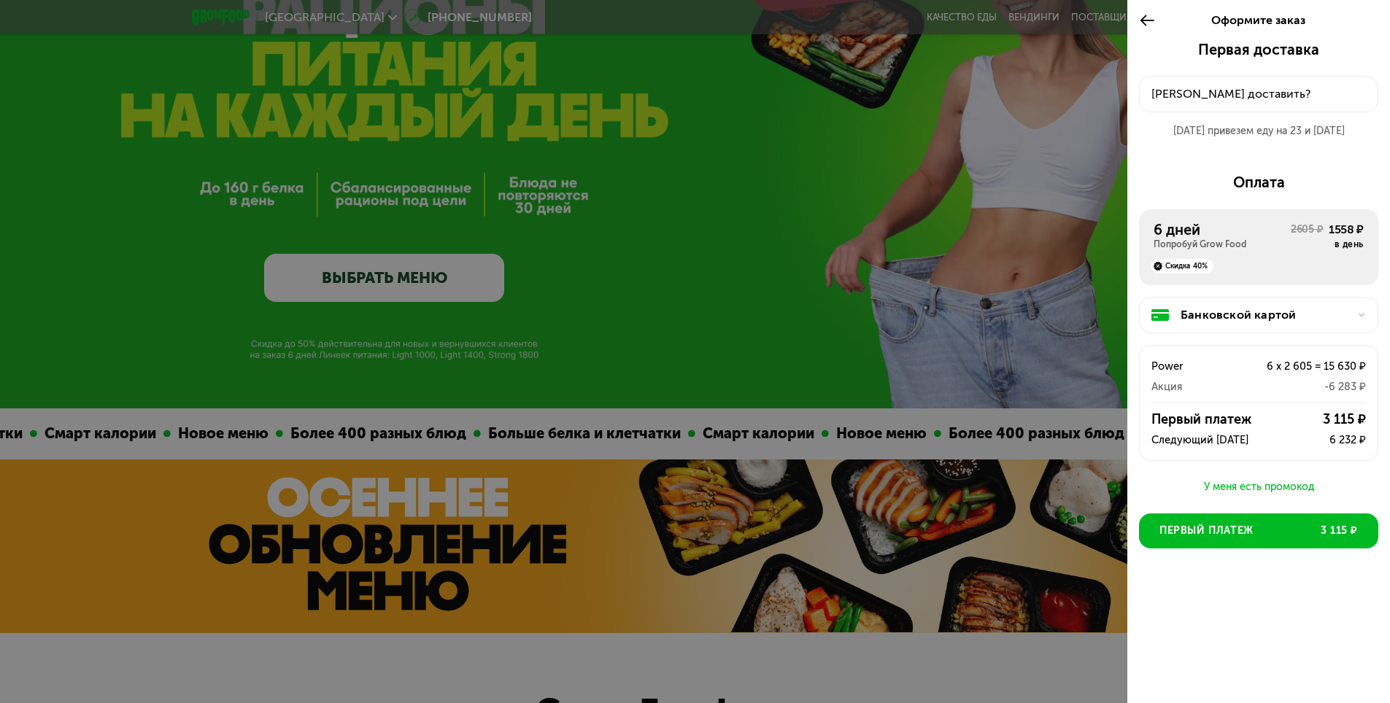
click at [970, 270] on div at bounding box center [695, 351] width 1390 height 703
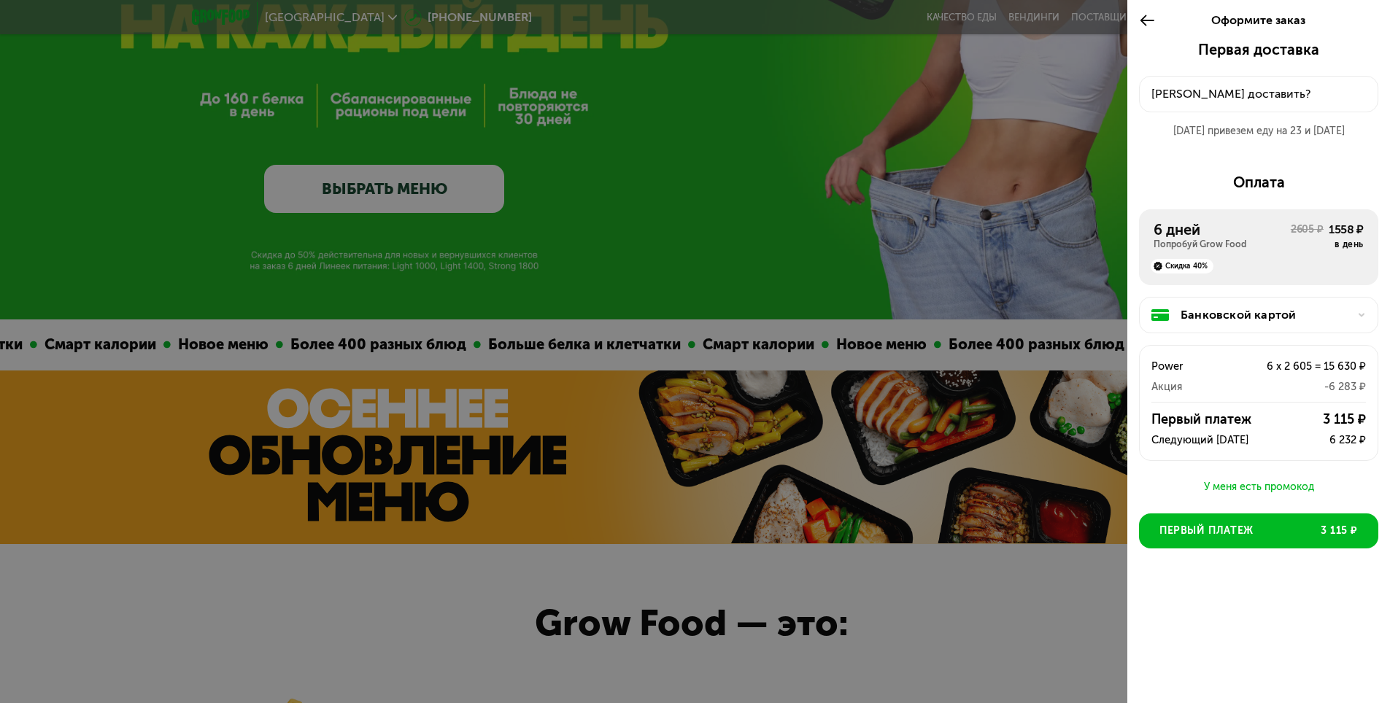
scroll to position [511, 0]
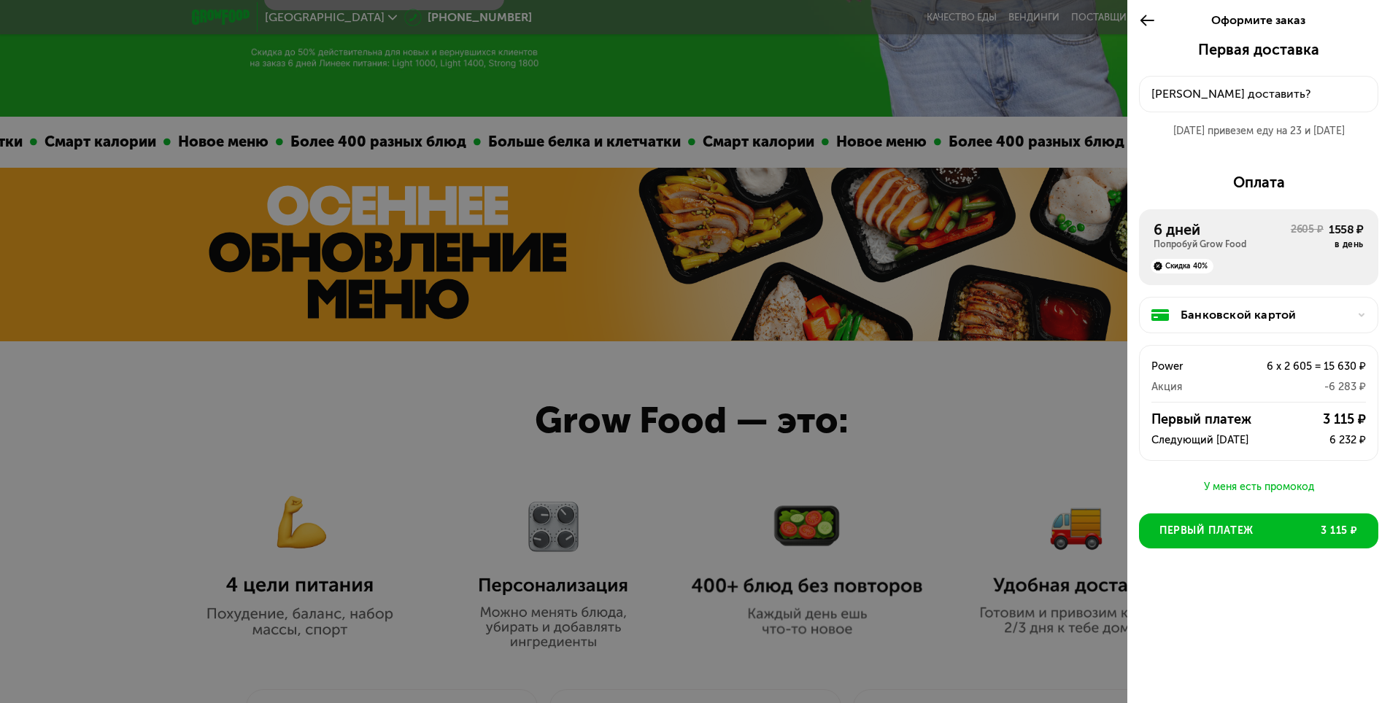
click at [1140, 14] on icon at bounding box center [1147, 21] width 17 height 18
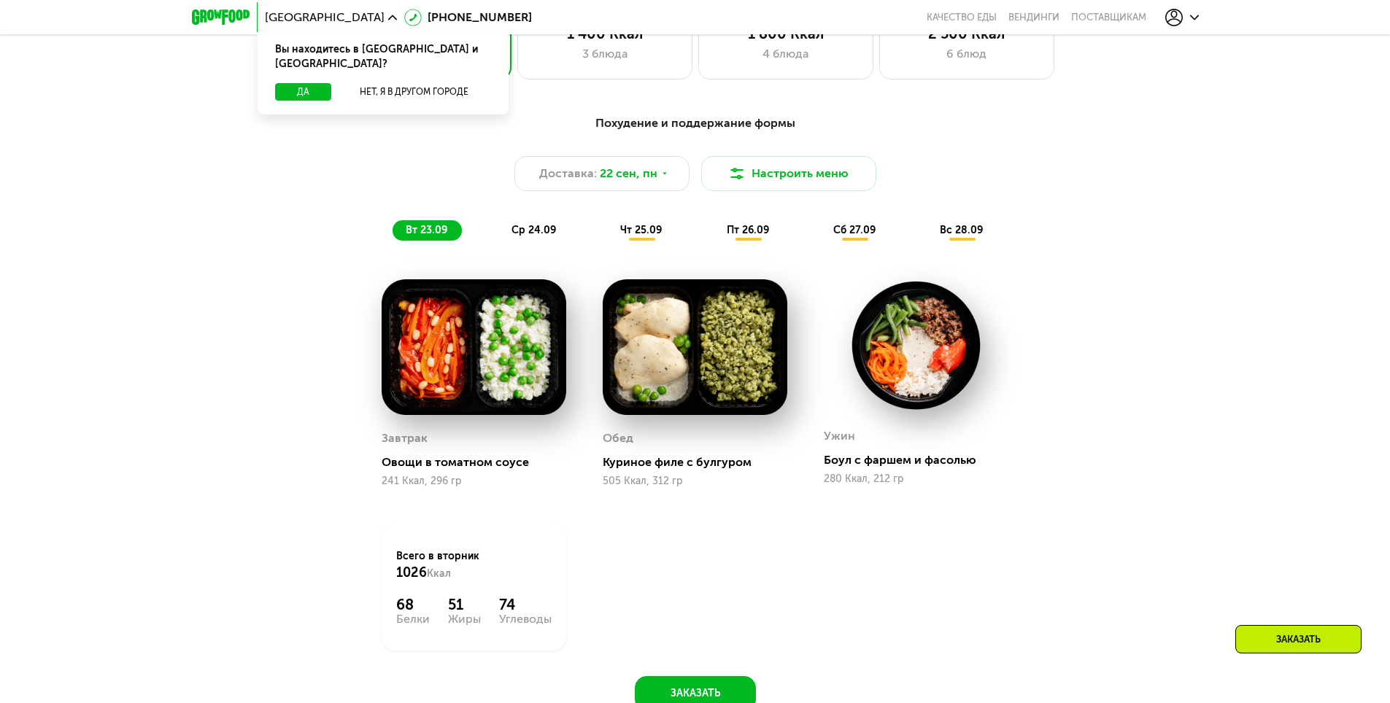
scroll to position [1101, 0]
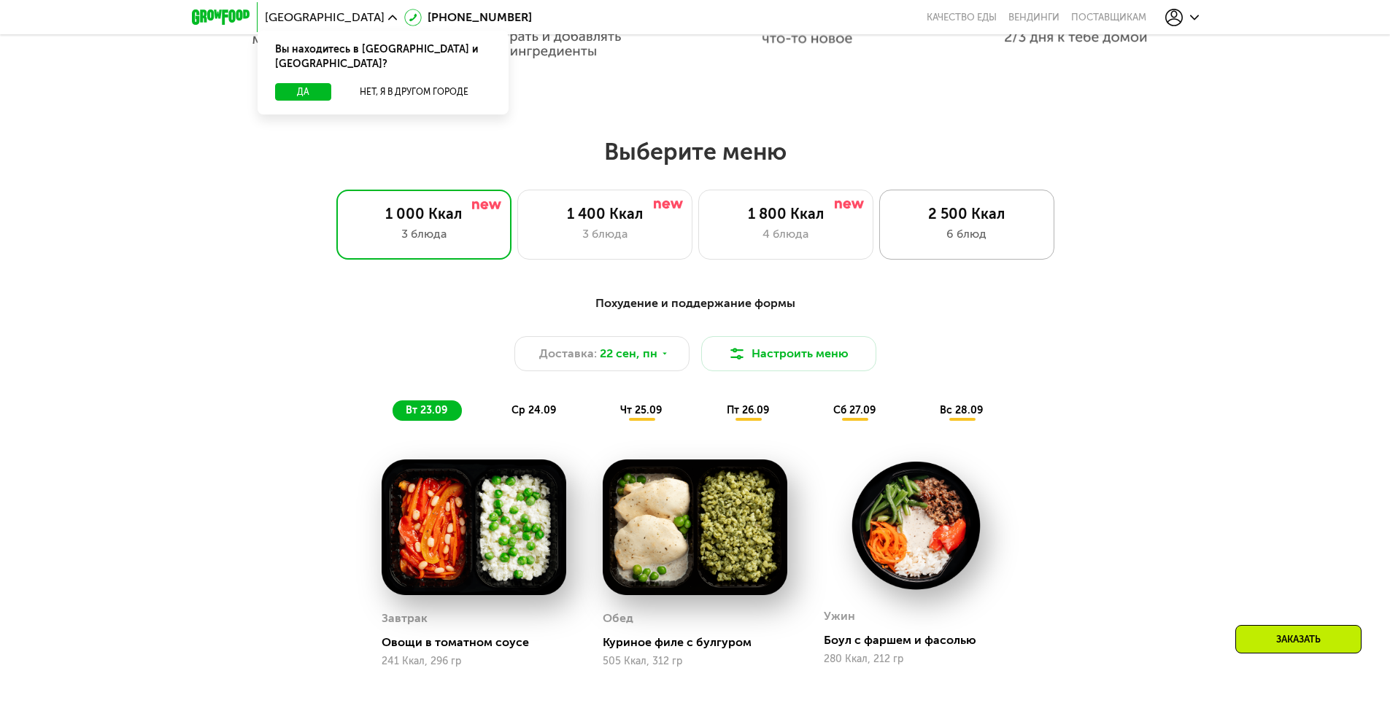
click at [1033, 260] on div "2 500 Ккал 6 блюд" at bounding box center [966, 225] width 175 height 70
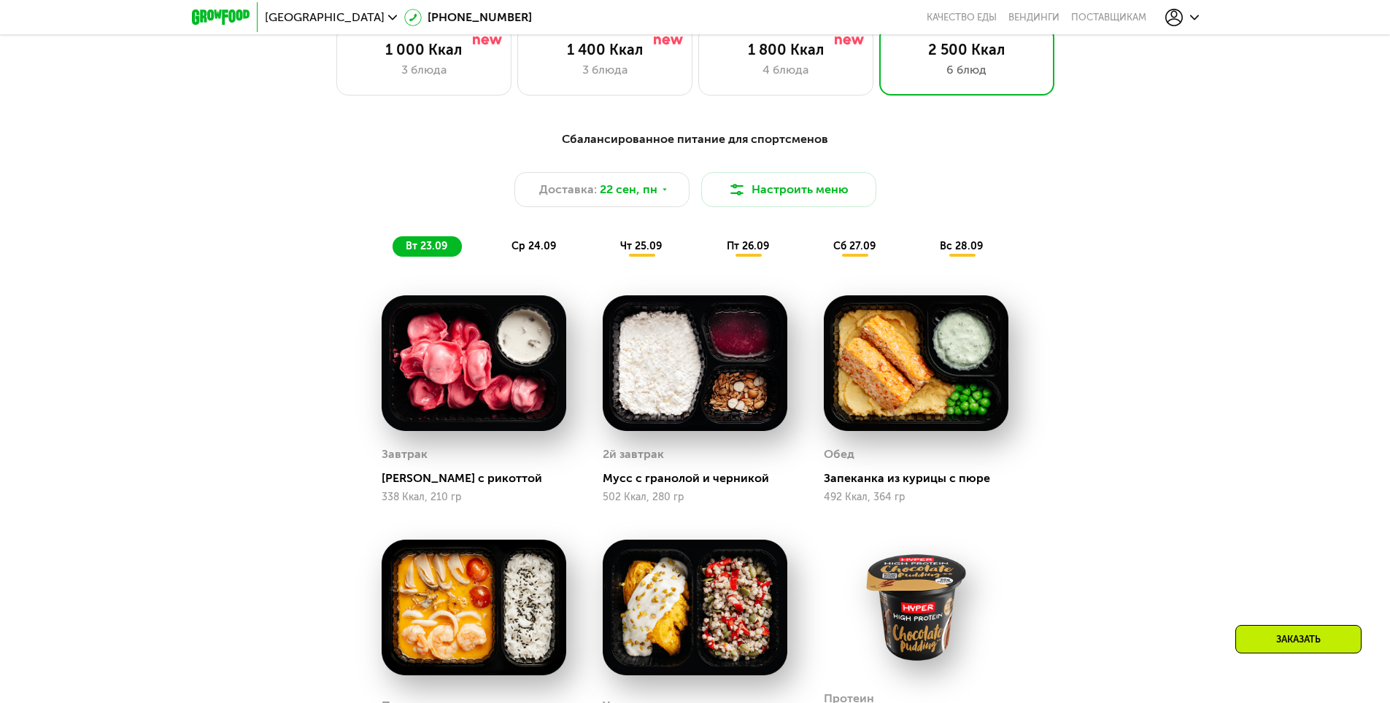
scroll to position [1265, 0]
click at [624, 104] on div "Выберите меню 1 000 Ккал 3 блюда 1 400 Ккал 3 блюда 1 800 Ккал 4 блюда 2 500 Кк…" at bounding box center [695, 499] width 1390 height 1050
click at [630, 94] on div "1 400 Ккал 3 блюда" at bounding box center [604, 61] width 175 height 70
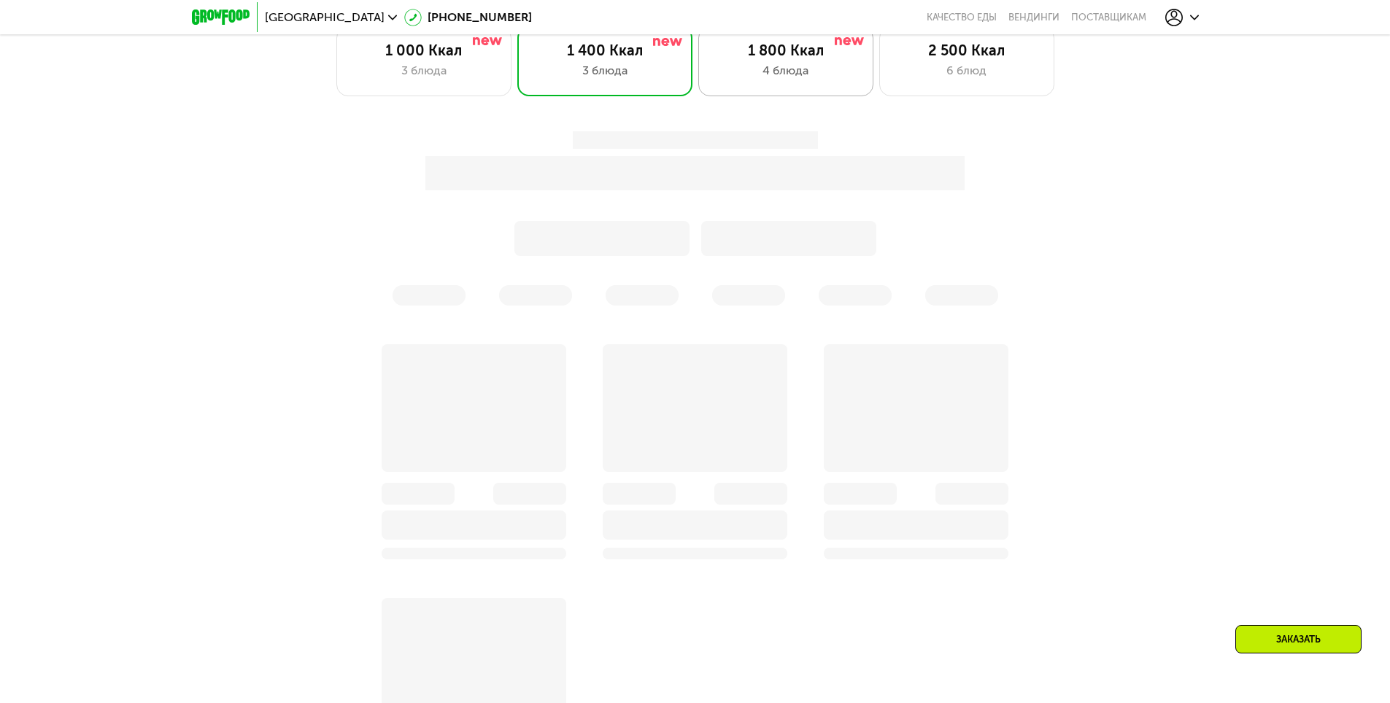
click at [787, 57] on div "1 800 Ккал" at bounding box center [785, 51] width 144 height 18
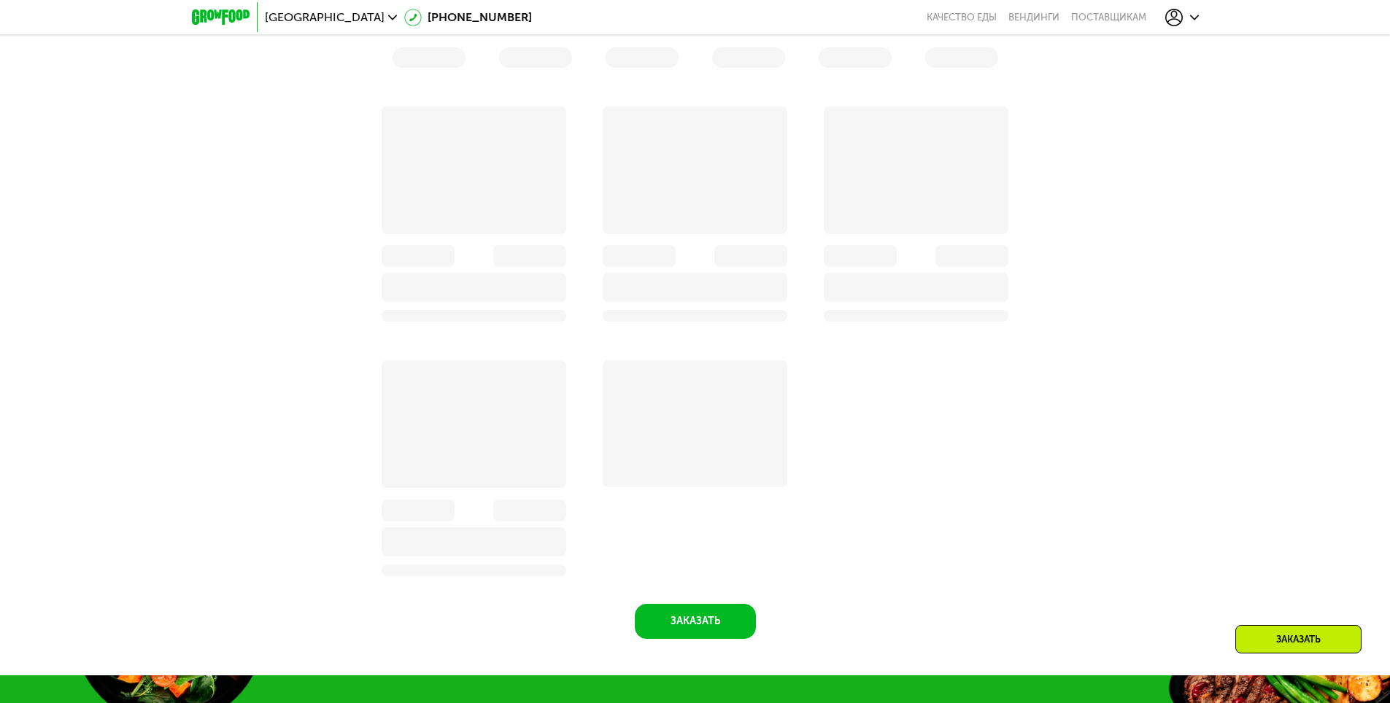
scroll to position [1557, 0]
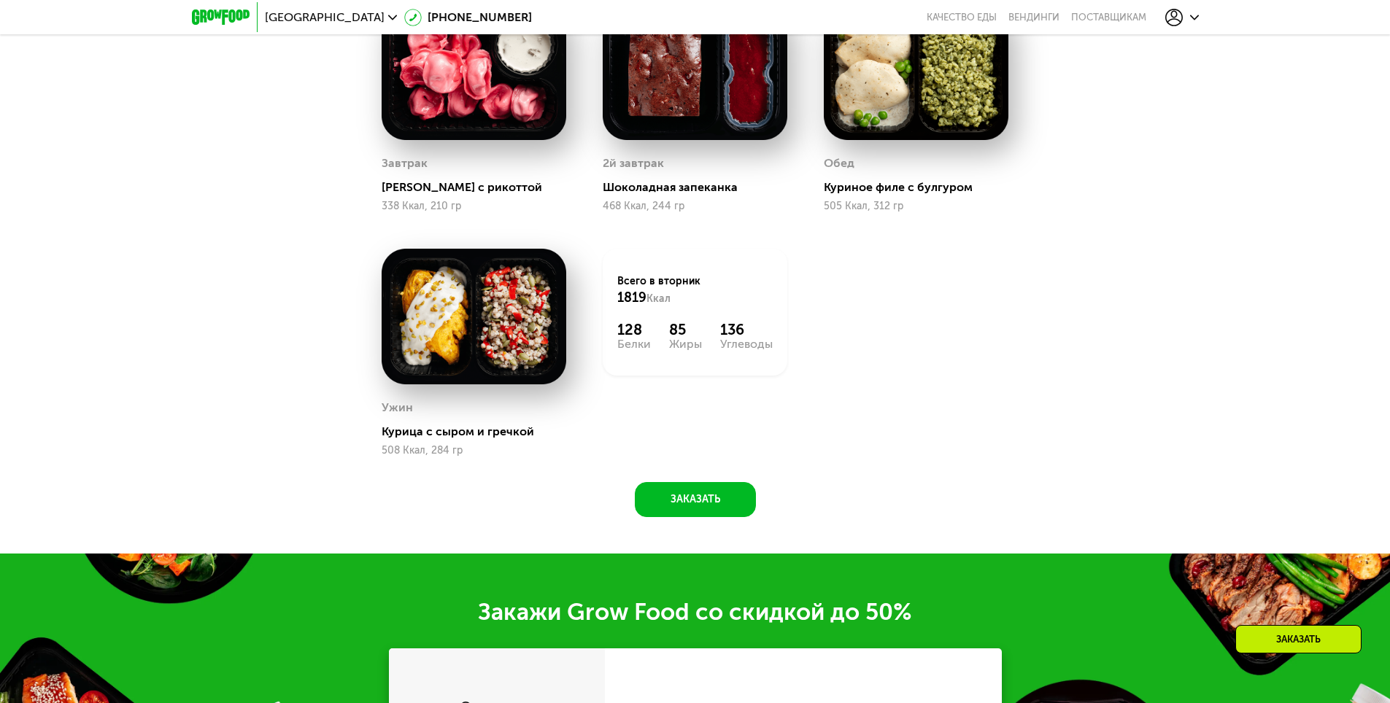
click at [678, 338] on div "85" at bounding box center [685, 330] width 33 height 18
click at [686, 350] on div "Жиры" at bounding box center [685, 344] width 33 height 12
click at [683, 349] on div "Жиры" at bounding box center [685, 344] width 33 height 12
click at [681, 338] on div "85" at bounding box center [685, 330] width 33 height 18
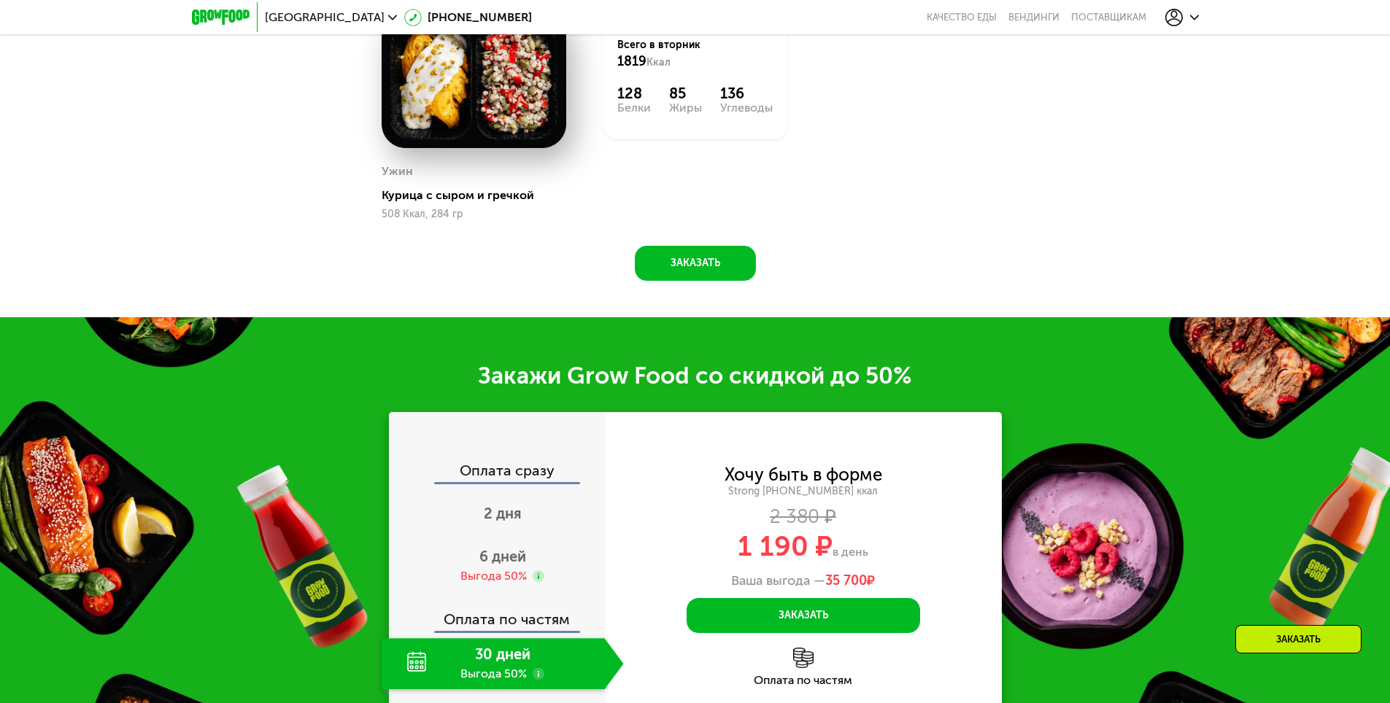
scroll to position [1994, 0]
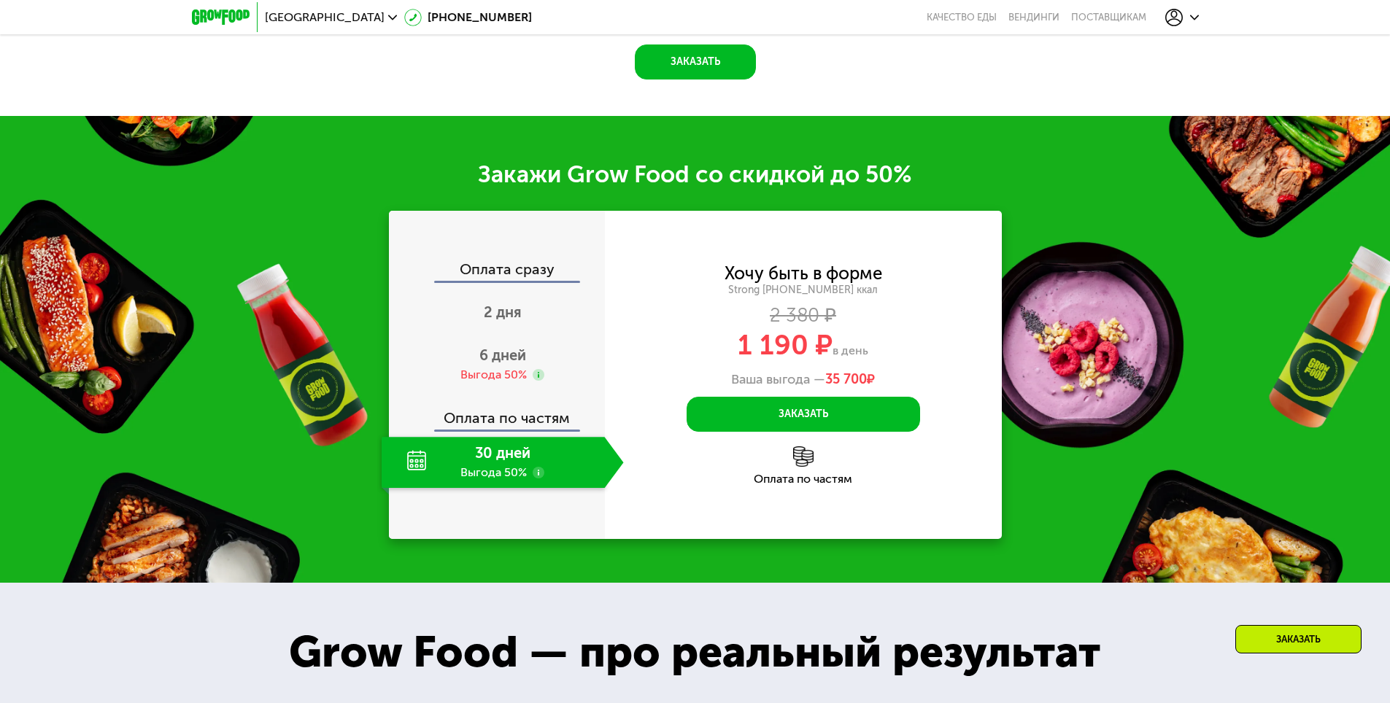
click at [818, 484] on div "Оплата по частям" at bounding box center [803, 479] width 397 height 12
click at [819, 484] on div "Оплата по частям" at bounding box center [803, 479] width 397 height 12
click at [845, 346] on div "1 190 ₽ в день" at bounding box center [803, 345] width 397 height 28
click at [827, 350] on div "1 190 ₽ в день" at bounding box center [803, 345] width 397 height 28
click at [716, 346] on div "1 190 ₽ в день" at bounding box center [803, 345] width 397 height 28
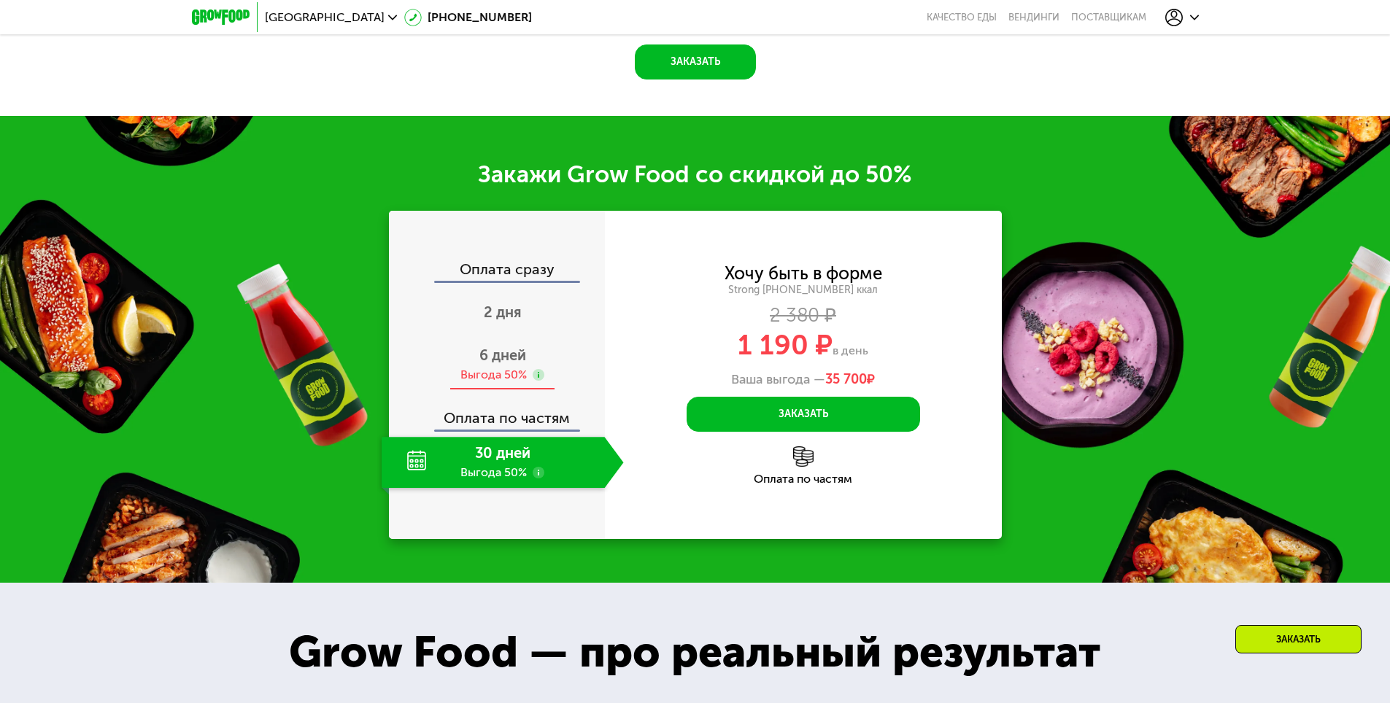
click at [462, 376] on div "Выгода 50%" at bounding box center [493, 375] width 66 height 16
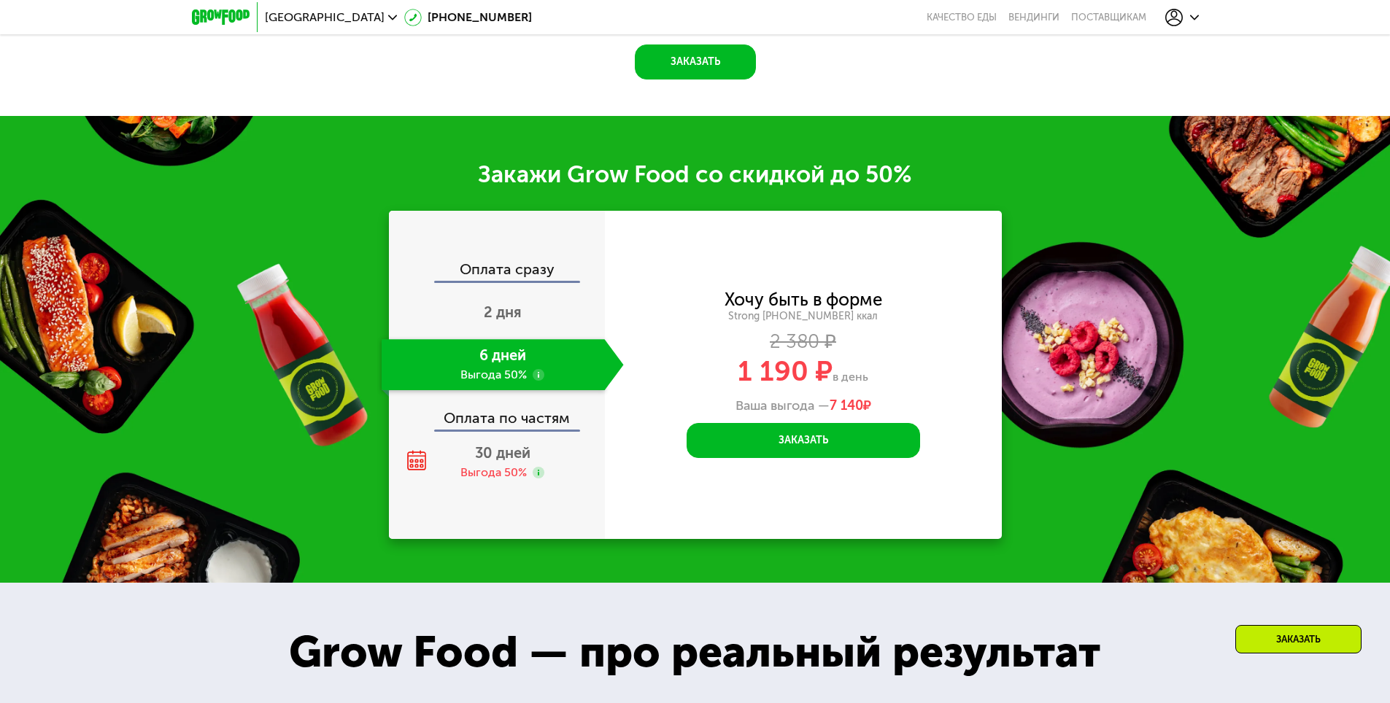
click at [479, 410] on div "Оплата по частям" at bounding box center [497, 413] width 214 height 34
click at [489, 427] on div "Оплата по частям" at bounding box center [497, 413] width 214 height 34
click at [489, 470] on div "Выгода 50%" at bounding box center [493, 473] width 66 height 16
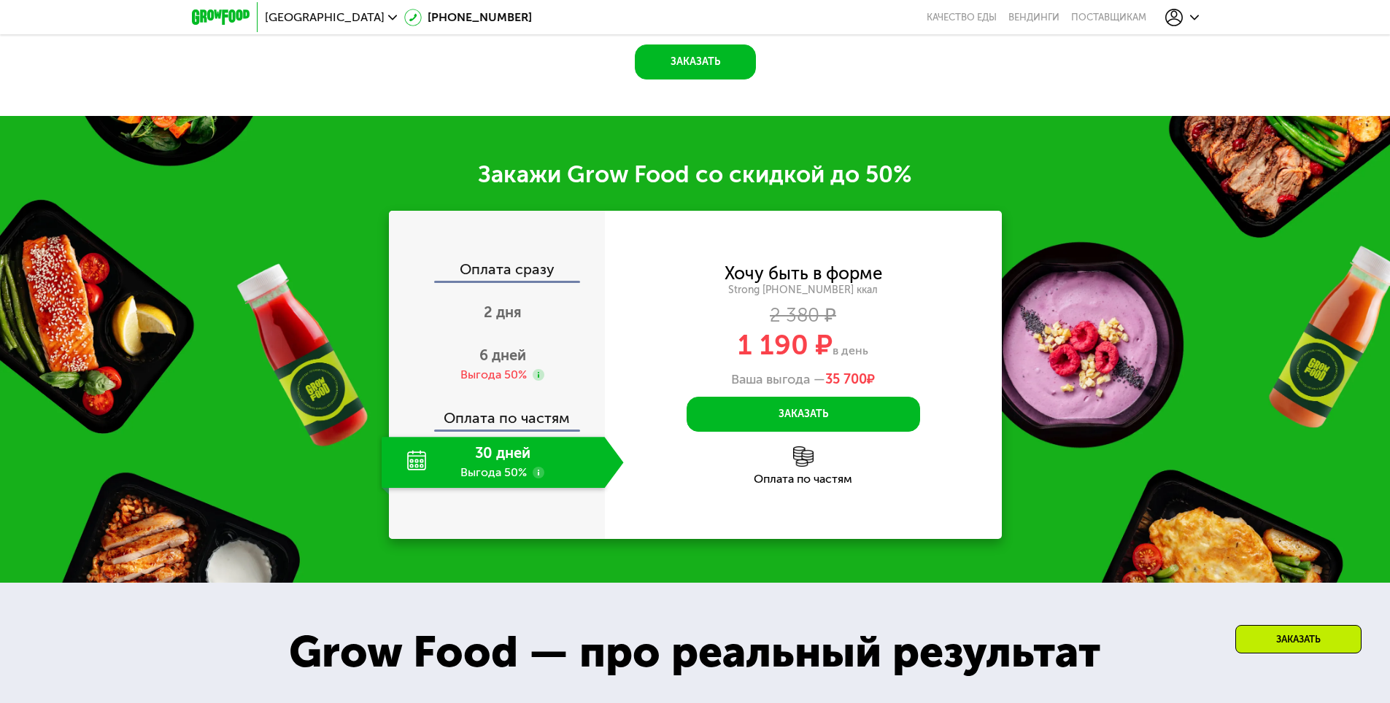
click at [408, 465] on div "30 дней Выгода 50%" at bounding box center [493, 462] width 223 height 51
click at [419, 468] on div "30 дней Выгода 50%" at bounding box center [493, 462] width 223 height 51
click at [542, 476] on use at bounding box center [539, 473] width 12 height 12
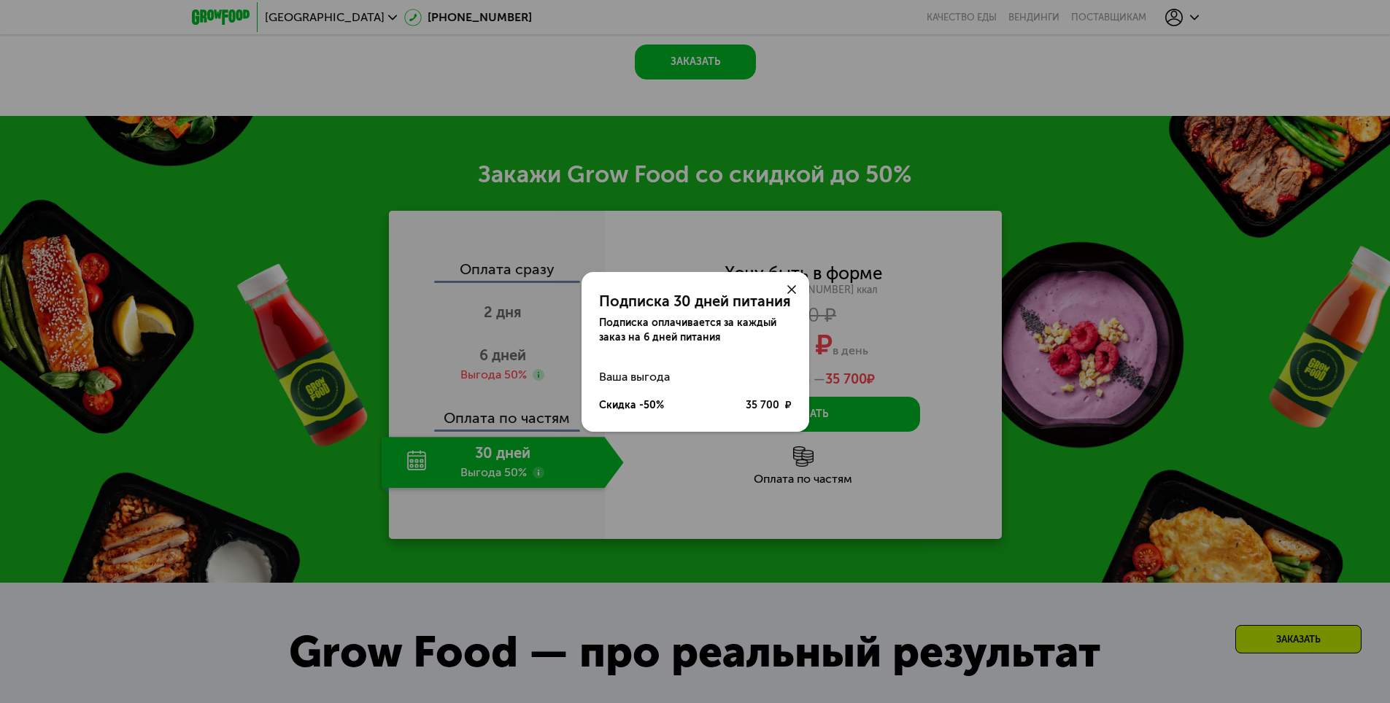
click at [542, 476] on div "Подписка 30 дней питания Подписка оплачивается за каждый заказ на 6 дней питани…" at bounding box center [695, 351] width 1390 height 703
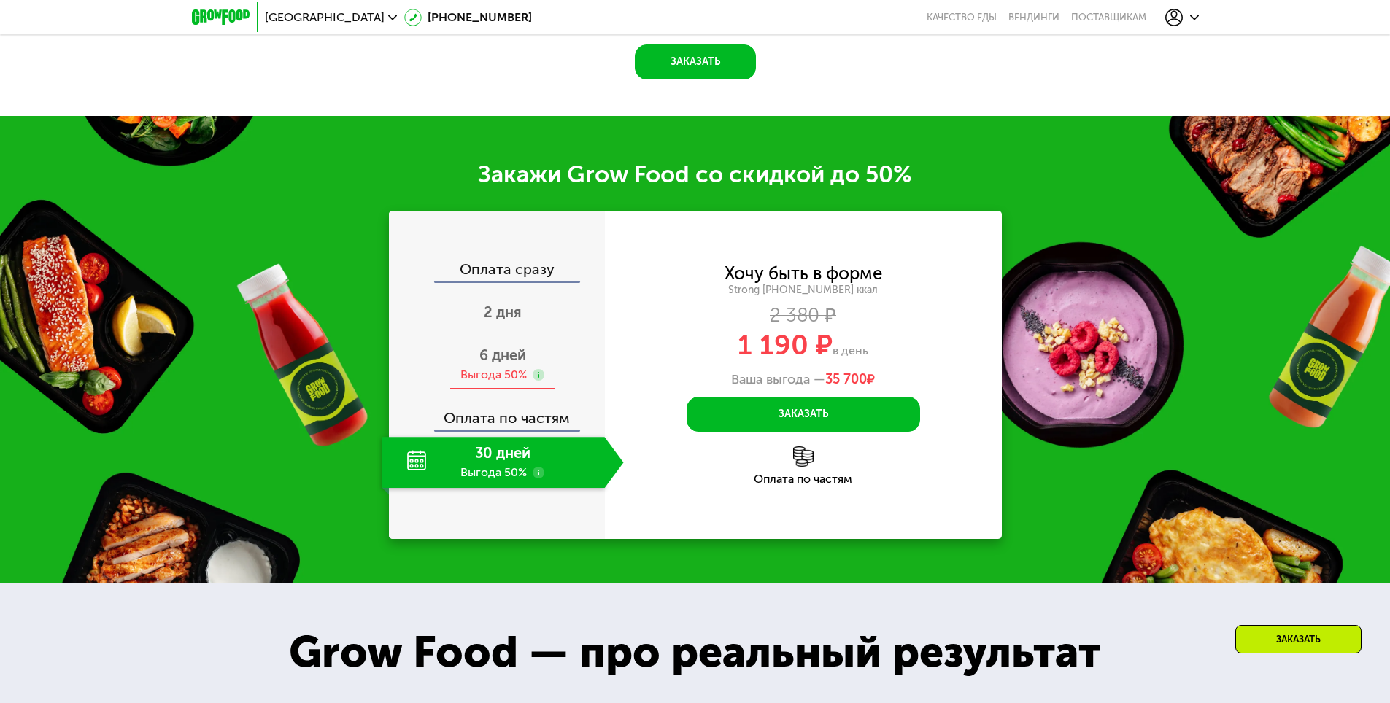
click at [511, 364] on span "6 дней" at bounding box center [502, 355] width 47 height 18
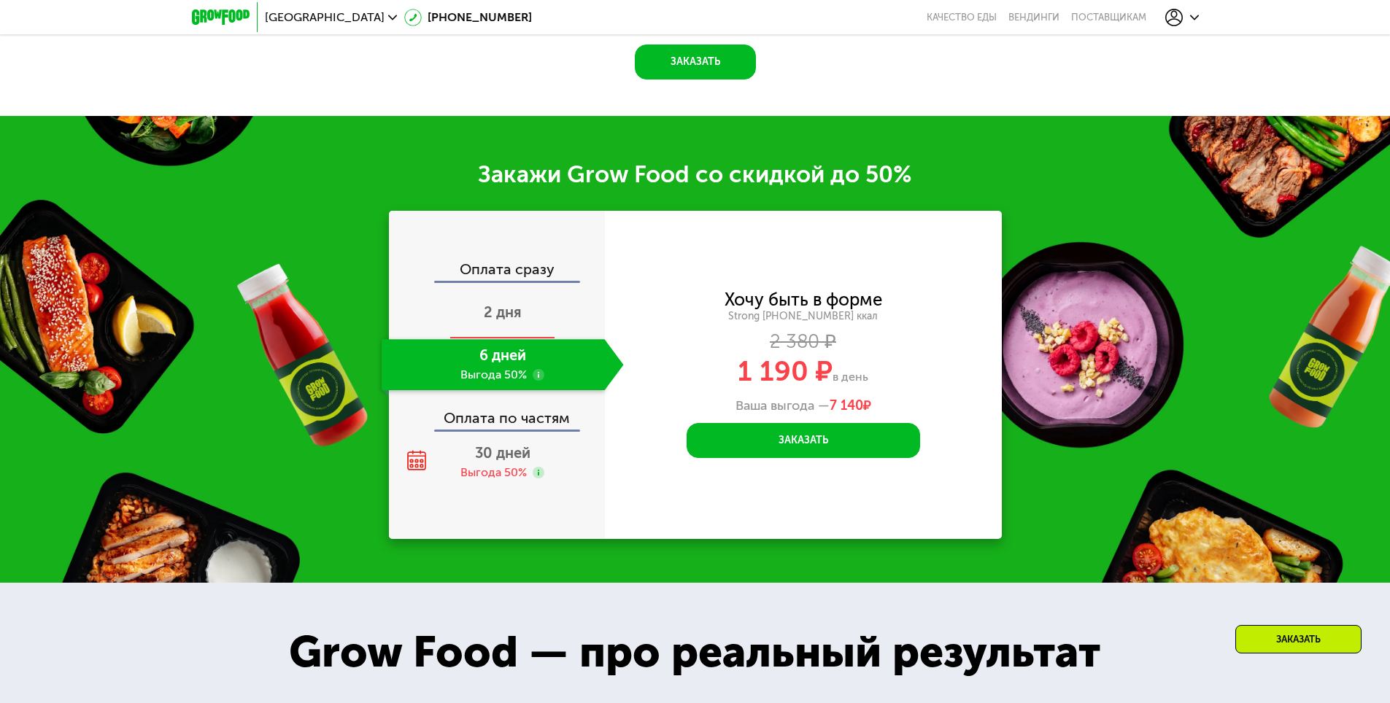
click at [511, 321] on span "2 дня" at bounding box center [503, 312] width 38 height 18
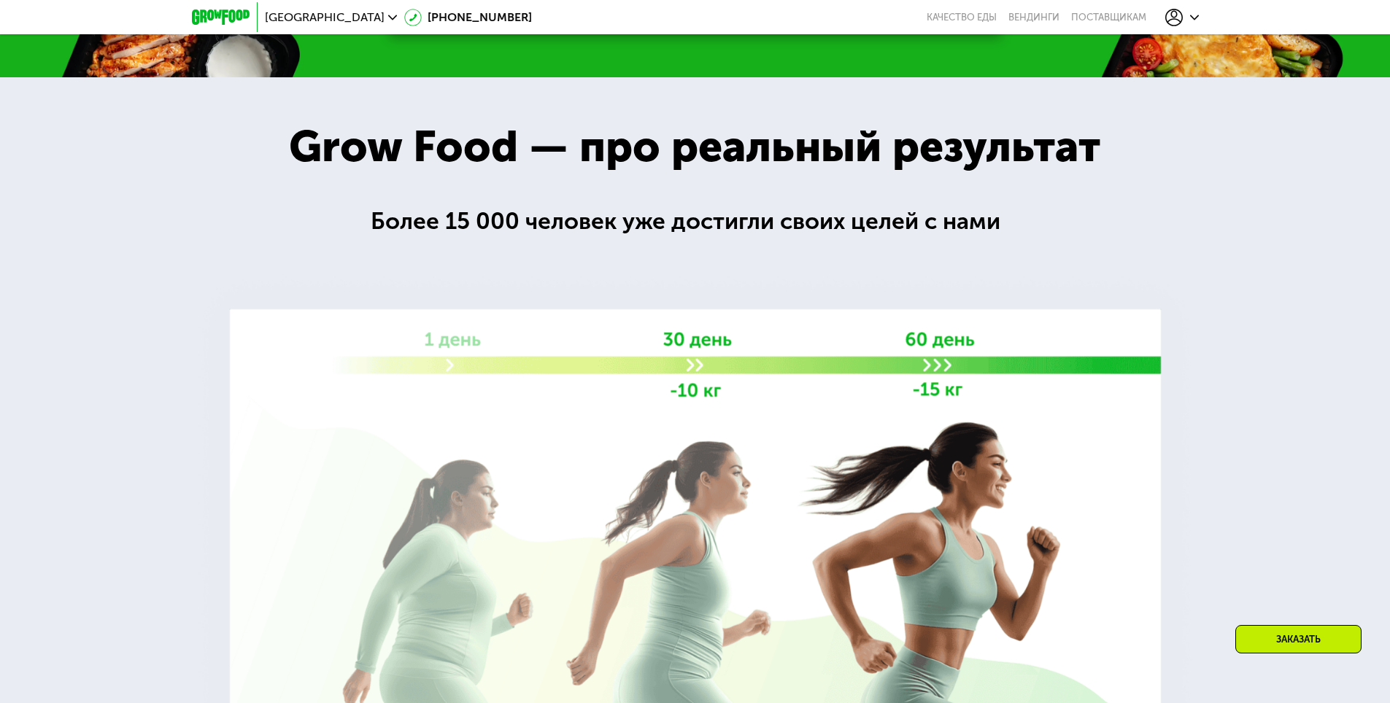
scroll to position [2432, 0]
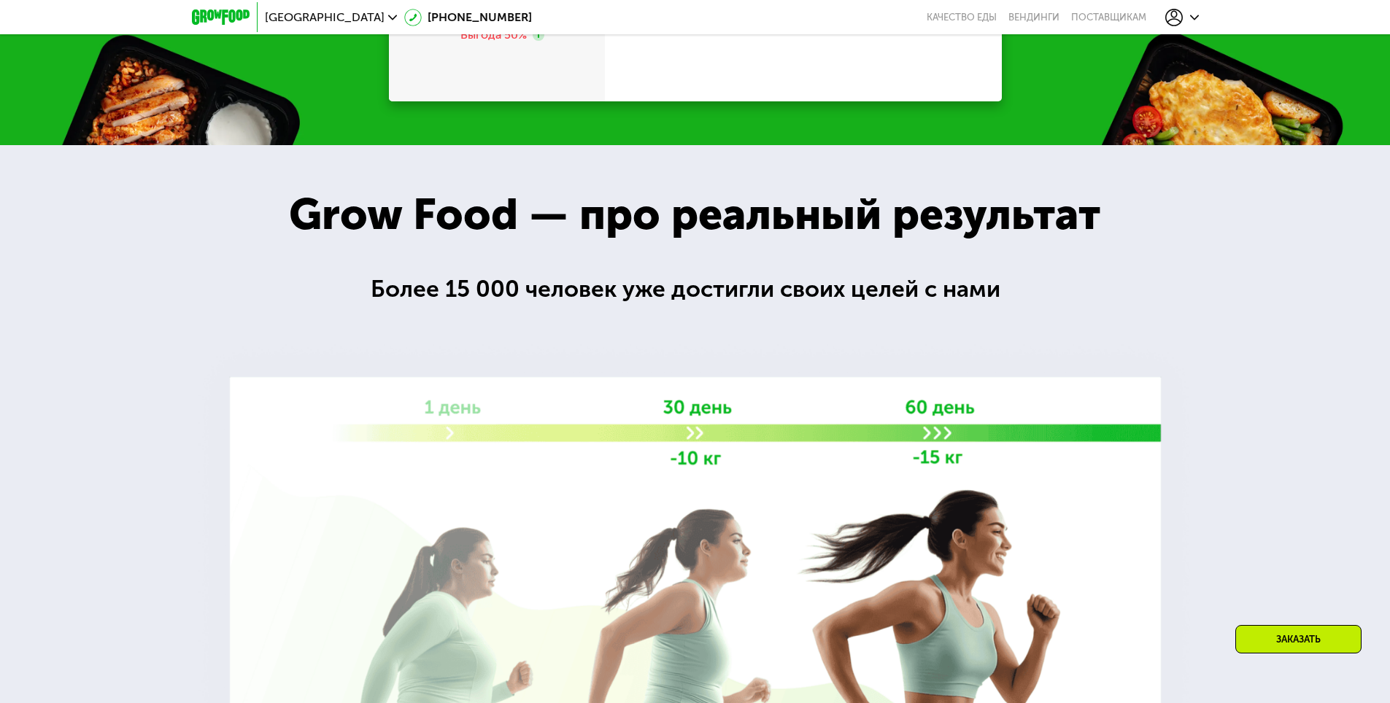
click at [1274, 635] on div "Заказать" at bounding box center [1298, 639] width 126 height 28
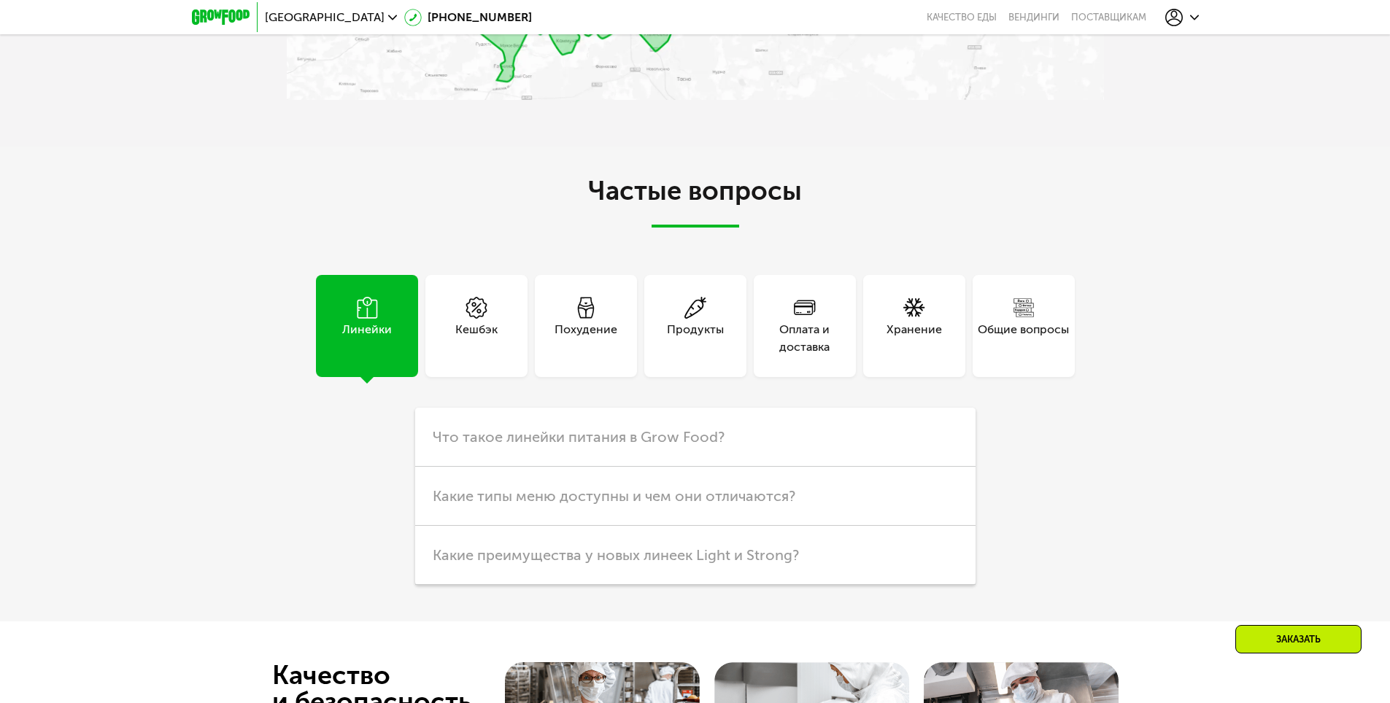
scroll to position [4231, 0]
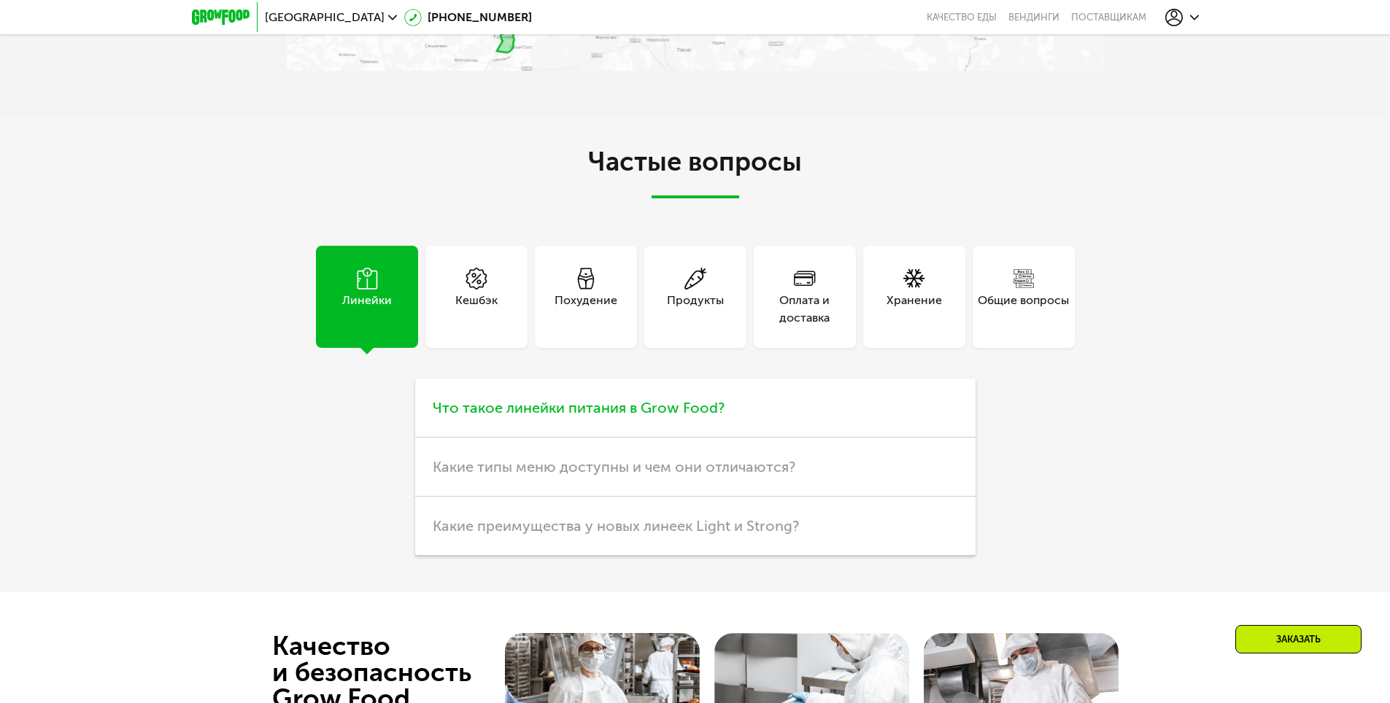
click at [534, 417] on span "Что такое линейки питания в Grow Food?" at bounding box center [579, 408] width 292 height 18
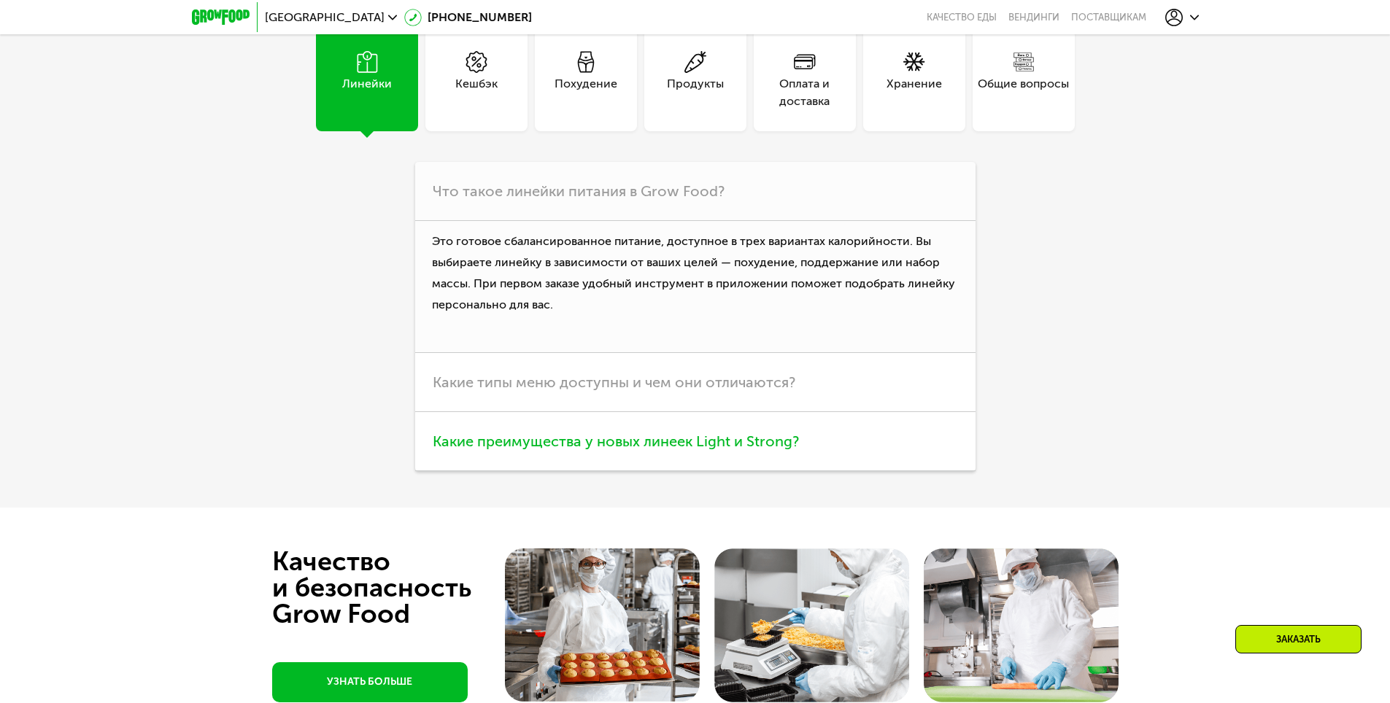
scroll to position [4523, 0]
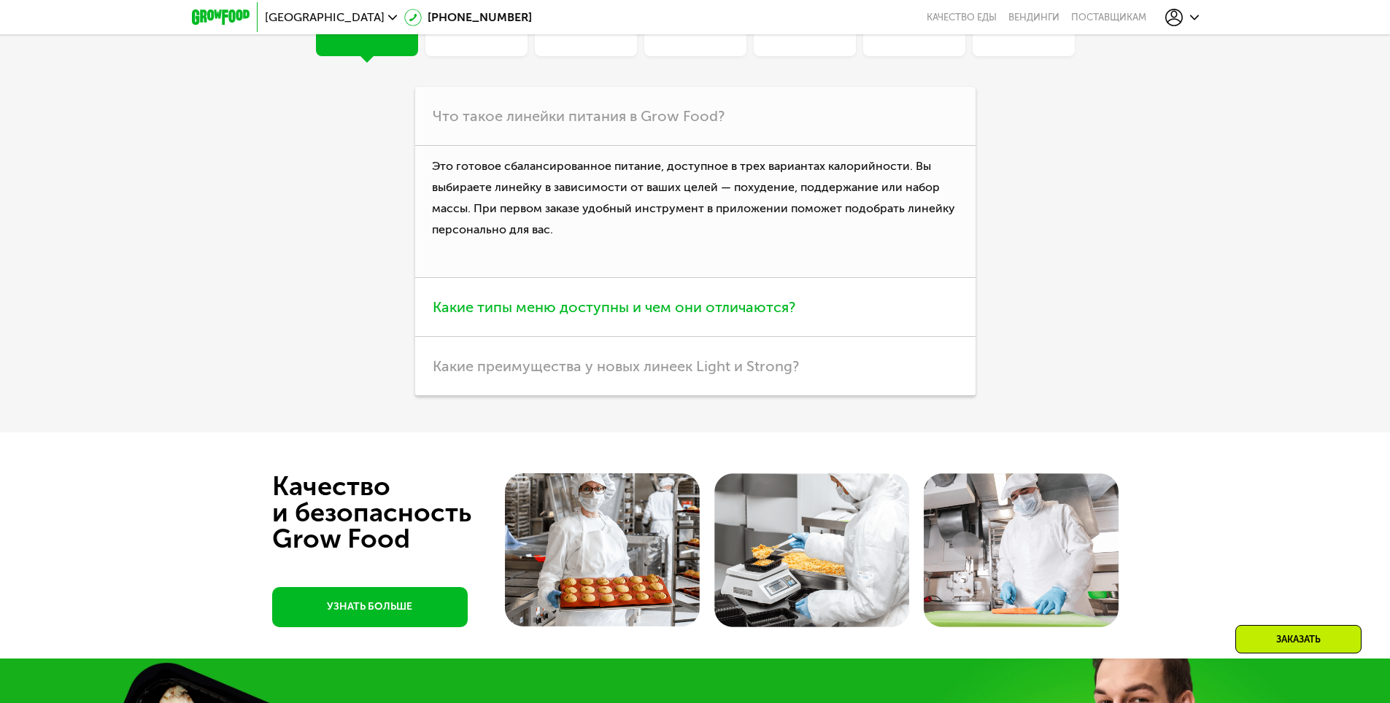
click at [458, 316] on span "Какие типы меню доступны и чем они отличаются?" at bounding box center [614, 307] width 363 height 18
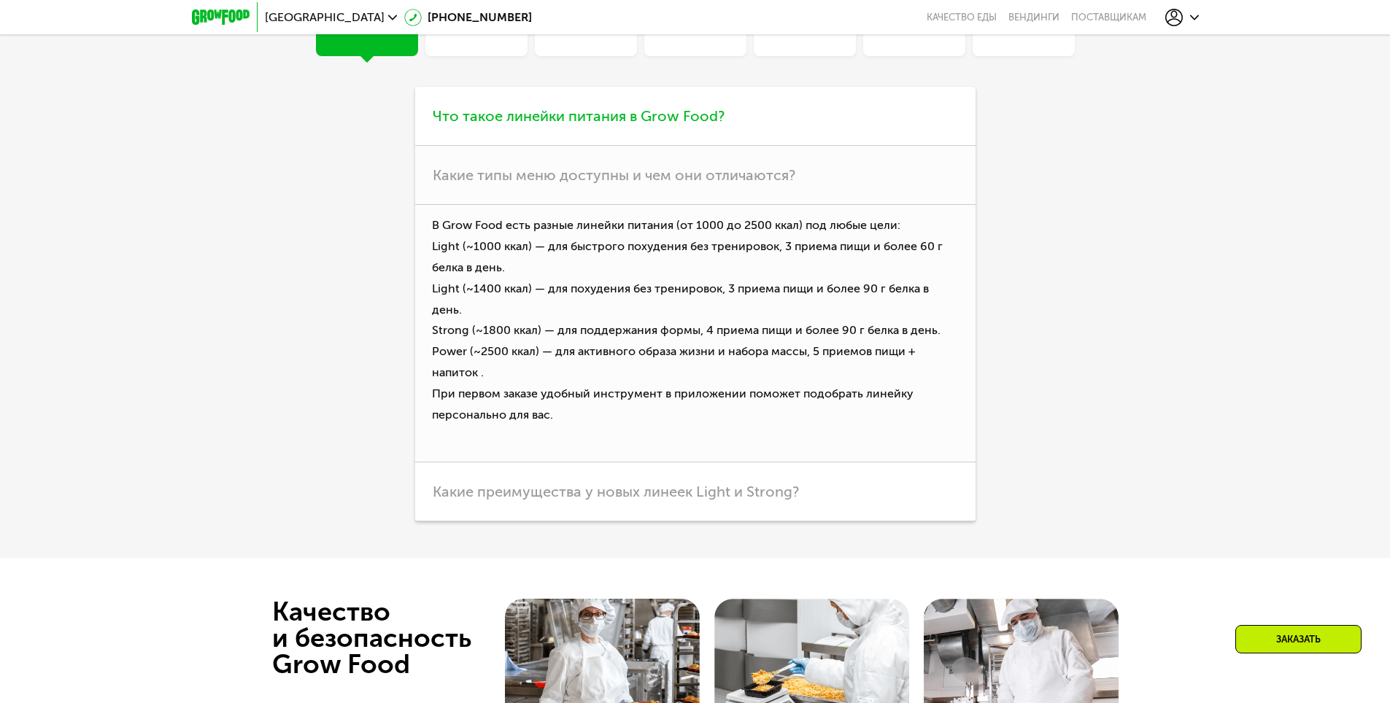
click at [543, 110] on h3 "Что такое линейки питания в Grow Food?" at bounding box center [695, 116] width 560 height 59
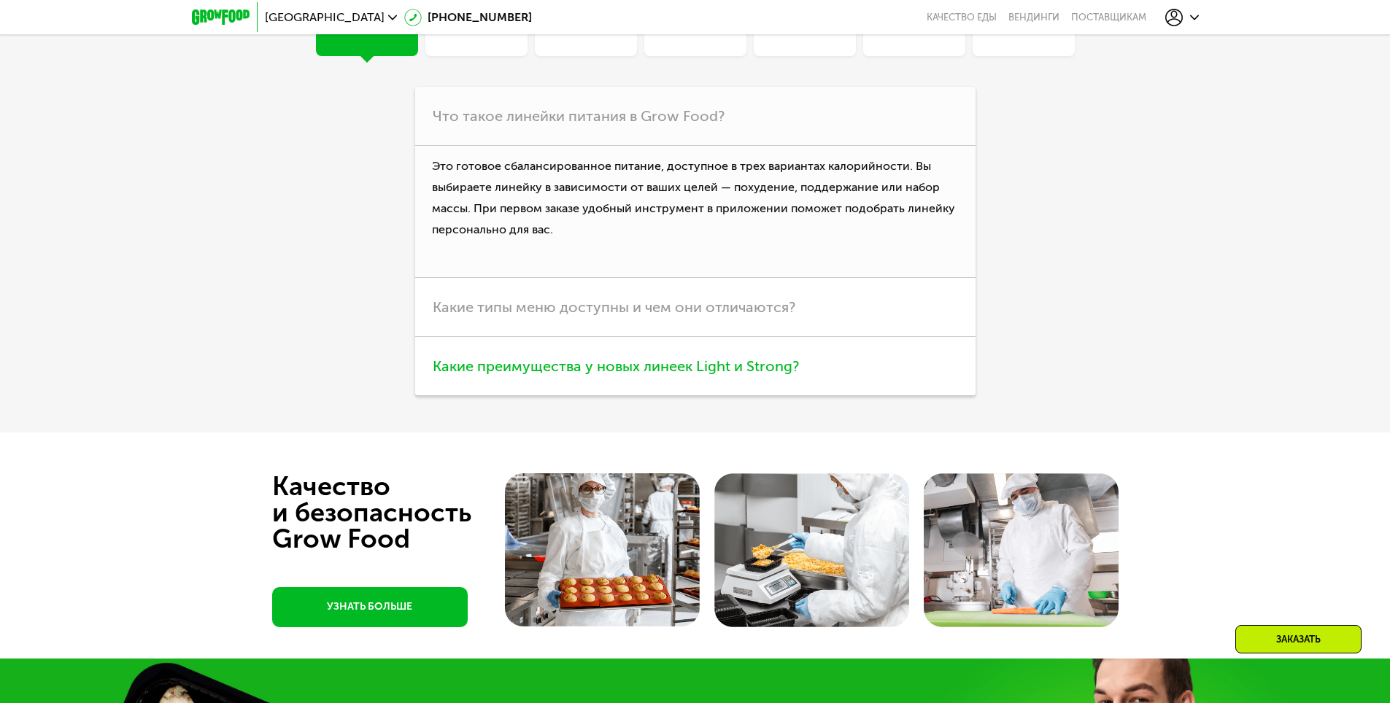
click at [559, 383] on h3 "Какие преимущества у новых линеек Light и Strong?" at bounding box center [695, 366] width 560 height 59
